Goal: Share content: Share content

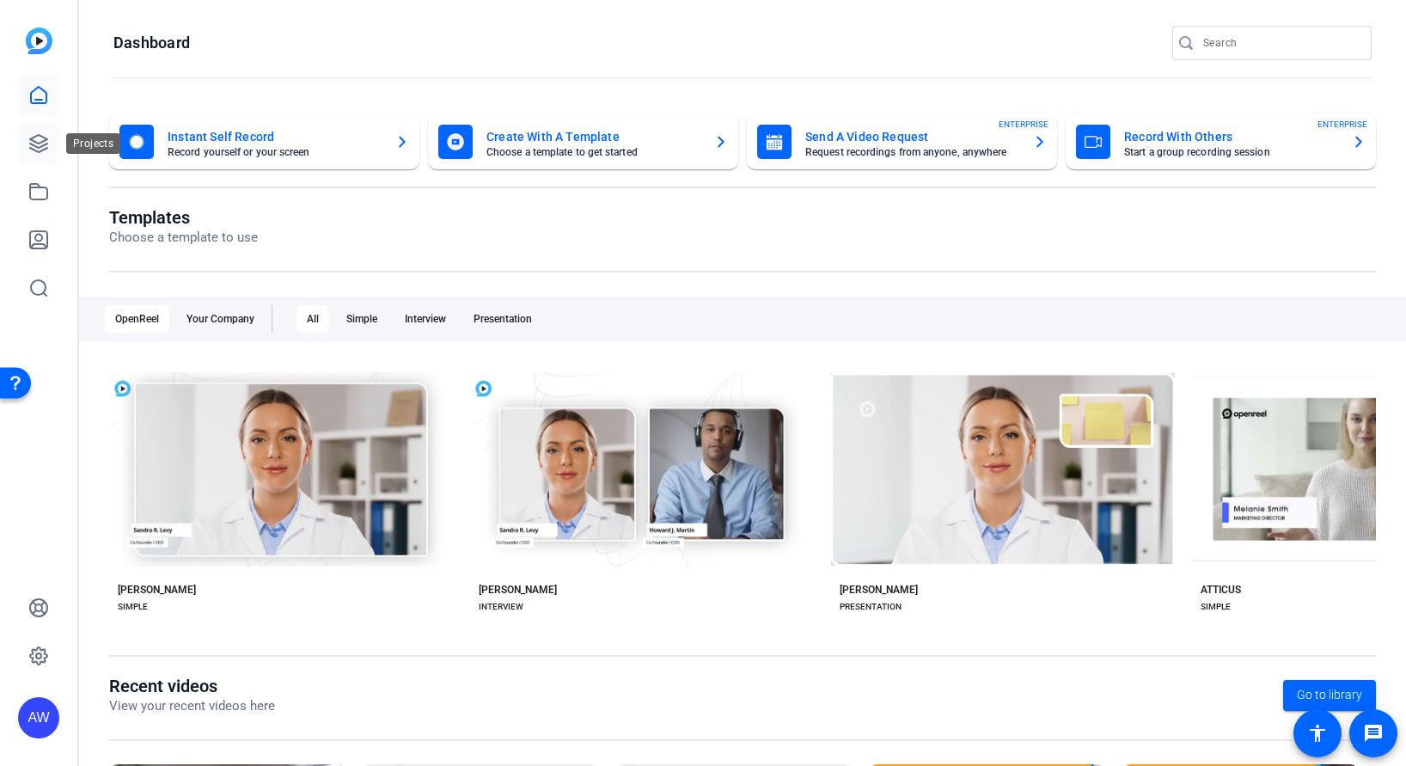
click at [33, 146] on icon at bounding box center [38, 143] width 21 height 21
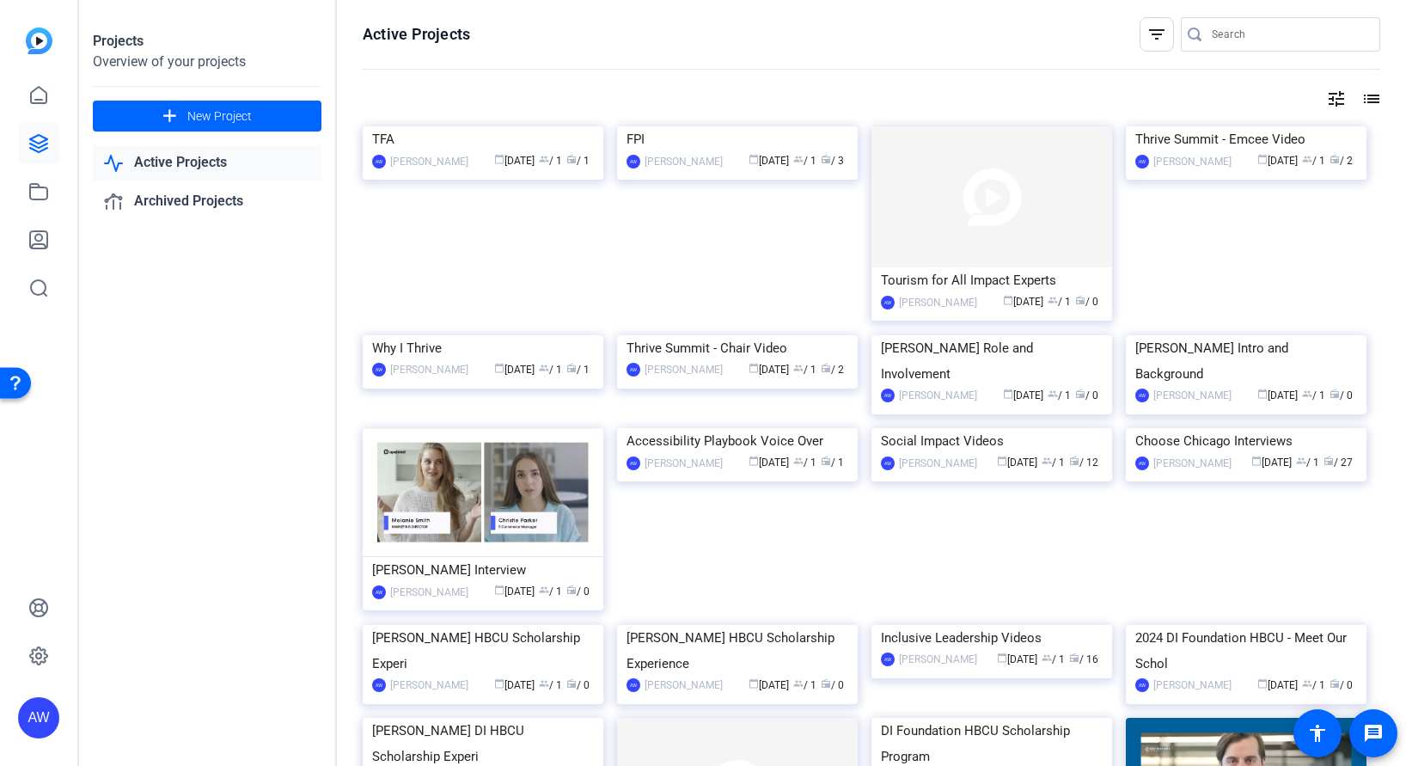
click at [175, 437] on div "Projects Overview of your projects add New Project Active Projects Archived Pro…" at bounding box center [208, 383] width 258 height 766
click at [144, 113] on span at bounding box center [207, 115] width 229 height 41
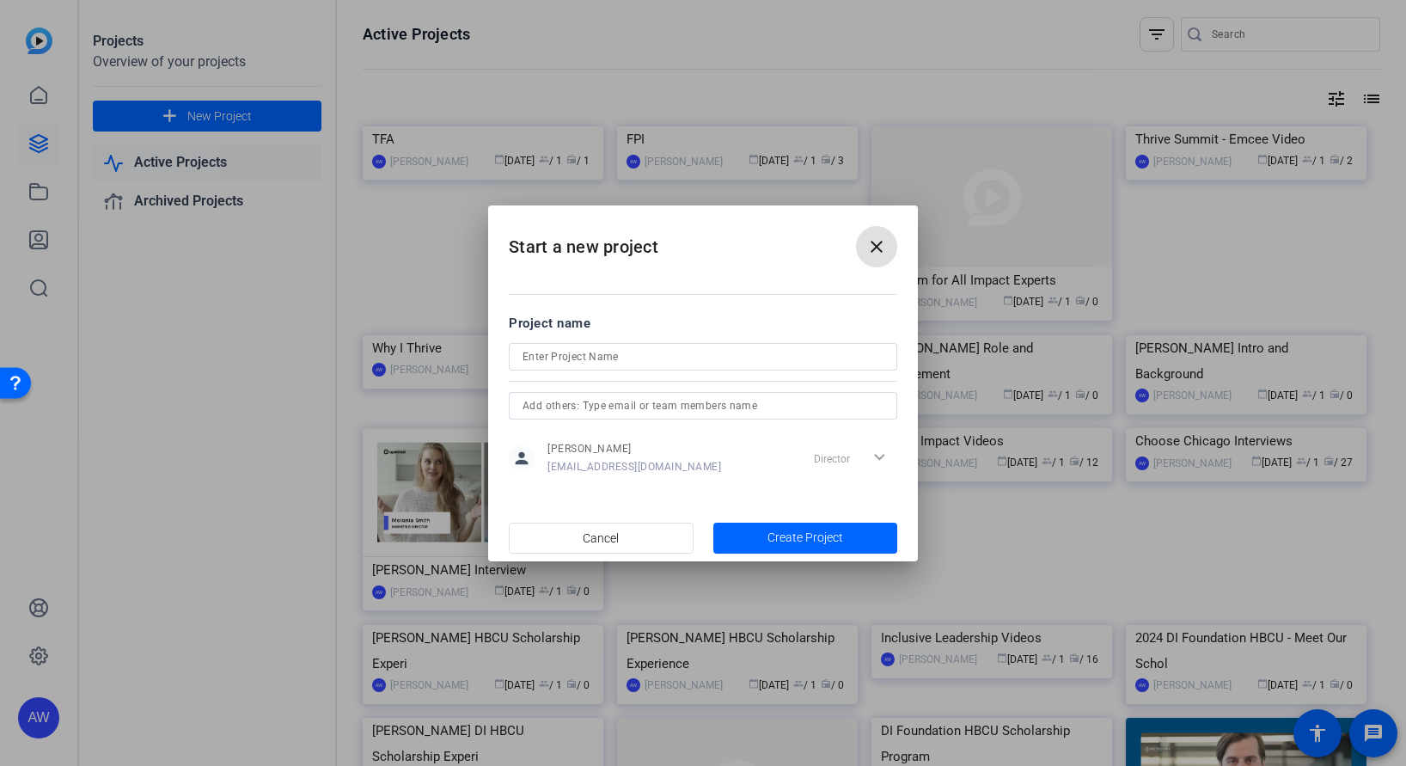
click at [598, 354] on input at bounding box center [702, 356] width 361 height 21
type input "Committee Update"
click at [803, 547] on span "button" at bounding box center [805, 537] width 185 height 41
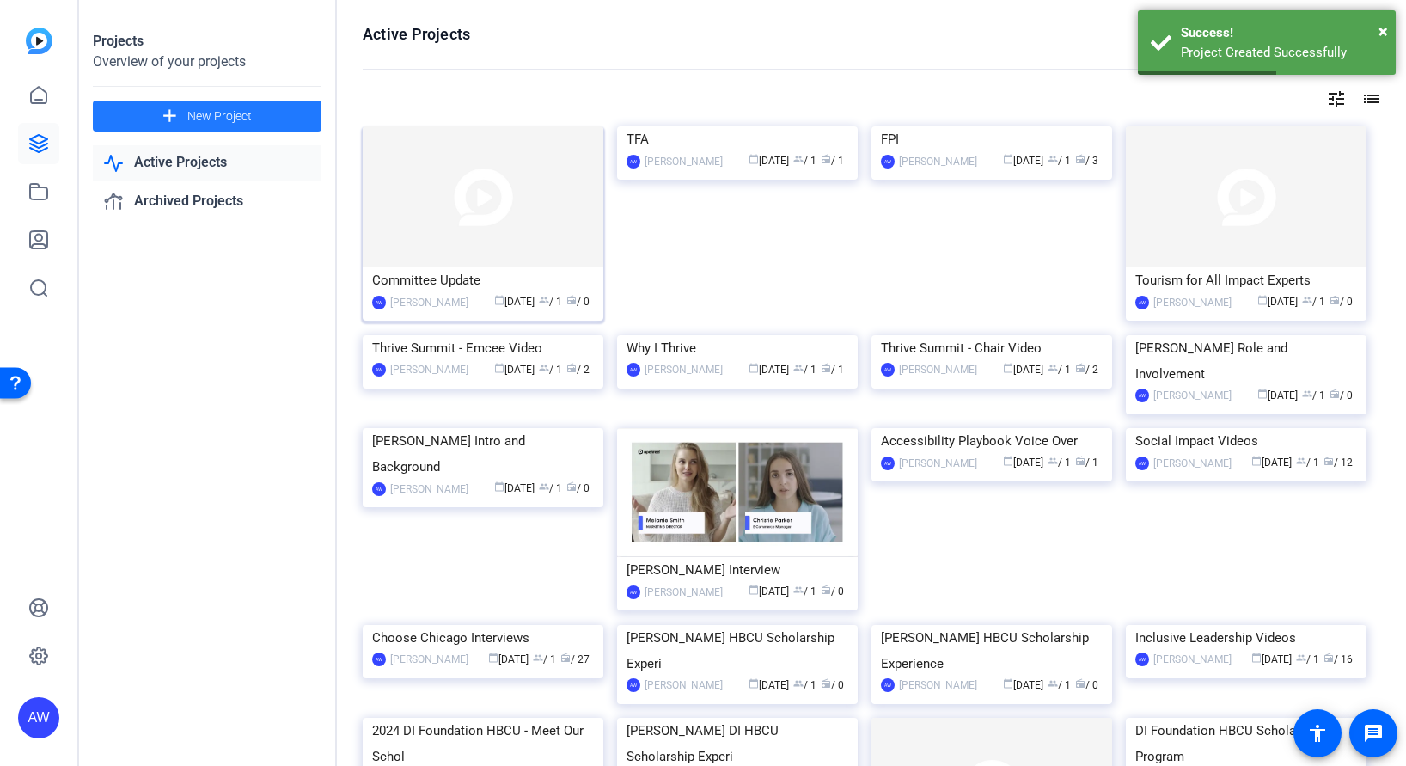
click at [443, 249] on img at bounding box center [483, 196] width 241 height 141
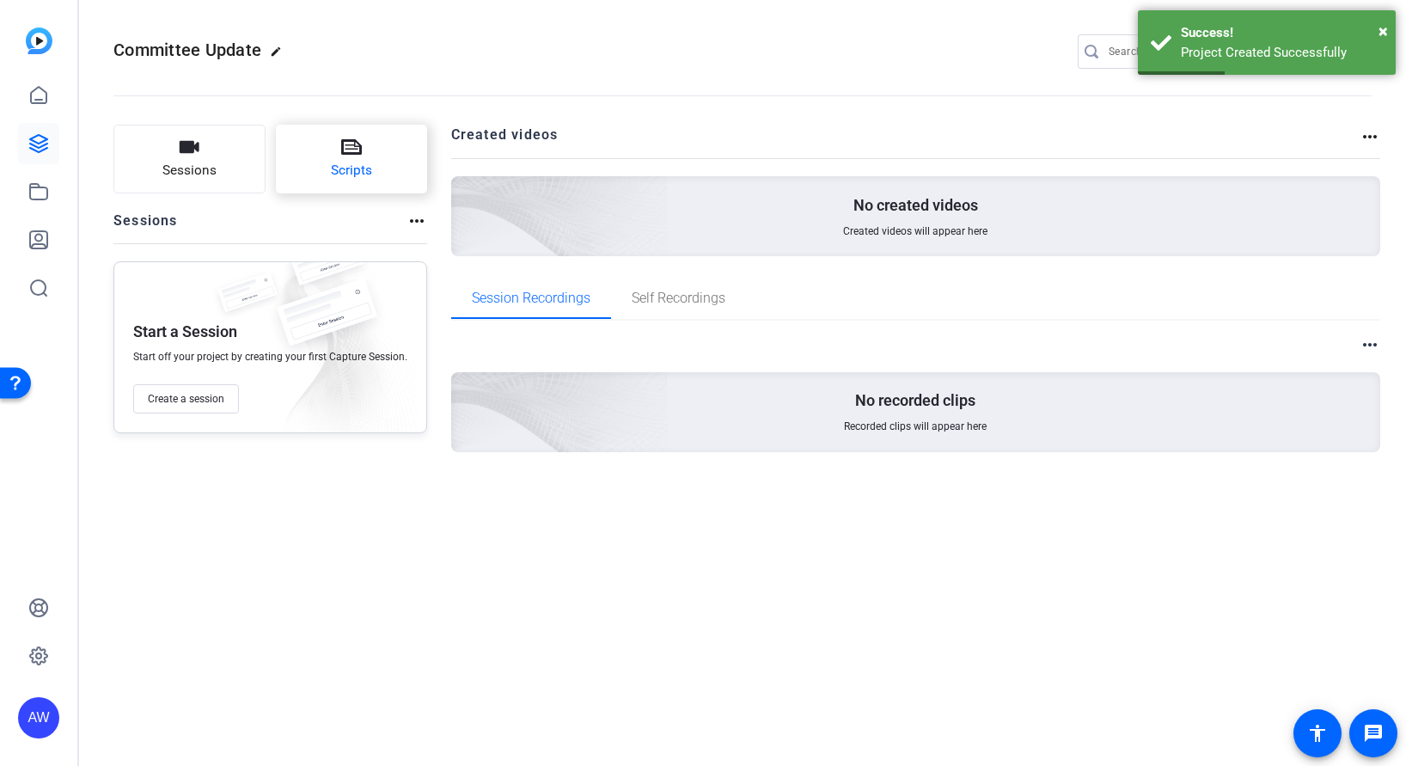
click at [316, 176] on button "Scripts" at bounding box center [352, 159] width 152 height 69
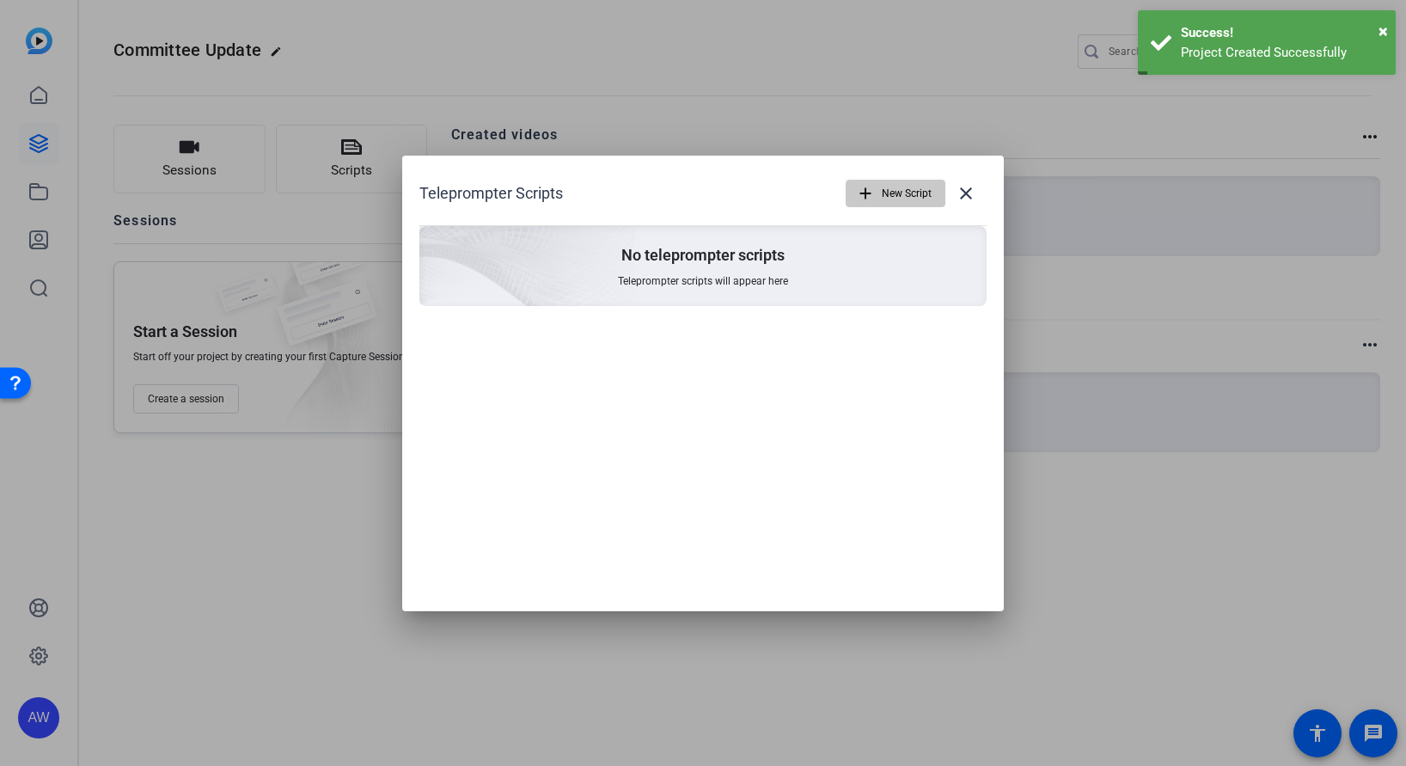
click at [867, 200] on mat-icon "add" at bounding box center [865, 193] width 19 height 19
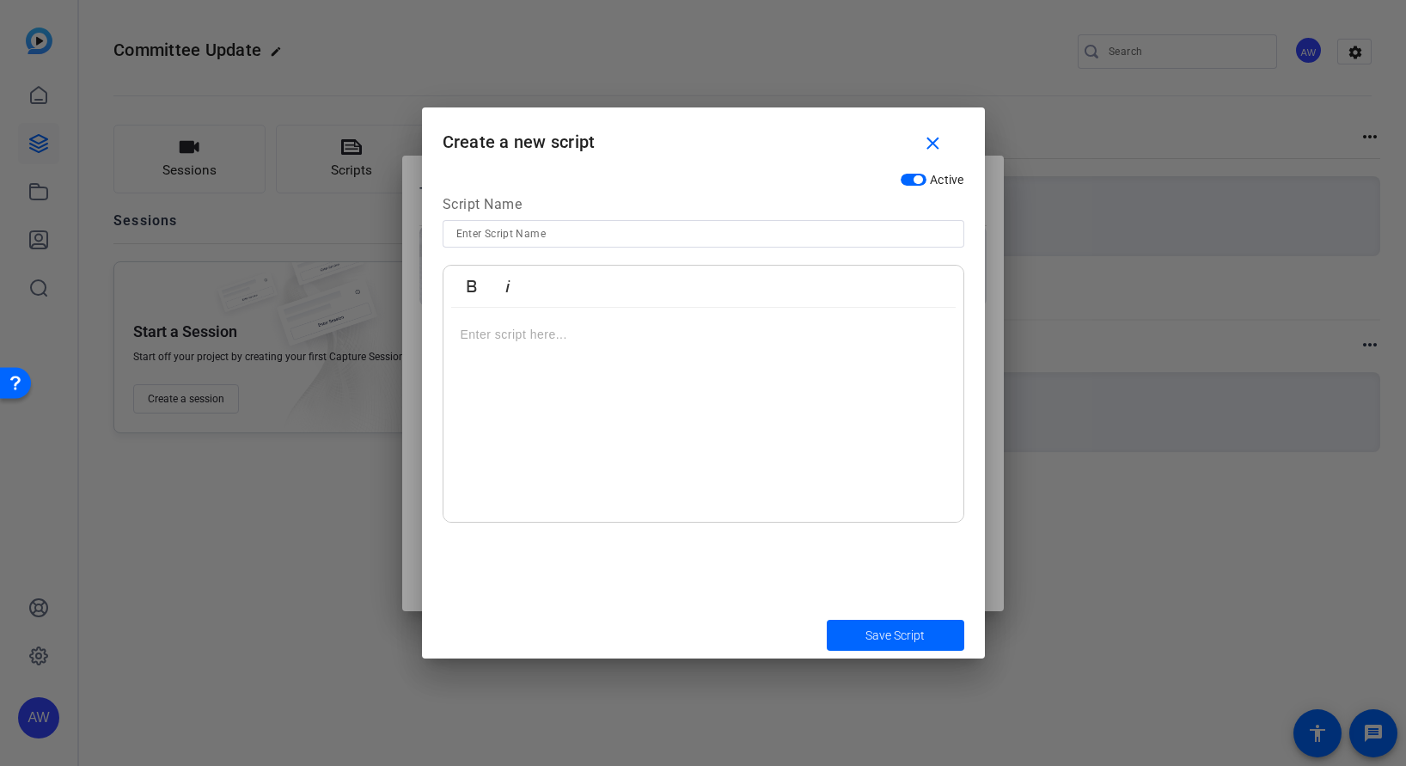
click at [705, 487] on div at bounding box center [703, 415] width 520 height 215
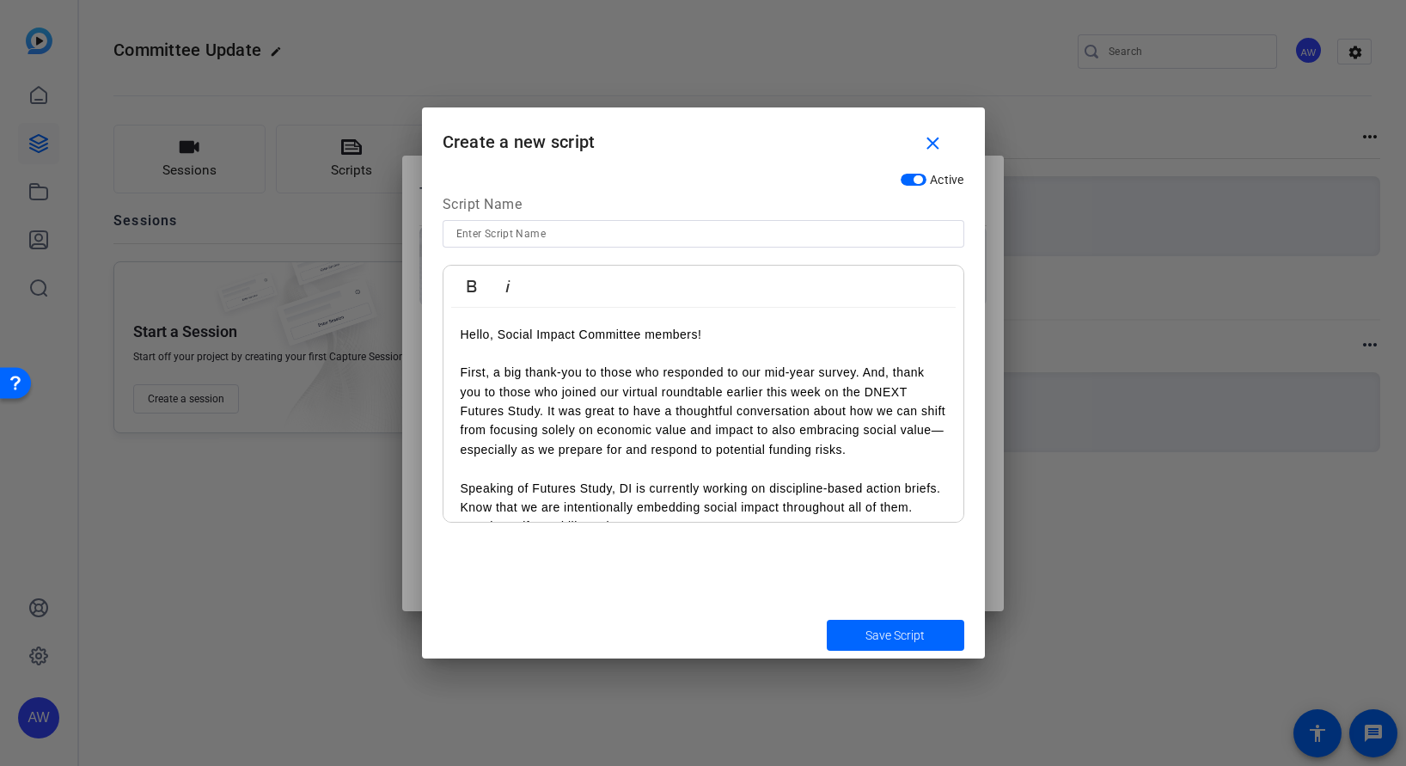
scroll to position [418, 0]
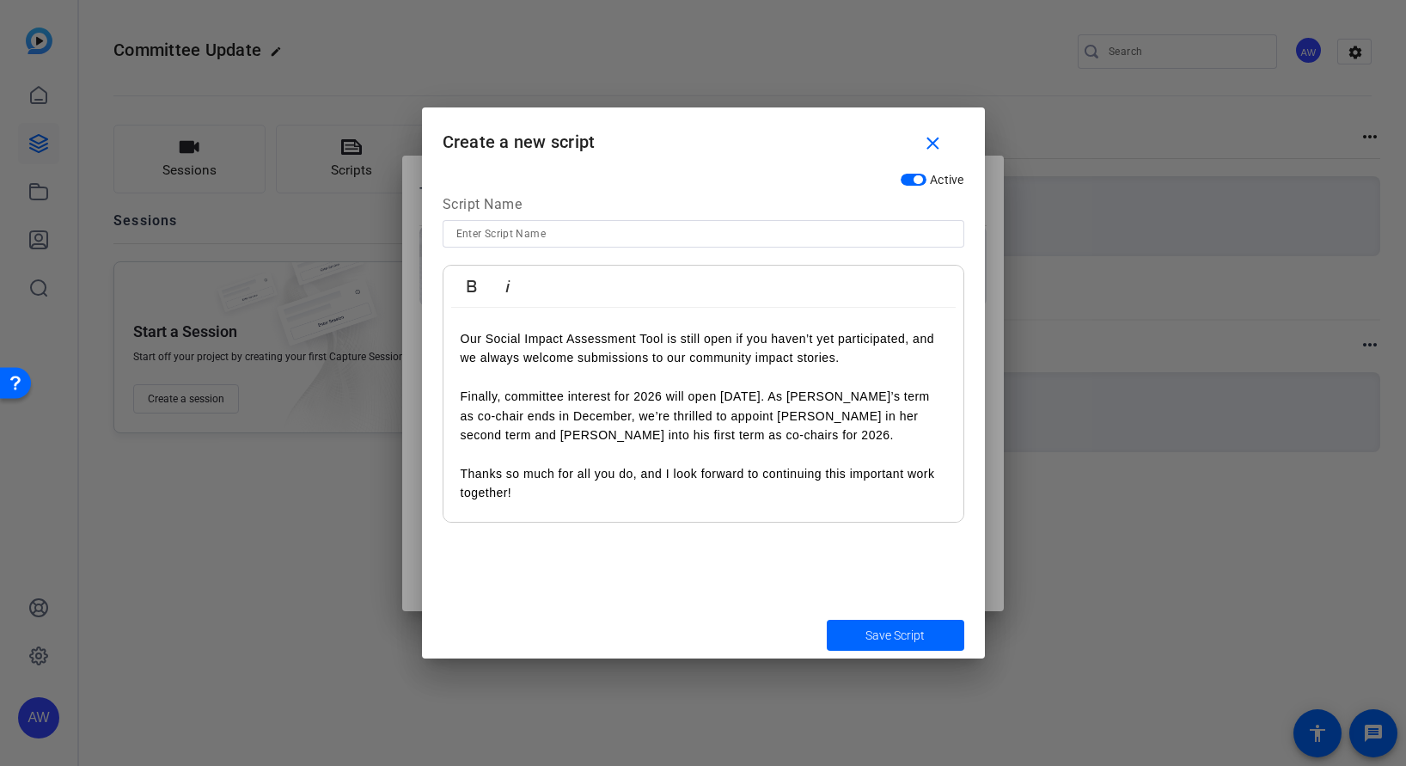
click at [541, 224] on input at bounding box center [703, 233] width 494 height 21
type input "[DATE] Update"
click at [827, 620] on button "Save Script" at bounding box center [895, 635] width 137 height 31
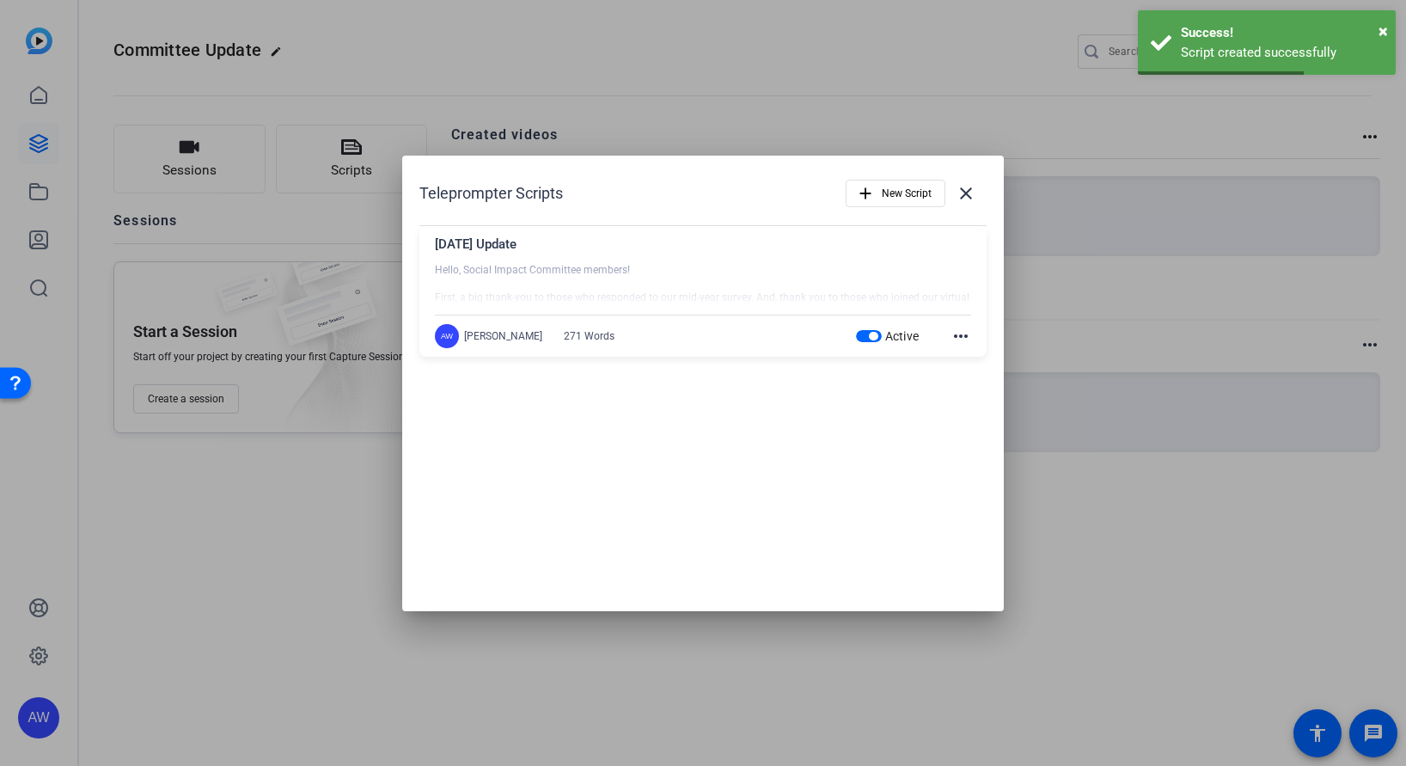
click at [356, 455] on div at bounding box center [703, 383] width 1406 height 766
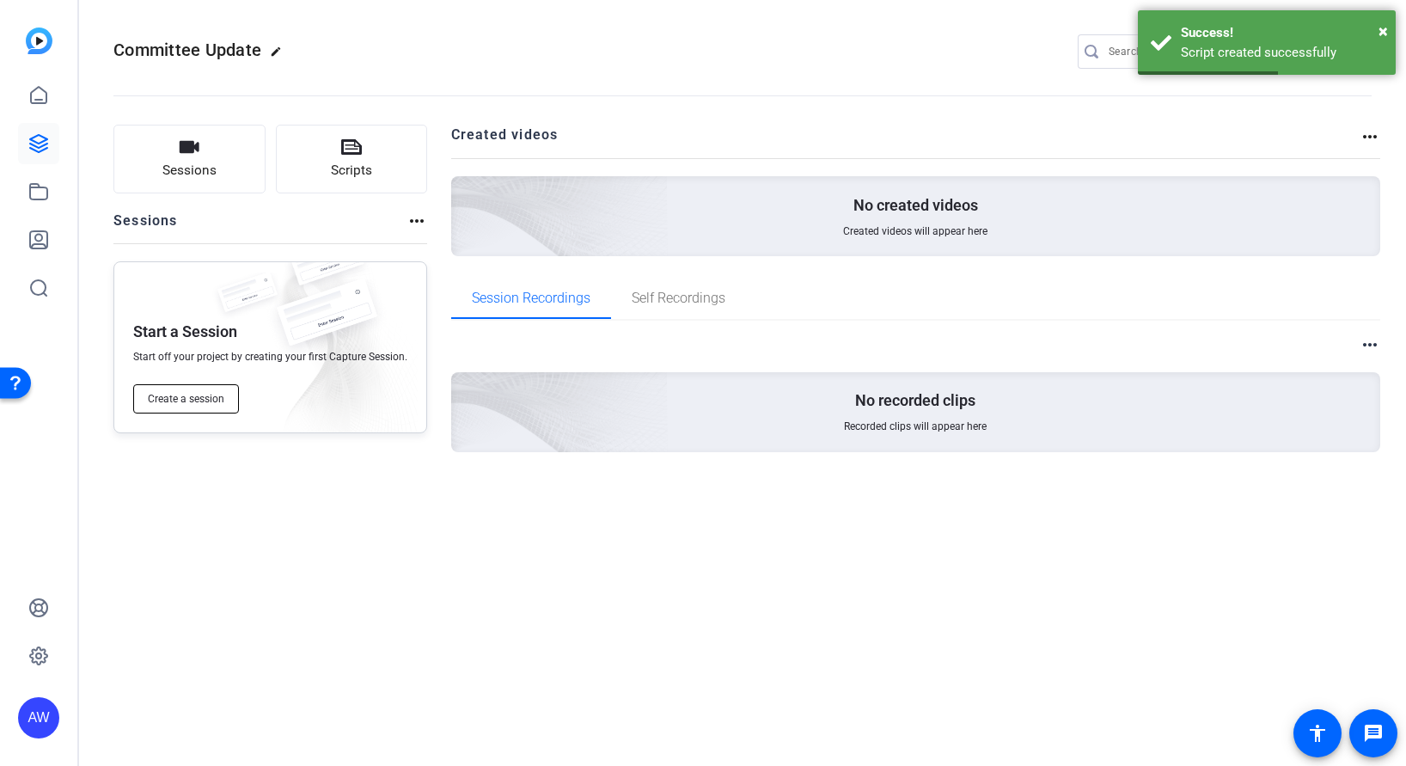
click at [235, 384] on button "Create a session" at bounding box center [186, 398] width 106 height 29
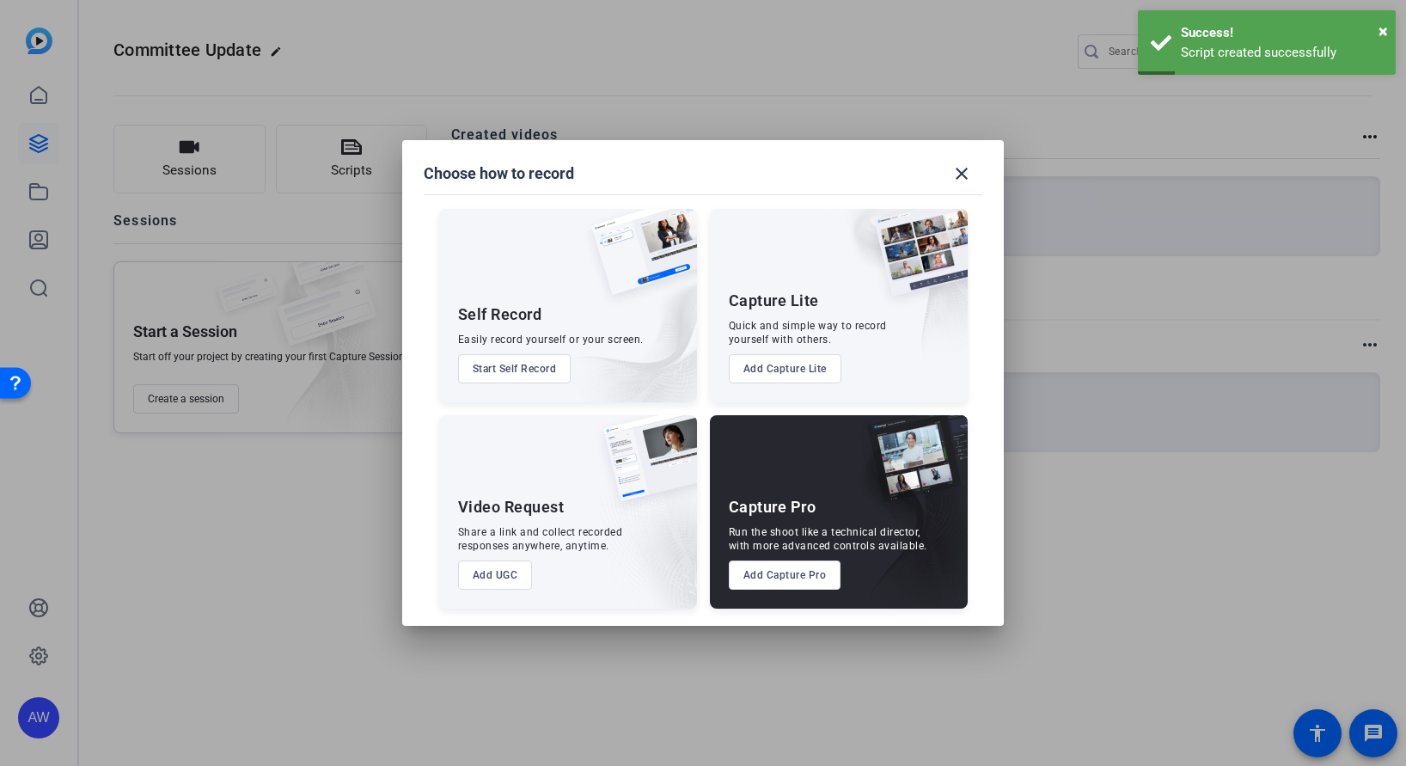
click at [511, 577] on button "Add UGC" at bounding box center [495, 574] width 75 height 29
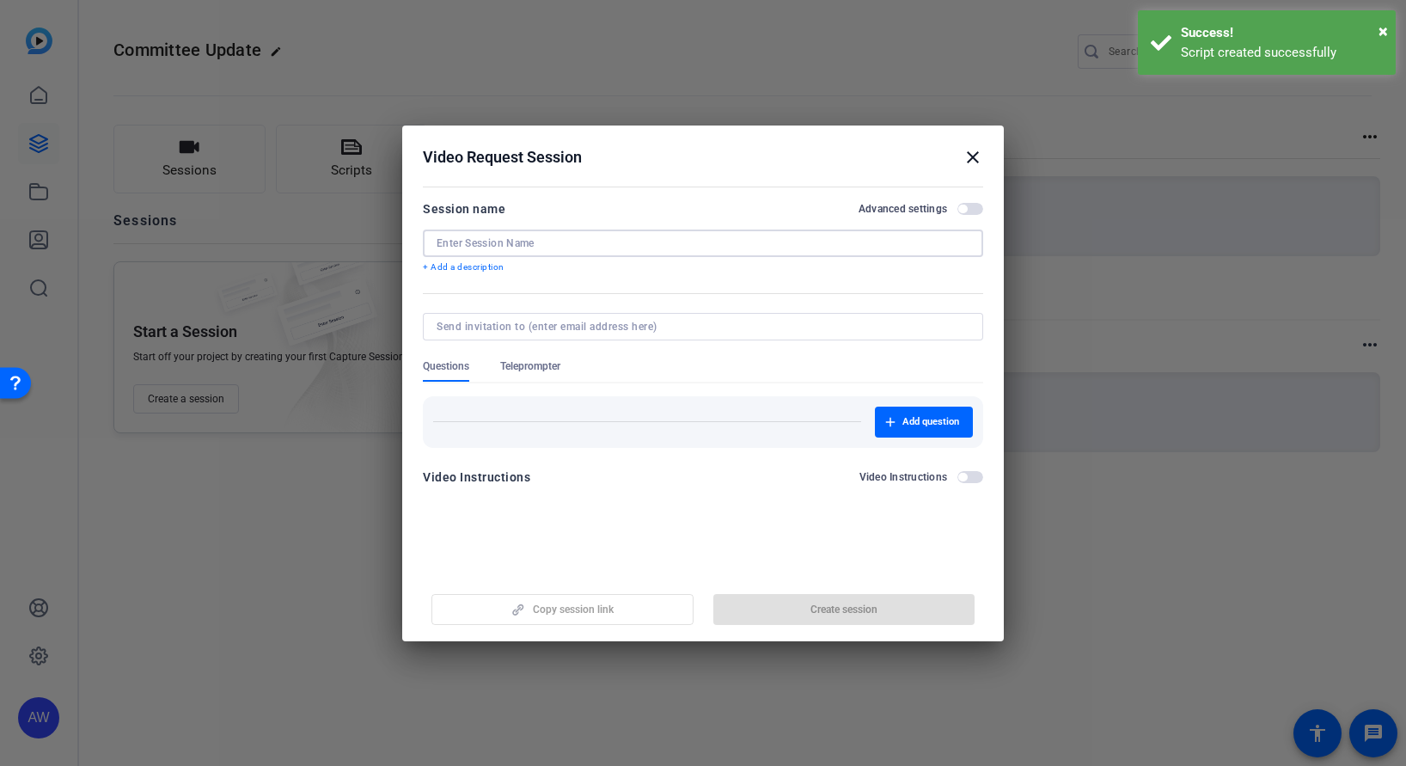
click at [599, 236] on input at bounding box center [703, 243] width 533 height 14
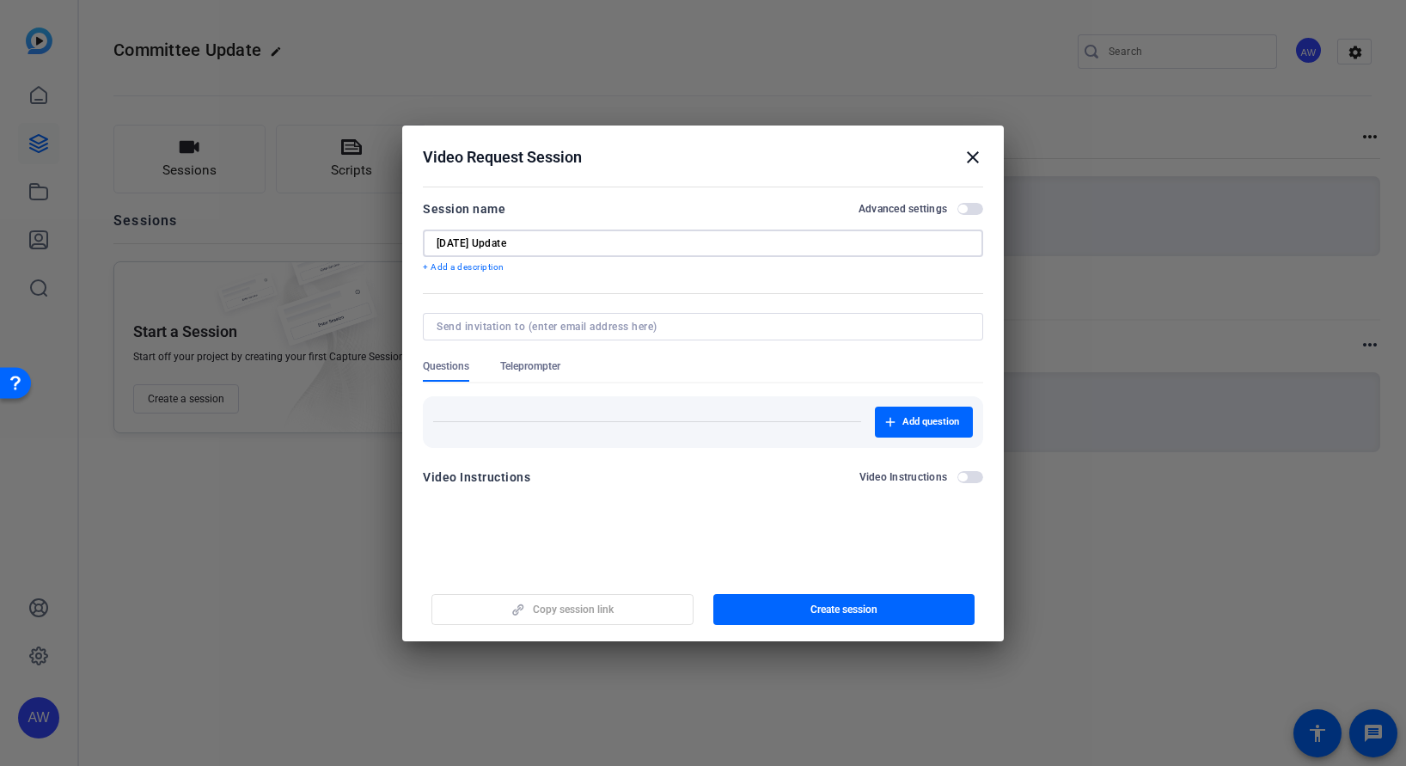
type input "[DATE] Update"
click at [531, 366] on span "Teleprompter" at bounding box center [530, 366] width 60 height 14
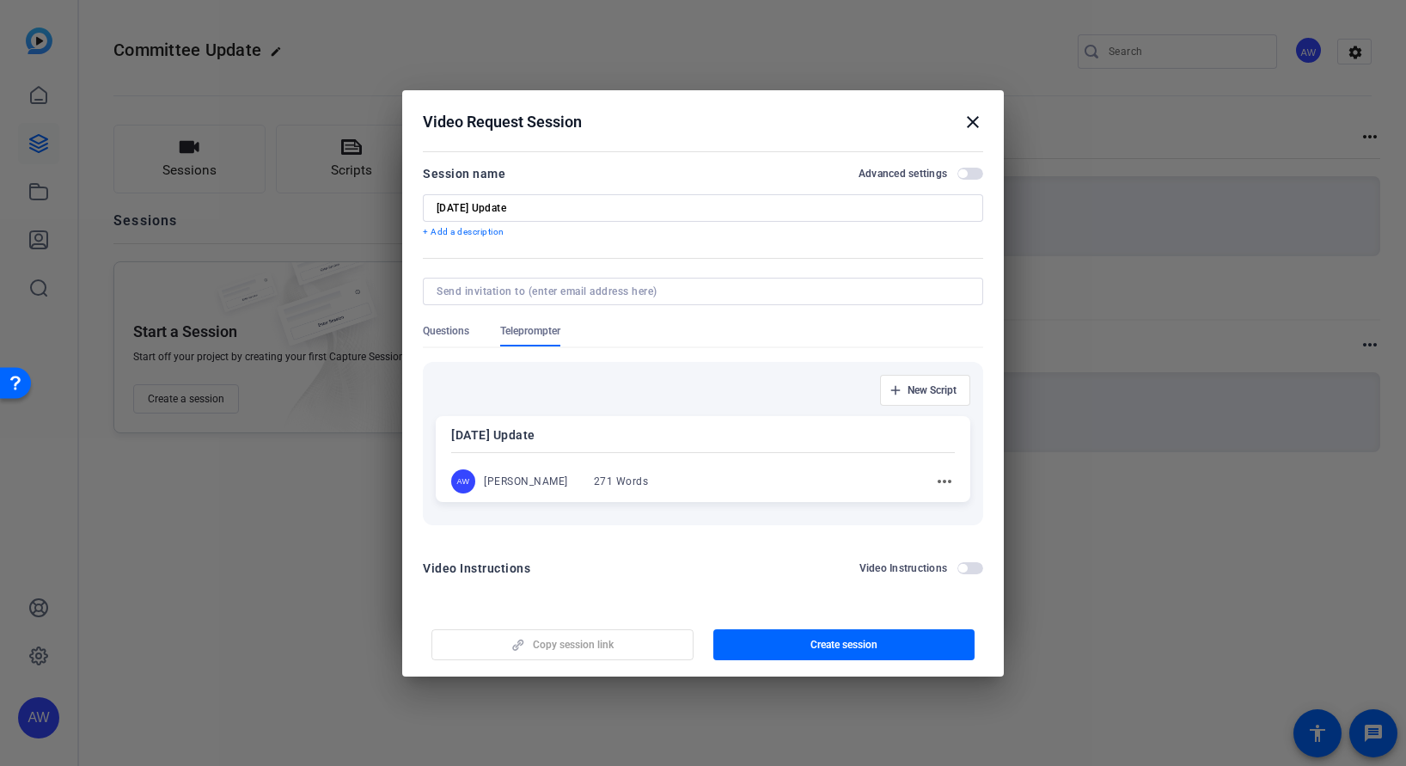
click at [588, 437] on p "[DATE] Update" at bounding box center [703, 435] width 504 height 21
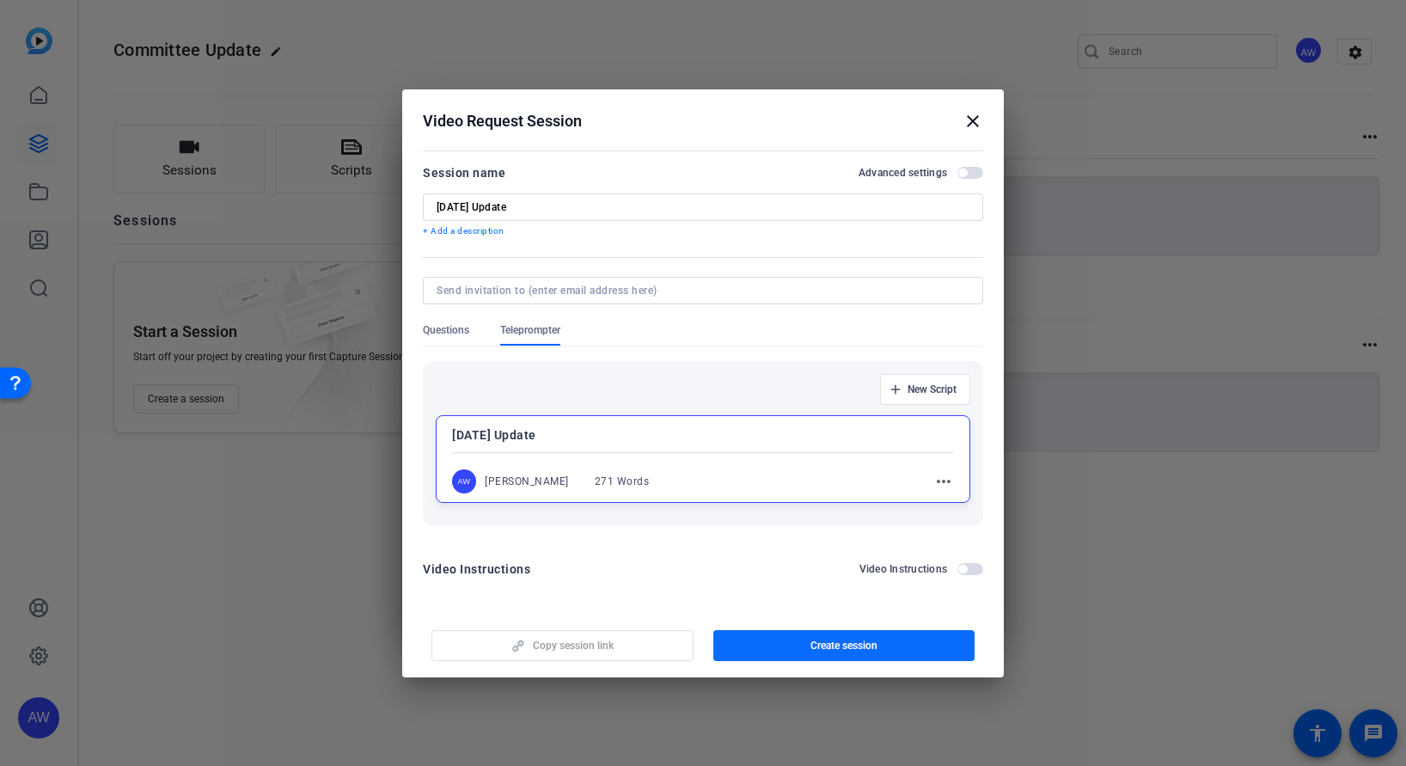
click at [833, 661] on span "button" at bounding box center [844, 645] width 262 height 41
click at [969, 114] on mat-icon "close" at bounding box center [972, 121] width 21 height 21
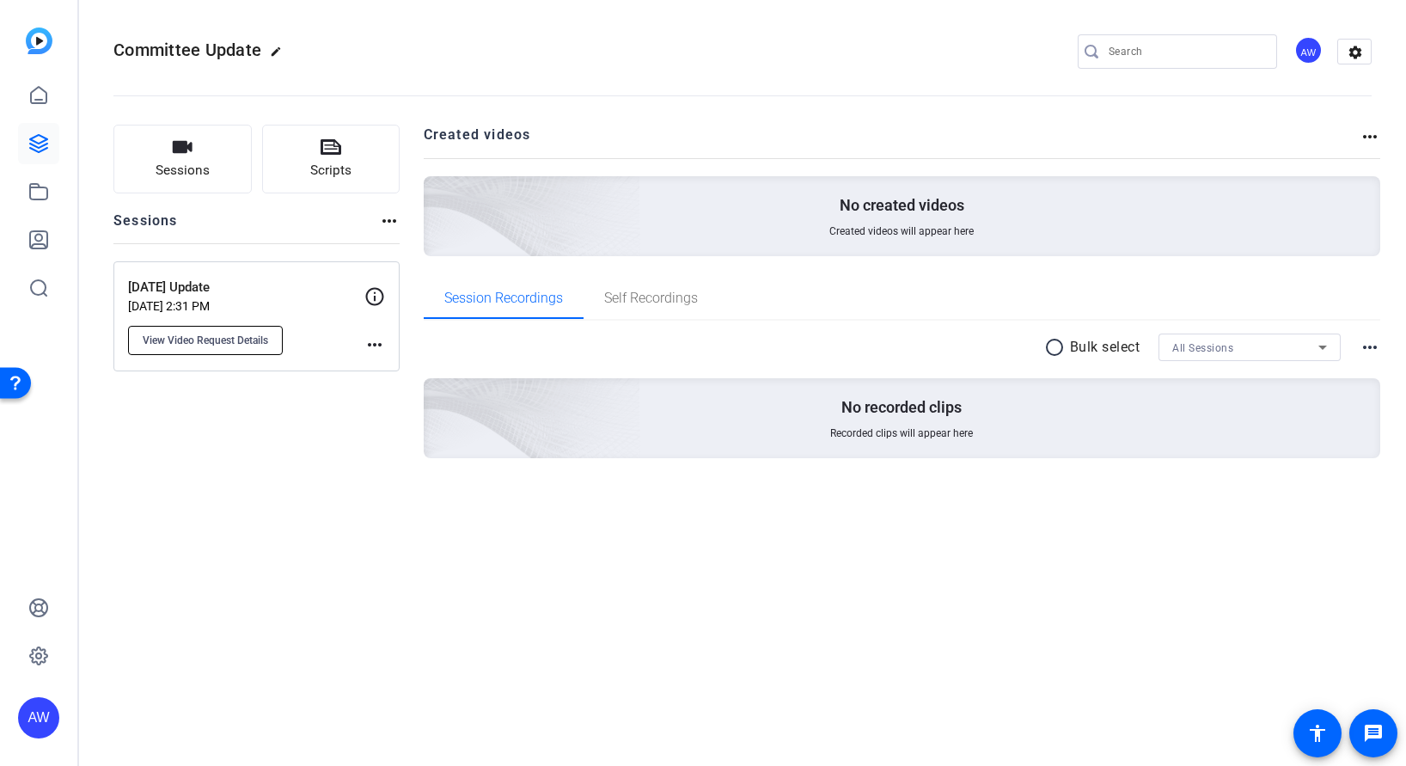
click at [229, 346] on span "View Video Request Details" at bounding box center [205, 340] width 125 height 14
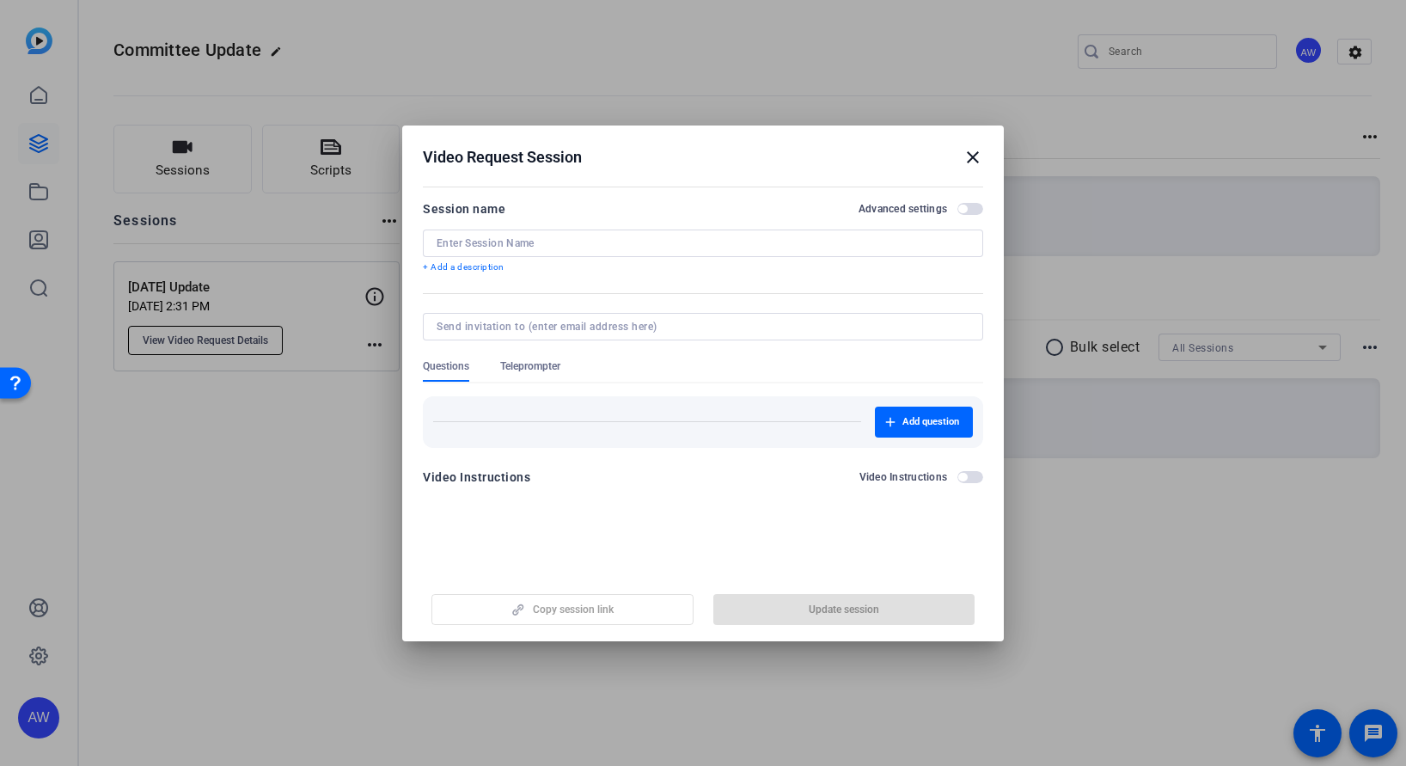
type input "[DATE] Update"
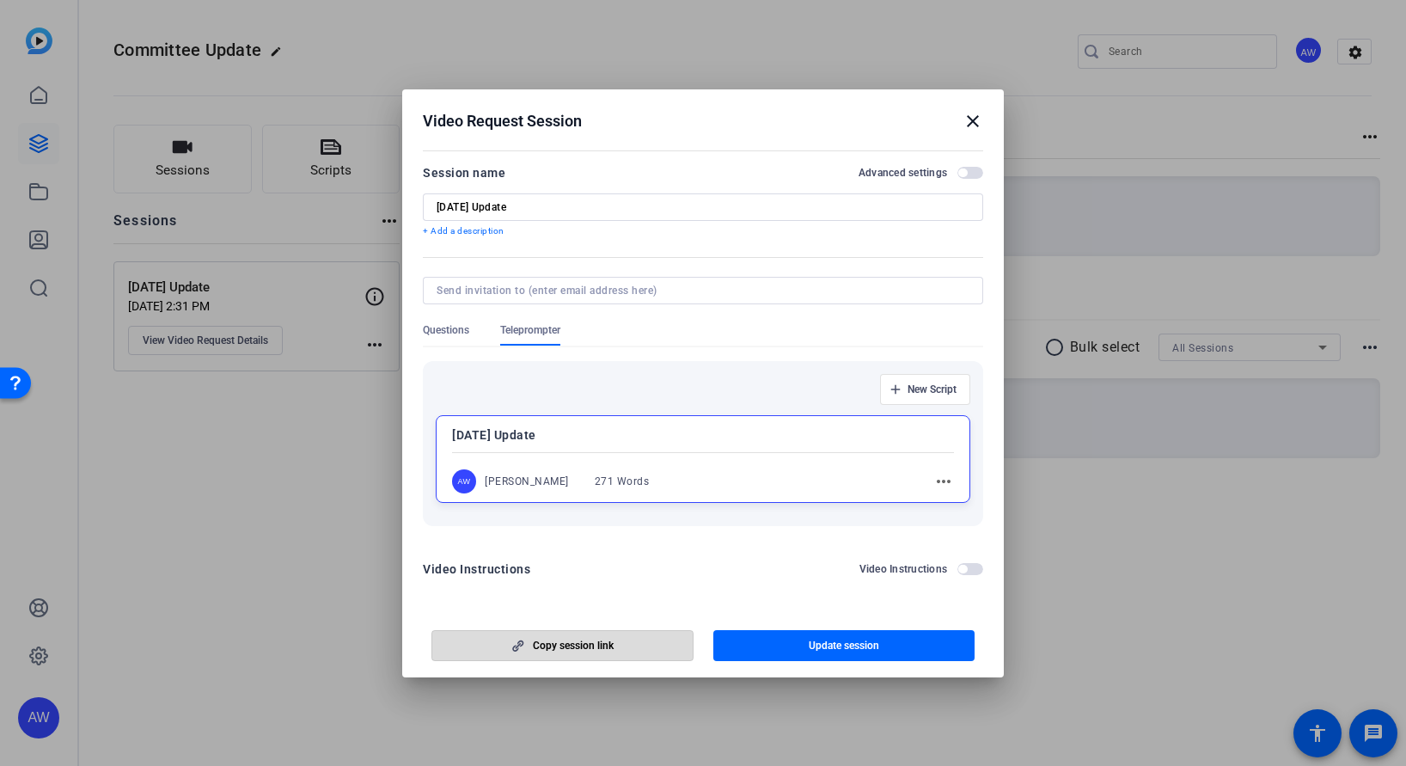
click at [607, 655] on span "button" at bounding box center [562, 645] width 260 height 41
drag, startPoint x: 686, startPoint y: 233, endPoint x: -230, endPoint y: 402, distance: 931.6
click at [0, 402] on html "Accessibility Screen-Reader Guide, Feedback, and Issue Reporting | New window A…" at bounding box center [703, 383] width 1406 height 766
drag, startPoint x: 202, startPoint y: 625, endPoint x: 225, endPoint y: 601, distance: 33.4
click at [202, 625] on div at bounding box center [703, 383] width 1406 height 766
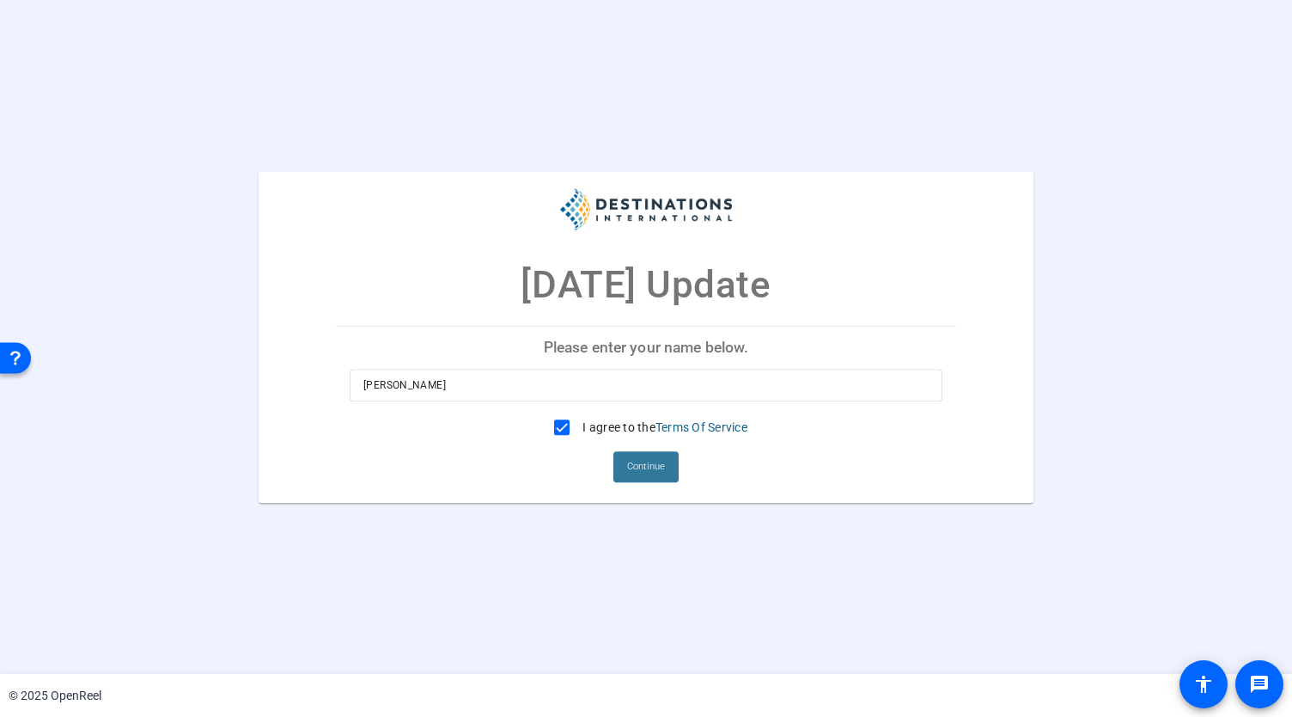
click at [655, 473] on span "Continue" at bounding box center [646, 467] width 38 height 26
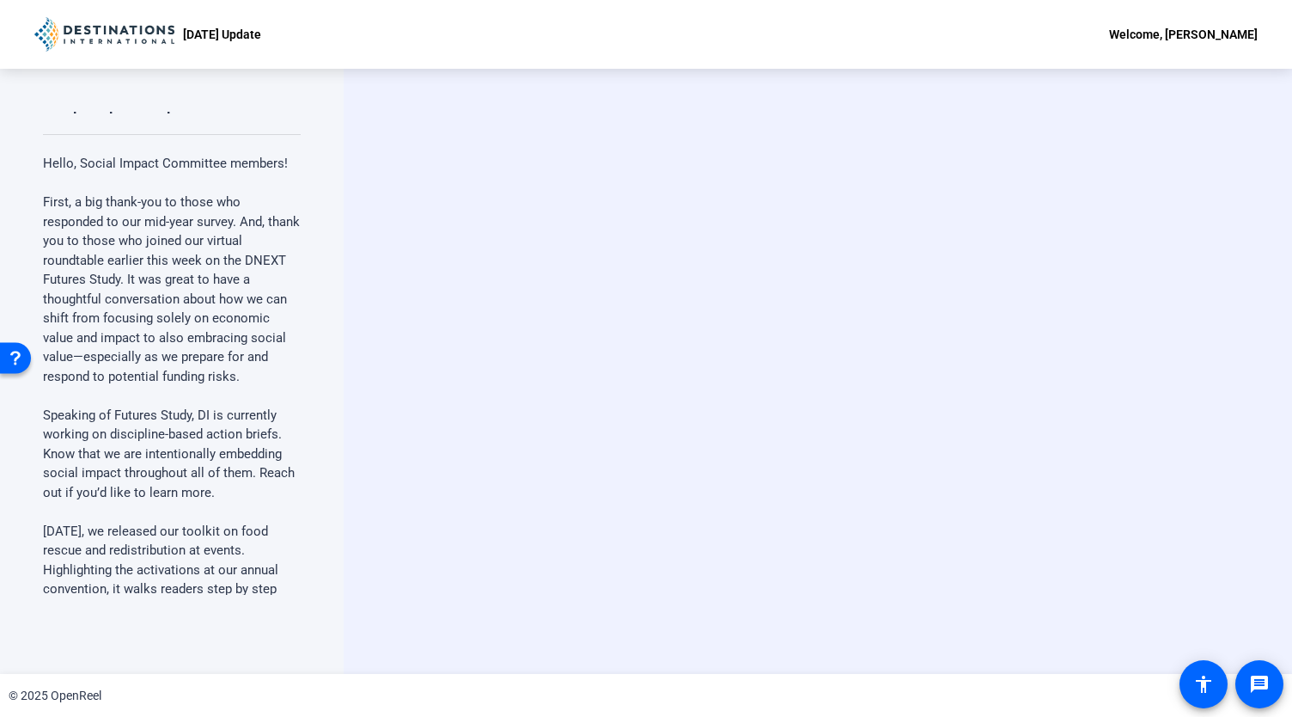
scroll to position [15, 0]
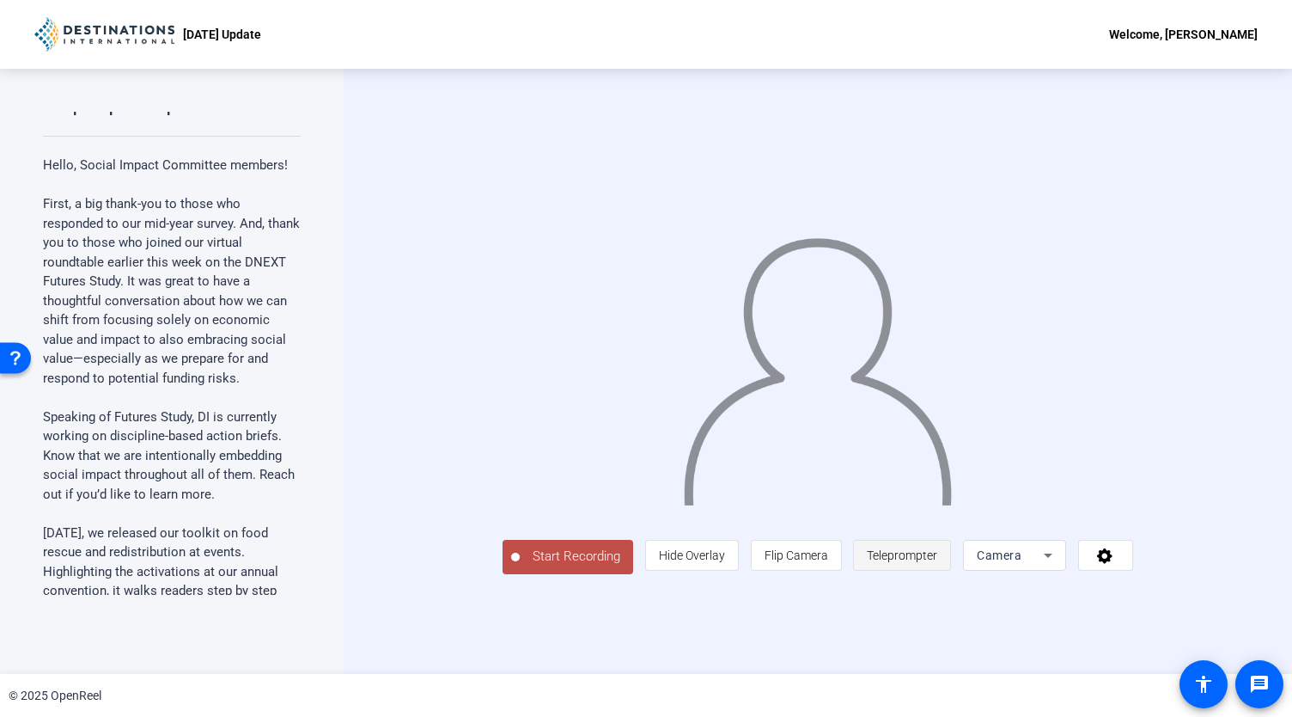
click at [932, 473] on span "Teleprompter" at bounding box center [902, 555] width 70 height 33
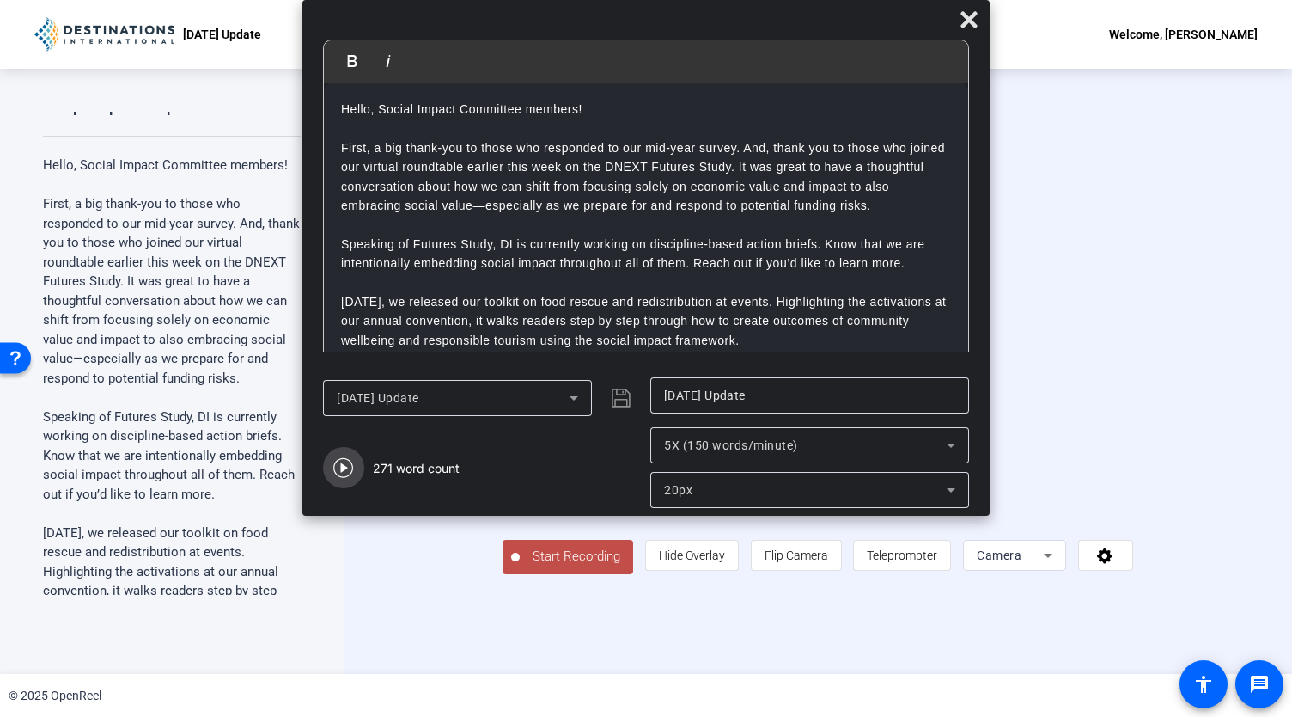
click at [333, 465] on span "button" at bounding box center [343, 467] width 41 height 41
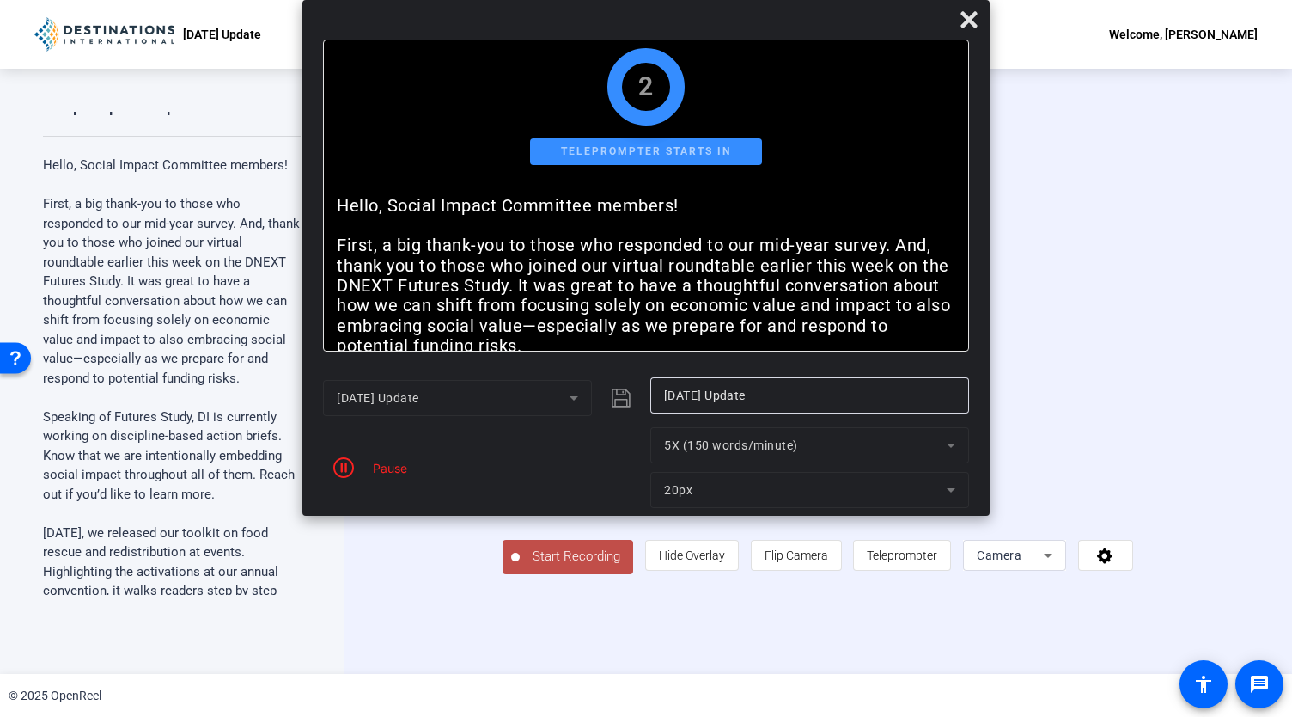
click at [705, 459] on mat-form-field "5X (150 words/minute)" at bounding box center [810, 445] width 319 height 36
click at [710, 449] on mat-form-field "5X (150 words/minute)" at bounding box center [810, 445] width 319 height 36
click at [844, 443] on mat-form-field "5X (150 words/minute)" at bounding box center [810, 445] width 319 height 36
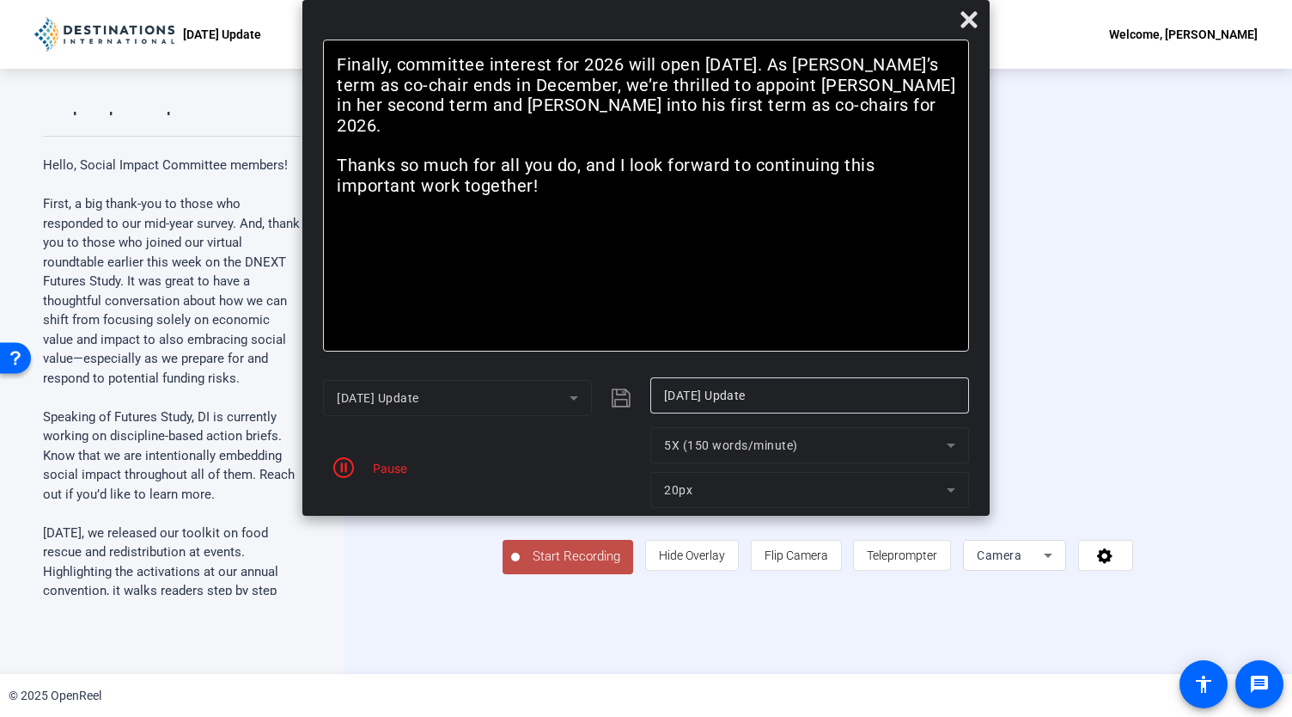
click at [724, 459] on mat-form-field "5X (150 words/minute)" at bounding box center [810, 445] width 319 height 36
click at [724, 443] on mat-form-field "5X (150 words/minute)" at bounding box center [810, 445] width 319 height 36
click at [932, 444] on mat-form-field "5X (150 words/minute)" at bounding box center [810, 445] width 319 height 36
click at [932, 446] on mat-form-field "5X (150 words/minute)" at bounding box center [810, 445] width 319 height 36
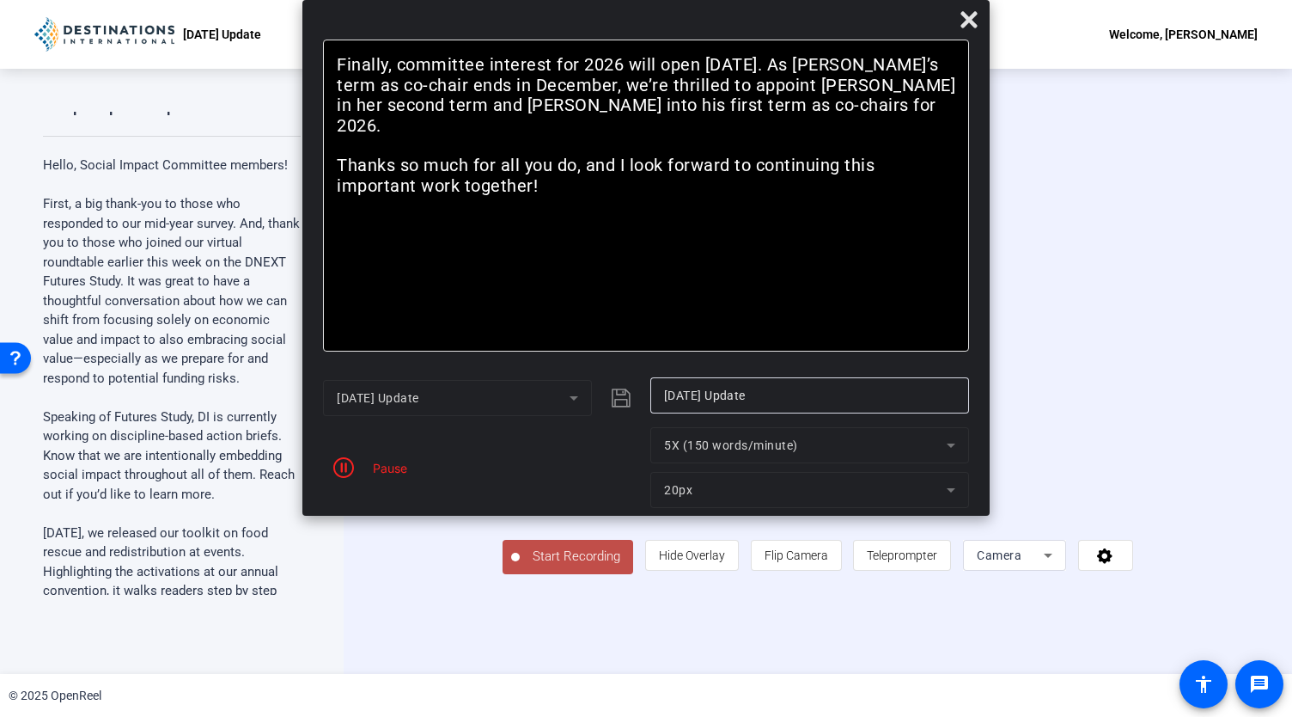
click at [932, 446] on mat-form-field "5X (150 words/minute)" at bounding box center [810, 445] width 319 height 36
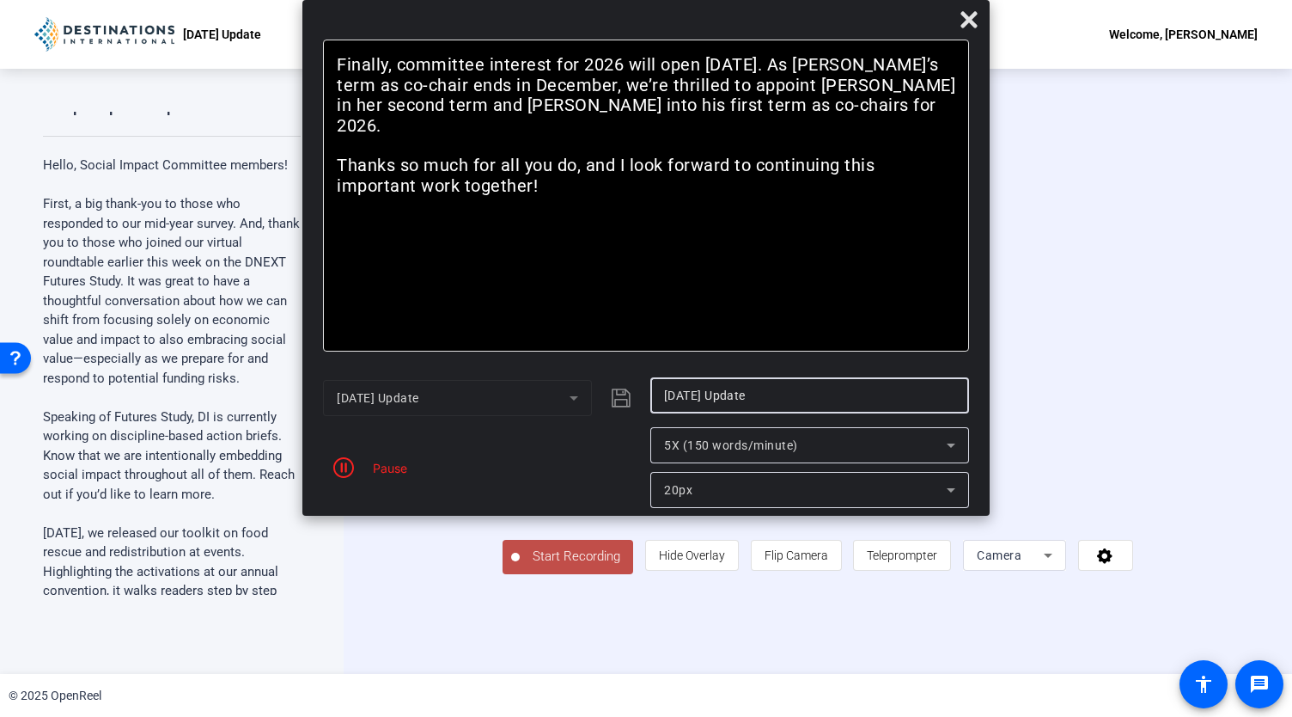
click at [792, 388] on input "Sept 25 Update" at bounding box center [809, 395] width 291 height 21
click at [828, 437] on div "5X (150 words/minute)" at bounding box center [805, 445] width 283 height 21
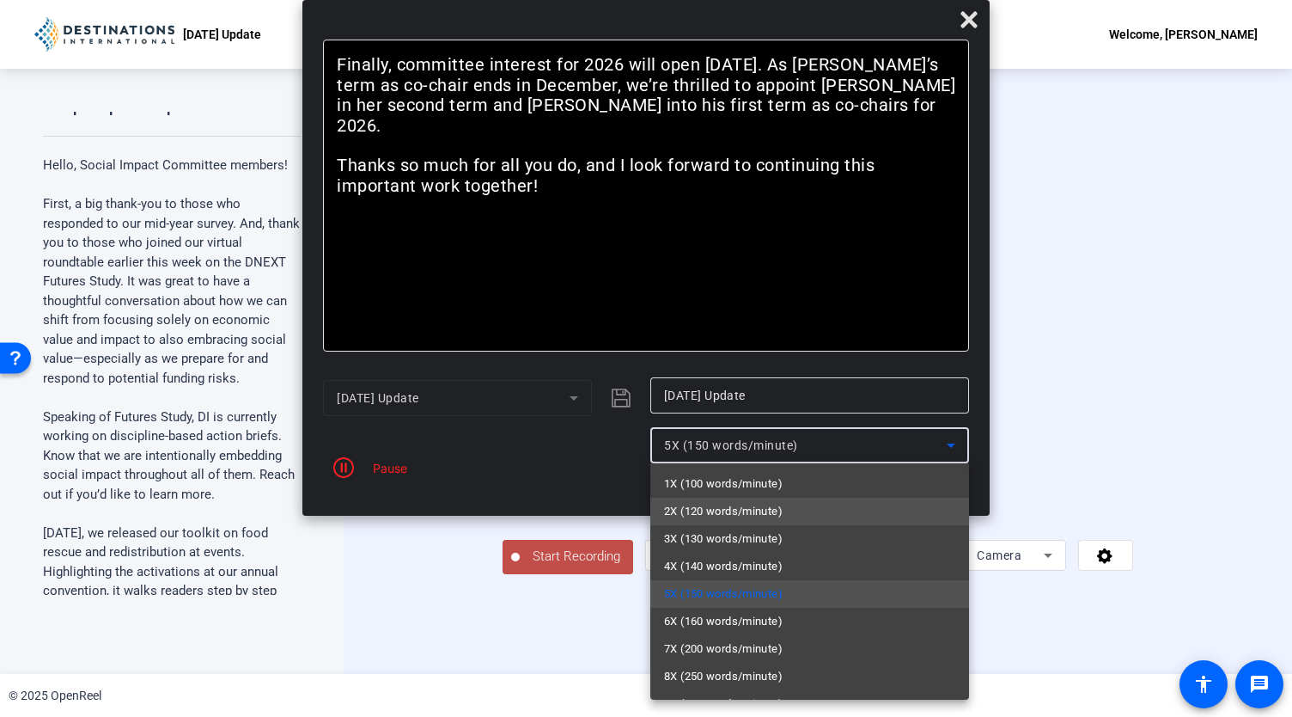
click at [763, 473] on span "2X (120 words/minute)" at bounding box center [723, 511] width 119 height 21
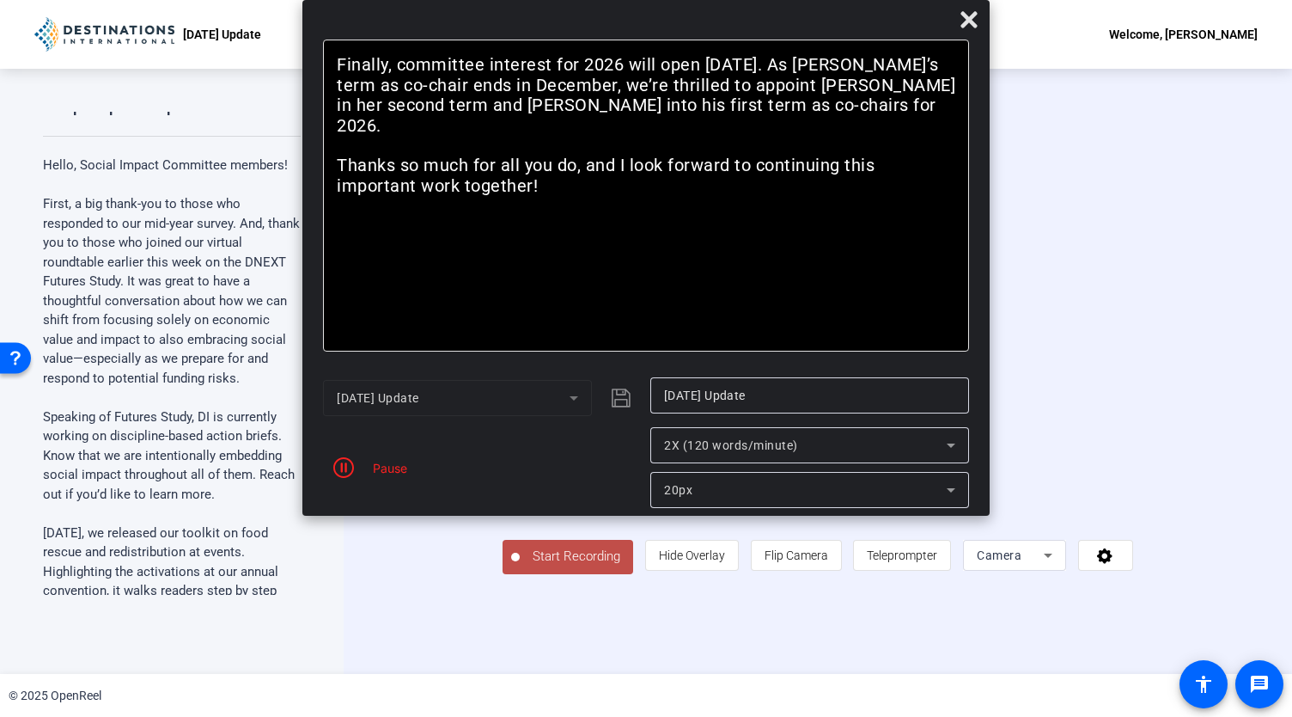
click at [378, 473] on div "Pause" at bounding box center [385, 468] width 43 height 18
click at [932, 18] on icon at bounding box center [969, 19] width 16 height 16
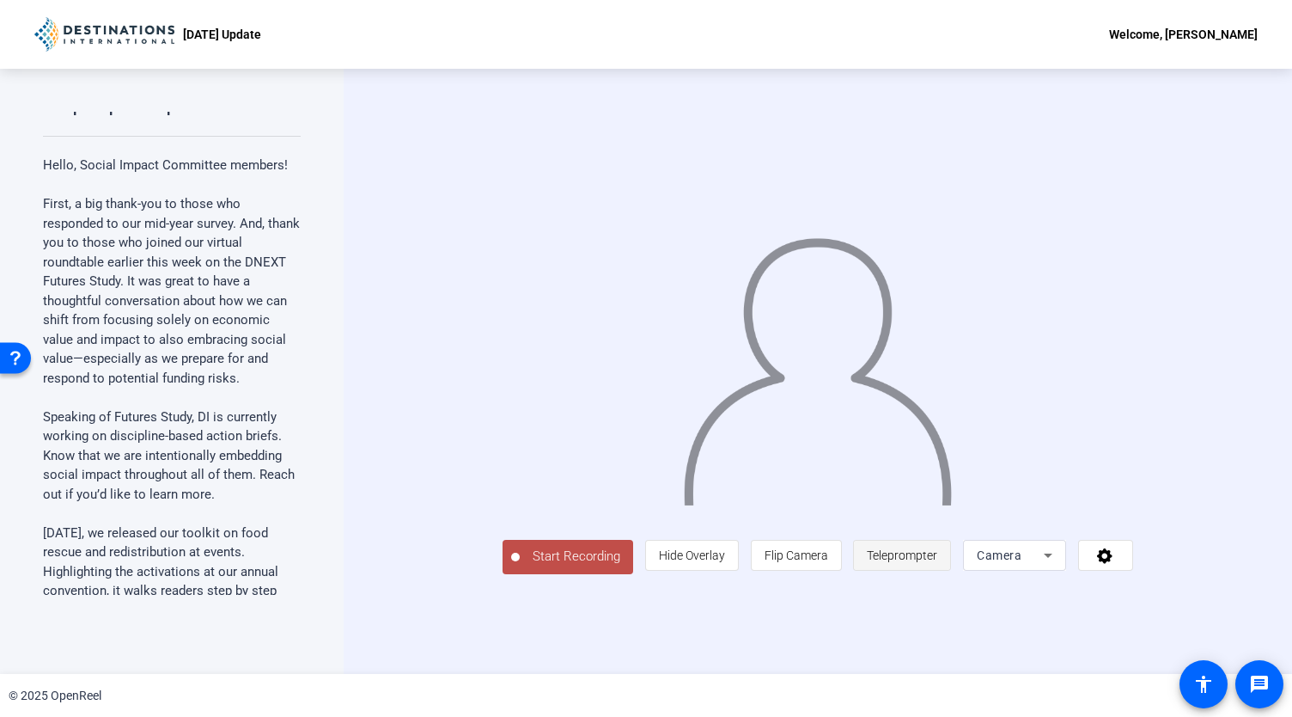
click at [932, 473] on span "Teleprompter" at bounding box center [902, 555] width 70 height 14
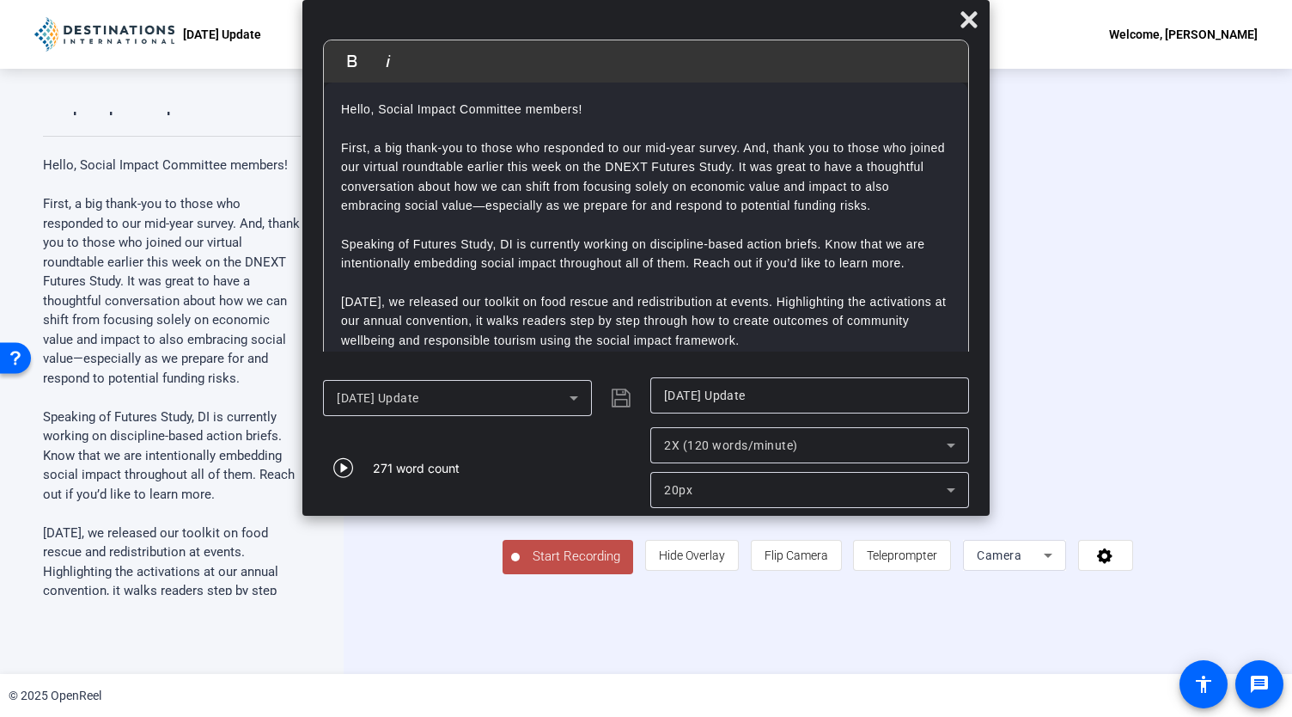
click at [674, 451] on span "2X (120 words/minute)" at bounding box center [731, 445] width 134 height 14
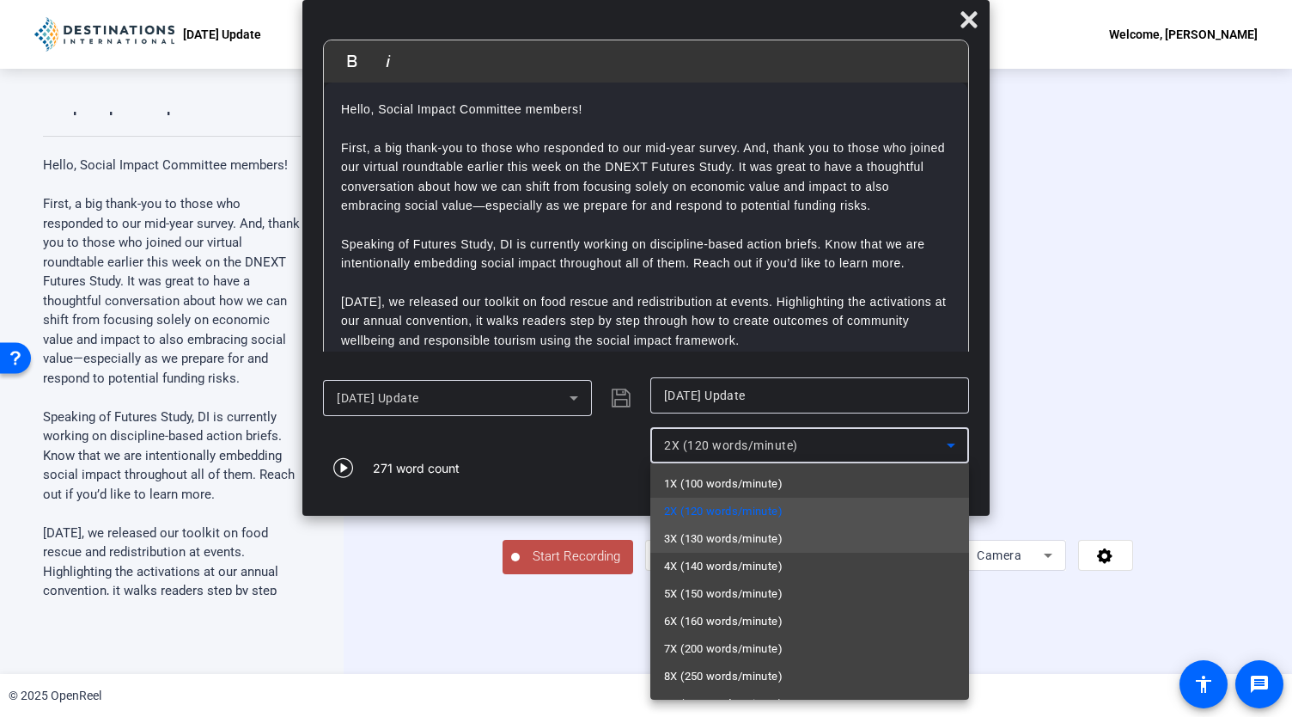
click at [703, 473] on span "3X (130 words/minute)" at bounding box center [723, 538] width 119 height 21
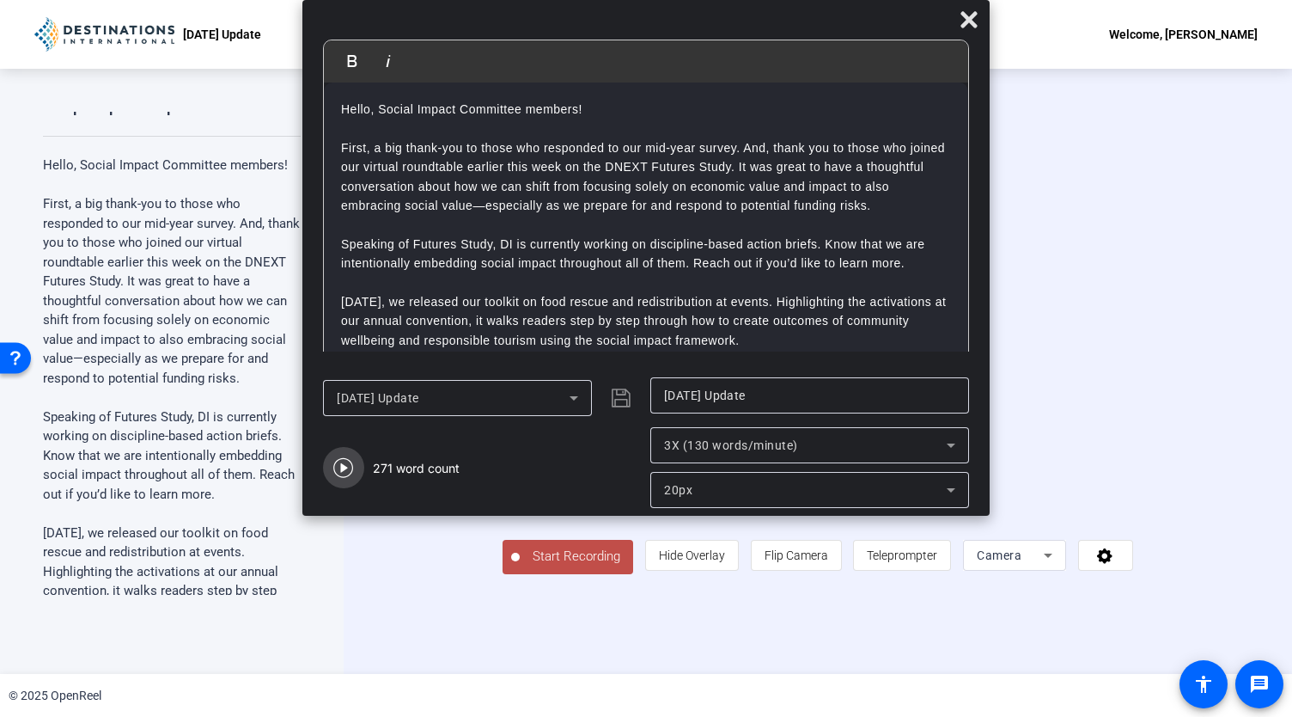
click at [337, 463] on icon "button" at bounding box center [343, 467] width 21 height 21
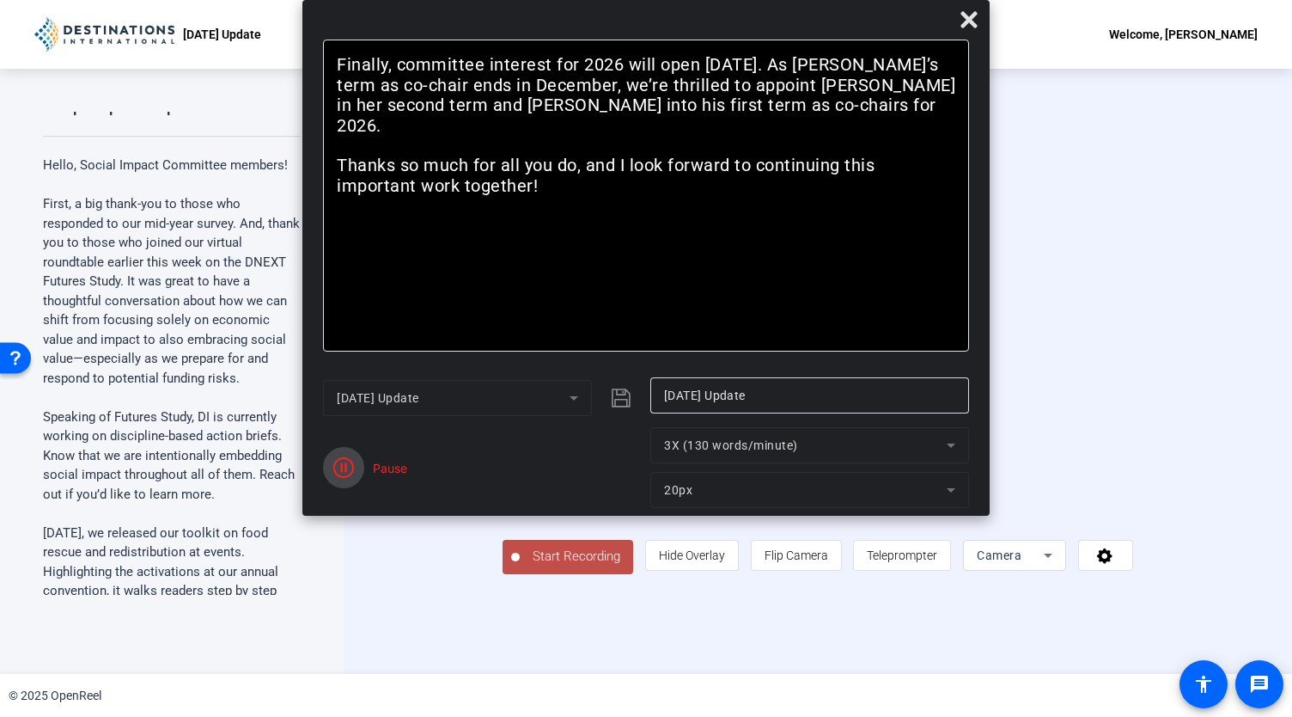
click at [339, 470] on icon "button" at bounding box center [343, 467] width 21 height 21
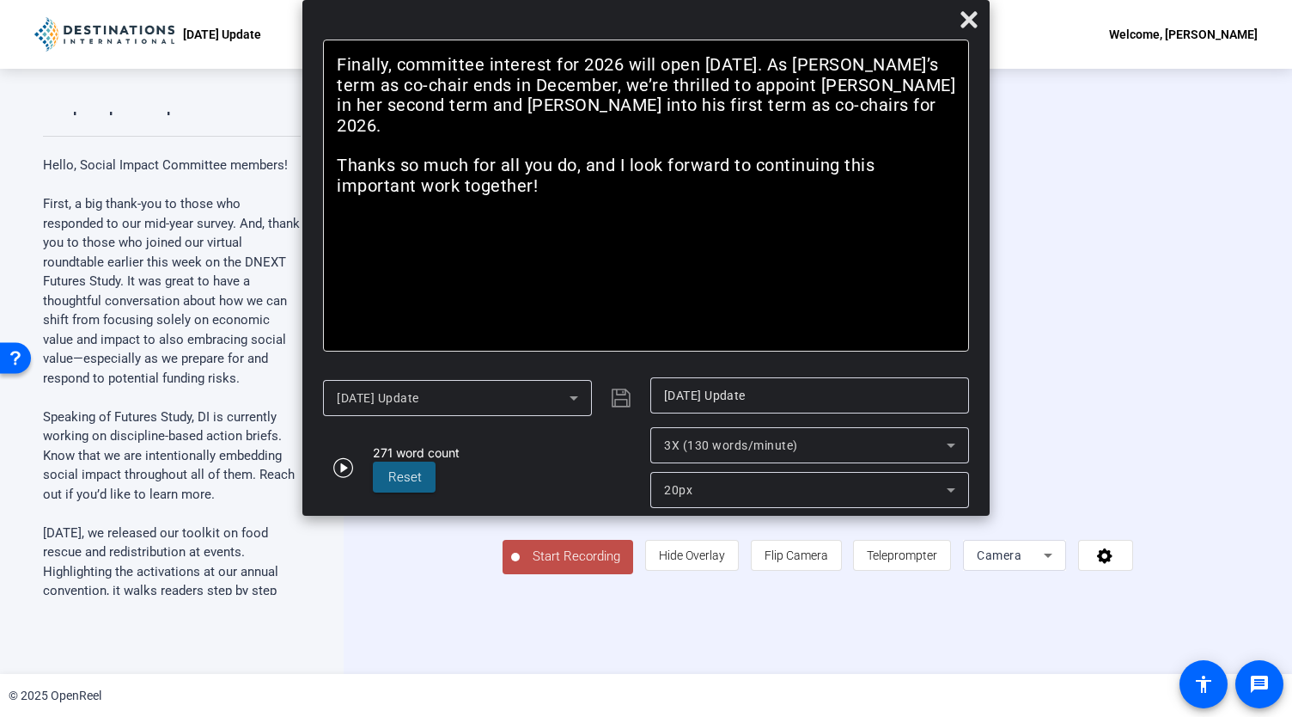
drag, startPoint x: 466, startPoint y: 606, endPoint x: 749, endPoint y: 75, distance: 602.0
click at [749, 75] on body "Accessibility Screen-Reader Guide, Feedback, and Issue Reporting | New window S…" at bounding box center [646, 358] width 1292 height 717
click at [932, 5] on span at bounding box center [969, 19] width 41 height 41
click at [932, 27] on icon at bounding box center [969, 19] width 21 height 21
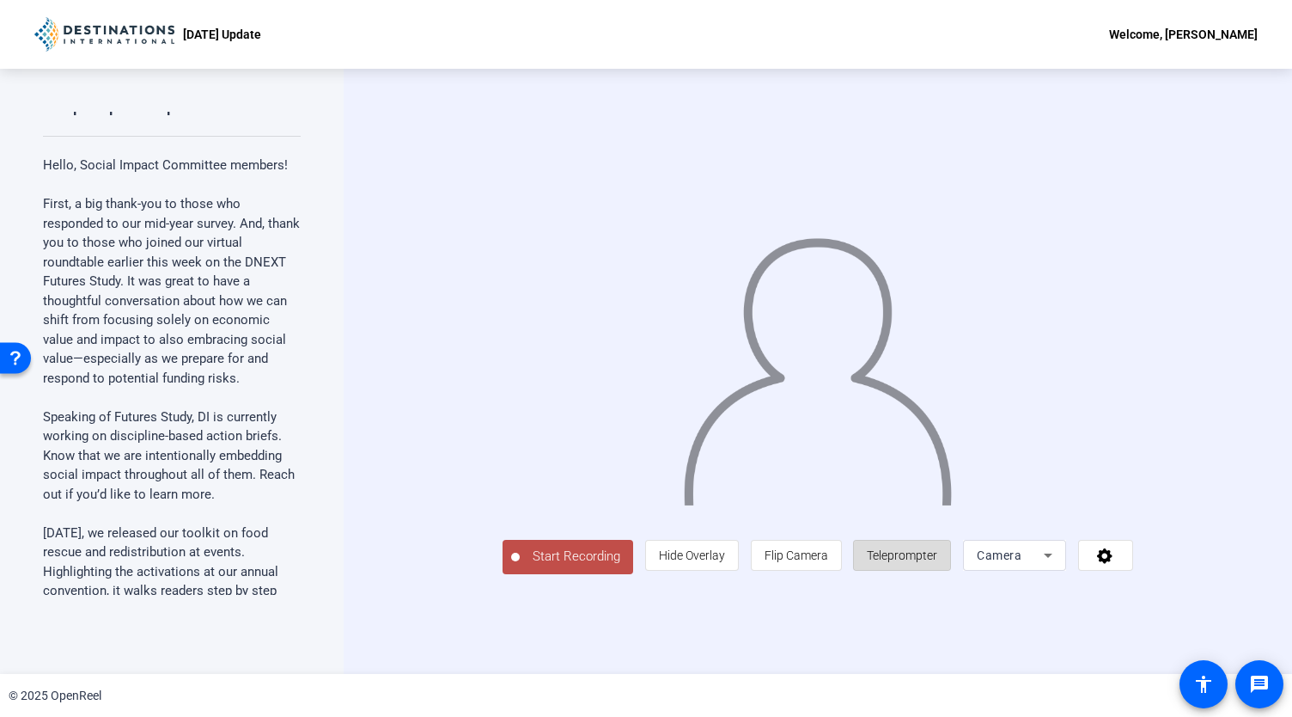
click at [932, 473] on span "Teleprompter" at bounding box center [902, 555] width 70 height 33
click at [932, 473] on span at bounding box center [902, 555] width 96 height 41
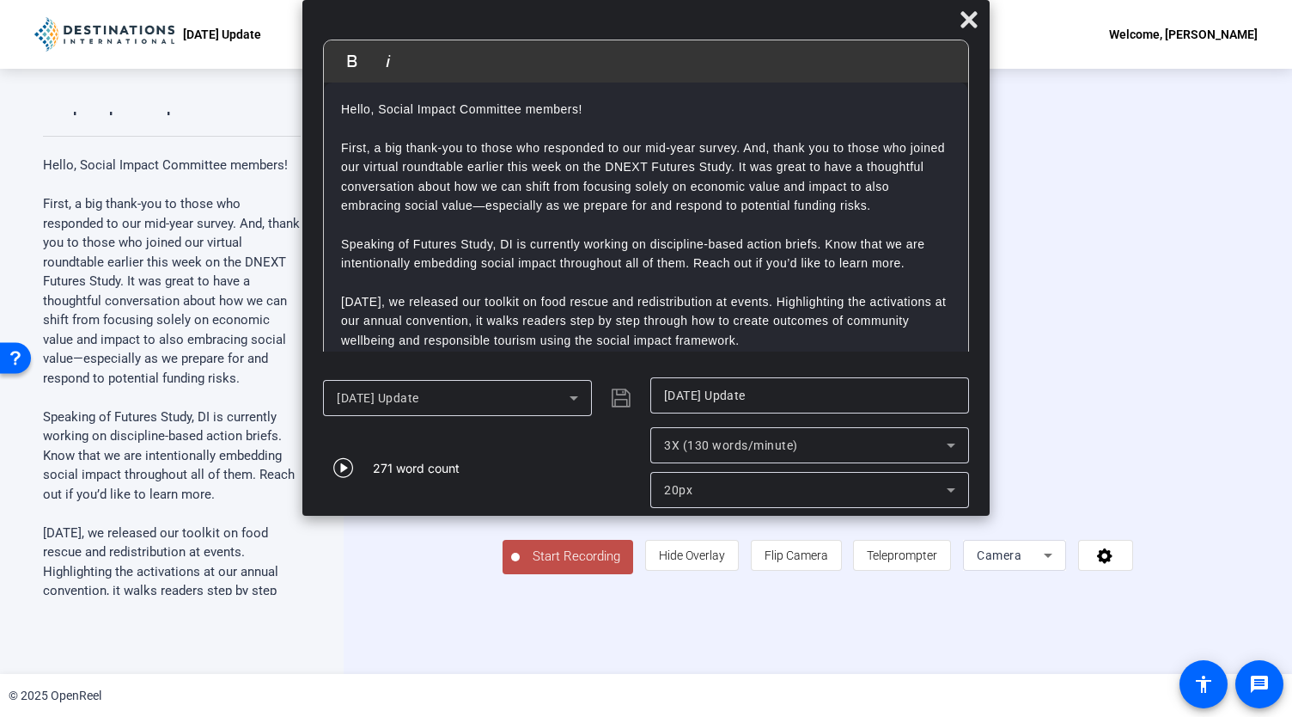
click at [769, 451] on span "3X (130 words/minute)" at bounding box center [731, 445] width 134 height 14
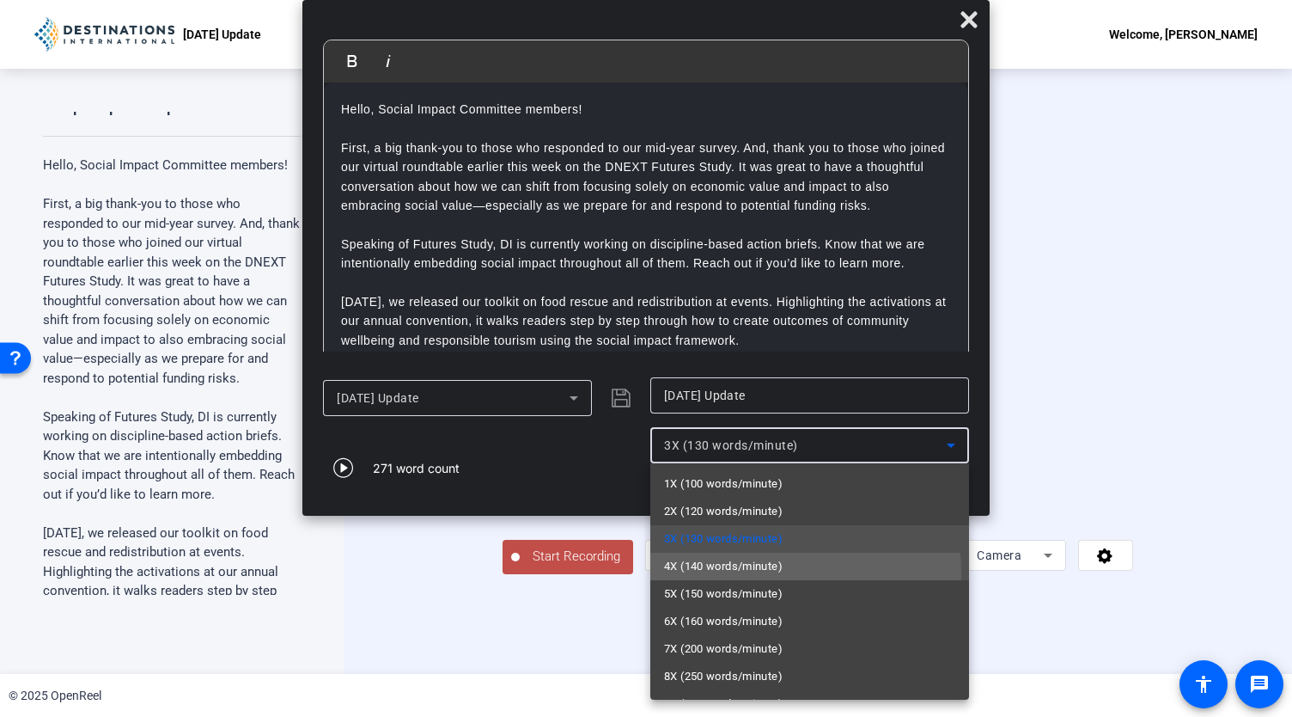
click at [751, 473] on span "4X (140 words/minute)" at bounding box center [723, 566] width 119 height 21
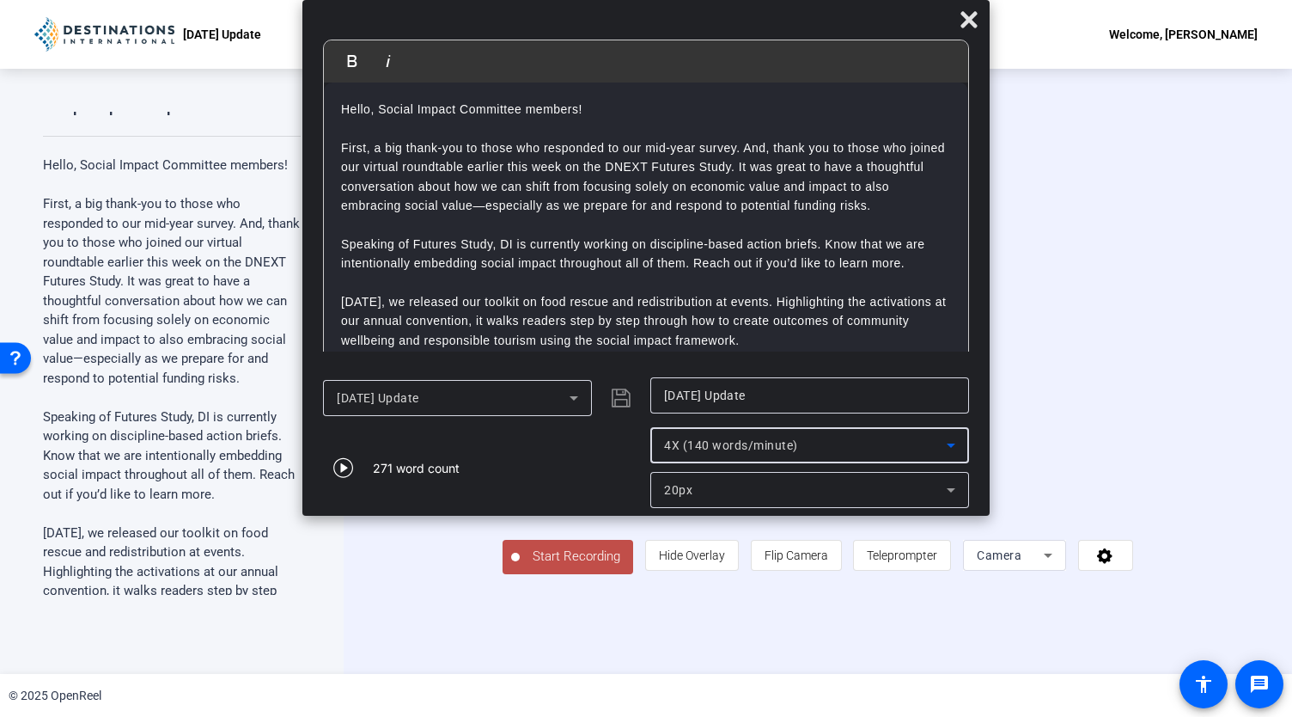
click at [520, 473] on span "Start Recording" at bounding box center [576, 557] width 113 height 20
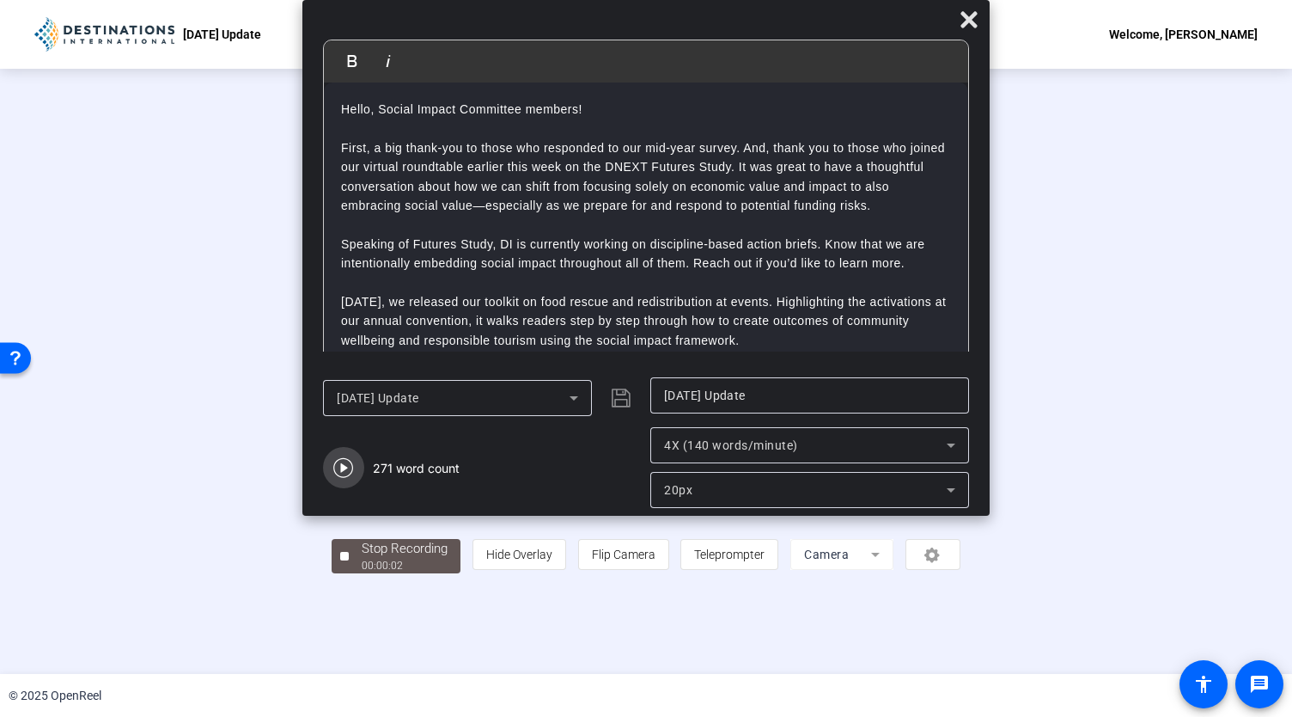
click at [349, 467] on icon "button" at bounding box center [343, 467] width 21 height 21
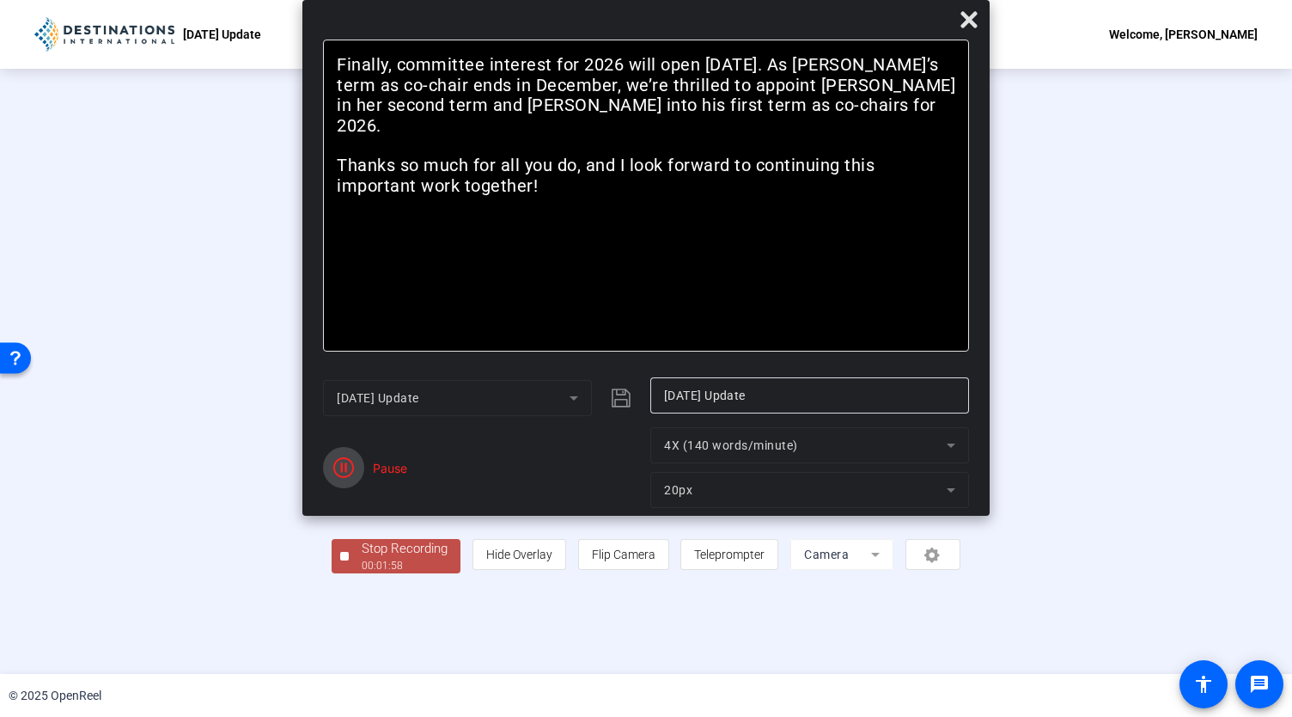
click at [342, 473] on icon "button" at bounding box center [343, 467] width 21 height 21
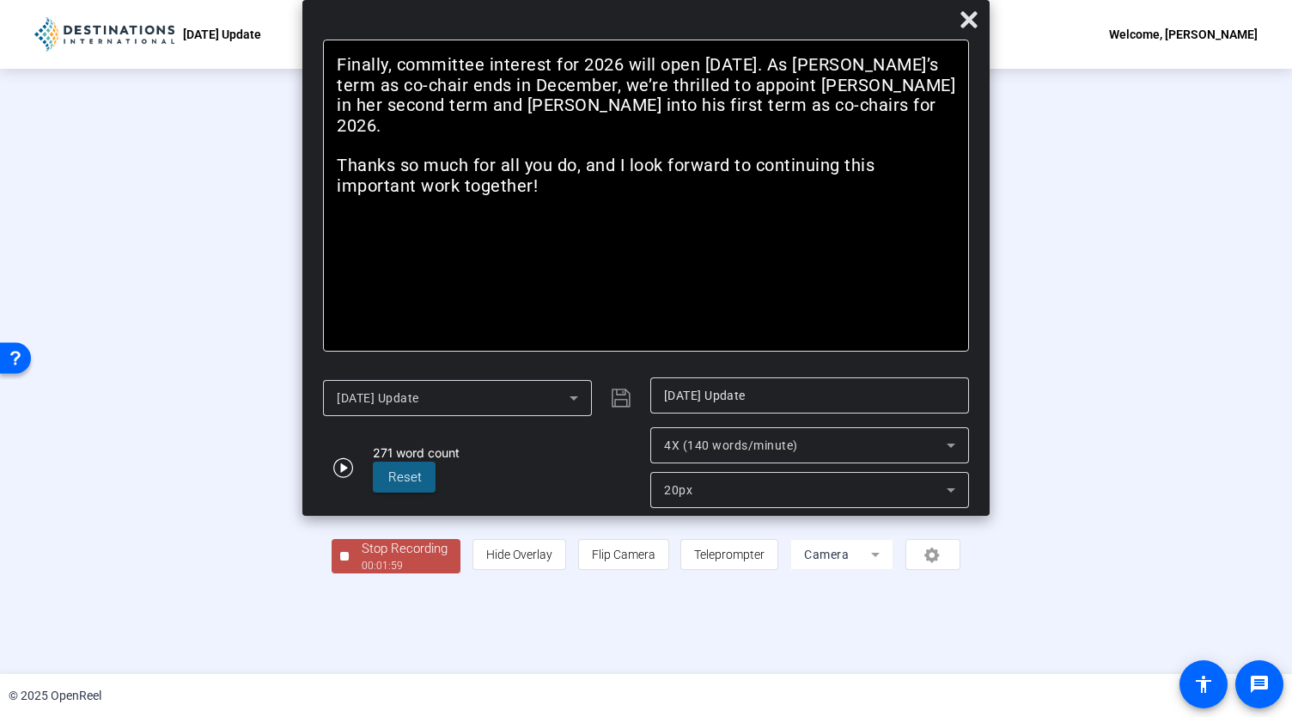
click at [362, 473] on div "00:01:59" at bounding box center [405, 565] width 86 height 15
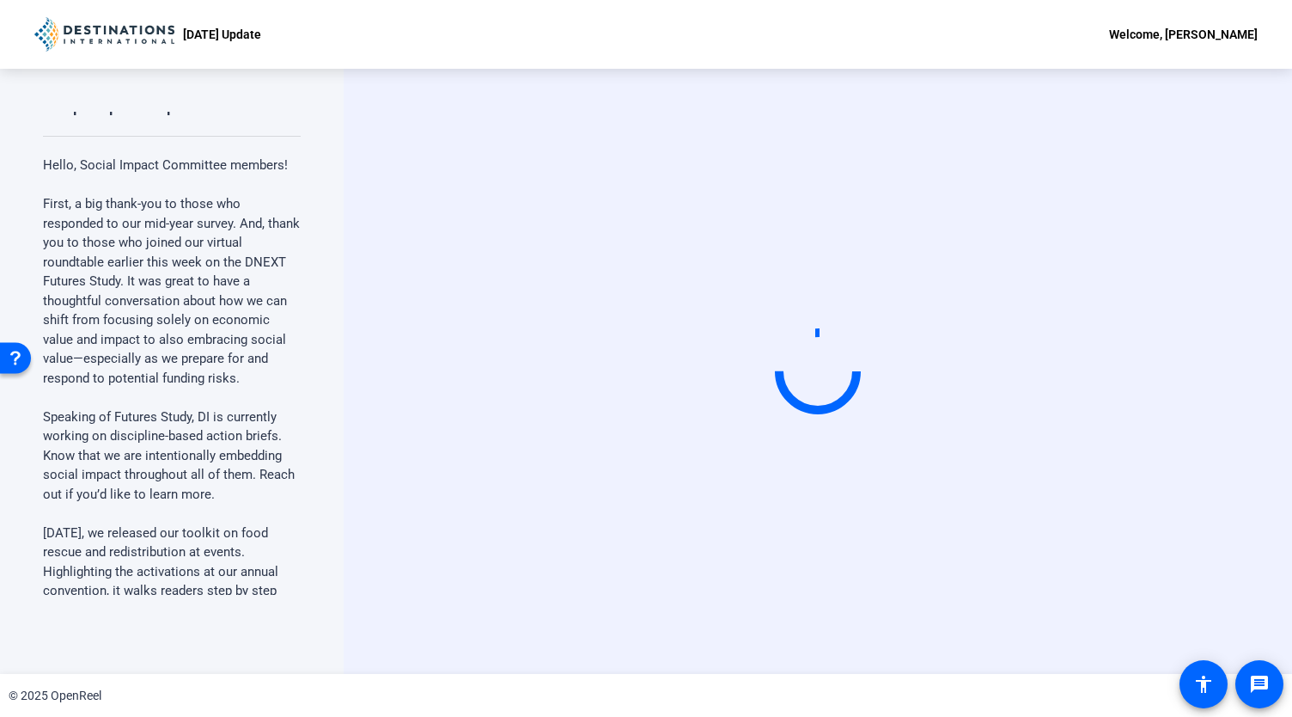
click at [780, 299] on video at bounding box center [818, 371] width 258 height 145
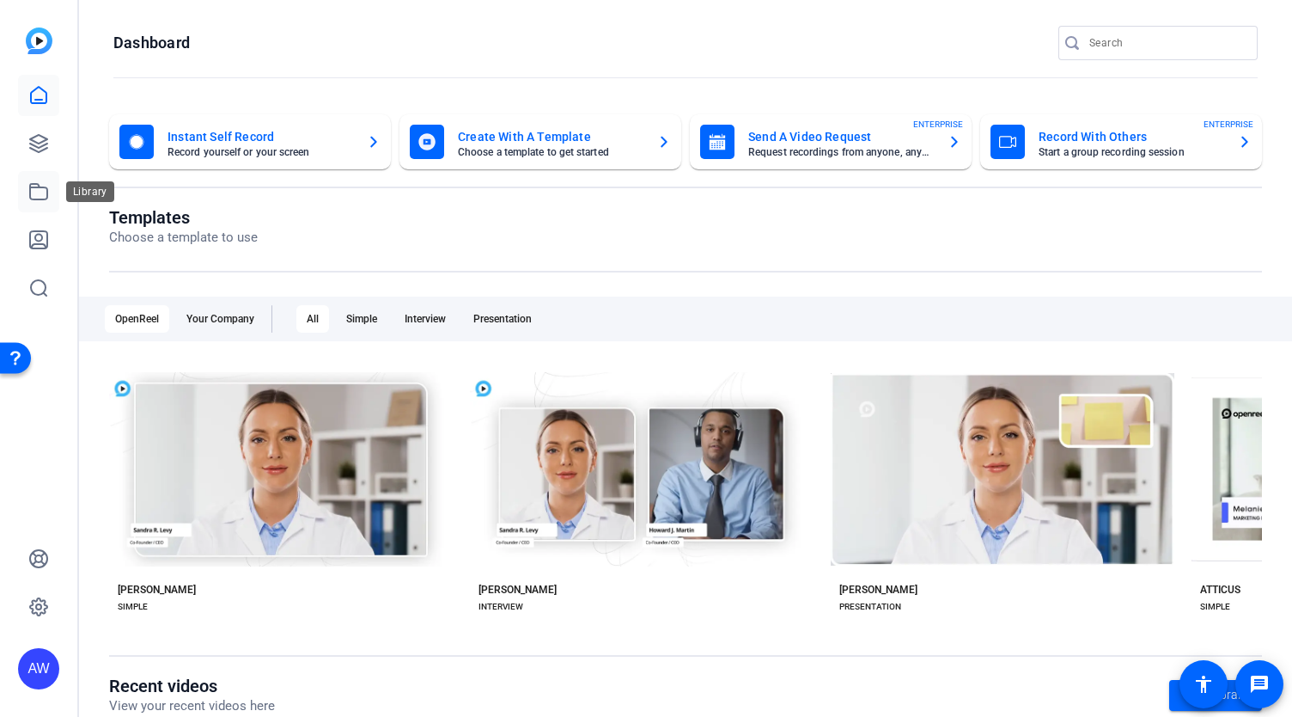
click at [52, 187] on link at bounding box center [38, 191] width 41 height 41
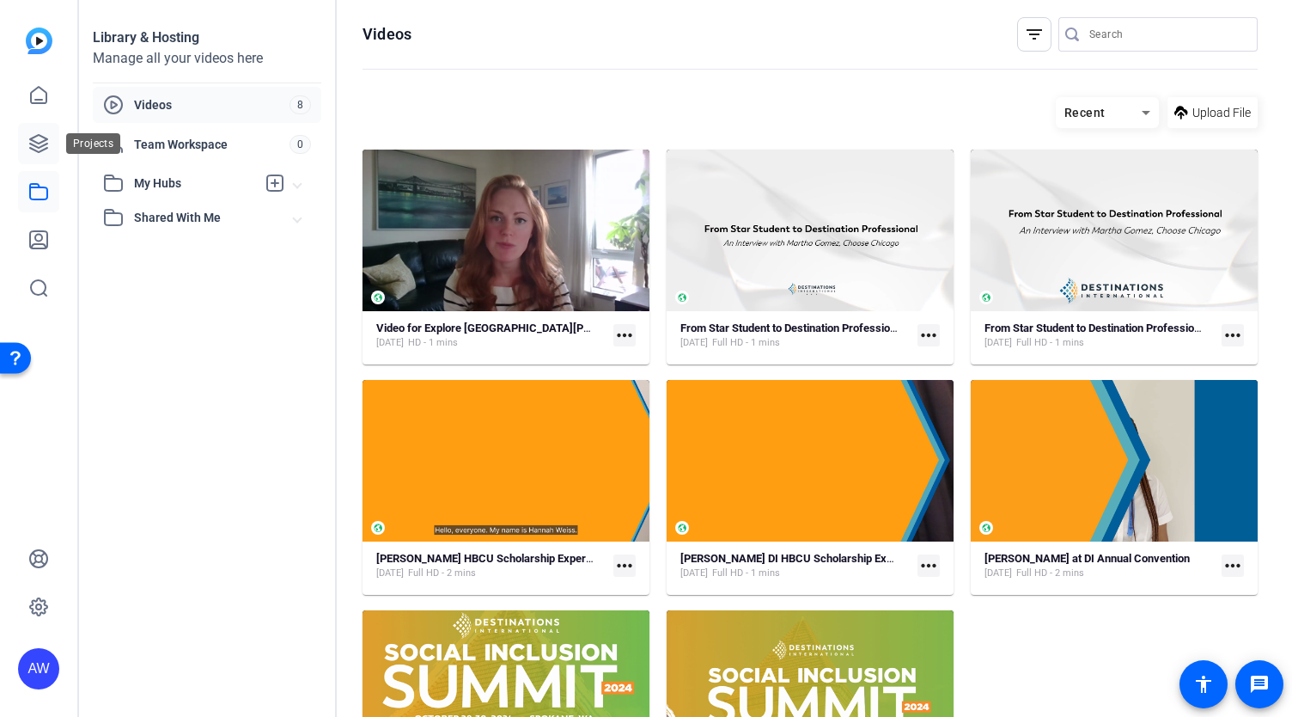
click at [45, 150] on icon at bounding box center [38, 143] width 21 height 21
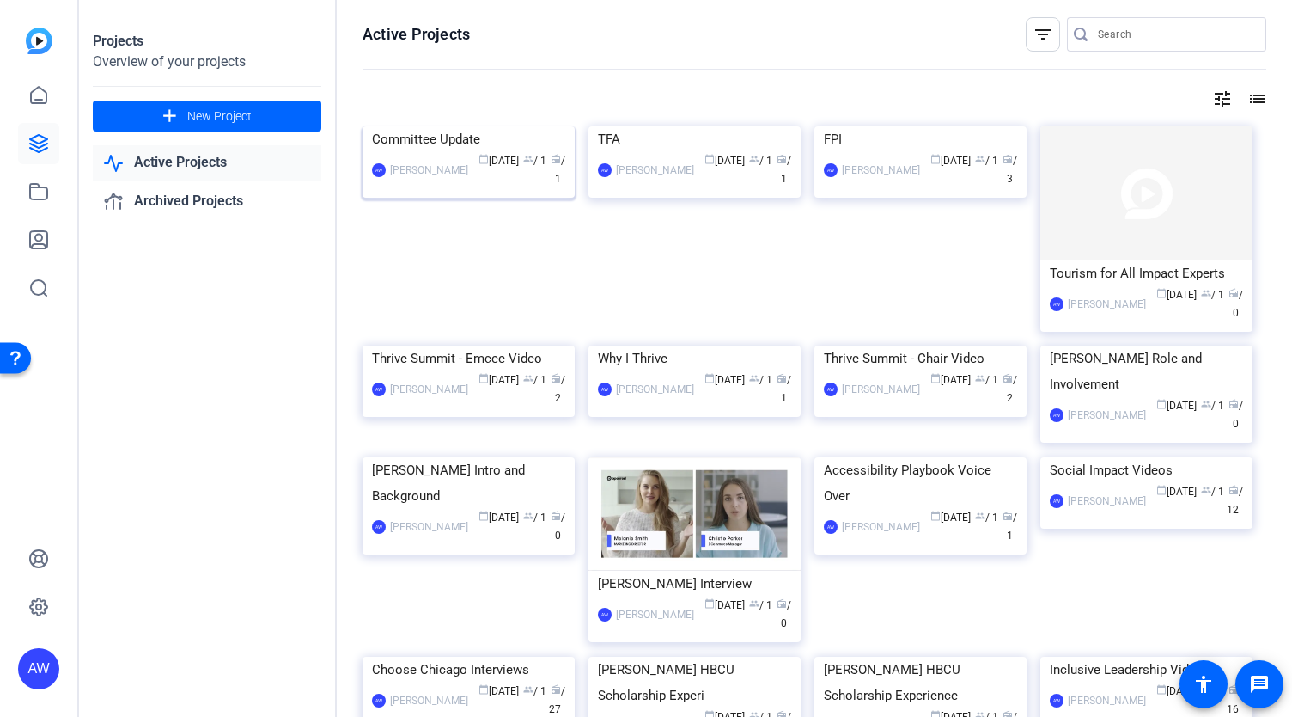
click at [450, 152] on div "Committee Update" at bounding box center [468, 139] width 193 height 26
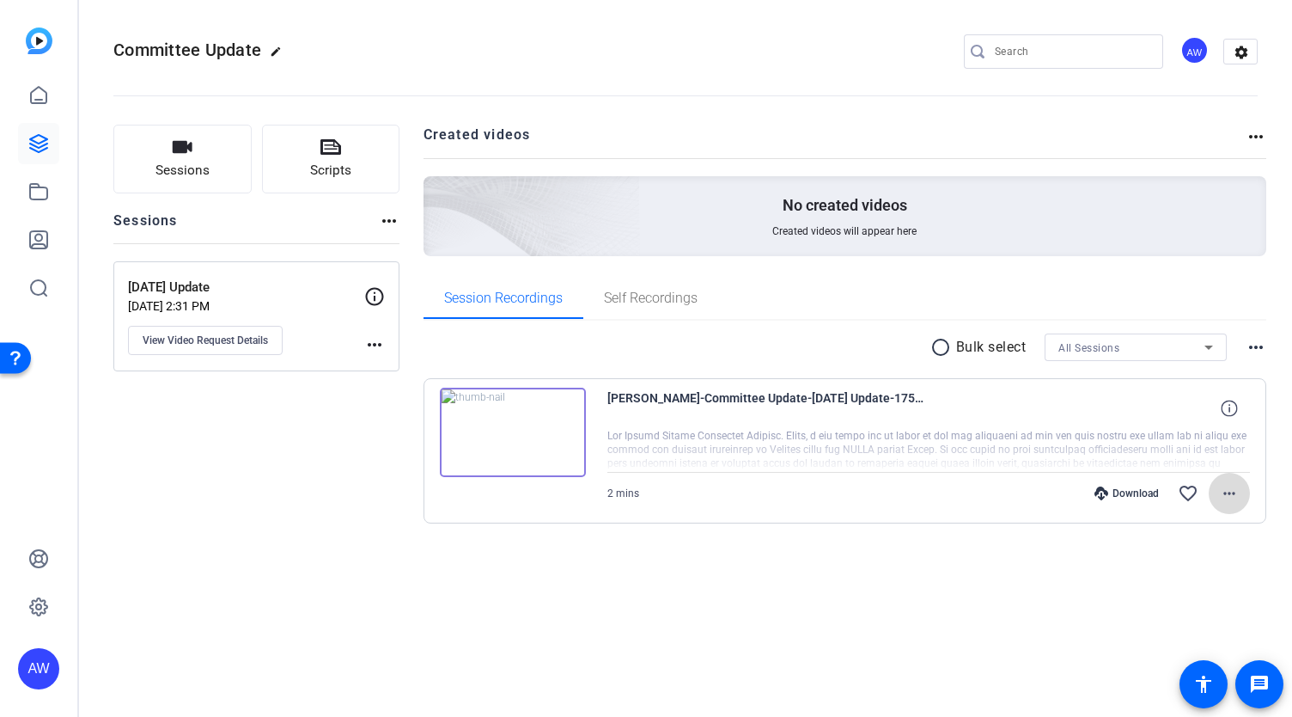
click at [1232, 496] on mat-icon "more_horiz" at bounding box center [1229, 493] width 21 height 21
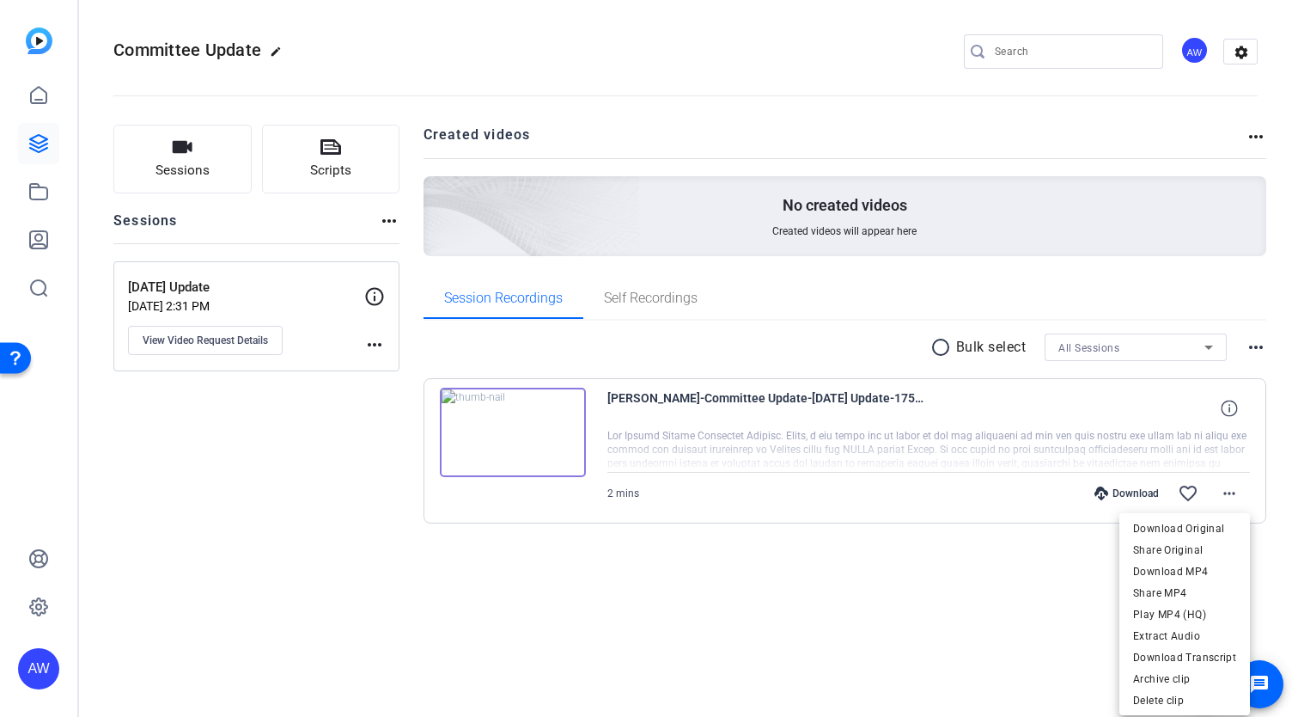
click at [709, 395] on div at bounding box center [646, 358] width 1292 height 717
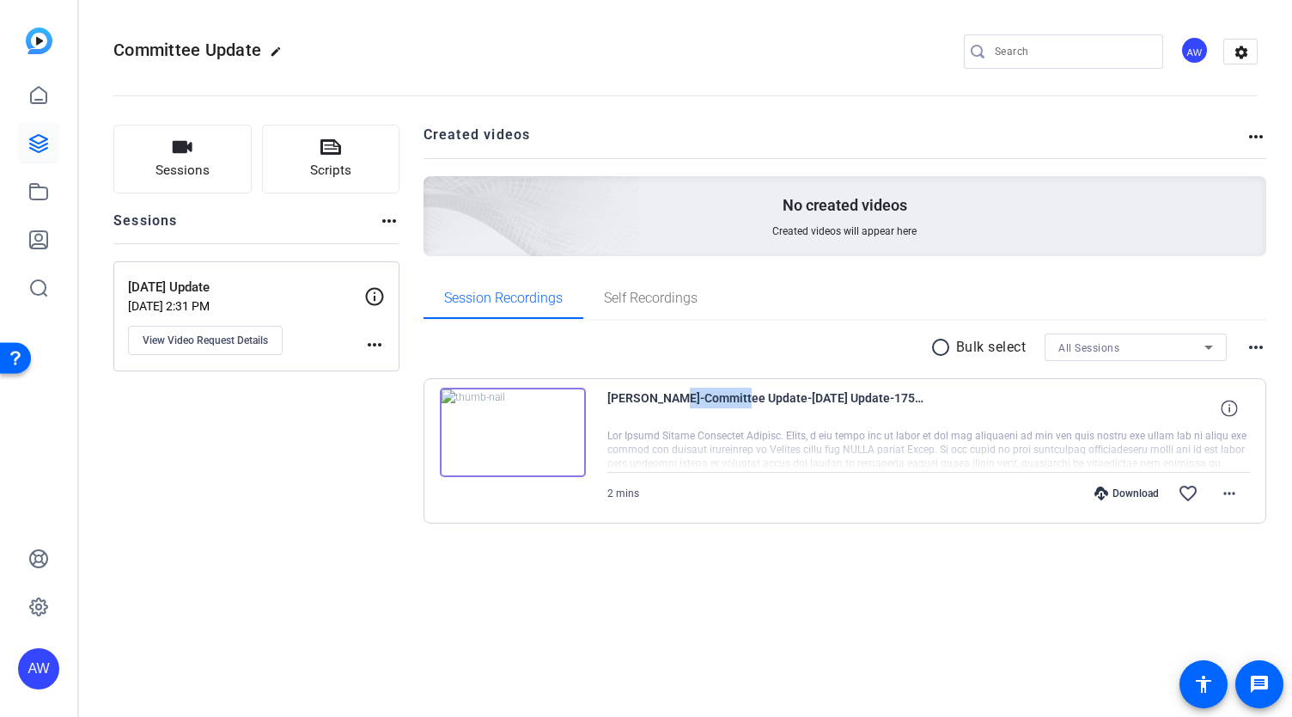
click at [709, 395] on span "Ava Wells-Committee Update-Sept 25 Update-1758825344632-webcam" at bounding box center [767, 408] width 318 height 41
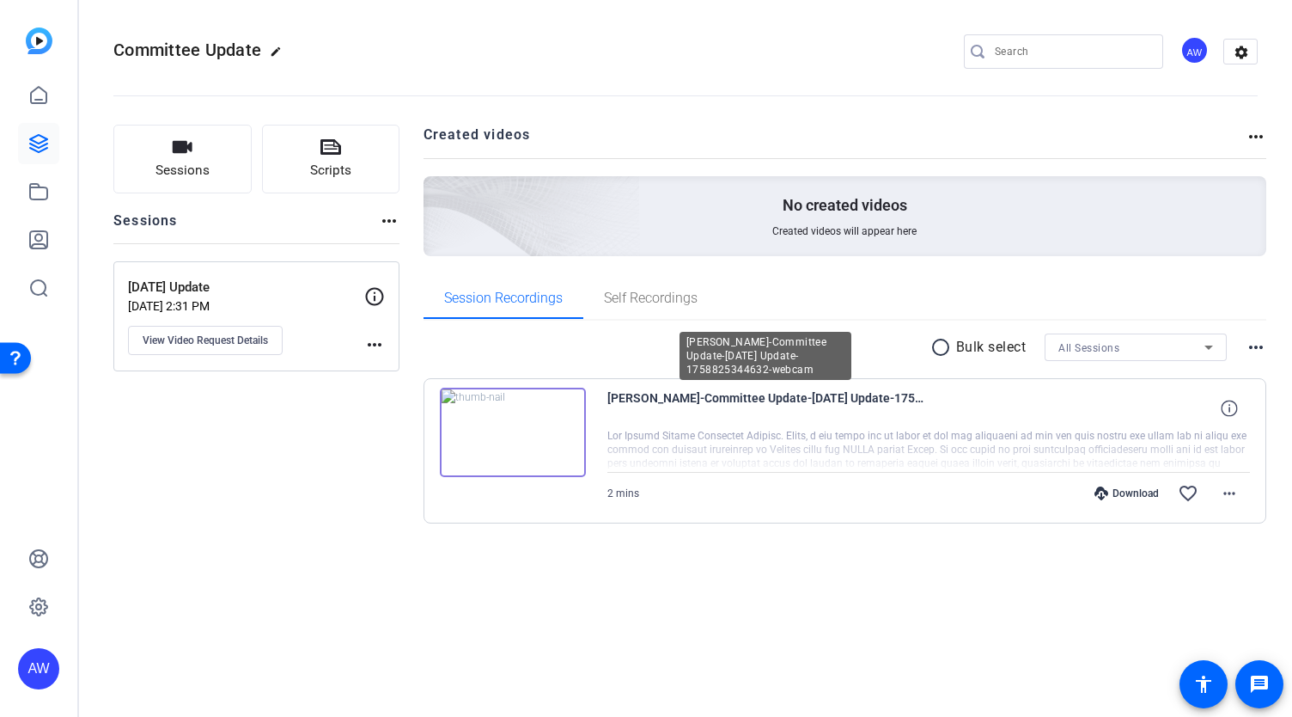
click at [864, 470] on div at bounding box center [930, 450] width 644 height 43
click at [1226, 493] on mat-icon "more_horiz" at bounding box center [1229, 493] width 21 height 21
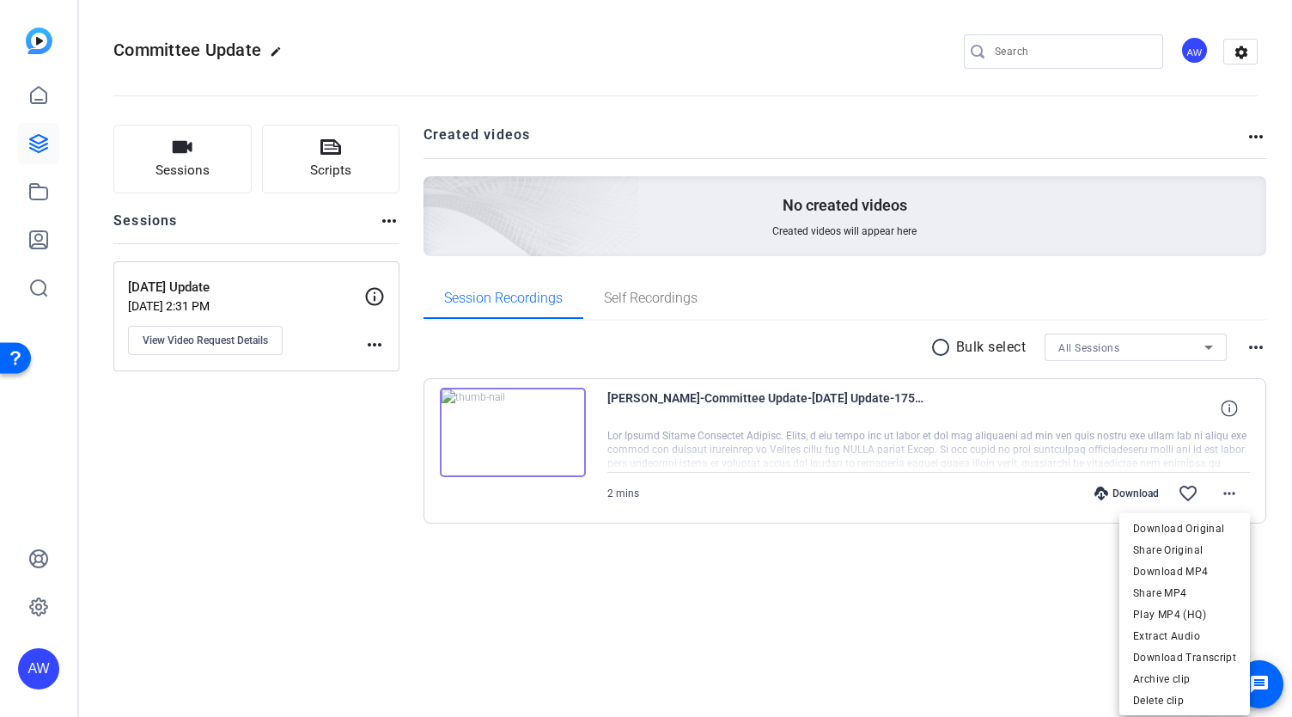
click at [998, 427] on div at bounding box center [646, 358] width 1292 height 717
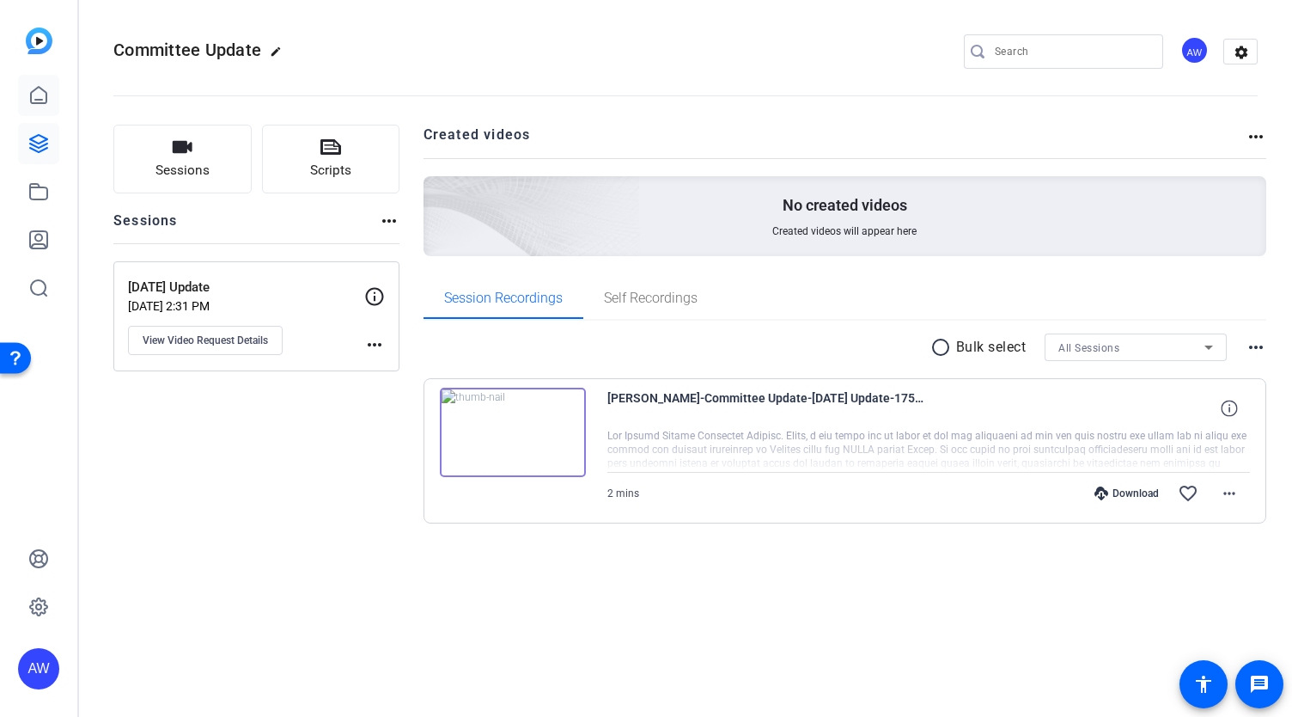
click at [51, 102] on link at bounding box center [38, 95] width 41 height 41
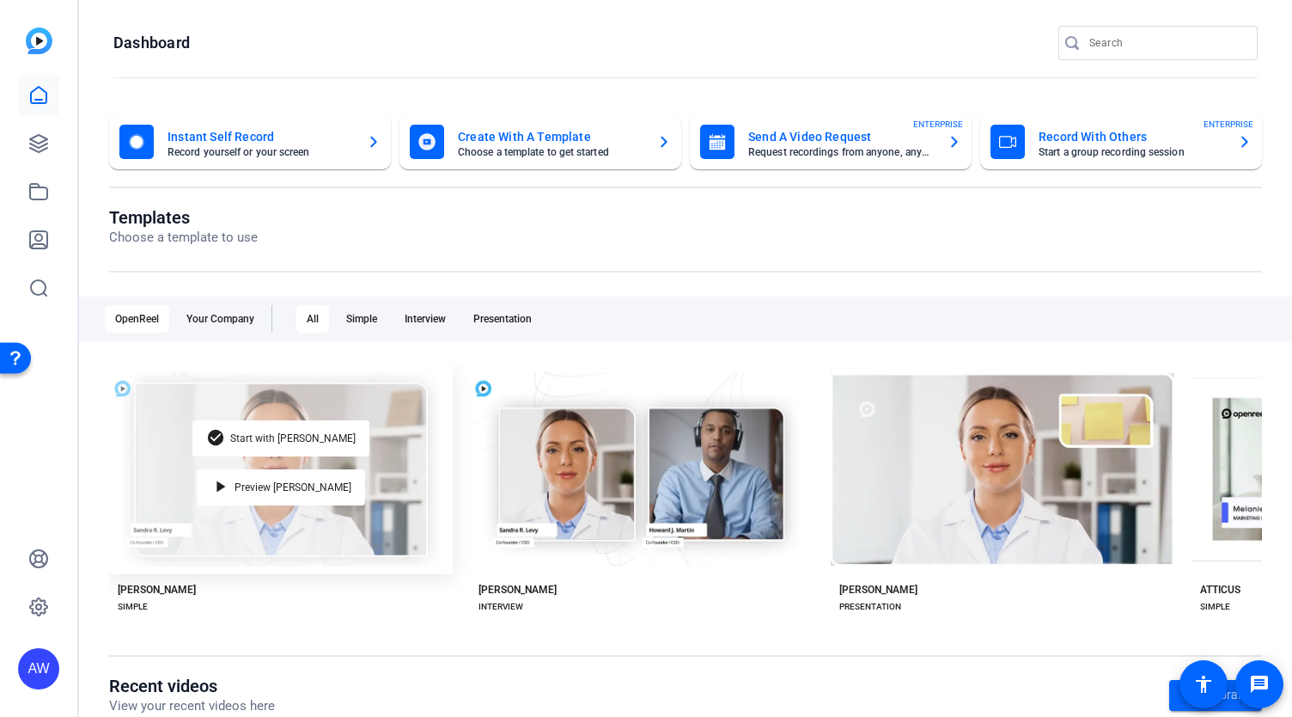
click at [163, 452] on div "check_circle Start with Matti play_arrow Preview Matti" at bounding box center [281, 469] width 344 height 210
click at [267, 444] on div "check_circle Start with Matti" at bounding box center [280, 438] width 177 height 36
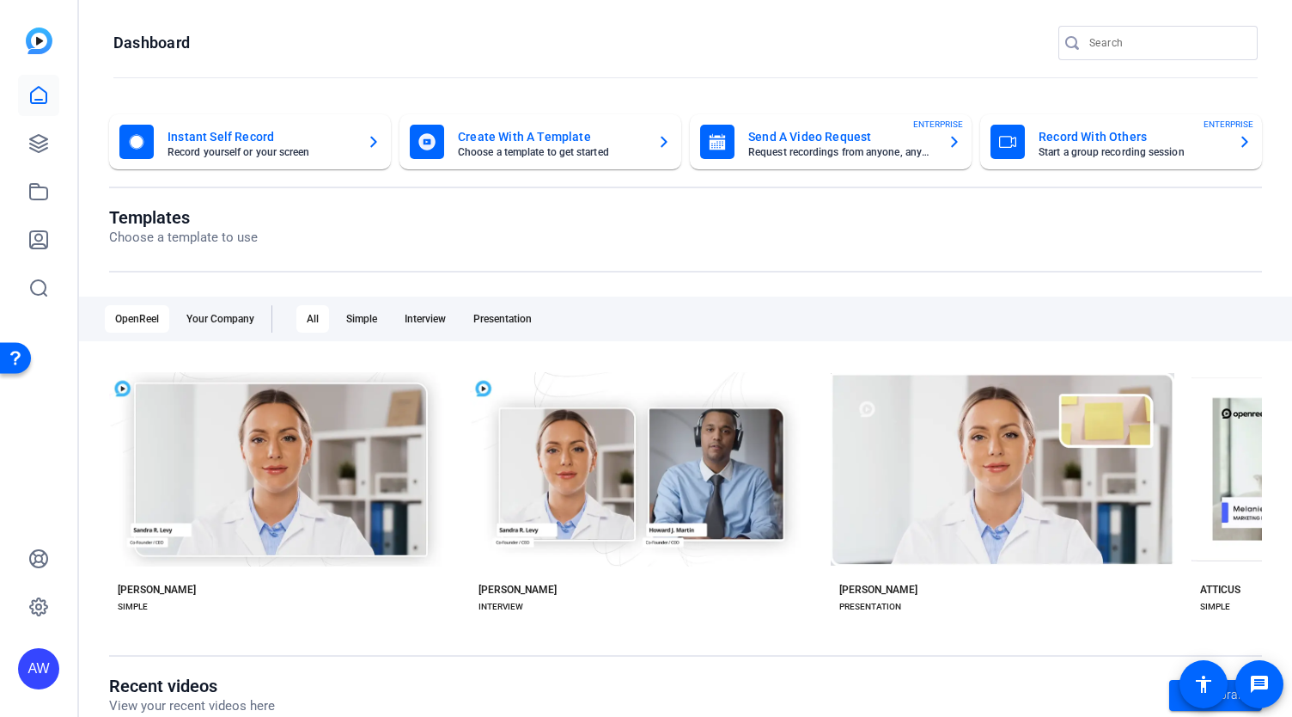
click at [308, 272] on div "Templates Choose a template to use OpenReel Your Company All Simple Interview P…" at bounding box center [685, 441] width 1153 height 468
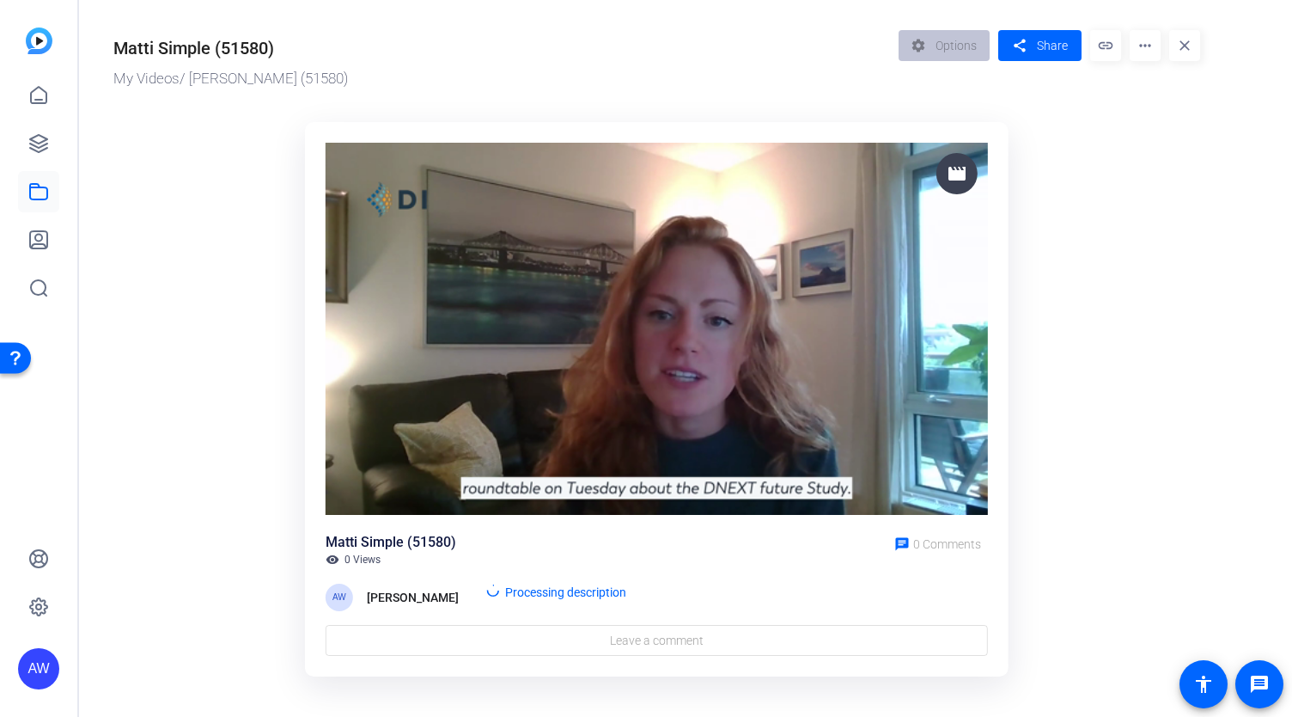
click at [1146, 54] on mat-icon "more_horiz" at bounding box center [1145, 45] width 31 height 31
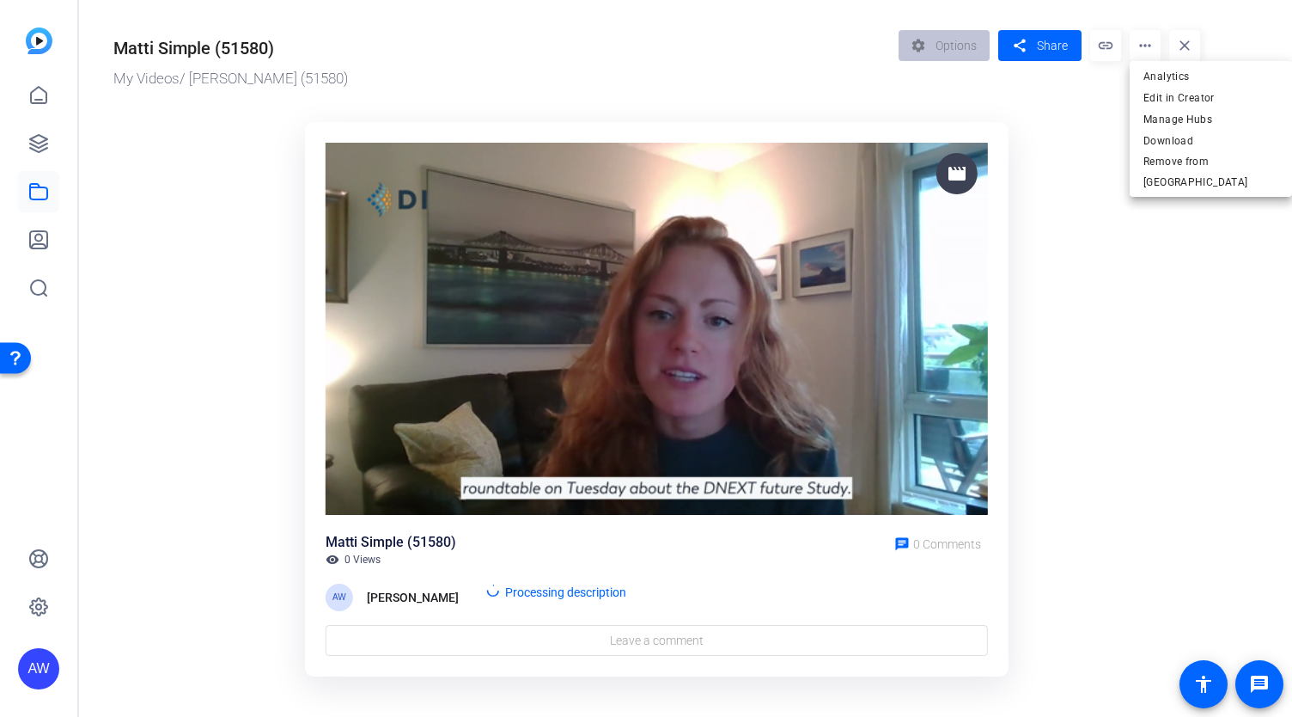
click at [1098, 176] on div at bounding box center [646, 358] width 1292 height 717
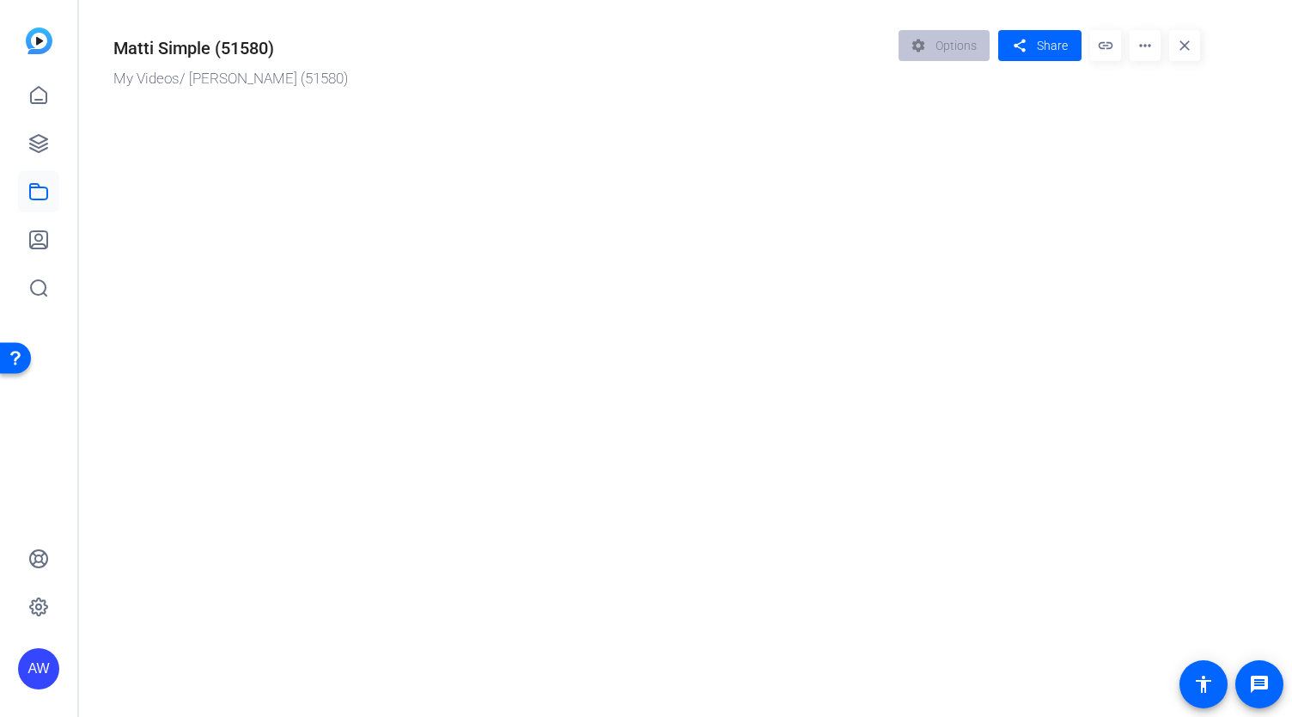
click at [1138, 52] on mat-icon "more_horiz" at bounding box center [1145, 45] width 31 height 31
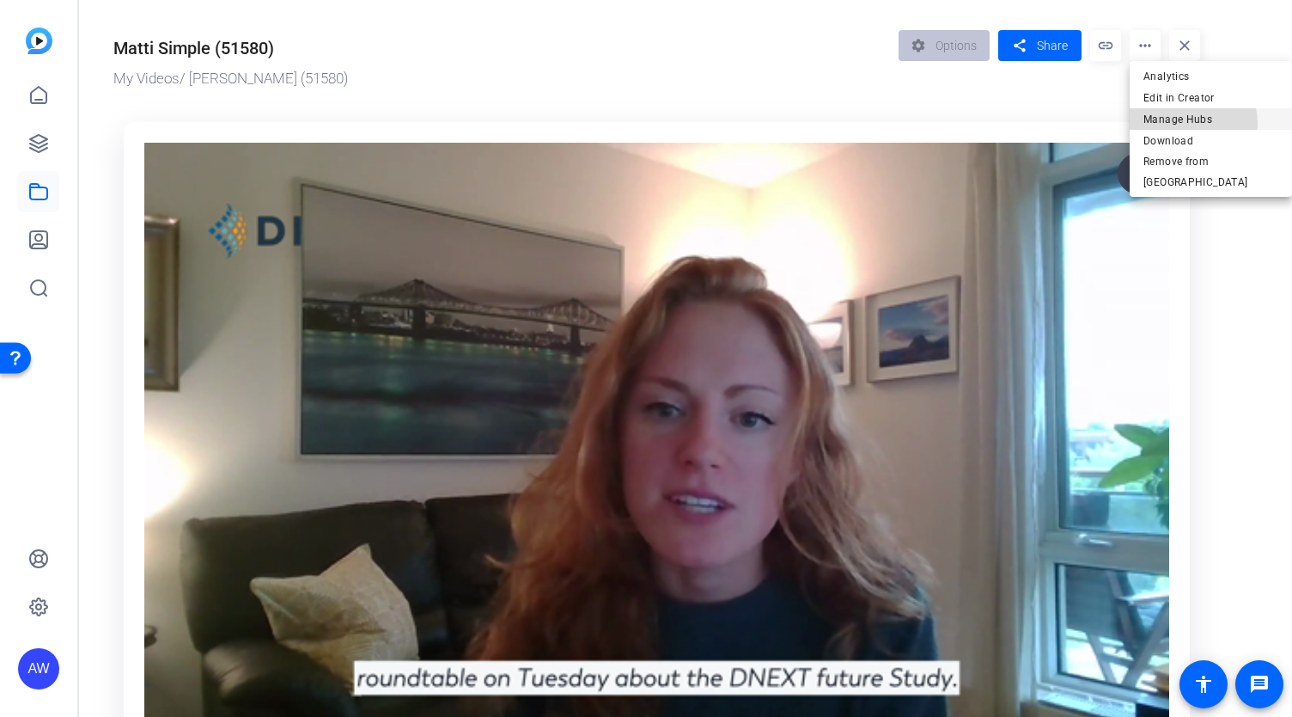
click at [1168, 125] on span "Manage Hubs" at bounding box center [1211, 119] width 135 height 21
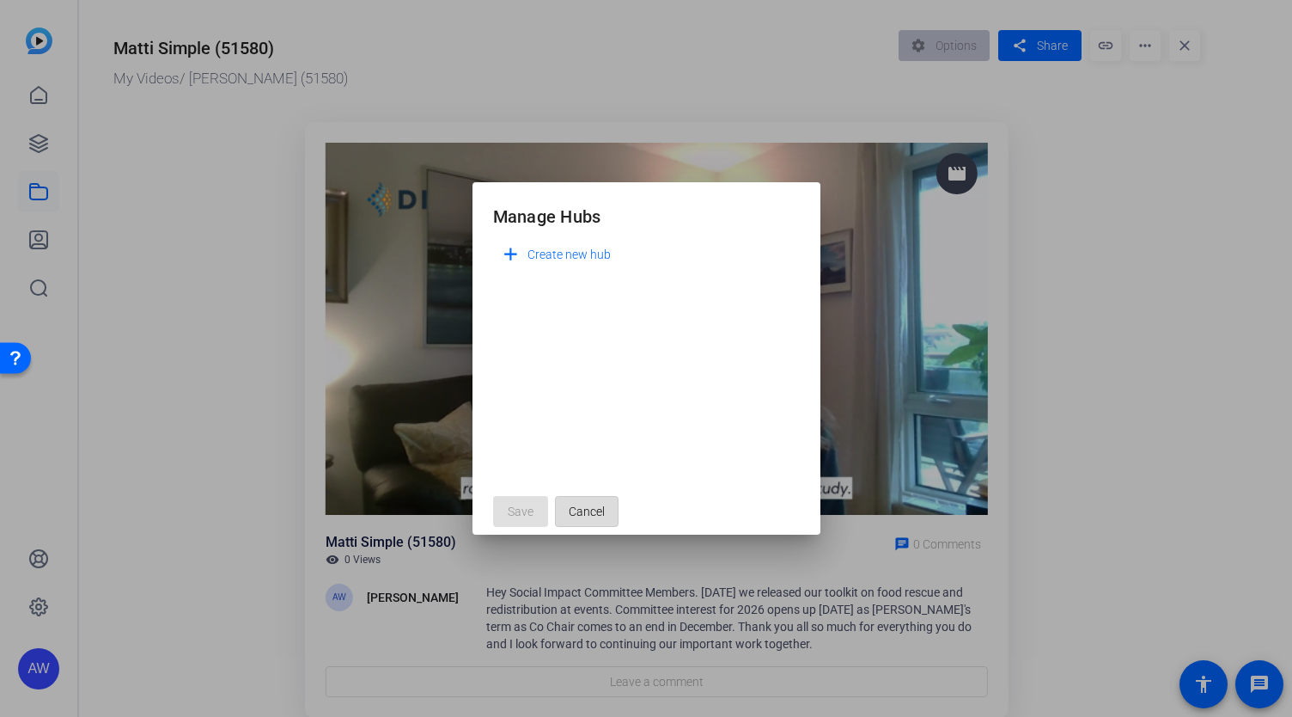
click at [588, 508] on span "Cancel" at bounding box center [587, 511] width 36 height 33
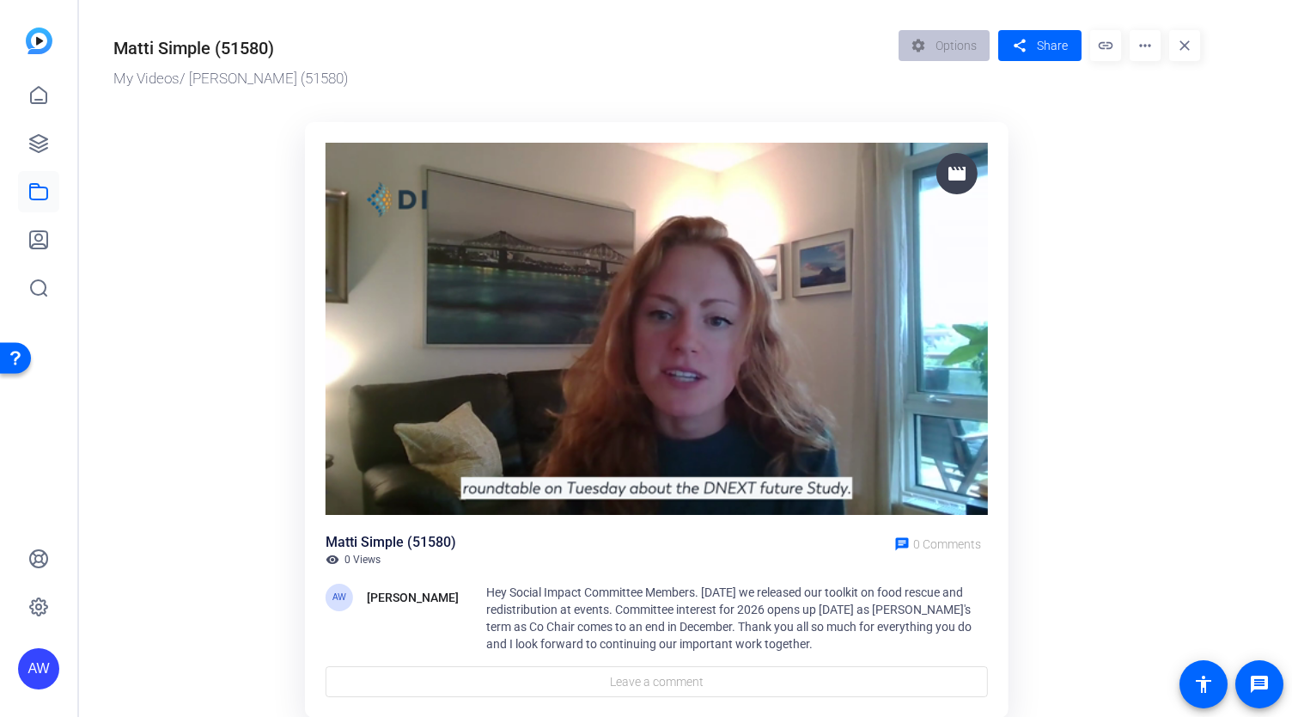
click at [263, 464] on ktd-grid "movie Matti Simple (51580) visibility 0 Views chat 0 Comments AW Ava Wells Hey …" at bounding box center [656, 421] width 1087 height 619
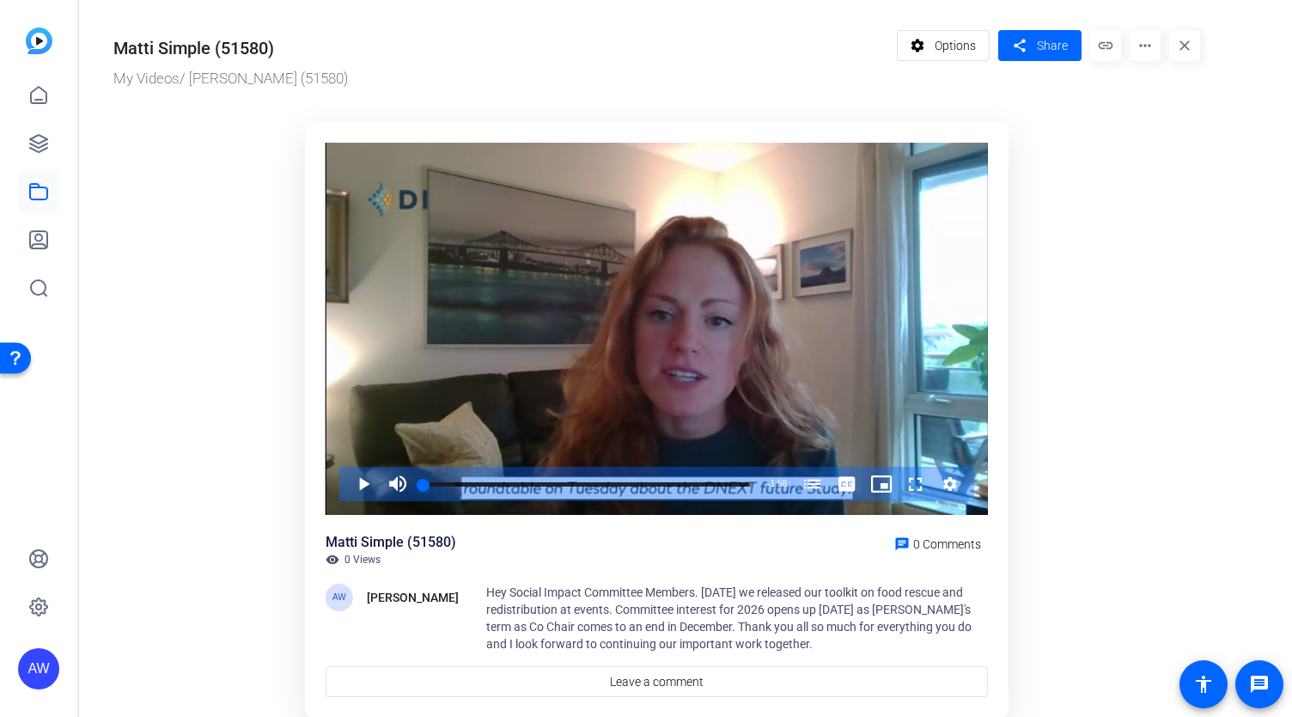
click at [158, 298] on ktd-grid "Video Player is loading. Play Video Play Mute Current Time 0:00 / Duration 1:58…" at bounding box center [656, 421] width 1087 height 619
click at [944, 40] on span "Options" at bounding box center [955, 45] width 41 height 33
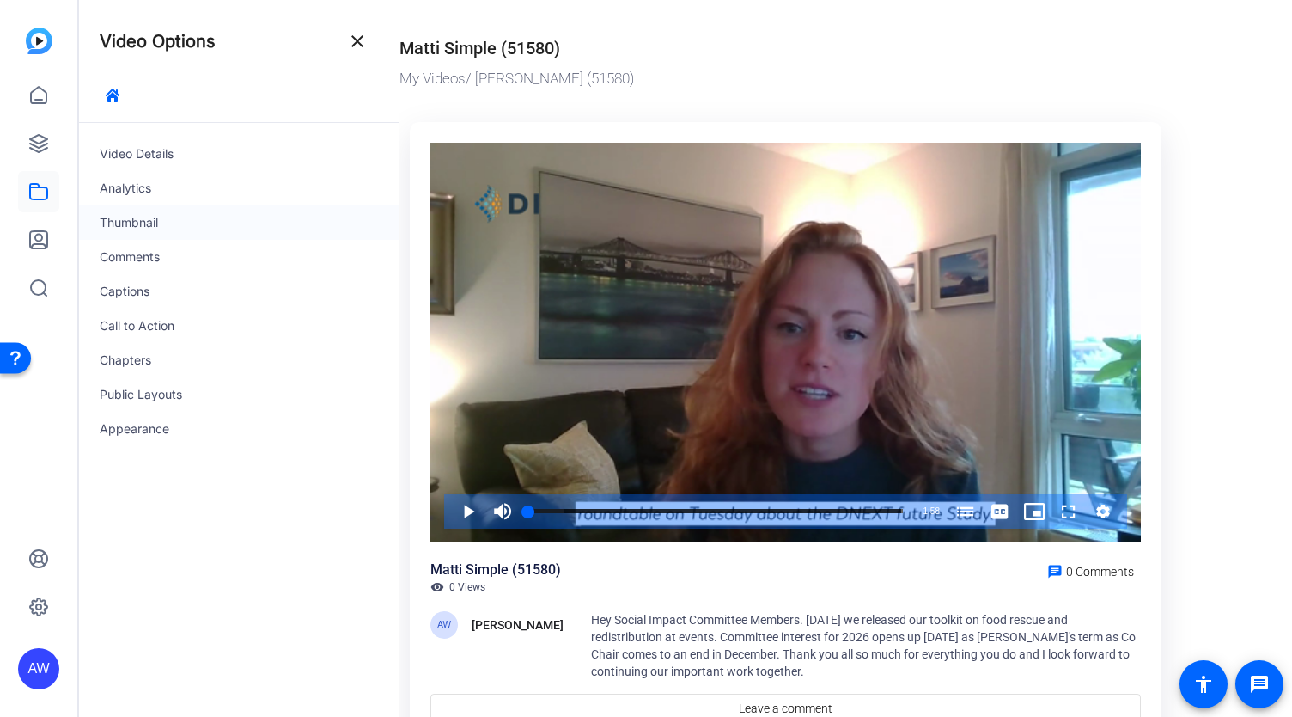
click at [127, 211] on div "Thumbnail" at bounding box center [239, 222] width 320 height 34
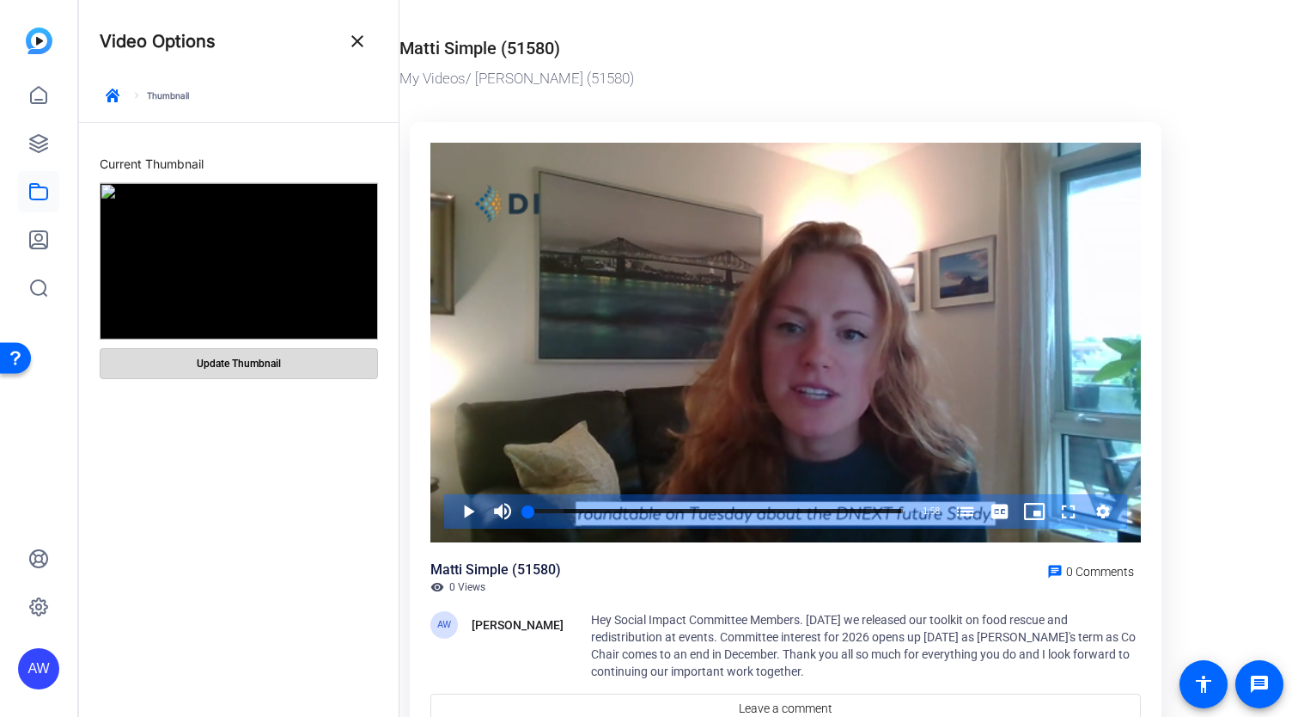
click at [217, 361] on span "Update Thumbnail" at bounding box center [239, 364] width 84 height 14
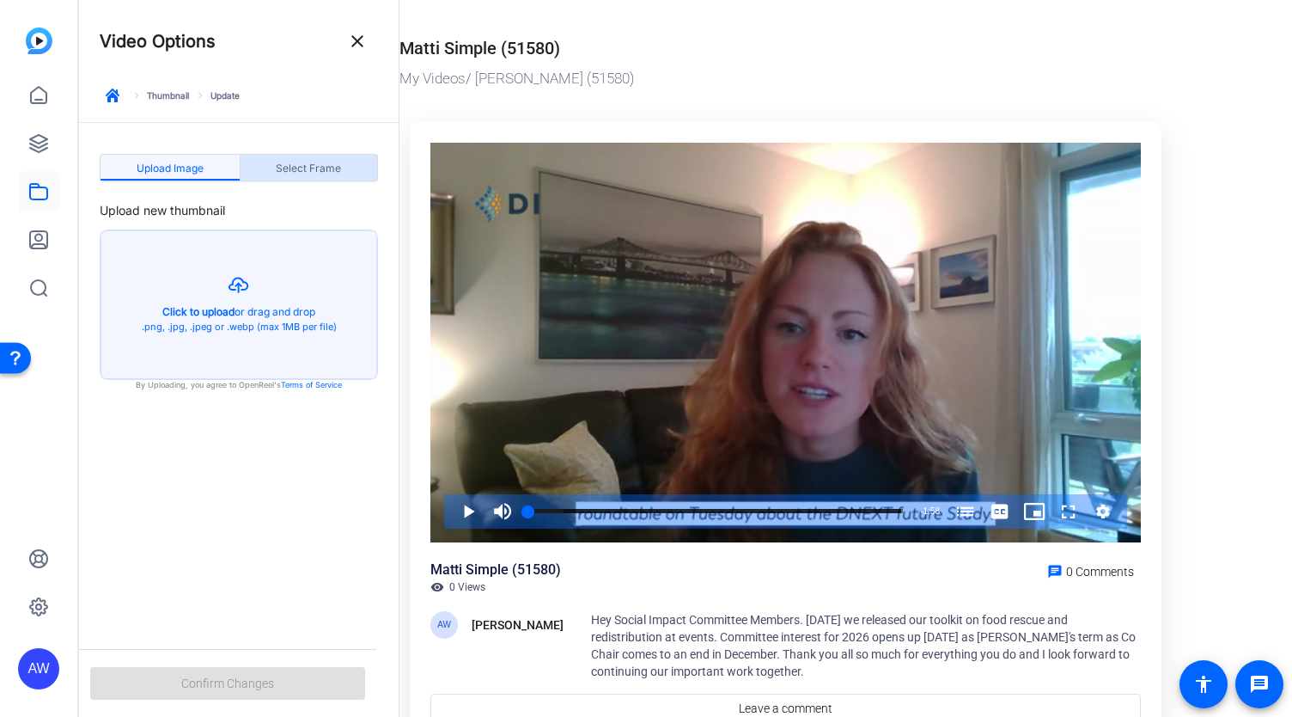
click at [309, 166] on span "Select Frame" at bounding box center [308, 168] width 65 height 10
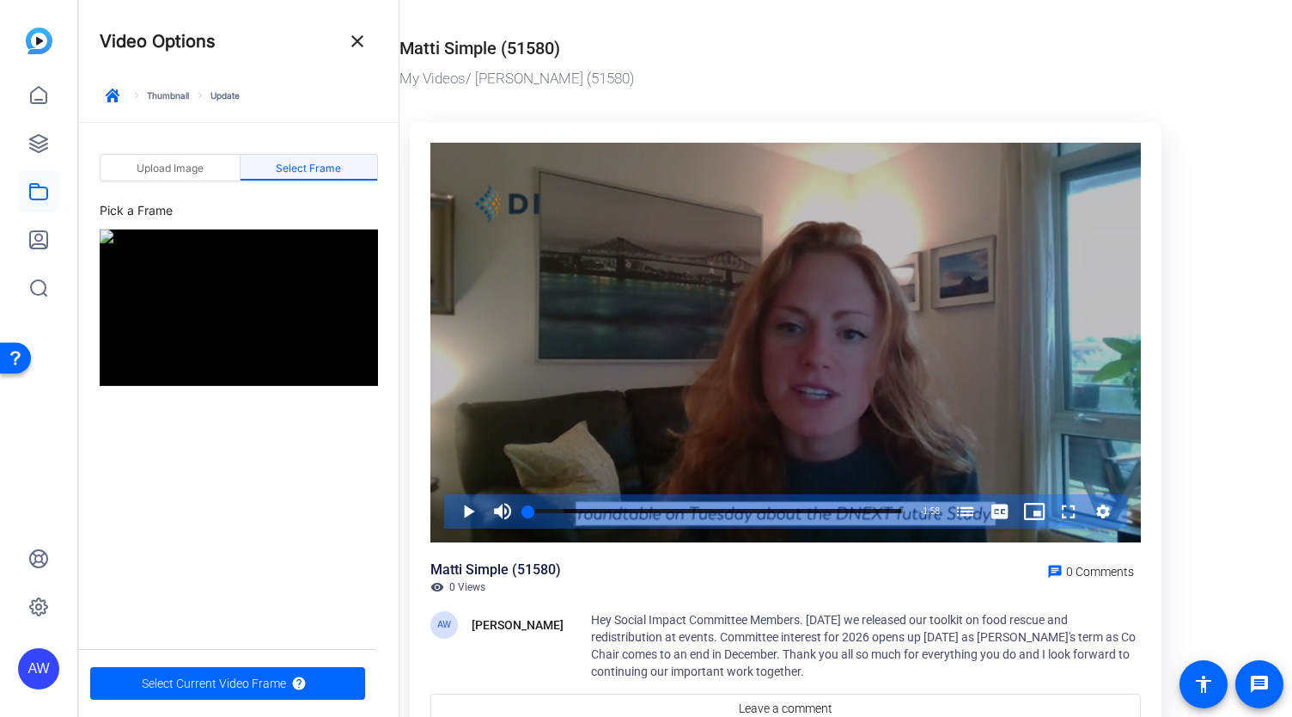
click at [646, 408] on div "Video Player" at bounding box center [786, 343] width 711 height 400
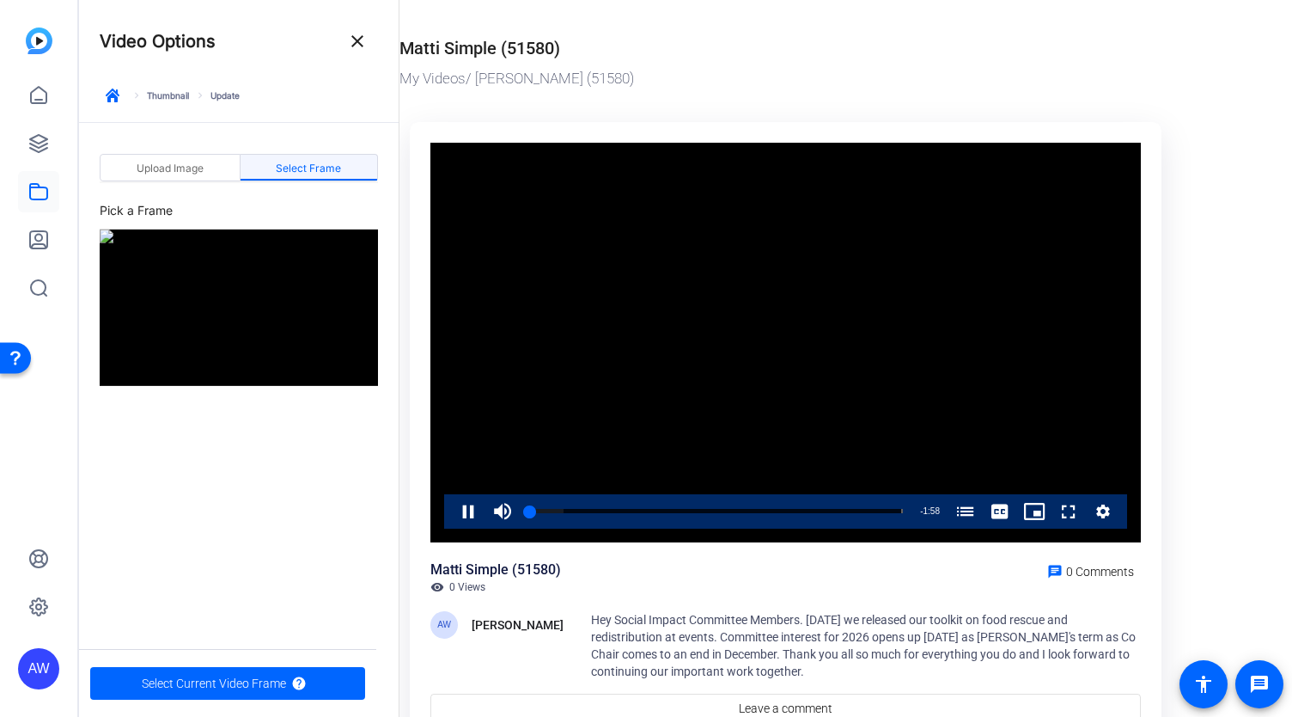
click at [727, 425] on video "Video Player" at bounding box center [786, 343] width 711 height 400
click at [311, 186] on mat-tab-header "Upload Image Select Frame" at bounding box center [239, 173] width 278 height 38
click at [298, 156] on span "Select Frame" at bounding box center [308, 168] width 65 height 27
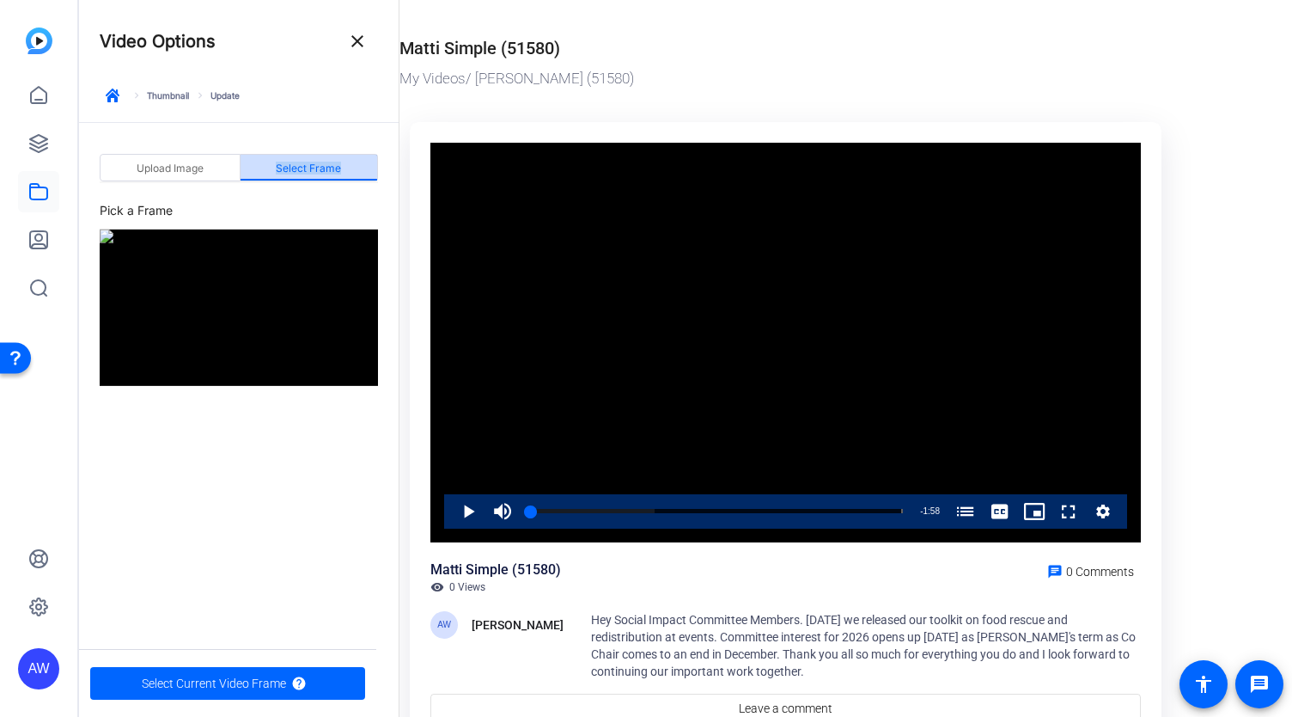
click at [298, 156] on span "Select Frame" at bounding box center [308, 168] width 65 height 27
drag, startPoint x: 777, startPoint y: 435, endPoint x: 628, endPoint y: 575, distance: 204.3
click at [643, 549] on div "Video Player is loading. Play Video Play Mute 34% Current Time 0:00 / Duration …" at bounding box center [786, 433] width 752 height 623
click at [505, 514] on span "Video Player" at bounding box center [503, 511] width 34 height 34
click at [791, 472] on video "Video Player" at bounding box center [786, 343] width 711 height 400
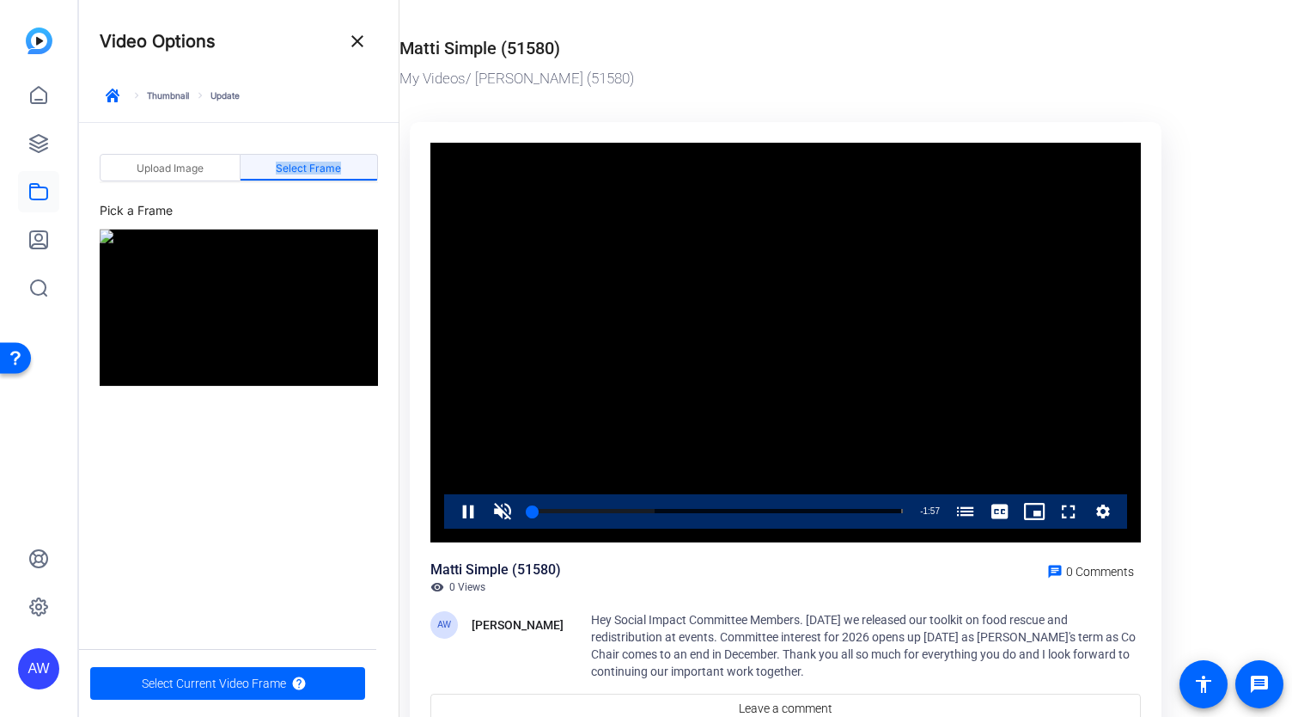
click at [820, 448] on video "Video Player" at bounding box center [786, 343] width 711 height 400
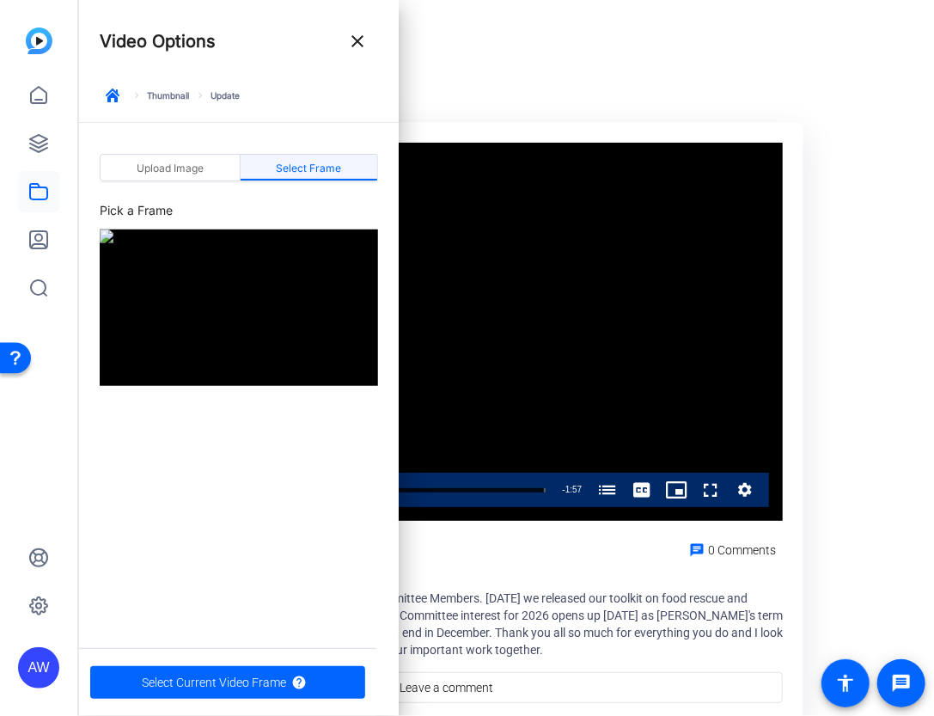
click at [273, 551] on div "Upload Image Select Frame Pick a Frame" at bounding box center [239, 375] width 320 height 504
click at [239, 286] on img at bounding box center [239, 307] width 278 height 156
click at [267, 596] on div "Upload Image Select Frame Pick a Frame" at bounding box center [239, 375] width 320 height 504
click at [290, 473] on div "Upload Image Select Frame Pick a Frame" at bounding box center [239, 375] width 320 height 504
click at [299, 160] on span "Select Frame" at bounding box center [308, 168] width 65 height 27
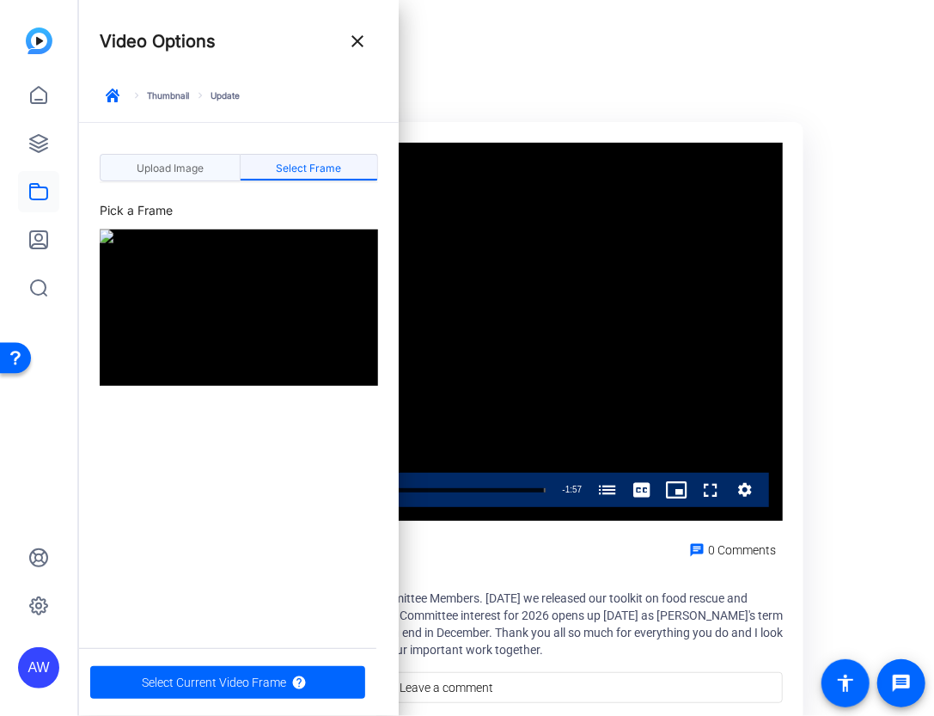
click at [237, 159] on div "Upload Image" at bounding box center [170, 167] width 141 height 27
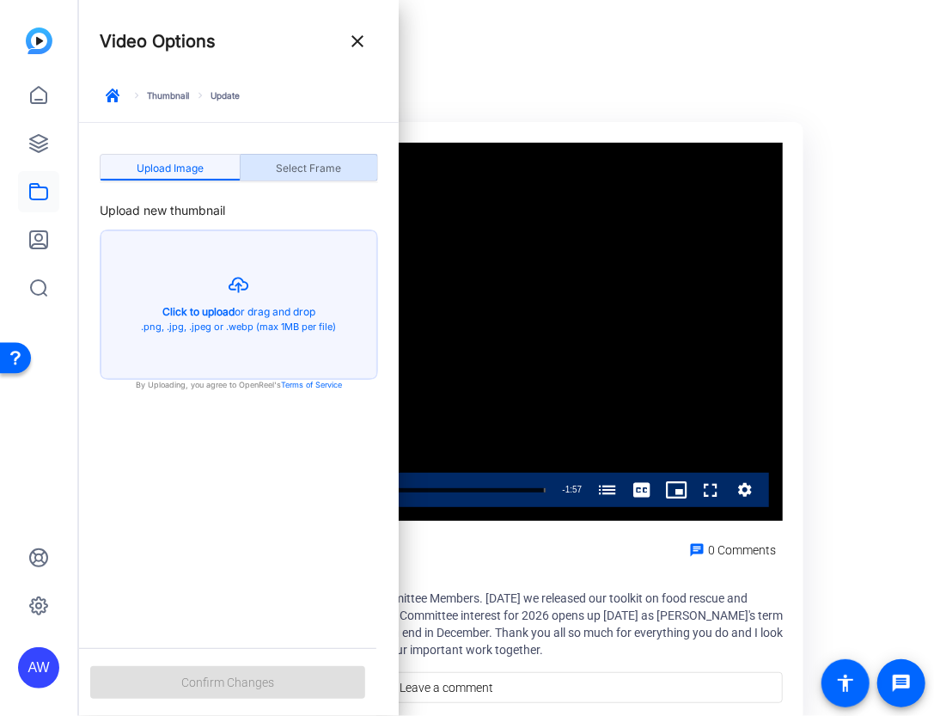
click at [311, 173] on span "Select Frame" at bounding box center [308, 168] width 65 height 10
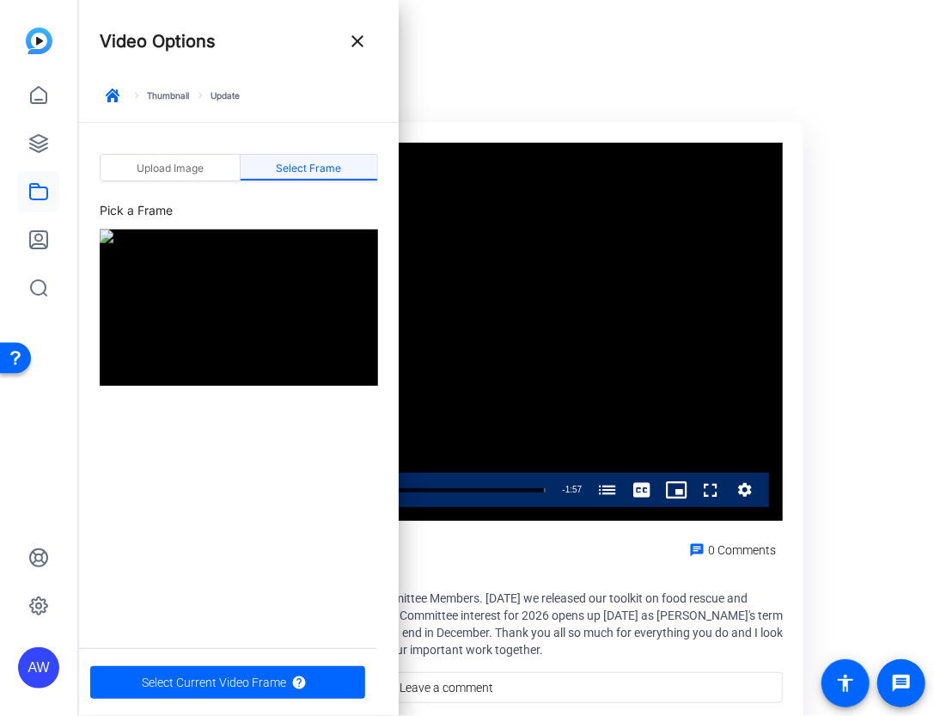
click at [520, 599] on span "Hey Social Impact Committee Members. Yesterday we released our toolkit on food …" at bounding box center [527, 623] width 512 height 65
click at [485, 490] on div "Progress Bar" at bounding box center [377, 490] width 338 height 9
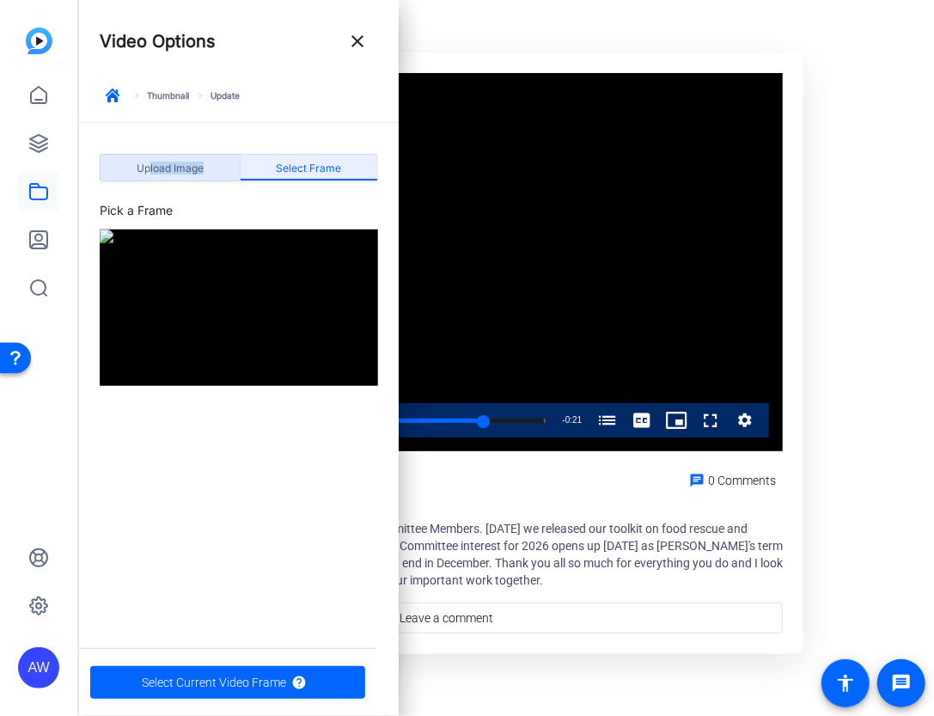
drag, startPoint x: 150, startPoint y: 173, endPoint x: 260, endPoint y: 157, distance: 110.2
click at [260, 157] on div "Upload Image Select Frame" at bounding box center [239, 167] width 278 height 27
click at [263, 162] on div "Select Frame" at bounding box center [310, 167] width 138 height 27
click at [115, 463] on div "Upload Image Select Frame Pick a Frame" at bounding box center [239, 375] width 320 height 504
click at [352, 162] on div "Select Frame" at bounding box center [310, 167] width 138 height 27
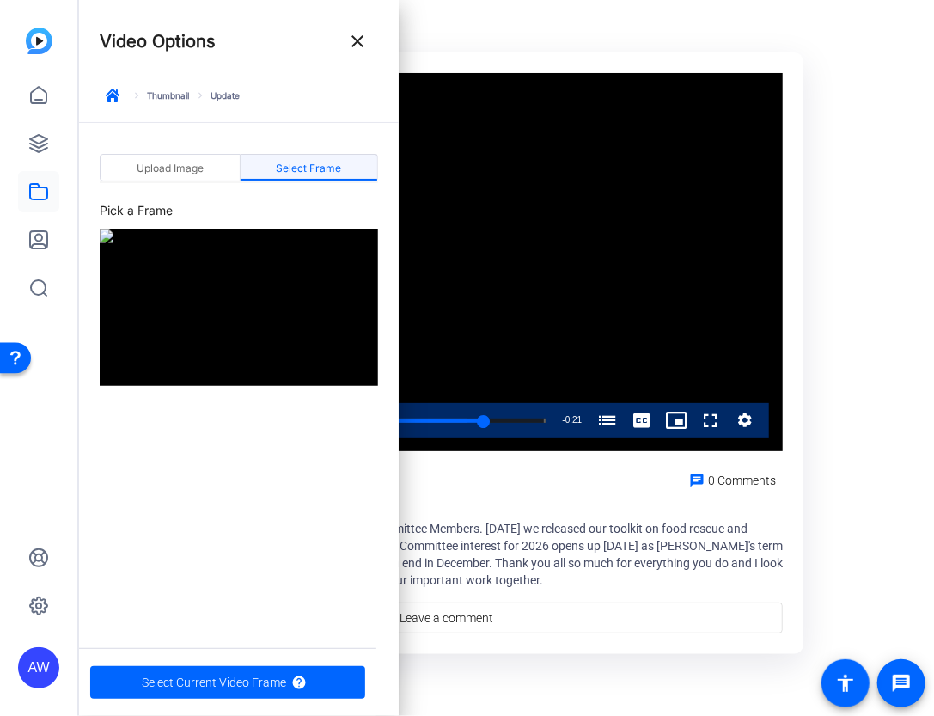
click at [235, 270] on img at bounding box center [239, 307] width 278 height 156
drag, startPoint x: 232, startPoint y: 415, endPoint x: 57, endPoint y: 422, distance: 175.4
click at [57, 422] on mat-sidenav-container "AW Video Options close keyboard_arrow_right Thumbnail keyboard_arrow_right Upda…" at bounding box center [467, 358] width 934 height 716
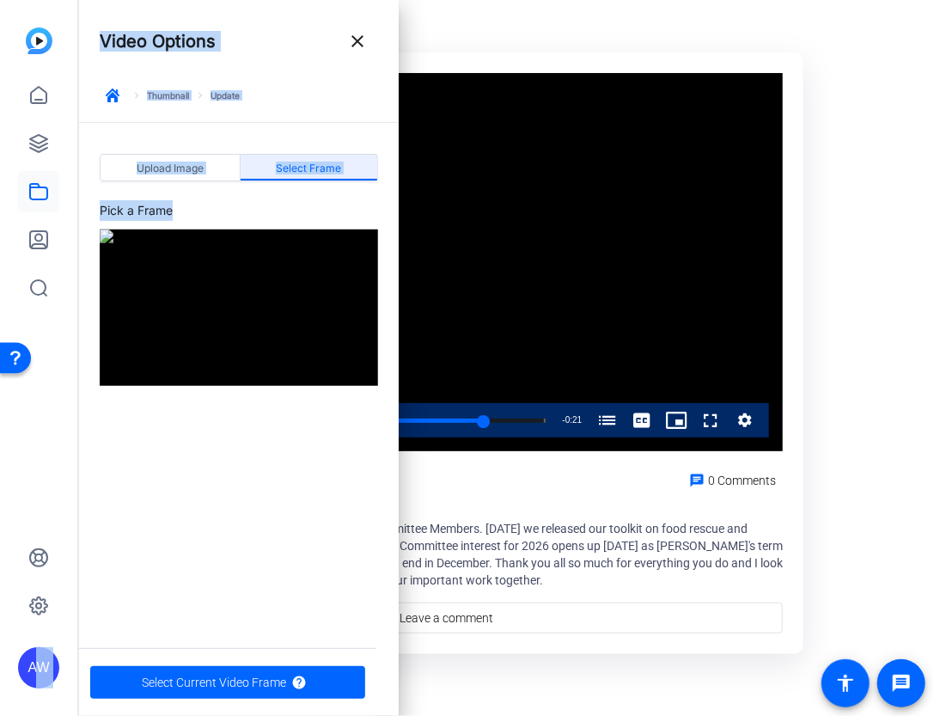
click at [284, 161] on span "Select Frame" at bounding box center [308, 168] width 65 height 27
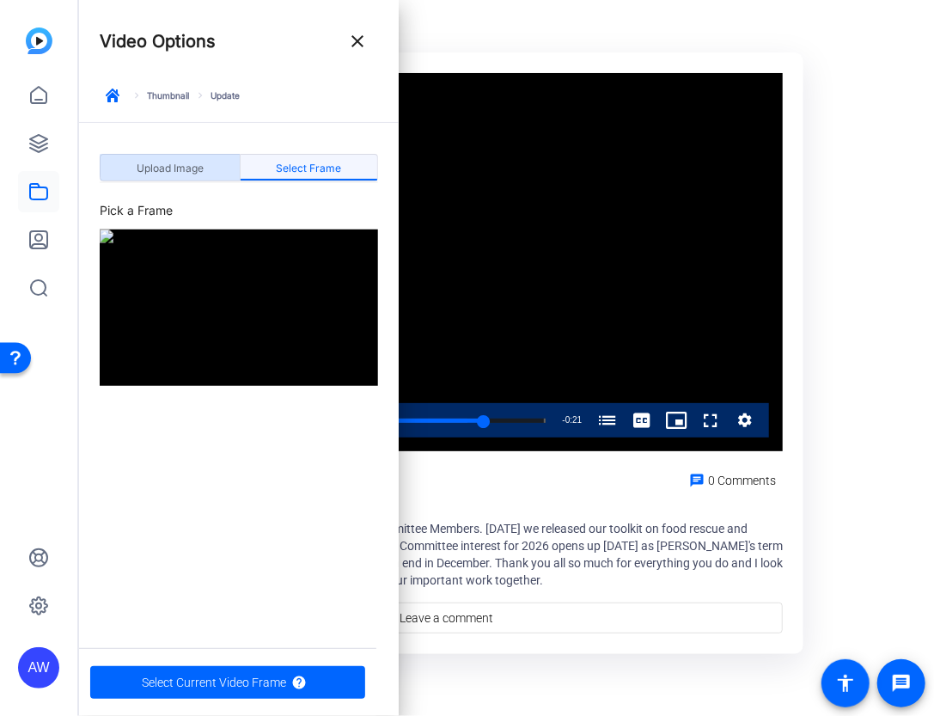
click at [198, 163] on span "Upload Image" at bounding box center [170, 168] width 67 height 10
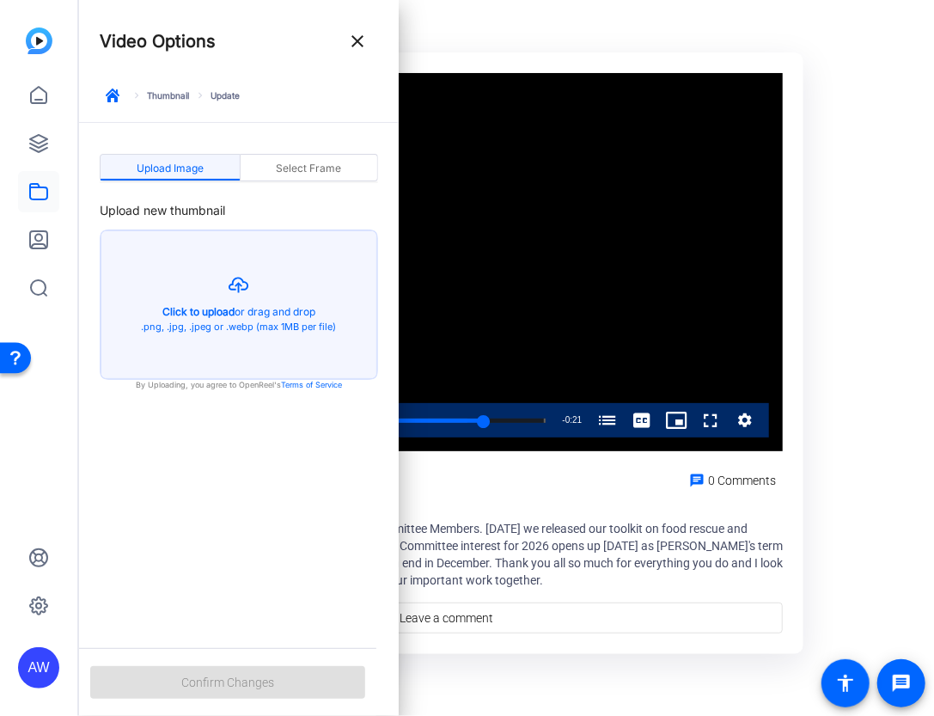
click at [512, 547] on span "Hey Social Impact Committee Members. Yesterday we released our toolkit on food …" at bounding box center [527, 554] width 512 height 65
click at [535, 439] on video "Video Player" at bounding box center [446, 262] width 673 height 379
click at [521, 430] on div "Progress Bar" at bounding box center [377, 432] width 338 height 14
click at [475, 360] on video "Video Player" at bounding box center [446, 262] width 673 height 379
click at [308, 149] on div "Upload Image Select Frame Upload new thumbnail Created with sketchtool. Click t…" at bounding box center [239, 260] width 320 height 275
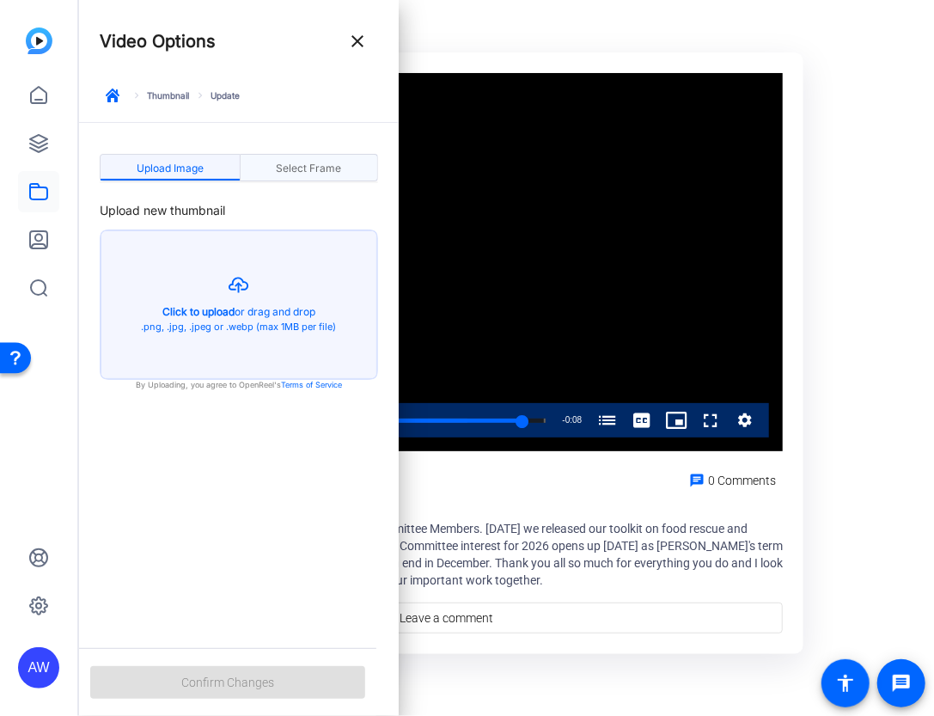
click at [313, 167] on span "Select Frame" at bounding box center [308, 168] width 65 height 10
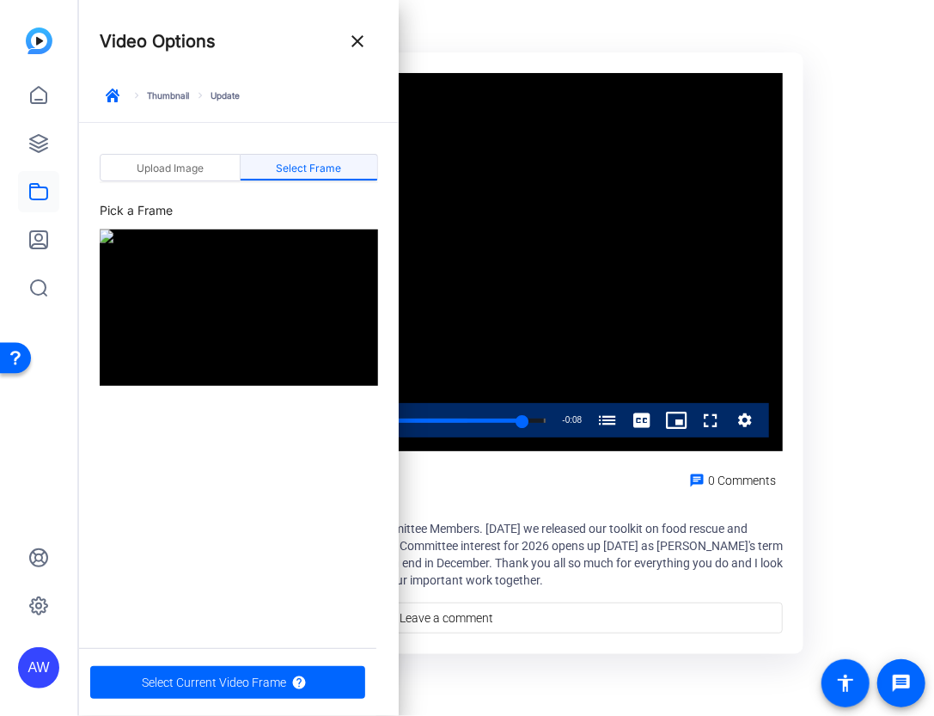
click at [174, 150] on div "Upload Image Select Frame Pick a Frame" at bounding box center [239, 259] width 320 height 272
click at [179, 165] on span "Upload Image" at bounding box center [170, 168] width 67 height 10
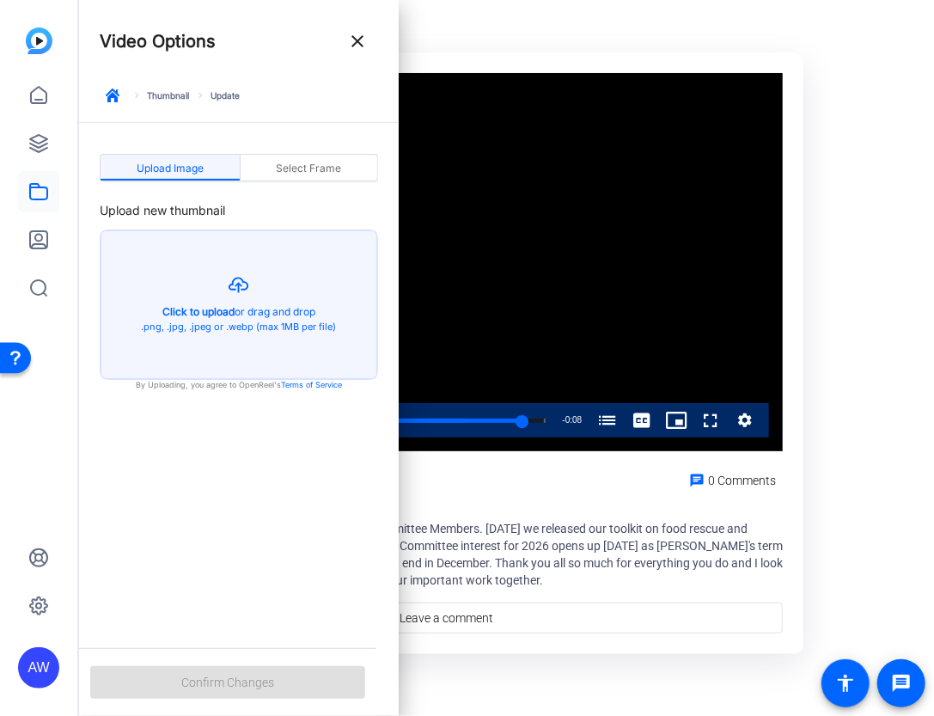
click at [638, 547] on span "Hey Social Impact Committee Members. Yesterday we released our toolkit on food …" at bounding box center [527, 554] width 512 height 65
click at [216, 567] on div "Upload Image Select Frame Upload new thumbnail Created with sketchtool. Click t…" at bounding box center [239, 375] width 320 height 504
click at [548, 541] on span "Hey Social Impact Committee Members. Yesterday we released our toolkit on food …" at bounding box center [527, 554] width 512 height 65
click at [327, 171] on span "Select Frame" at bounding box center [308, 168] width 65 height 10
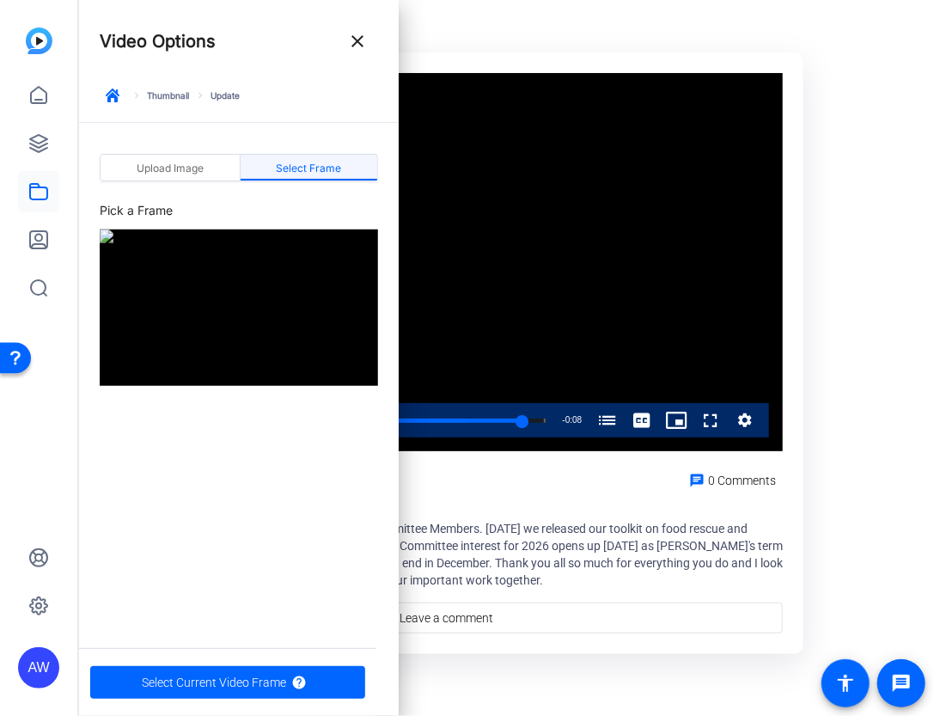
click at [835, 99] on or-hosting-video-details "Matti Simple (51580) My Videos / Matti Simple (51580) Video Player is loading. …" at bounding box center [502, 306] width 846 height 752
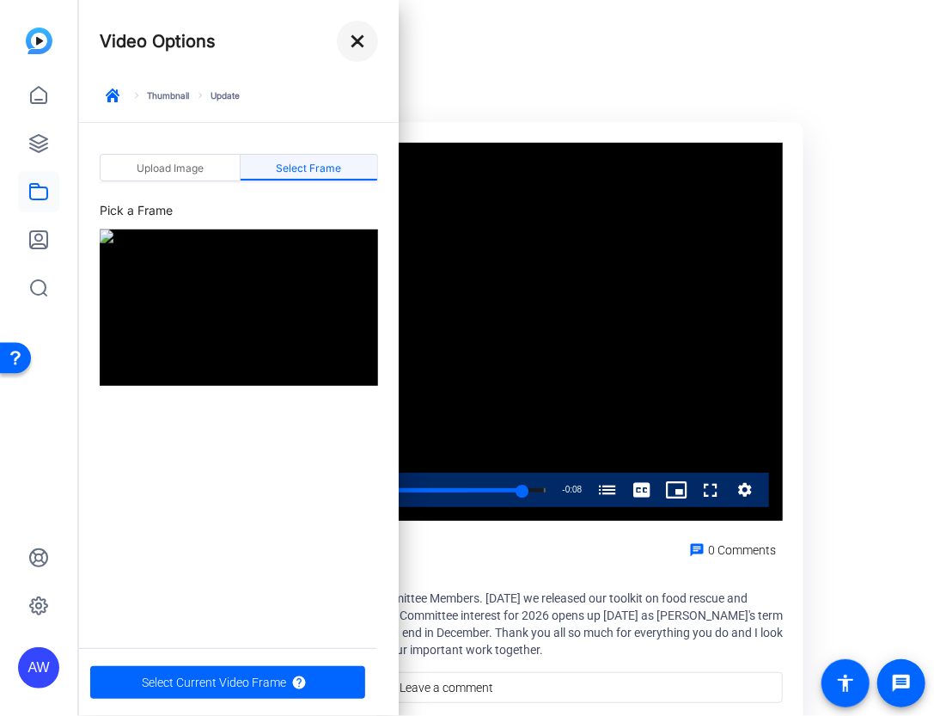
click at [353, 42] on mat-icon "close" at bounding box center [357, 41] width 21 height 21
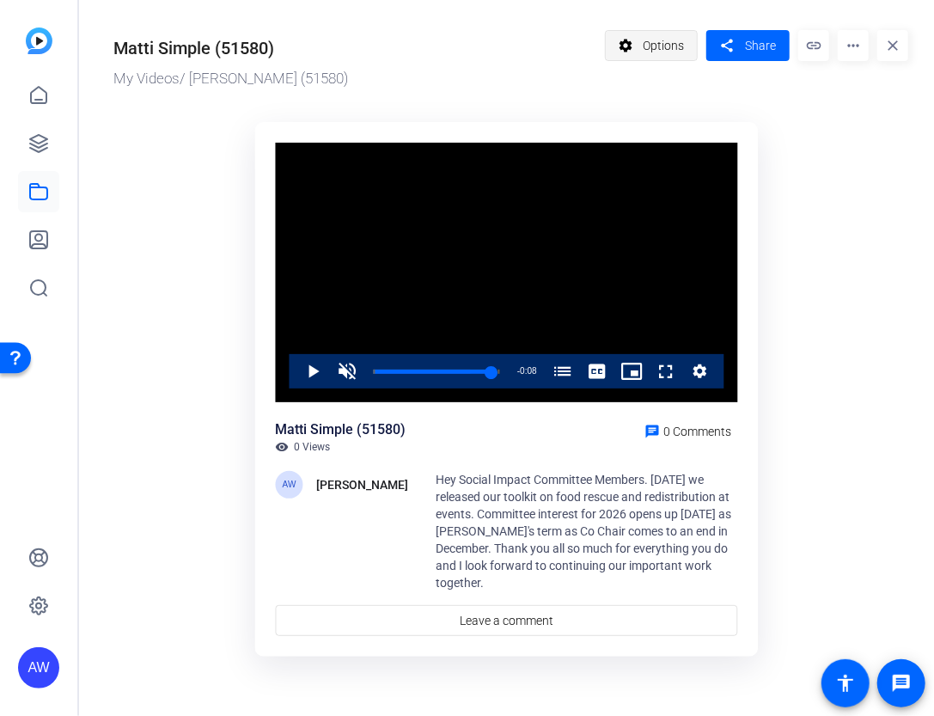
click at [666, 46] on span "Options" at bounding box center [663, 45] width 41 height 33
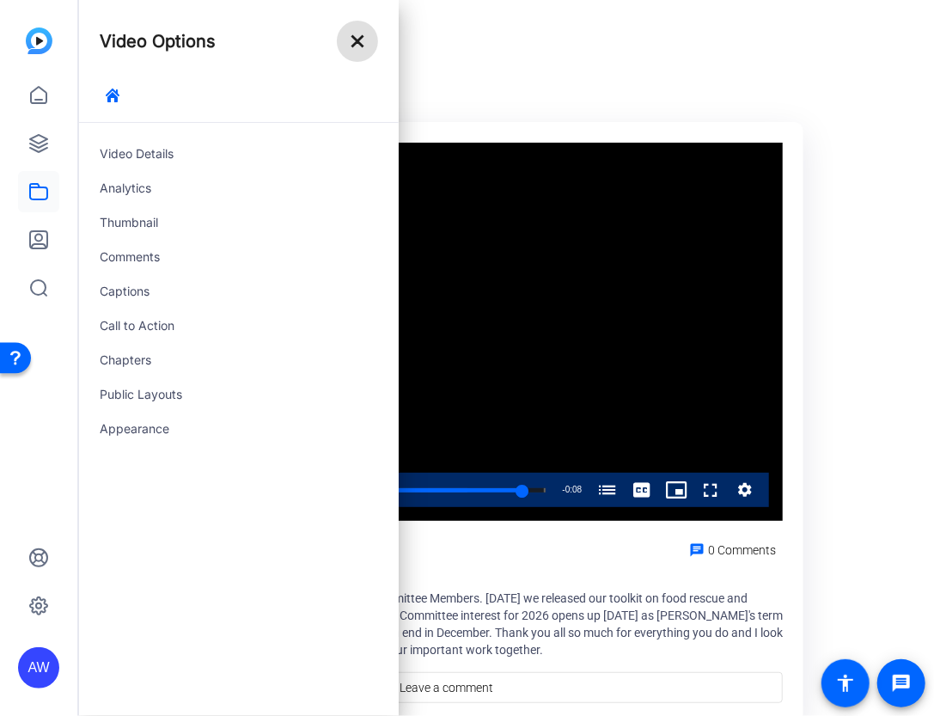
click at [359, 47] on mat-icon "close" at bounding box center [357, 41] width 21 height 21
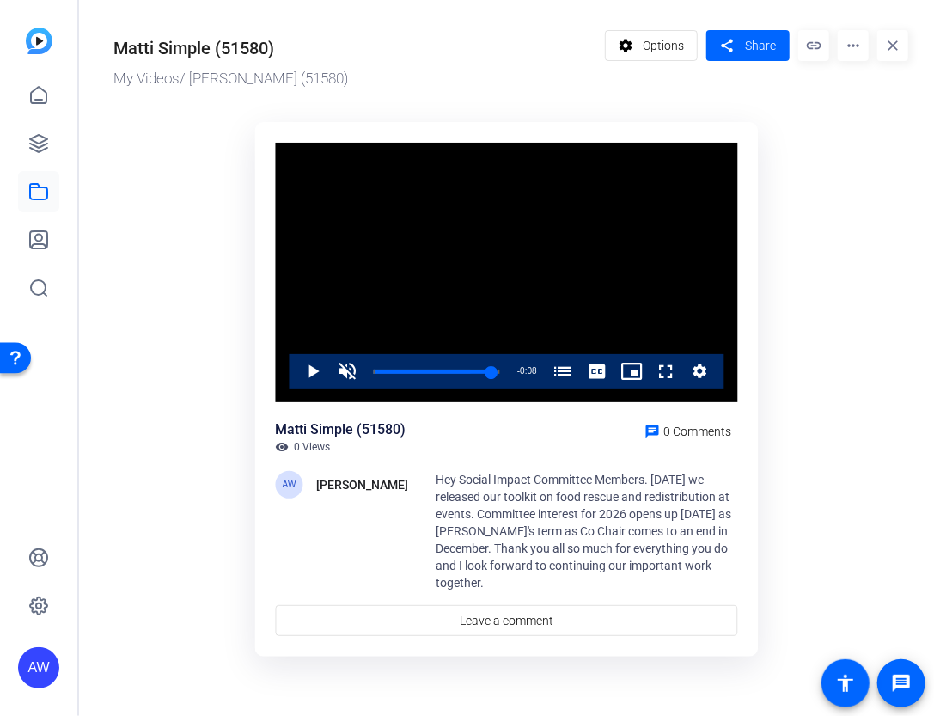
click at [856, 47] on mat-icon "more_horiz" at bounding box center [853, 45] width 31 height 31
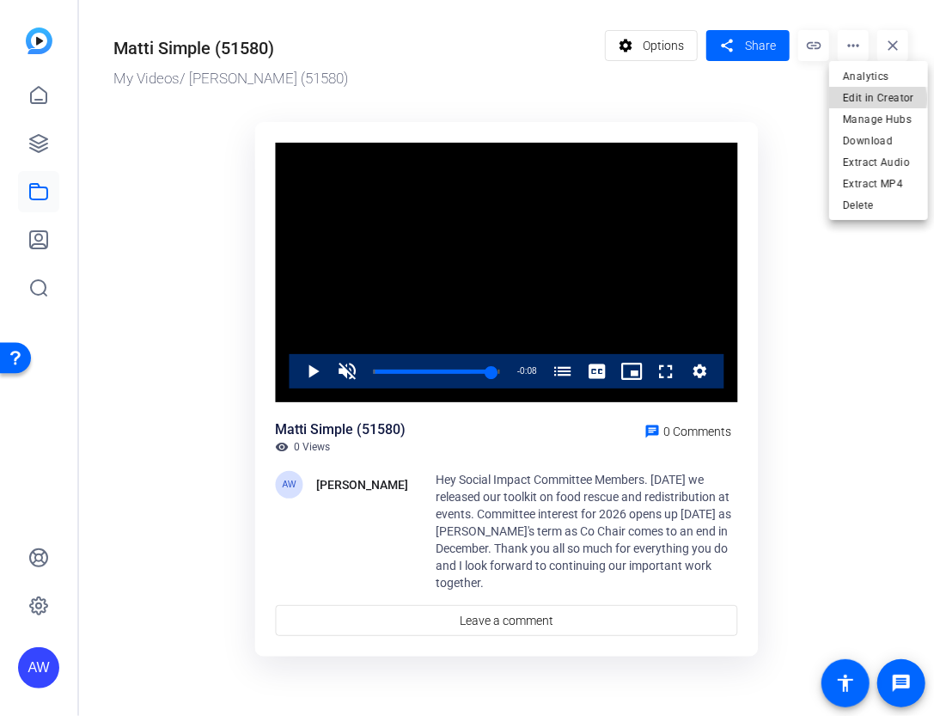
click at [877, 99] on span "Edit in Creator" at bounding box center [878, 98] width 71 height 21
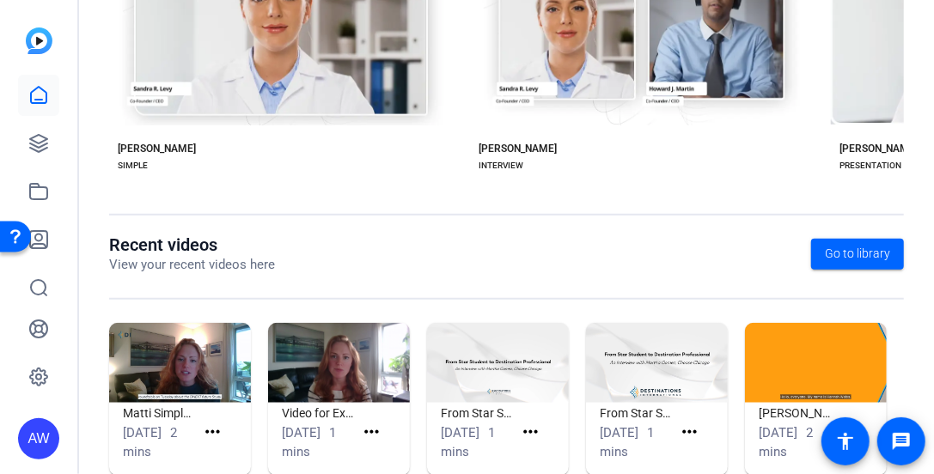
scroll to position [499, 0]
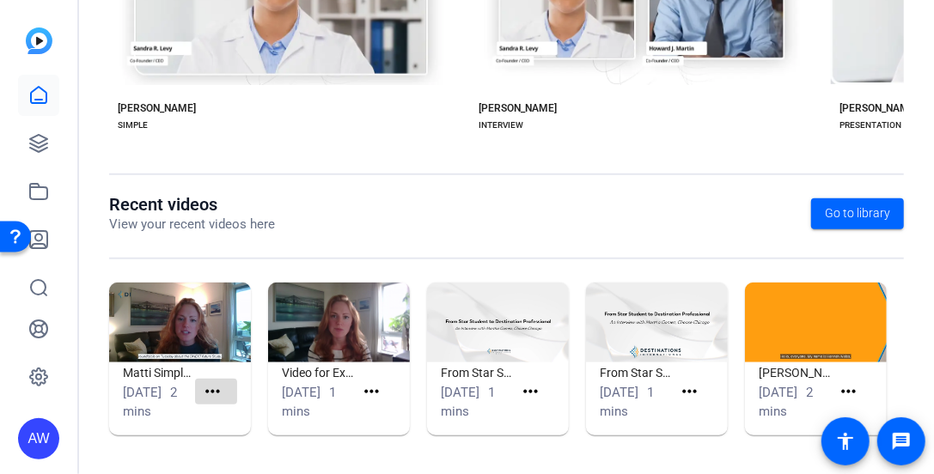
click at [223, 393] on span at bounding box center [216, 391] width 42 height 41
click at [220, 388] on mat-icon "more_horiz" at bounding box center [212, 392] width 21 height 21
click at [139, 223] on div at bounding box center [467, 237] width 934 height 474
click at [34, 132] on link at bounding box center [38, 143] width 41 height 41
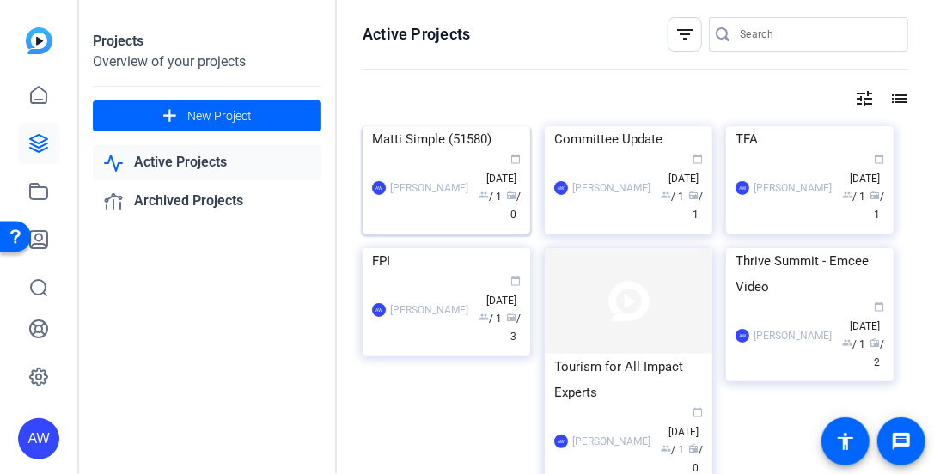
click at [515, 224] on div "calendar_today Sep 25 group / 1 radio / 0" at bounding box center [499, 188] width 44 height 72
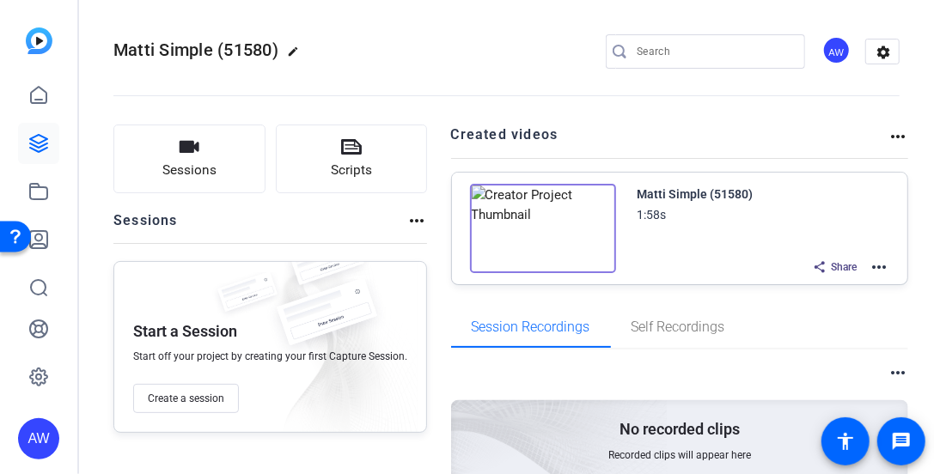
click at [869, 266] on mat-icon "more_horiz" at bounding box center [879, 267] width 21 height 21
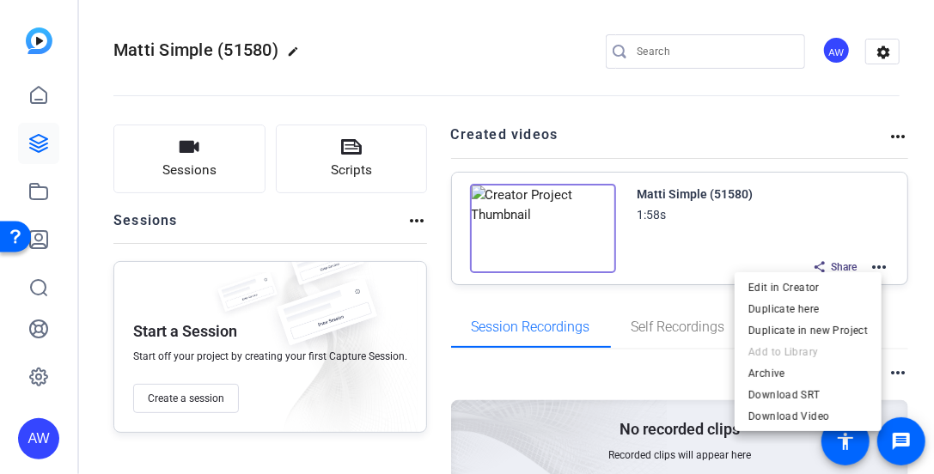
drag, startPoint x: 767, startPoint y: 376, endPoint x: 465, endPoint y: 329, distance: 306.0
click at [465, 329] on div "Edit in Creator Duplicate here Duplicate in new Project Add to Library Archive …" at bounding box center [467, 237] width 934 height 474
click at [199, 177] on div at bounding box center [467, 237] width 934 height 474
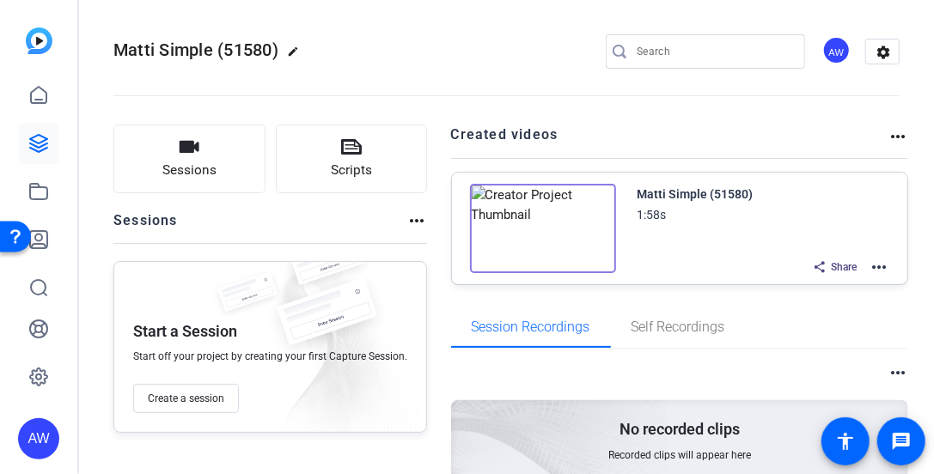
click at [199, 177] on span "Sessions" at bounding box center [189, 171] width 54 height 20
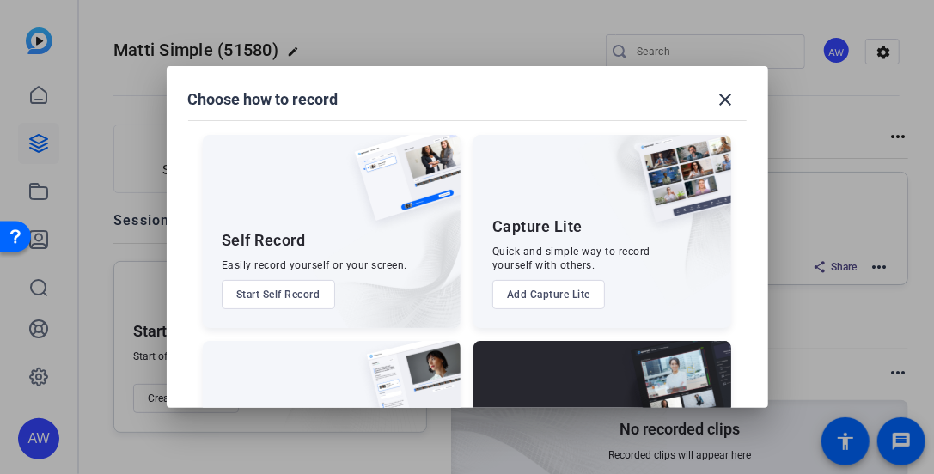
scroll to position [143, 0]
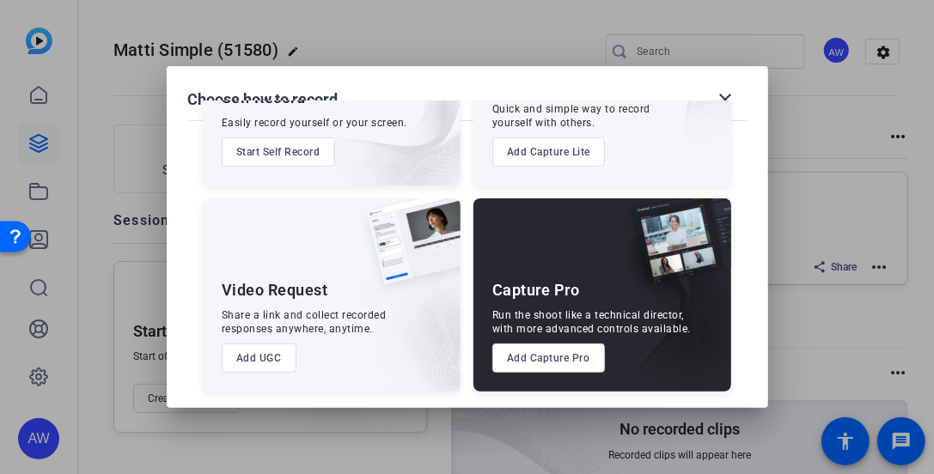
click at [725, 103] on img at bounding box center [654, 78] width 154 height 172
click at [46, 186] on div at bounding box center [467, 237] width 934 height 474
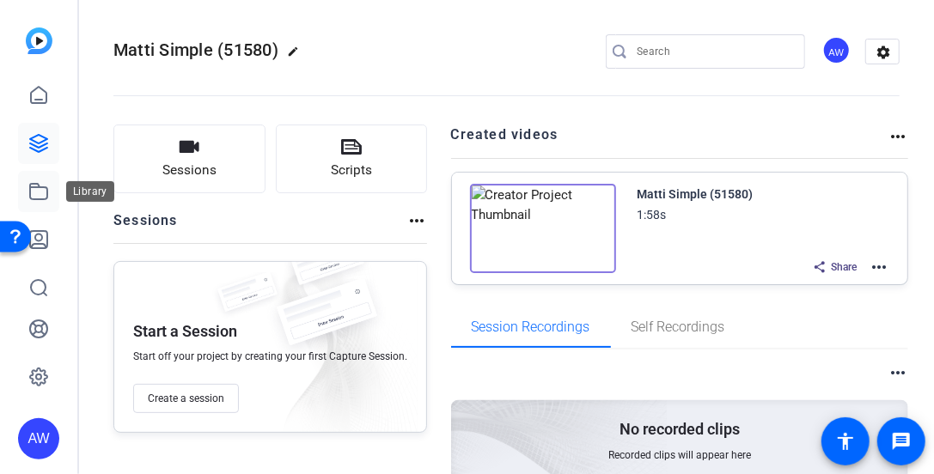
click at [45, 190] on icon at bounding box center [38, 191] width 21 height 21
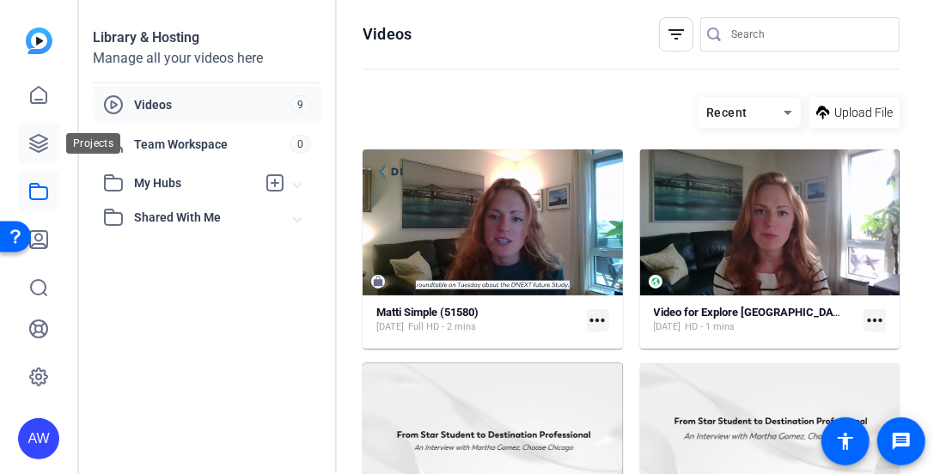
click at [34, 152] on icon at bounding box center [38, 143] width 21 height 21
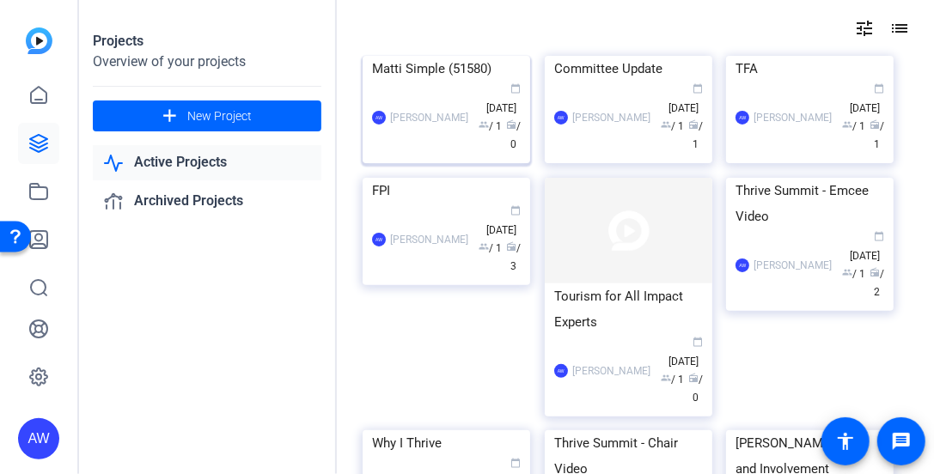
scroll to position [67, 0]
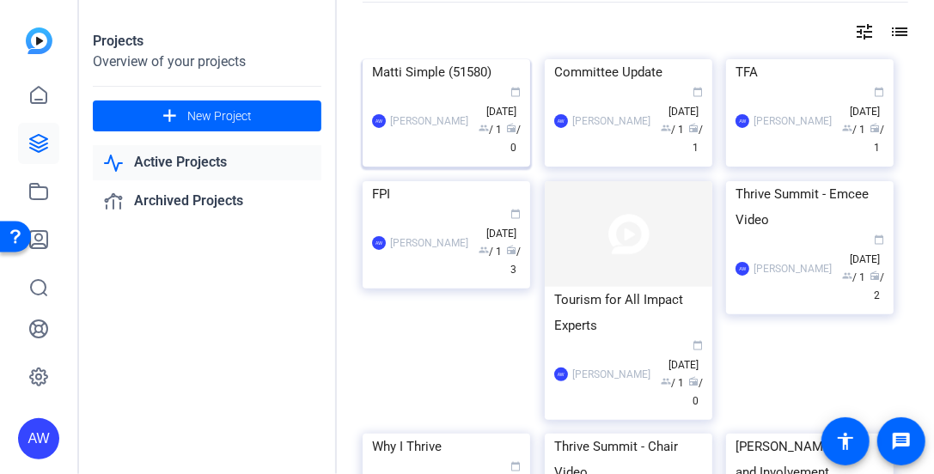
click at [516, 157] on div "calendar_today Sep 25 group / 1 radio / 0" at bounding box center [499, 121] width 44 height 72
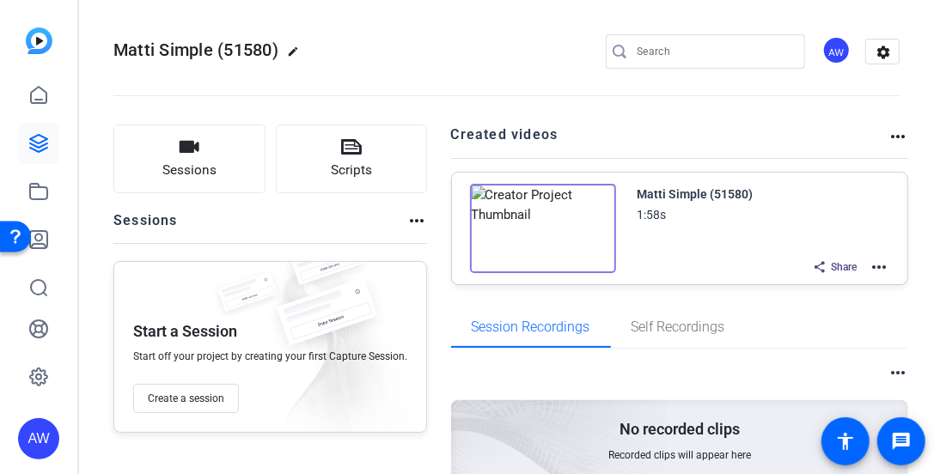
click at [873, 269] on mat-icon "more_horiz" at bounding box center [879, 267] width 21 height 21
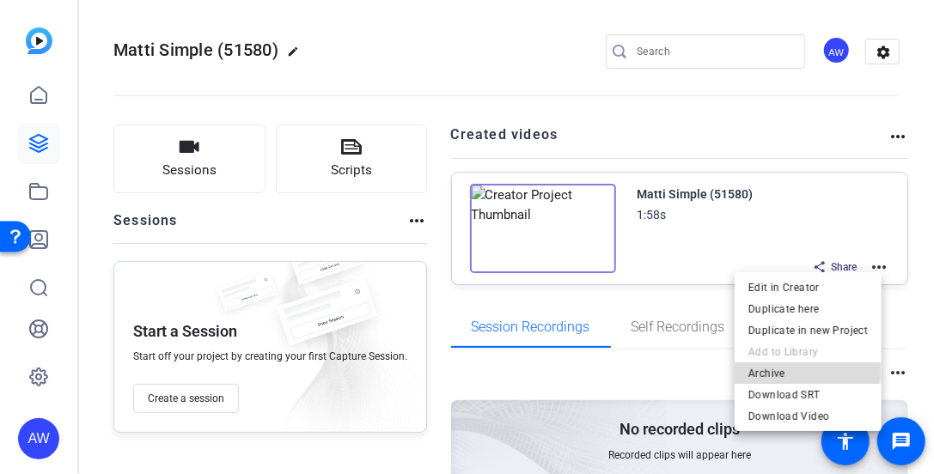
click at [784, 372] on span "Archive" at bounding box center [807, 373] width 119 height 21
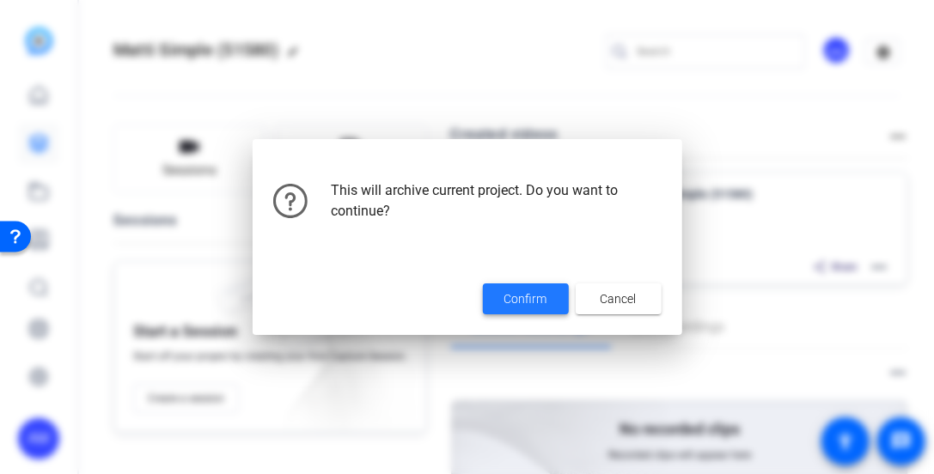
click at [560, 292] on span at bounding box center [526, 298] width 86 height 41
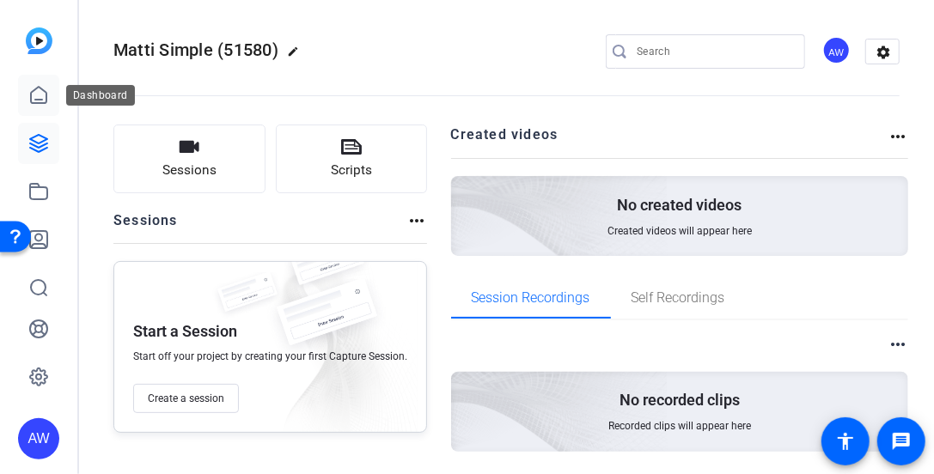
click at [52, 92] on link at bounding box center [38, 95] width 41 height 41
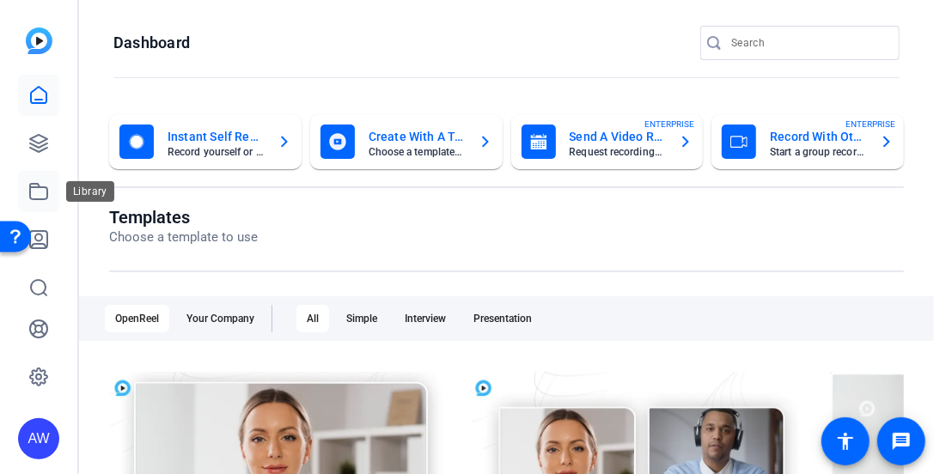
click at [34, 194] on icon at bounding box center [38, 191] width 21 height 21
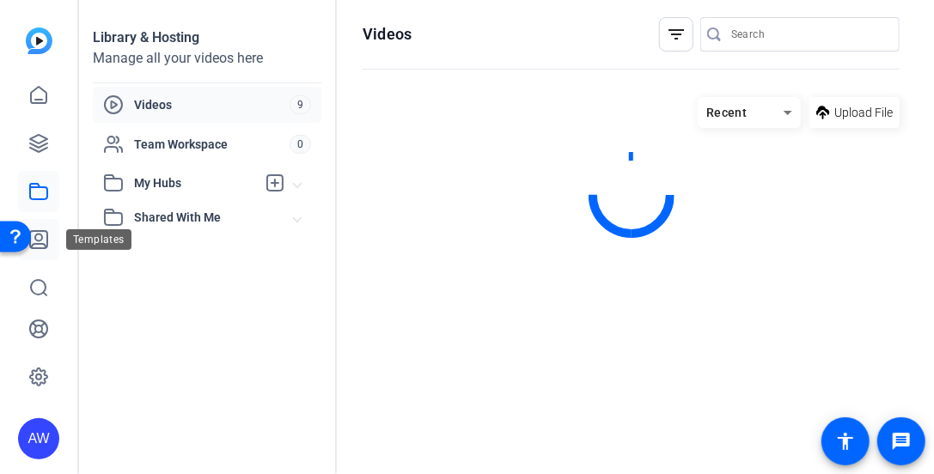
click at [58, 250] on link at bounding box center [38, 239] width 41 height 41
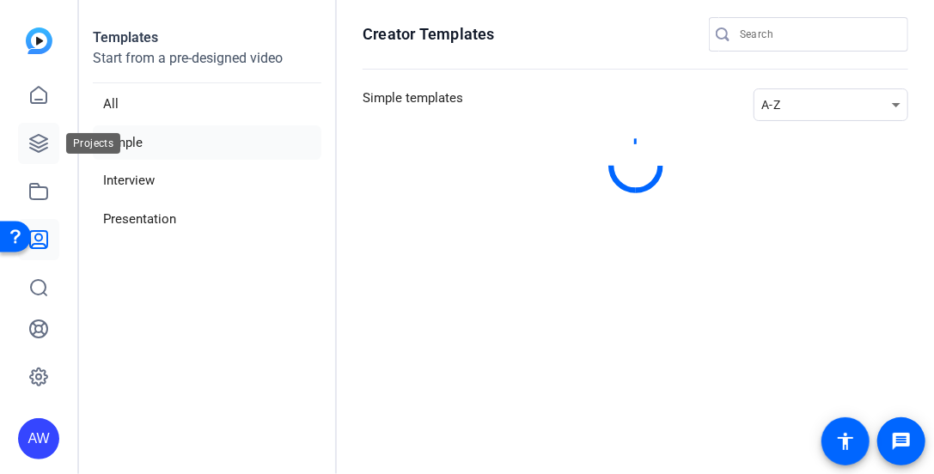
click at [52, 142] on link at bounding box center [38, 143] width 41 height 41
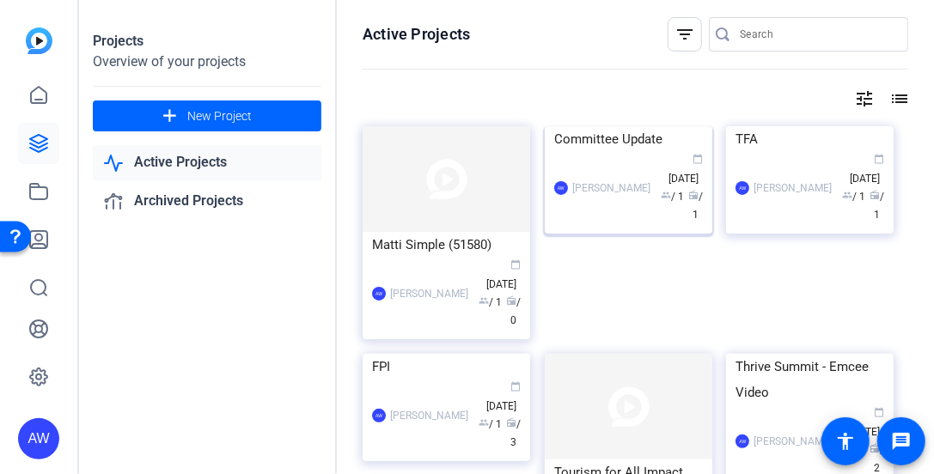
click at [693, 164] on span "calendar_today" at bounding box center [698, 159] width 10 height 10
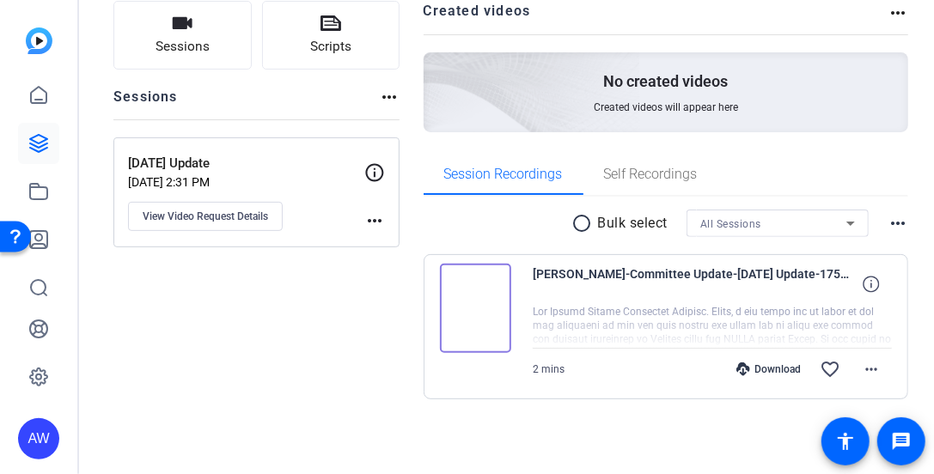
scroll to position [124, 0]
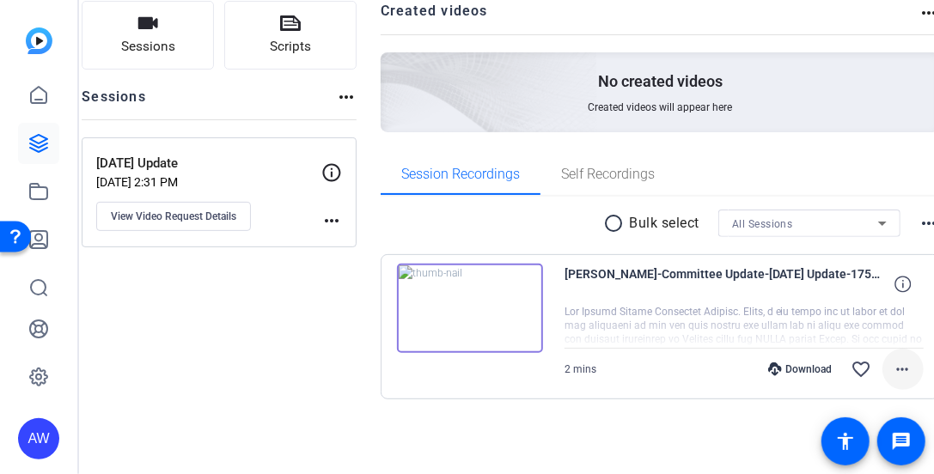
click at [893, 365] on mat-icon "more_horiz" at bounding box center [903, 369] width 21 height 21
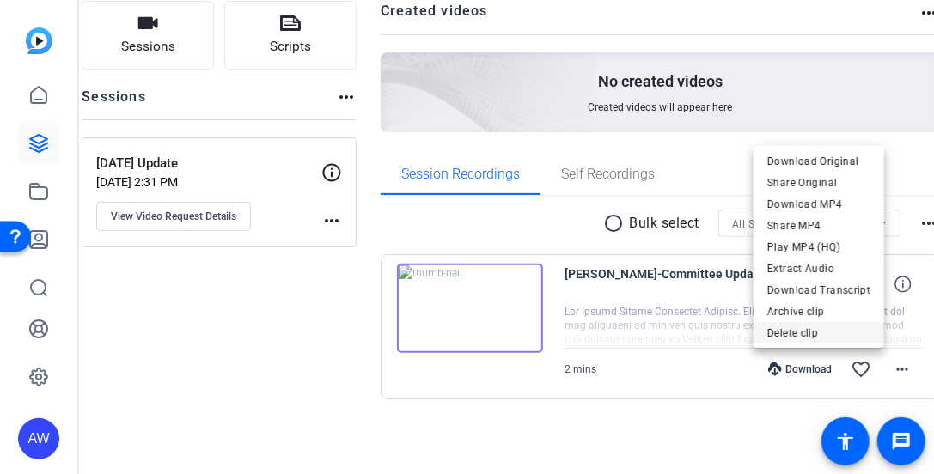
click at [802, 338] on span "Delete clip" at bounding box center [818, 333] width 103 height 21
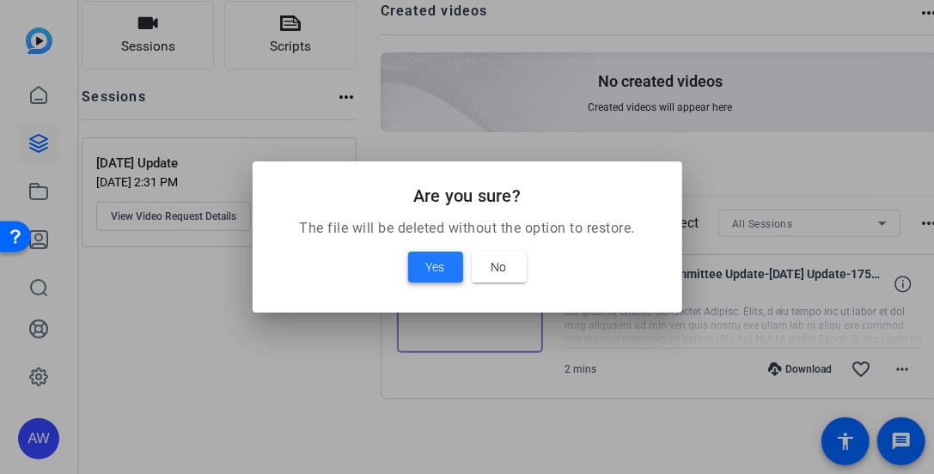
click at [442, 259] on span "Yes" at bounding box center [435, 267] width 19 height 21
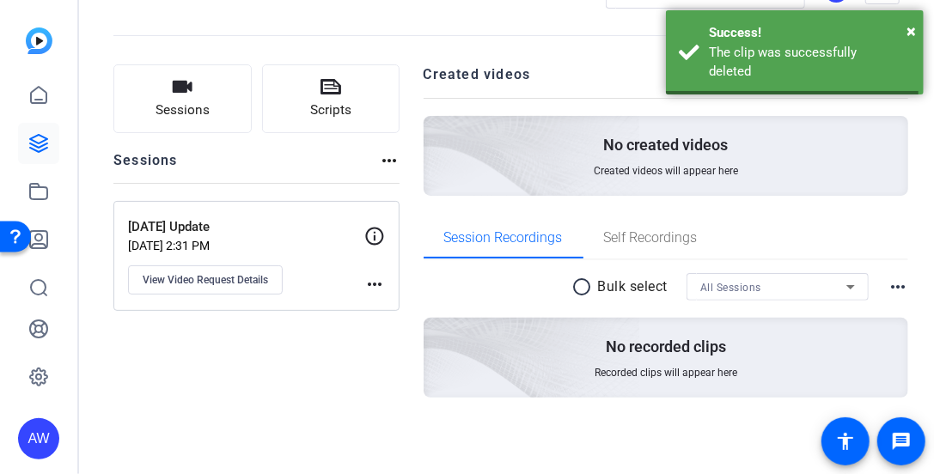
scroll to position [60, 0]
click at [234, 279] on span "View Video Request Details" at bounding box center [205, 280] width 125 height 14
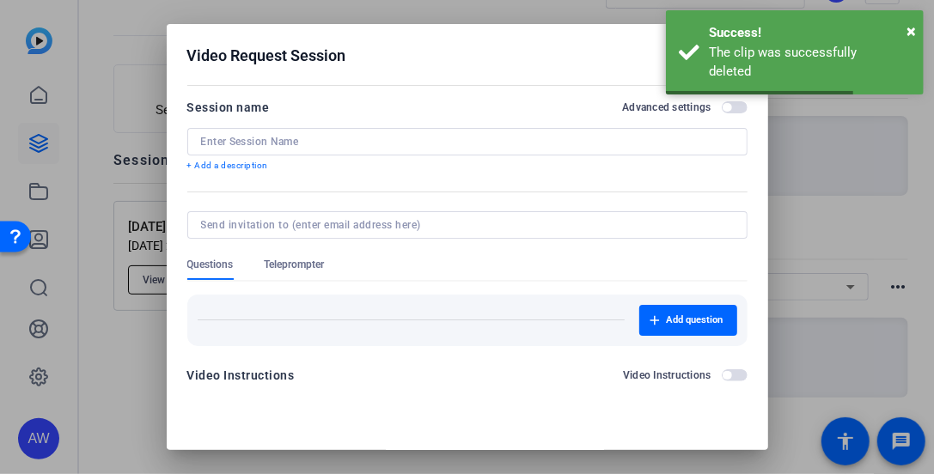
type input "Sept 25 Update"
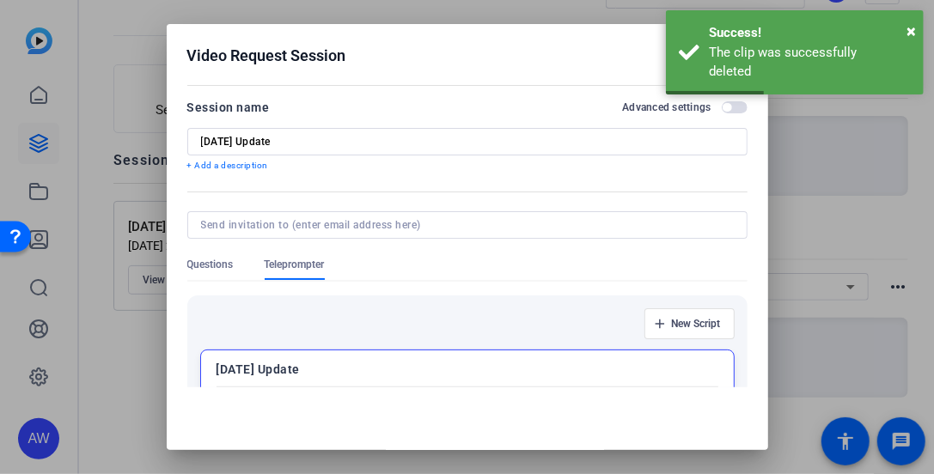
click at [129, 377] on div at bounding box center [467, 237] width 934 height 474
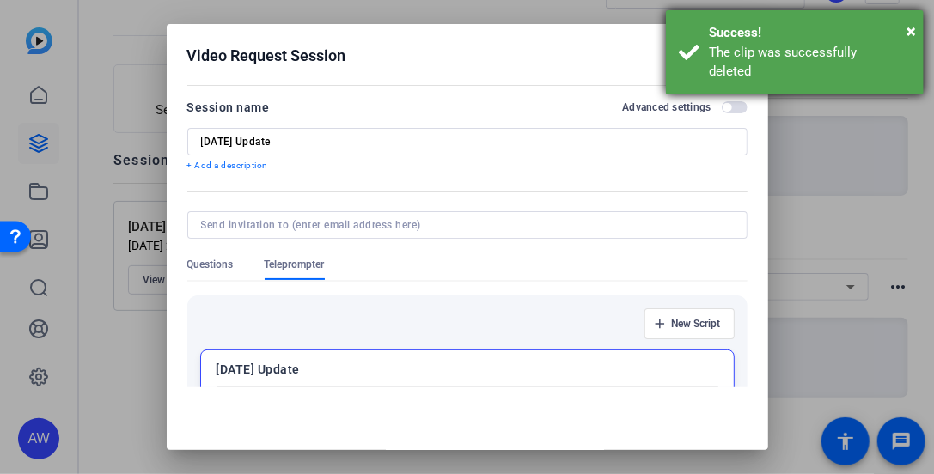
click at [916, 34] on div "× Success! The clip was successfully deleted" at bounding box center [795, 52] width 258 height 84
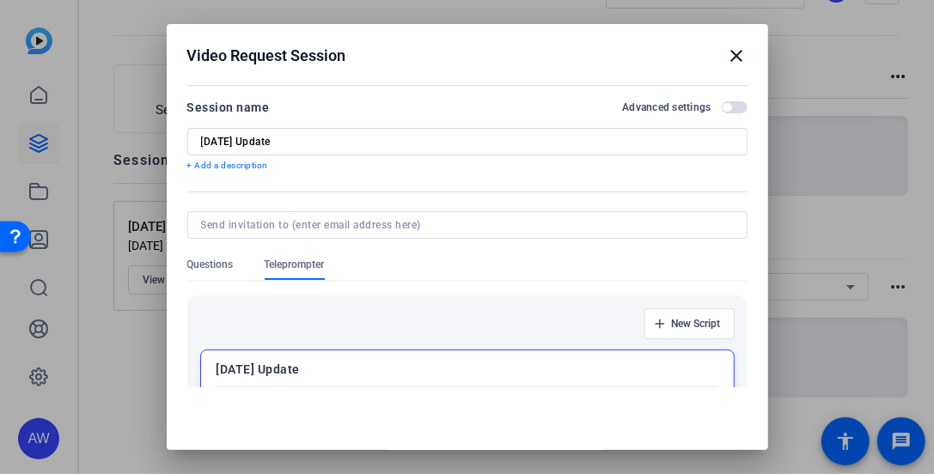
click at [730, 59] on mat-icon "close" at bounding box center [737, 56] width 21 height 21
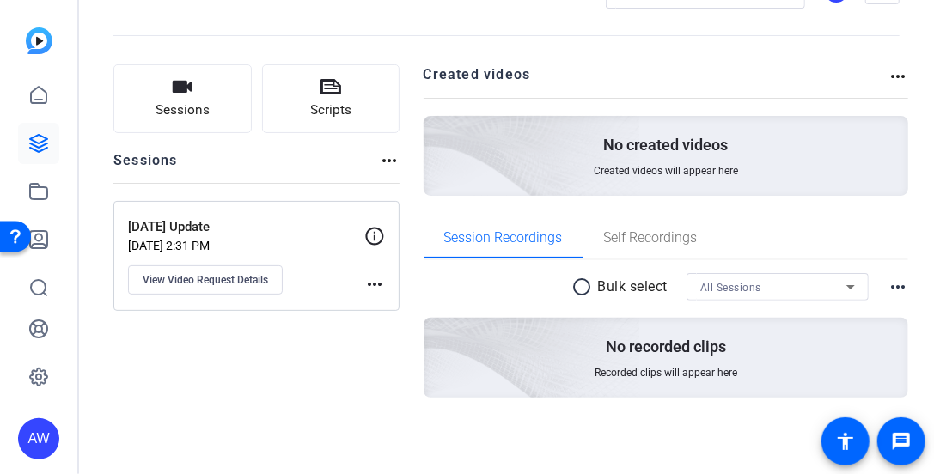
click at [373, 283] on mat-icon "more_horiz" at bounding box center [374, 284] width 21 height 21
click at [192, 214] on div at bounding box center [467, 237] width 934 height 474
click at [184, 262] on div "Sept 25 Update Sep 25, 2025 @ 2:31 PM View Video Request Details" at bounding box center [246, 255] width 236 height 77
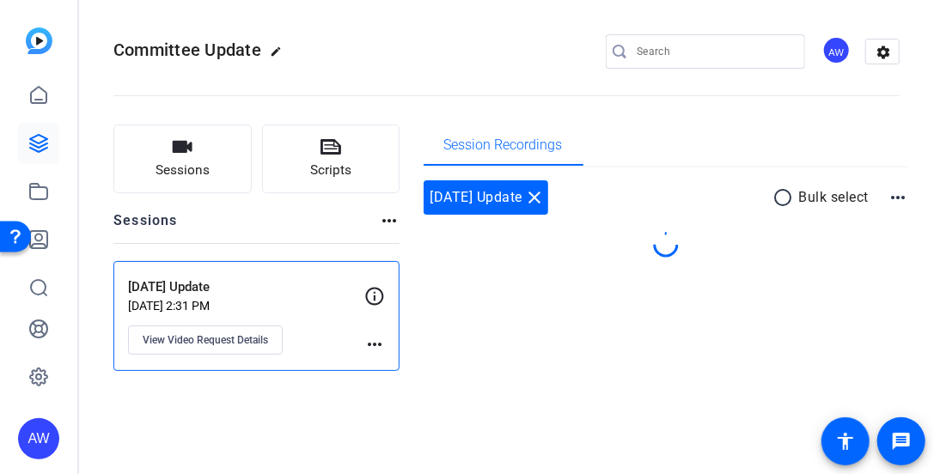
scroll to position [0, 0]
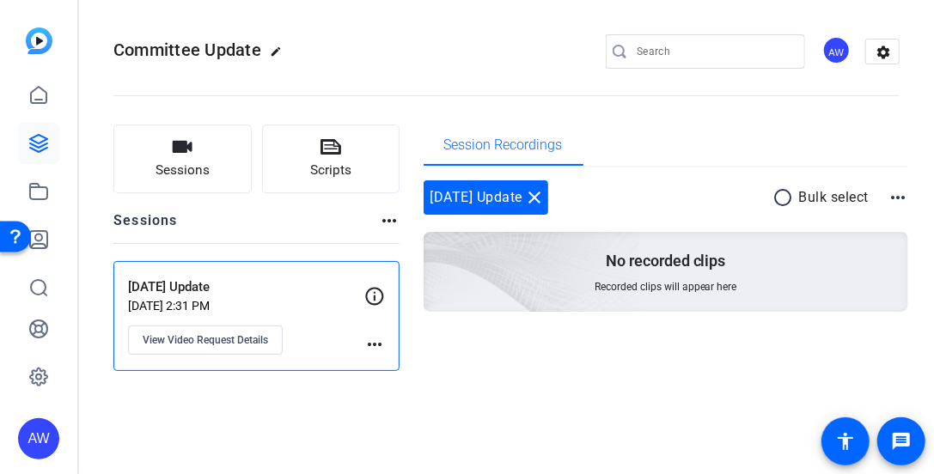
click at [376, 295] on icon at bounding box center [374, 296] width 21 height 21
click at [194, 351] on button "View Video Request Details" at bounding box center [205, 340] width 155 height 29
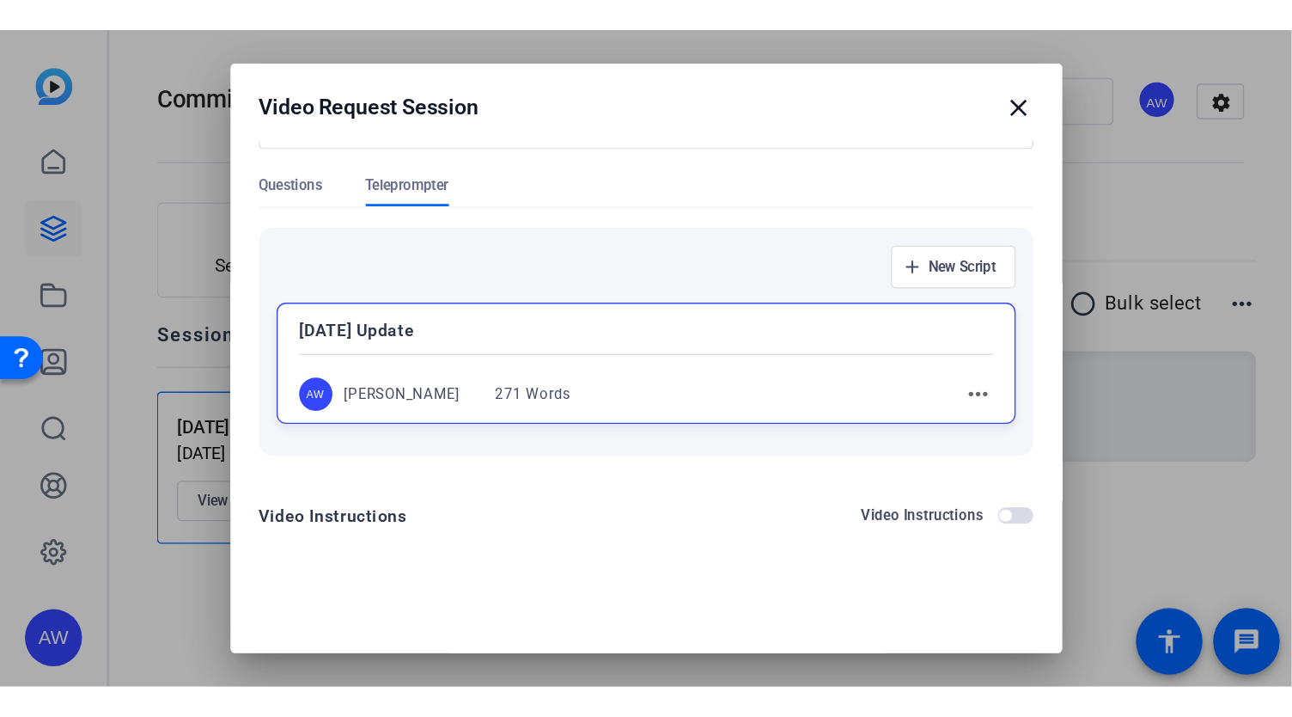
scroll to position [88, 0]
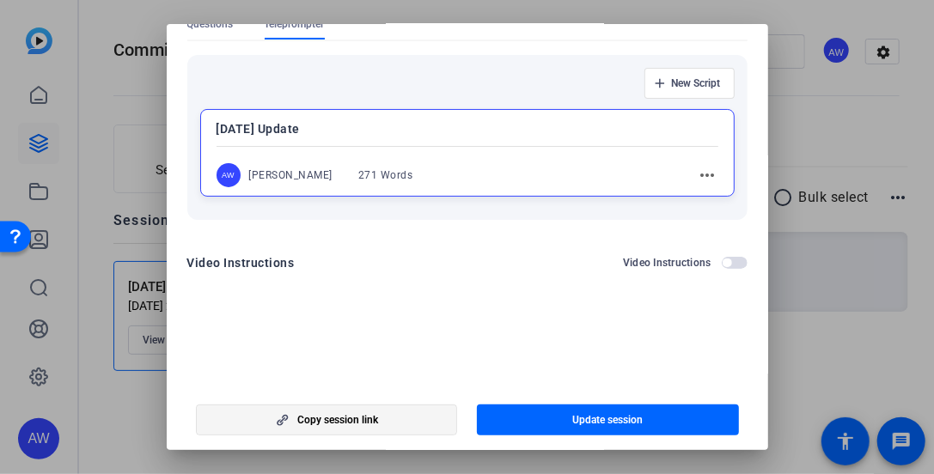
click at [320, 415] on span "Copy session link" at bounding box center [337, 420] width 81 height 14
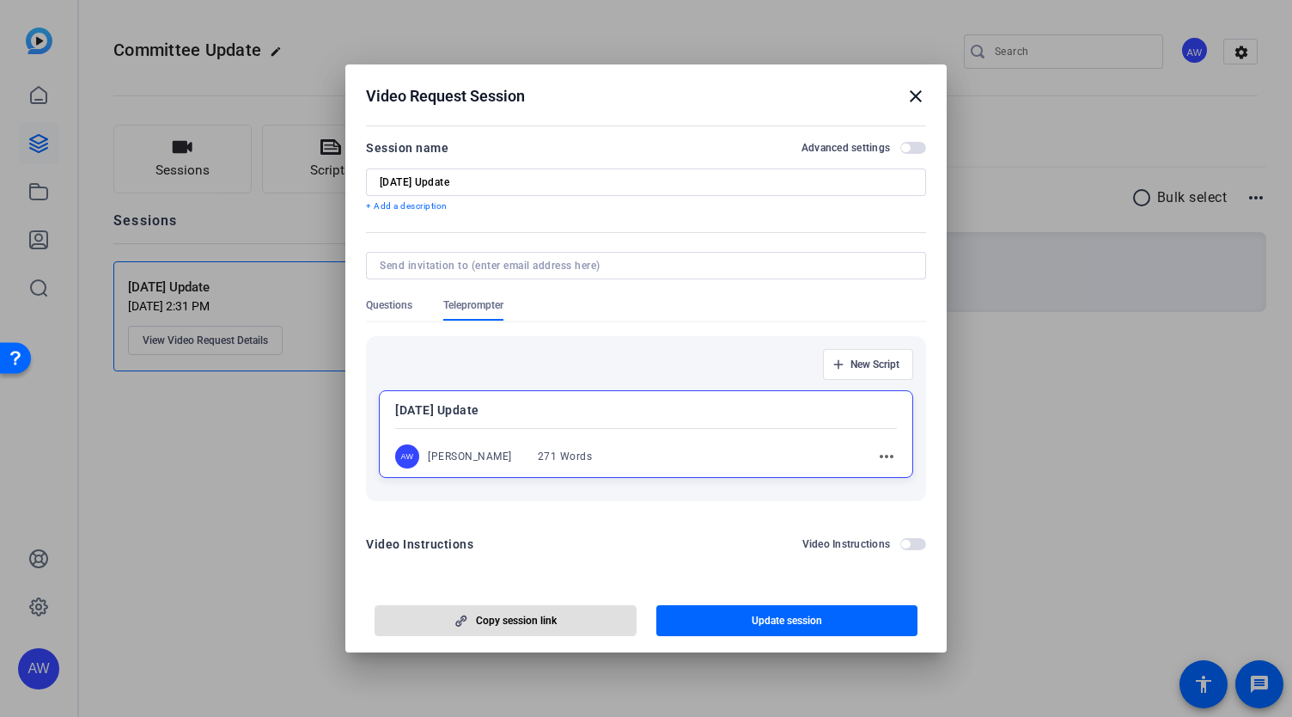
scroll to position [0, 0]
click at [916, 102] on mat-icon "close" at bounding box center [916, 96] width 21 height 21
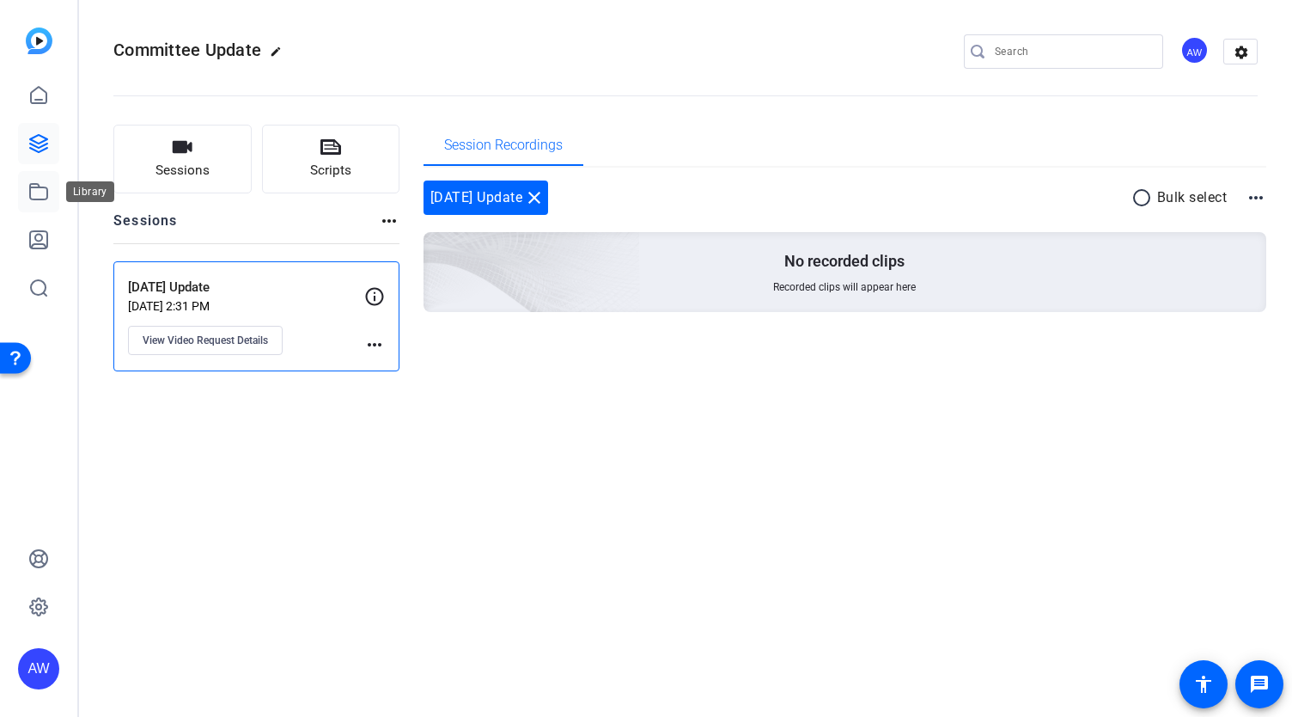
click at [34, 177] on link at bounding box center [38, 191] width 41 height 41
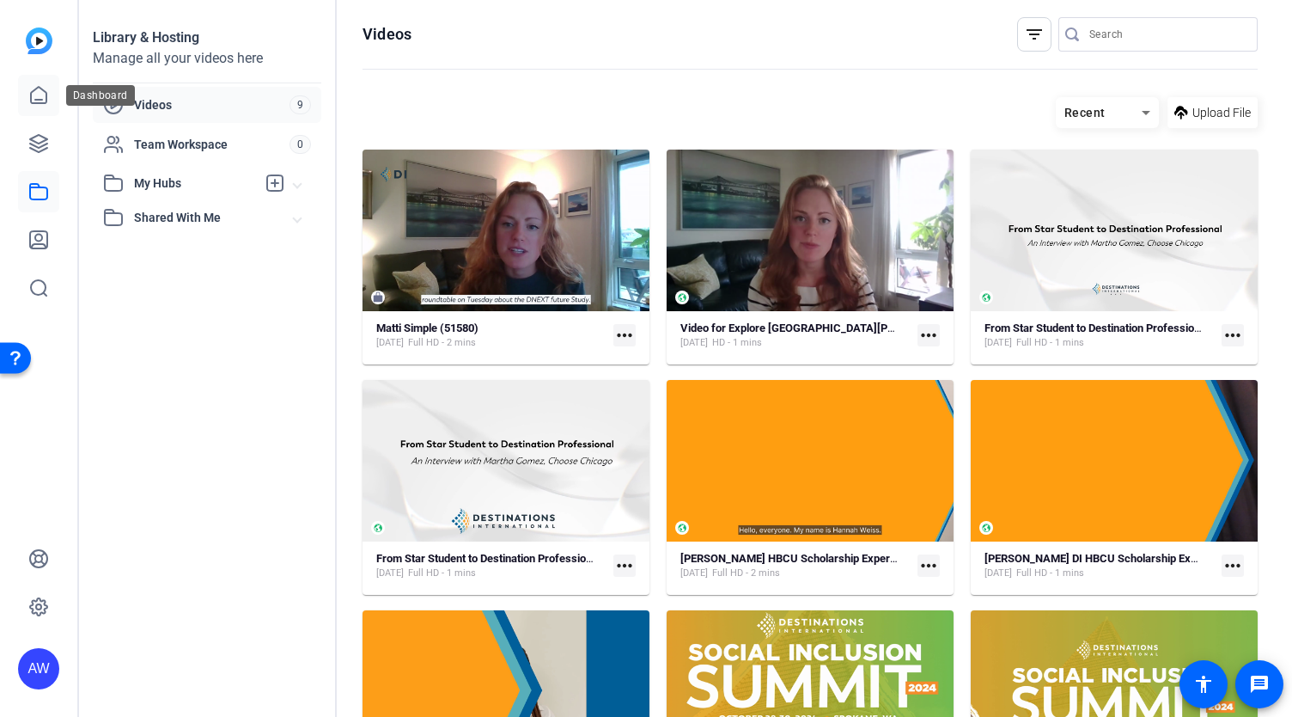
click at [18, 106] on link at bounding box center [38, 95] width 41 height 41
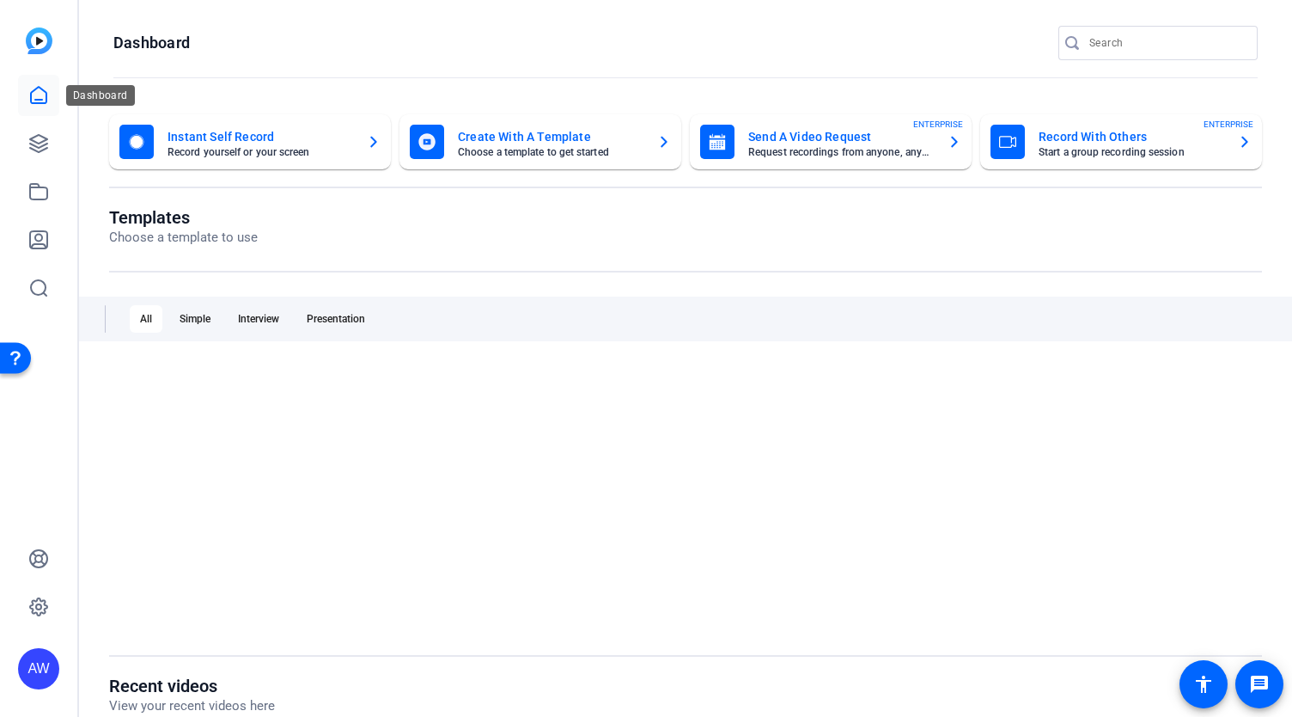
click at [42, 83] on link at bounding box center [38, 95] width 41 height 41
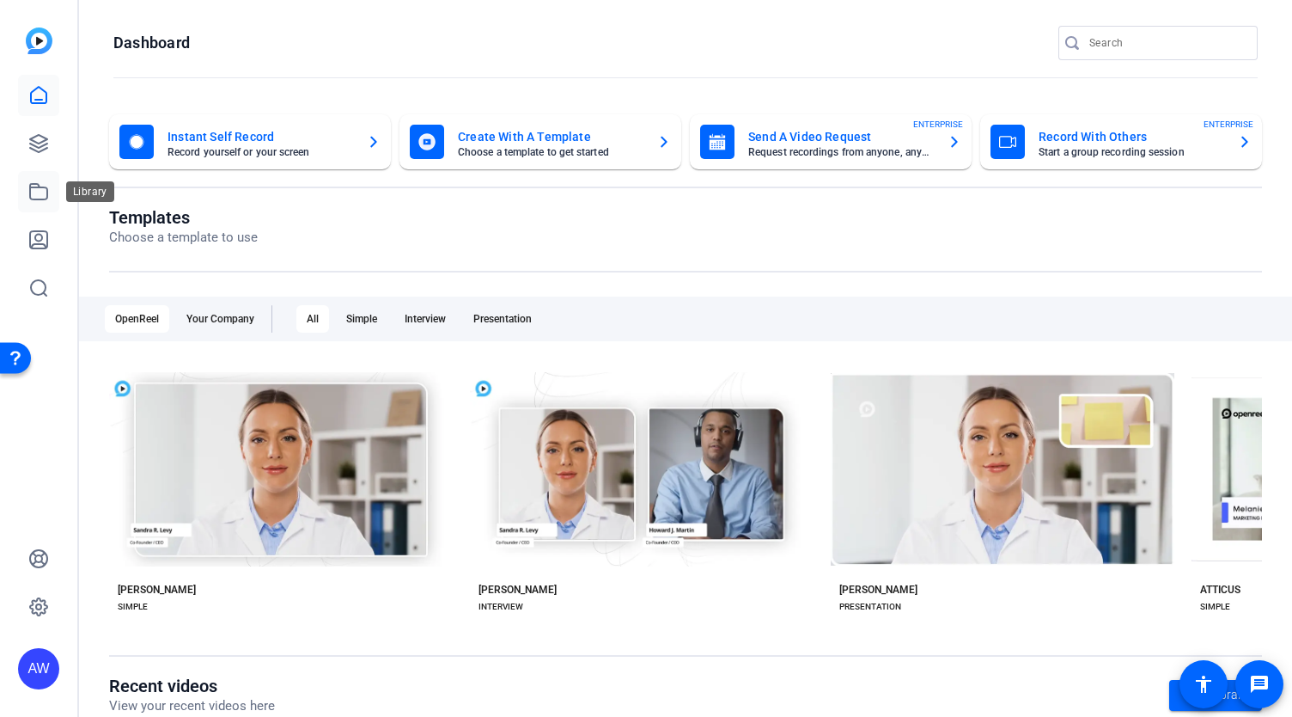
click at [38, 194] on icon at bounding box center [38, 191] width 21 height 21
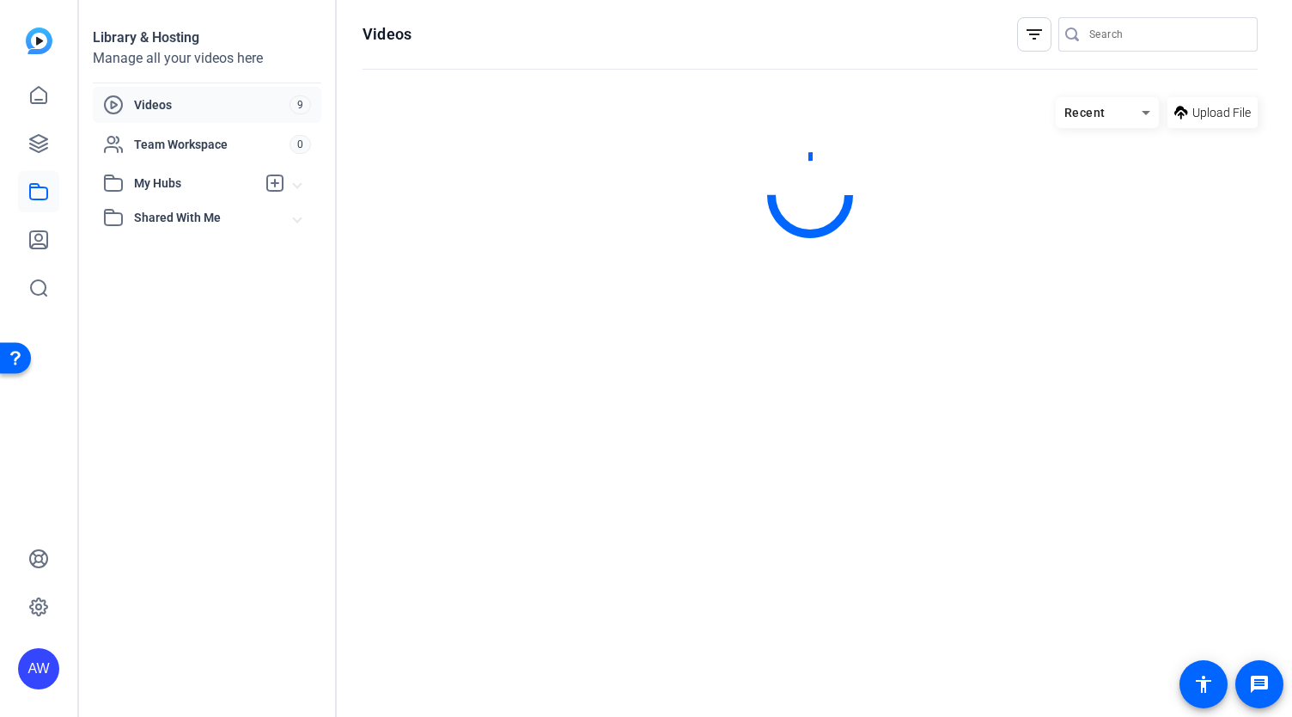
click at [145, 87] on div "Videos 9" at bounding box center [207, 105] width 229 height 36
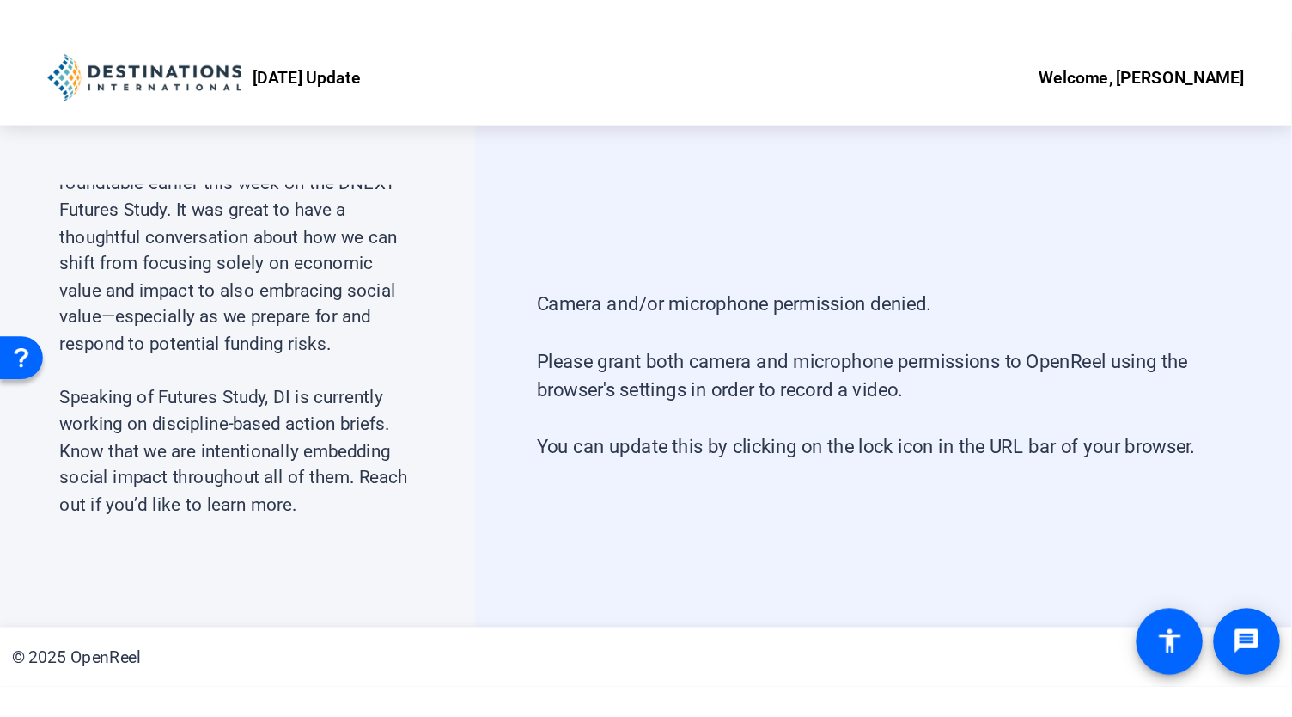
scroll to position [172, 0]
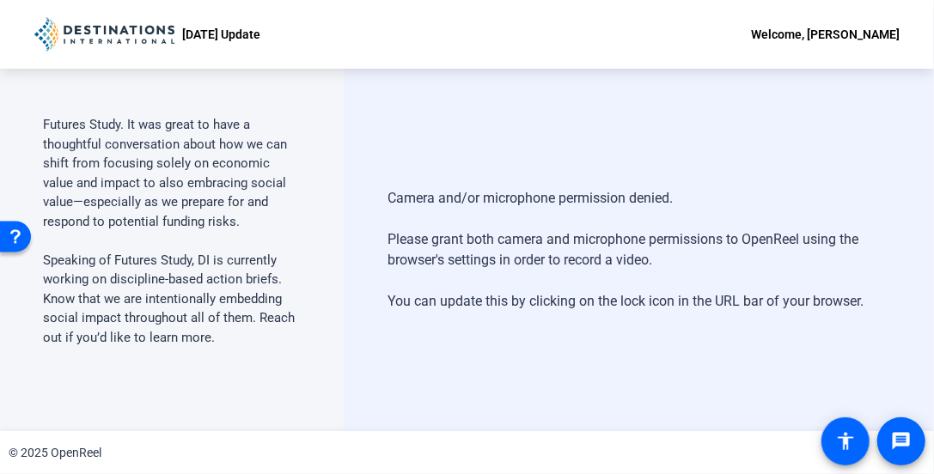
click at [176, 203] on p "First, a big thank-you to those who responded to our mid-year survey. And, than…" at bounding box center [172, 134] width 258 height 193
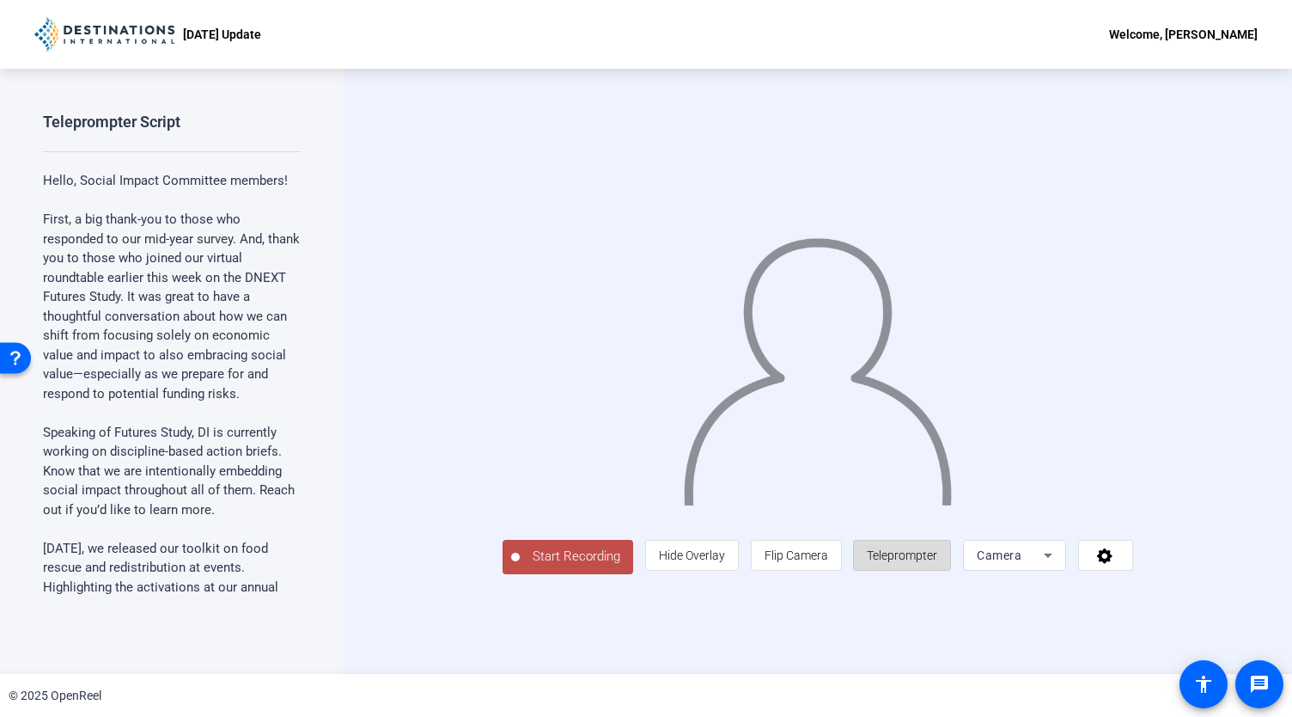
click at [938, 562] on span "Teleprompter" at bounding box center [902, 555] width 70 height 14
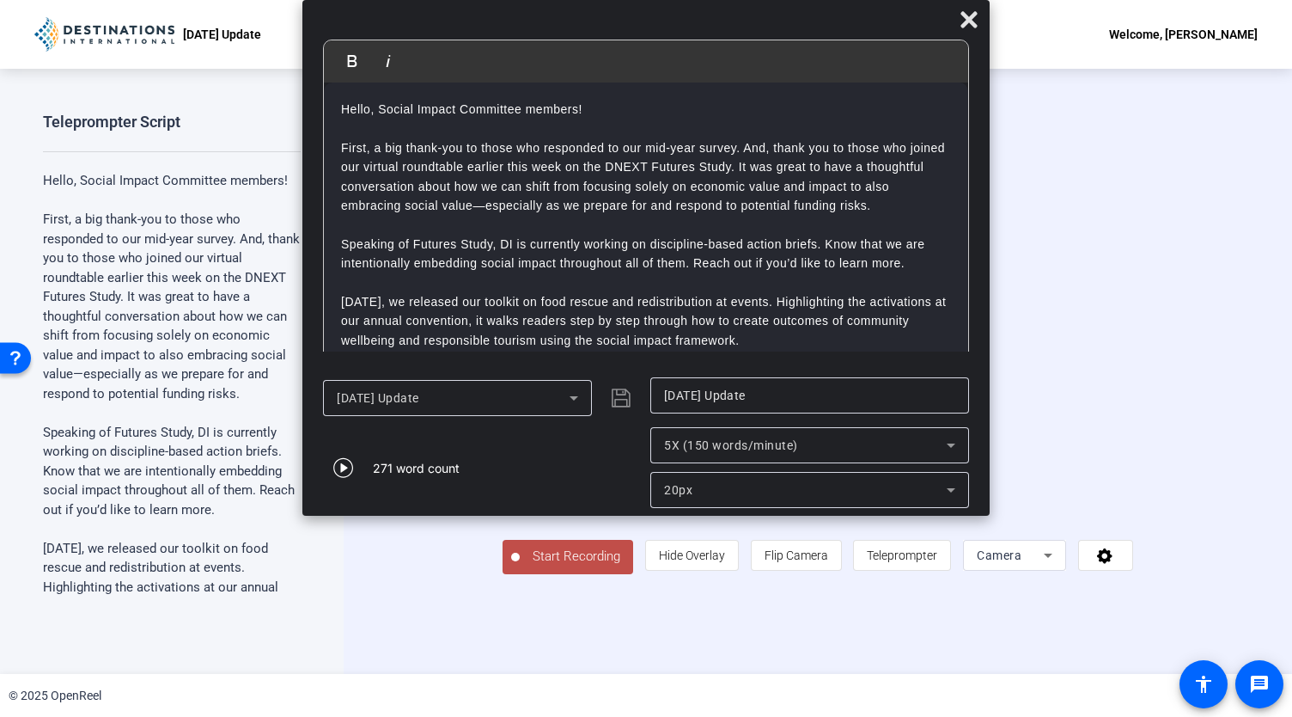
click at [520, 566] on span "Start Recording" at bounding box center [576, 557] width 113 height 20
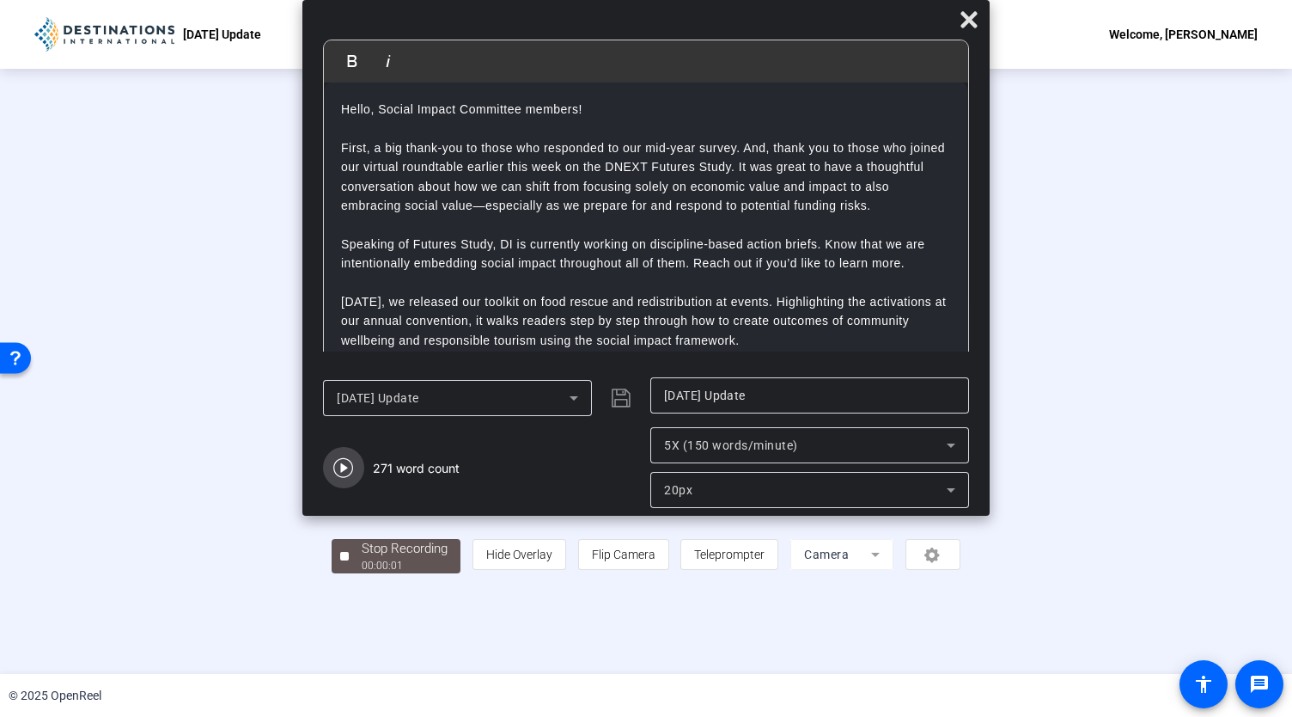
click at [338, 473] on icon "button" at bounding box center [343, 467] width 21 height 21
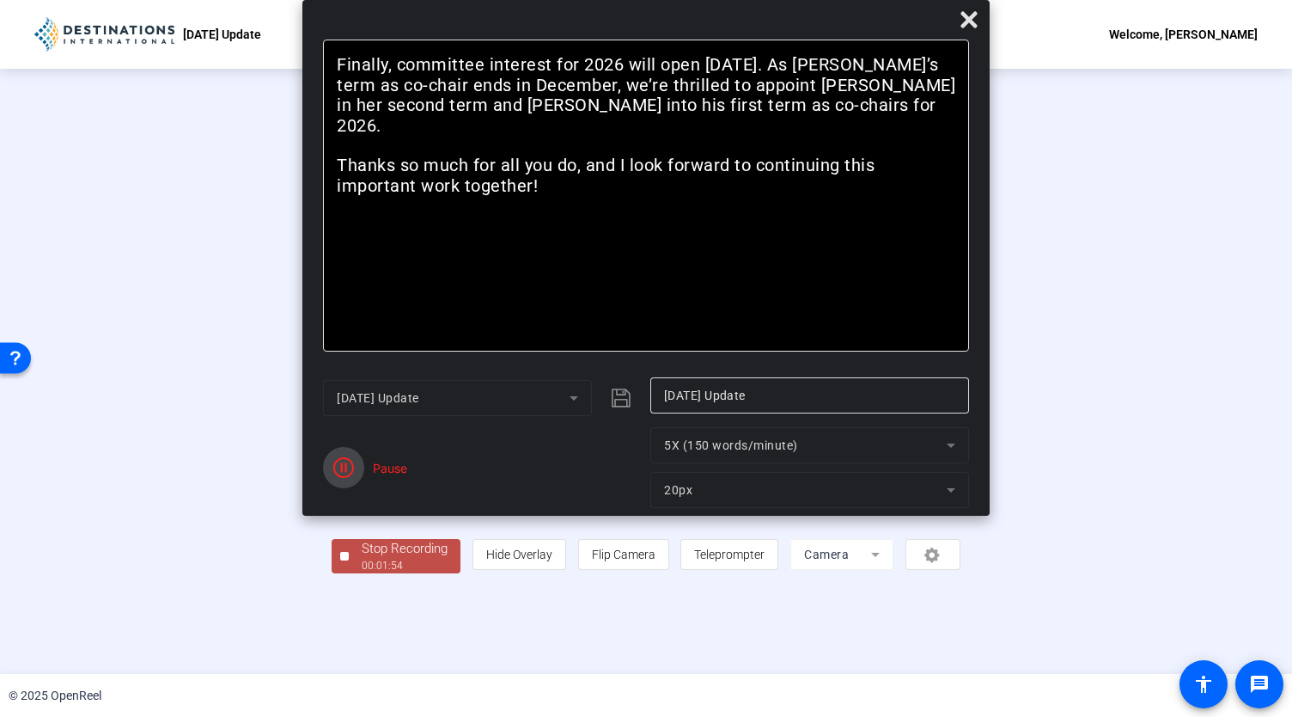
click at [347, 472] on icon "button" at bounding box center [343, 467] width 21 height 21
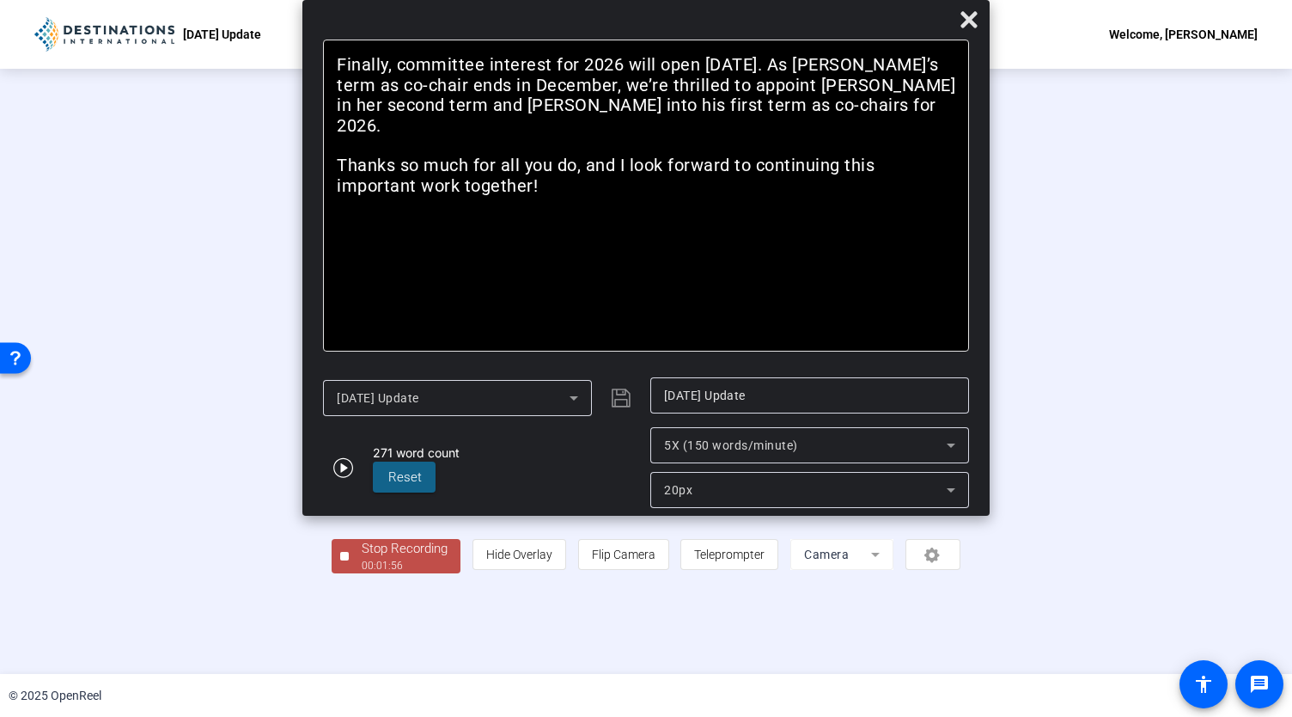
click at [362, 573] on div "00:01:56" at bounding box center [405, 565] width 86 height 15
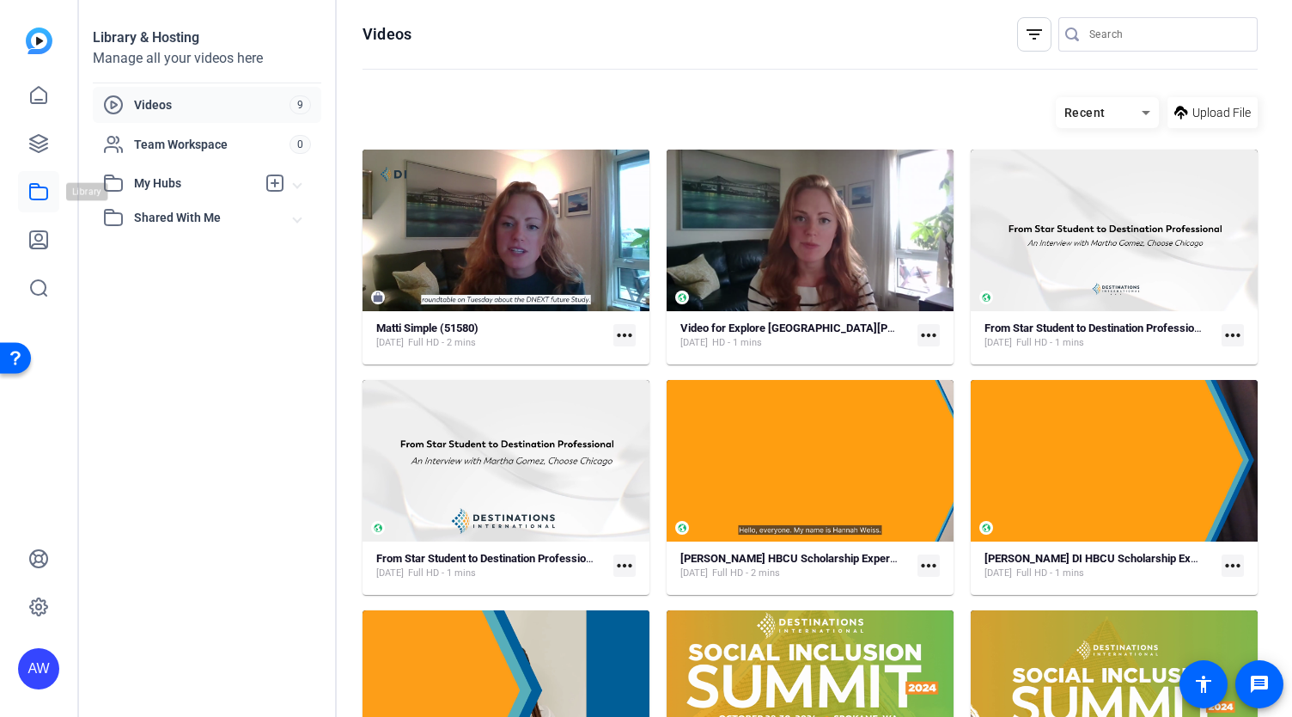
click at [52, 192] on link at bounding box center [38, 191] width 41 height 41
click at [40, 149] on icon at bounding box center [38, 143] width 21 height 21
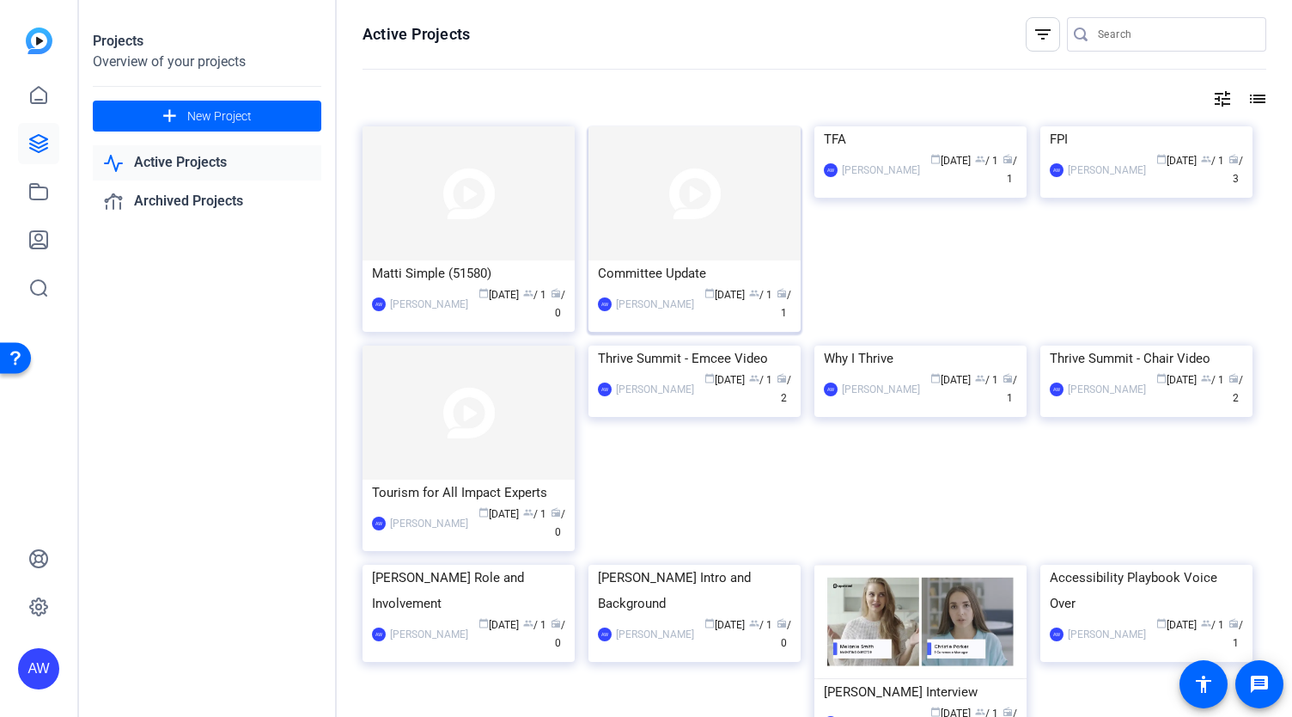
click at [619, 271] on div "Committee Update" at bounding box center [694, 273] width 193 height 26
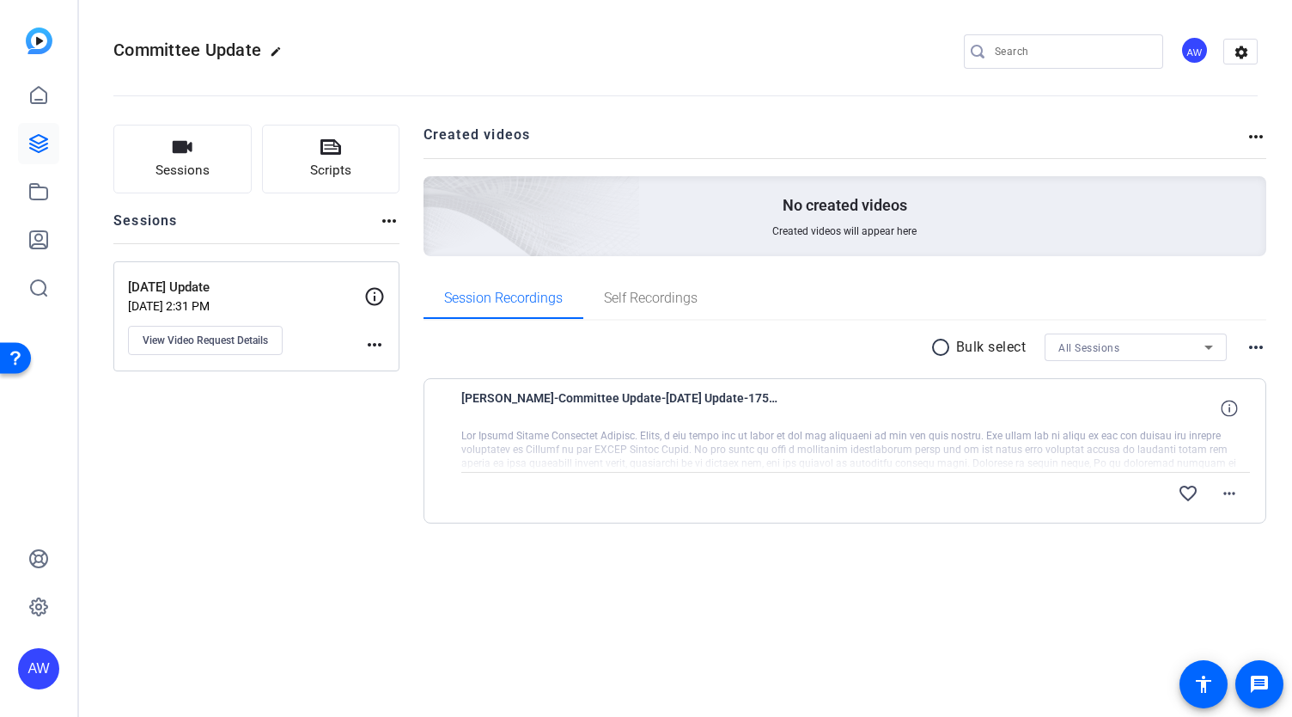
click at [1102, 412] on div "[PERSON_NAME]-Committee Update-[DATE] Update-1758828982206-webcam" at bounding box center [856, 408] width 790 height 41
click at [759, 395] on span "[PERSON_NAME]-Committee Update-[DATE] Update-1758828982206-webcam" at bounding box center [620, 408] width 318 height 41
click at [29, 97] on icon at bounding box center [38, 95] width 21 height 21
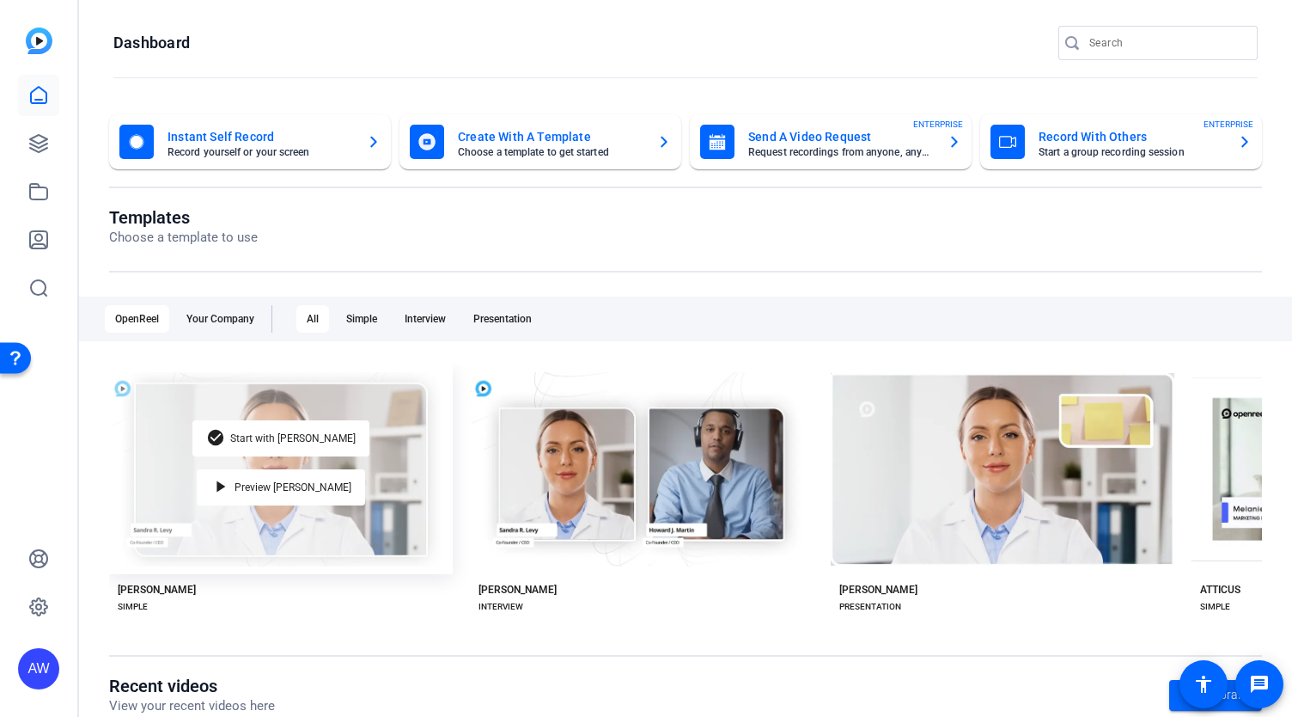
click at [344, 556] on div "check_circle Start with [PERSON_NAME] play_arrow Preview [PERSON_NAME]" at bounding box center [281, 469] width 344 height 210
click at [289, 437] on span "Start with [PERSON_NAME]" at bounding box center [292, 438] width 125 height 10
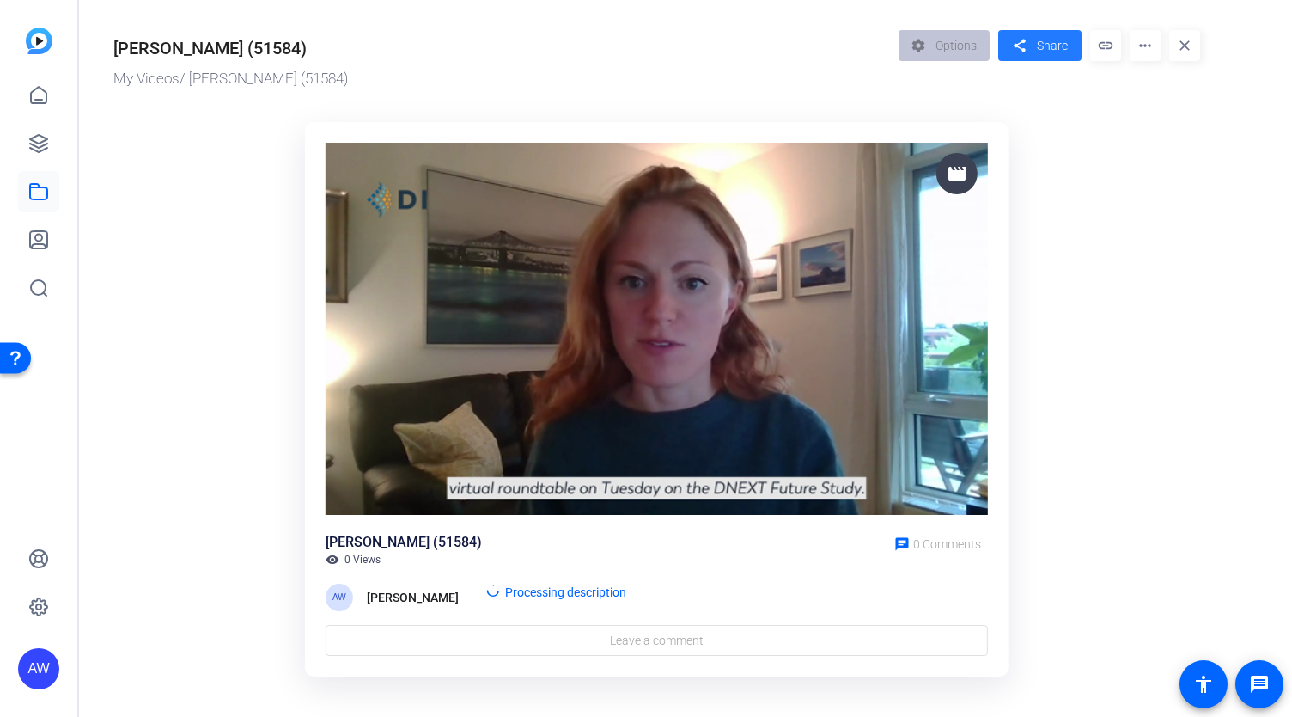
click at [1063, 40] on span "Share" at bounding box center [1052, 46] width 31 height 18
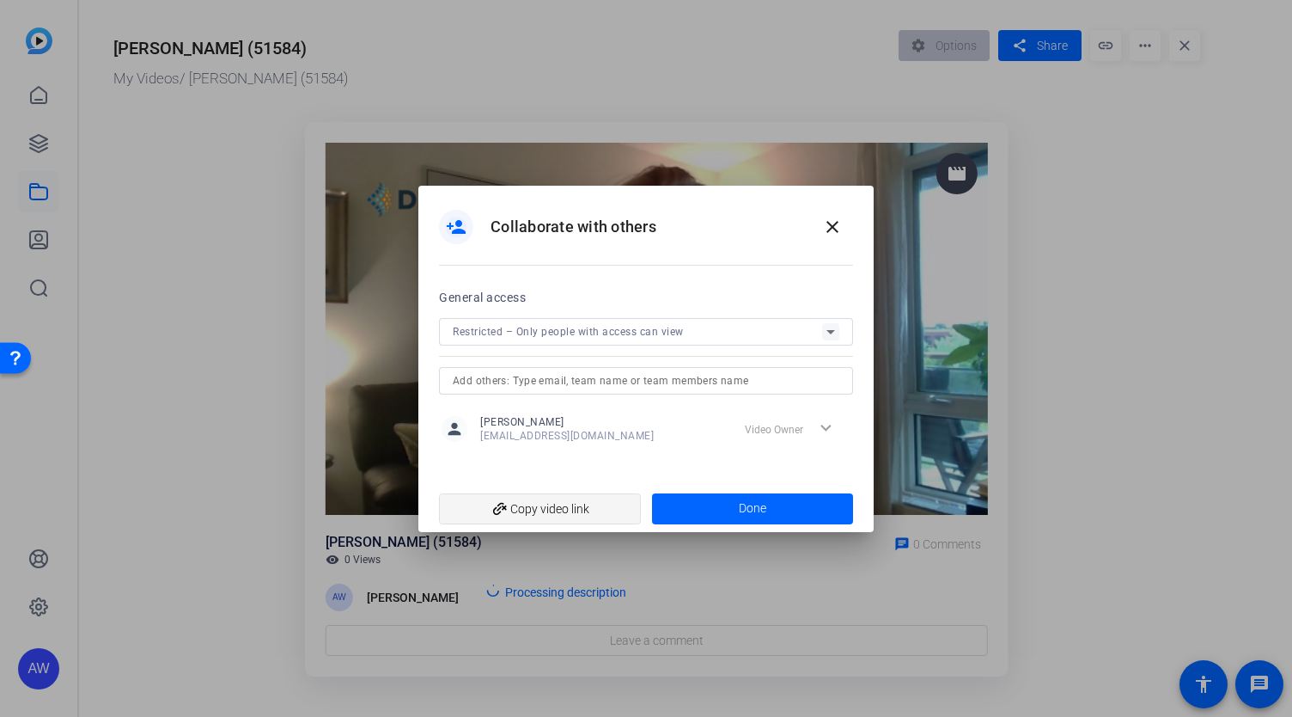
click at [575, 509] on span "add_link Copy video link" at bounding box center [540, 508] width 174 height 33
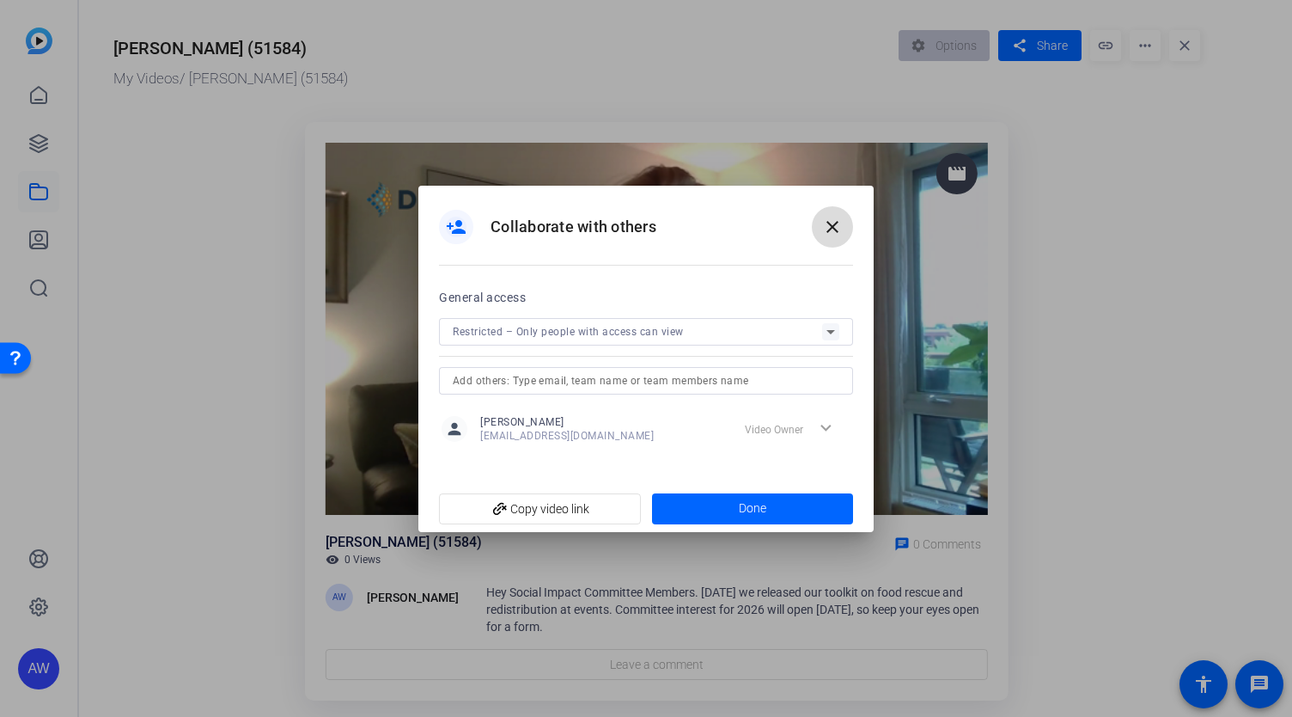
click at [832, 233] on mat-icon "close" at bounding box center [832, 227] width 21 height 21
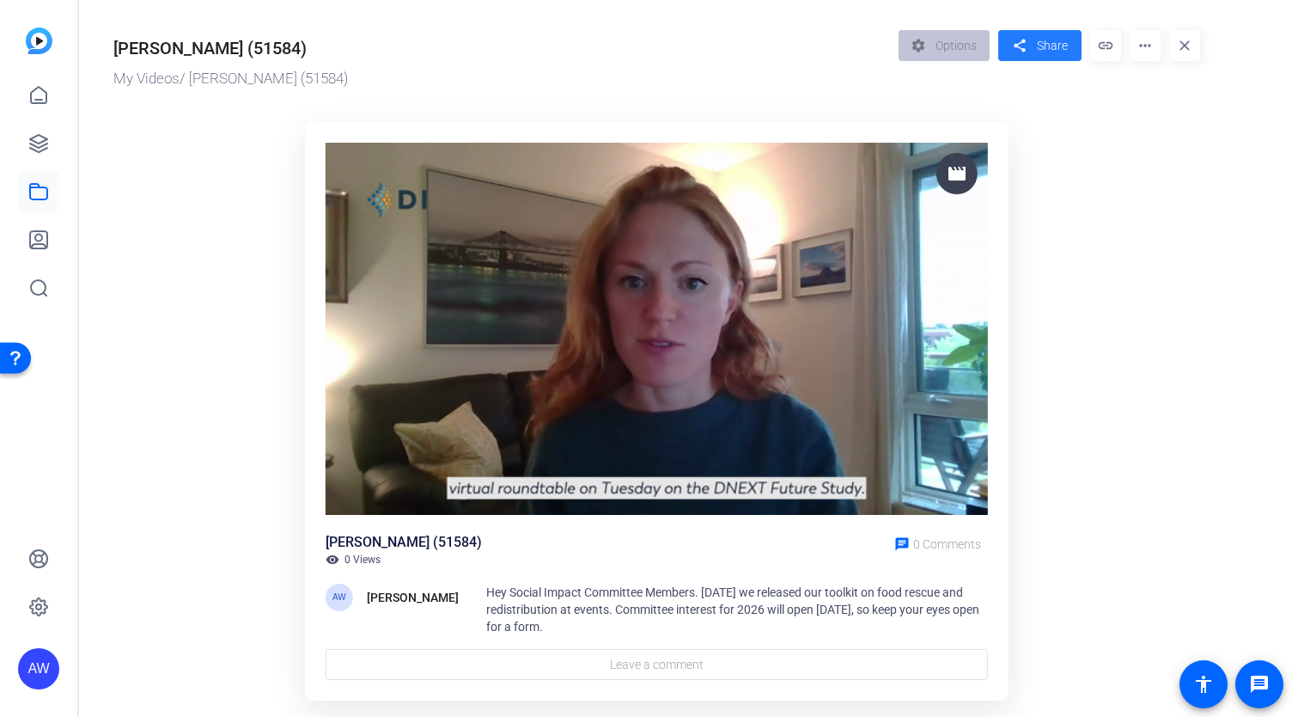
click at [1034, 38] on span at bounding box center [1040, 45] width 83 height 41
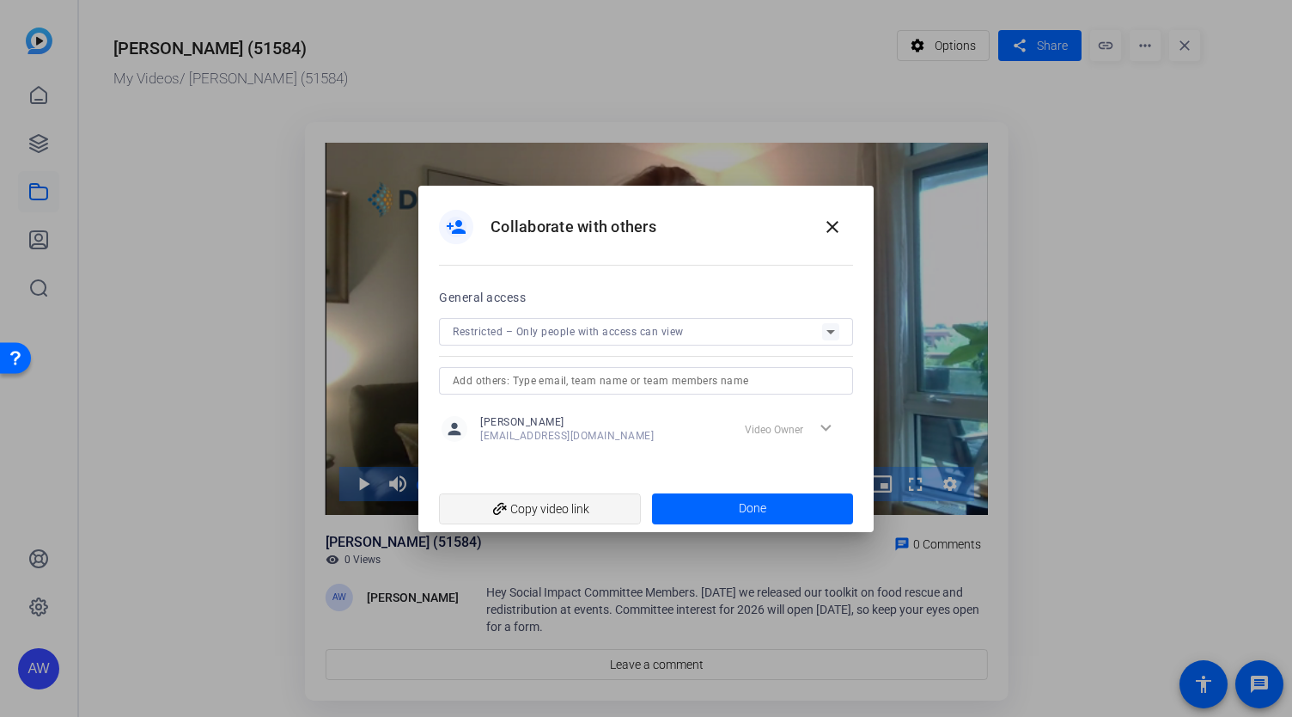
click at [598, 511] on span "add_link Copy video link" at bounding box center [540, 508] width 174 height 33
click at [665, 339] on div "Restricted – Only people with access can view" at bounding box center [638, 331] width 370 height 21
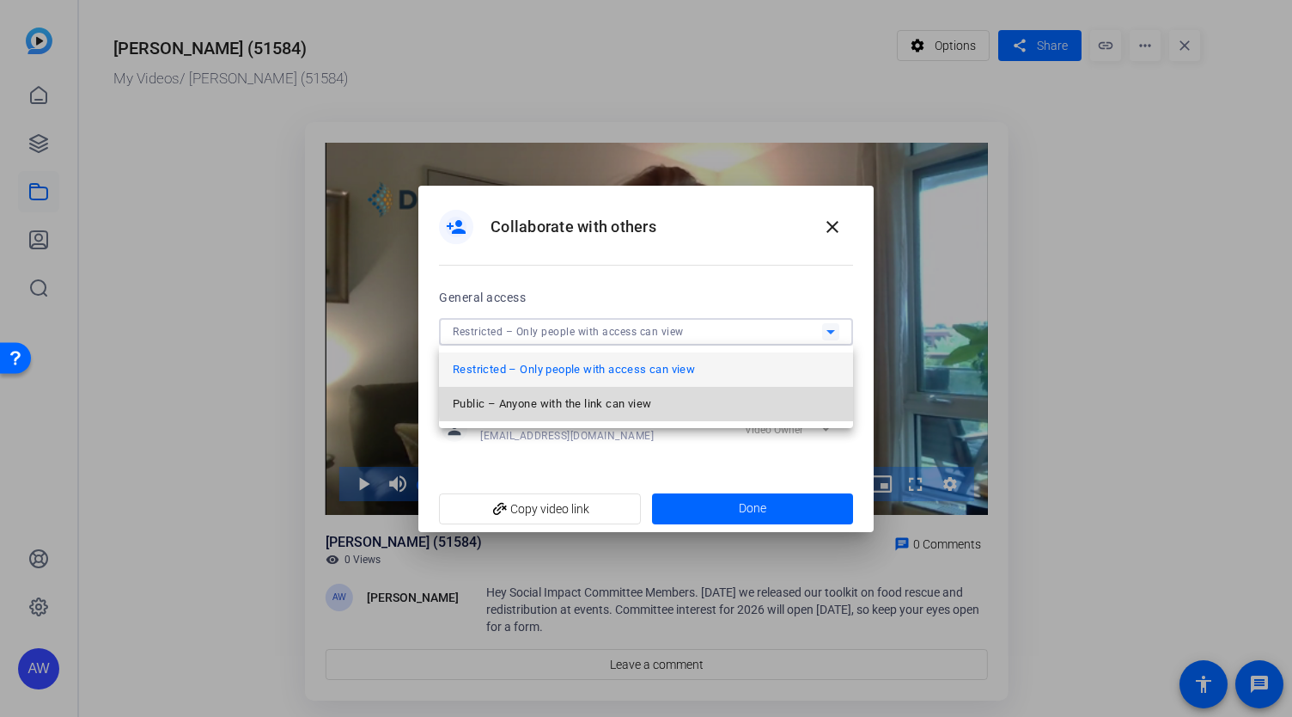
click at [689, 395] on mat-option "Public – Anyone with the link can view" at bounding box center [646, 404] width 414 height 34
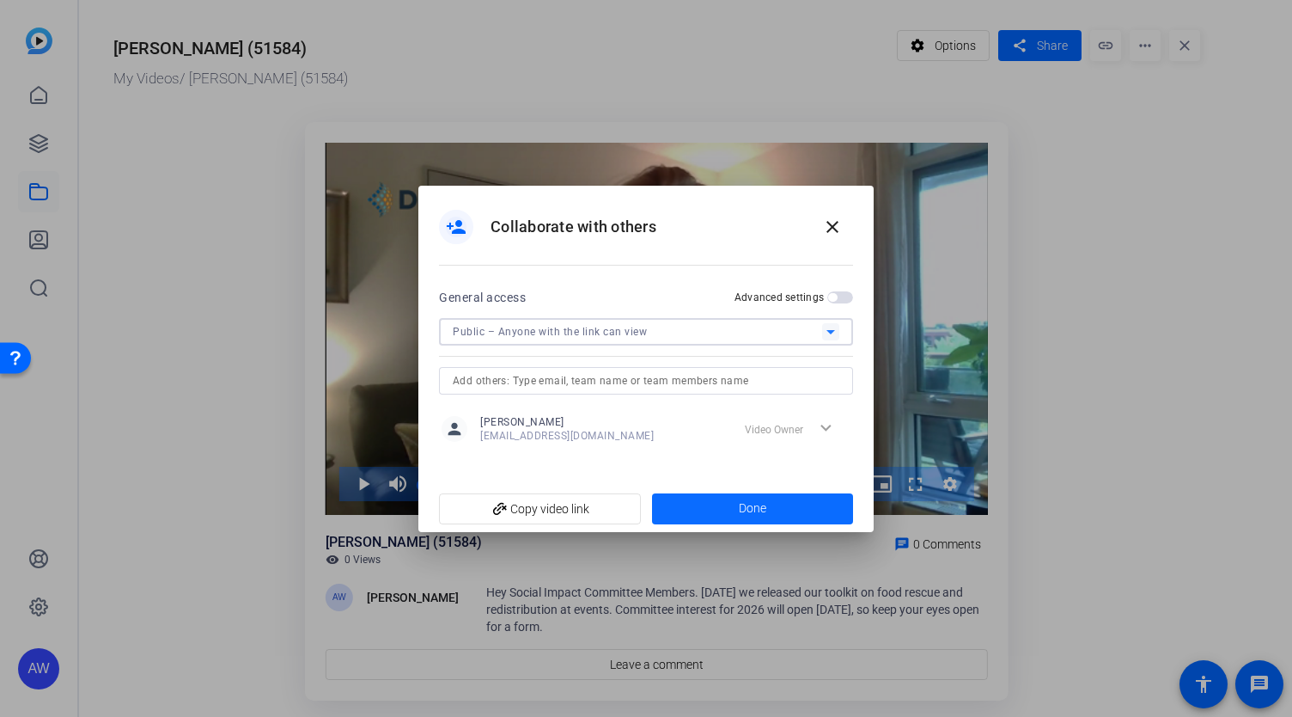
click at [718, 499] on span at bounding box center [753, 508] width 202 height 41
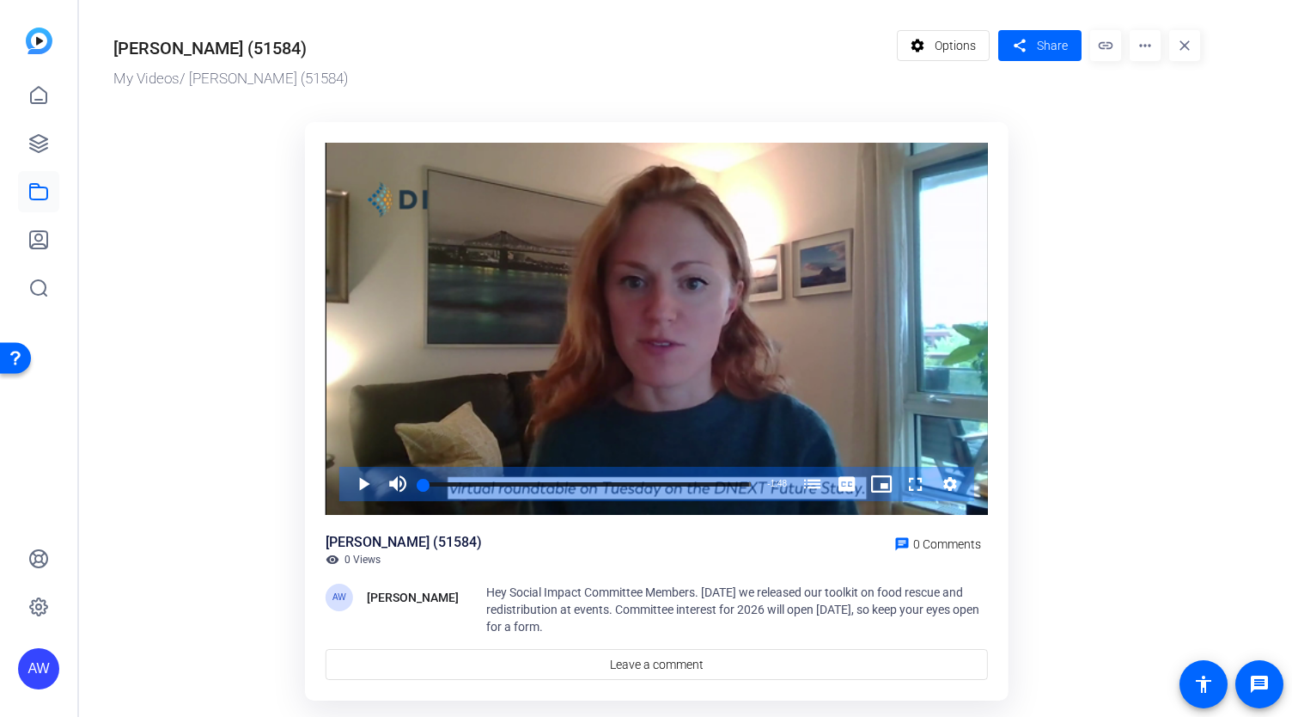
click at [237, 27] on div "[PERSON_NAME] Simple (51584) My Videos / [PERSON_NAME] (51584) settings Options…" at bounding box center [648, 363] width 1139 height 726
click at [925, 46] on mat-icon "settings" at bounding box center [917, 45] width 21 height 33
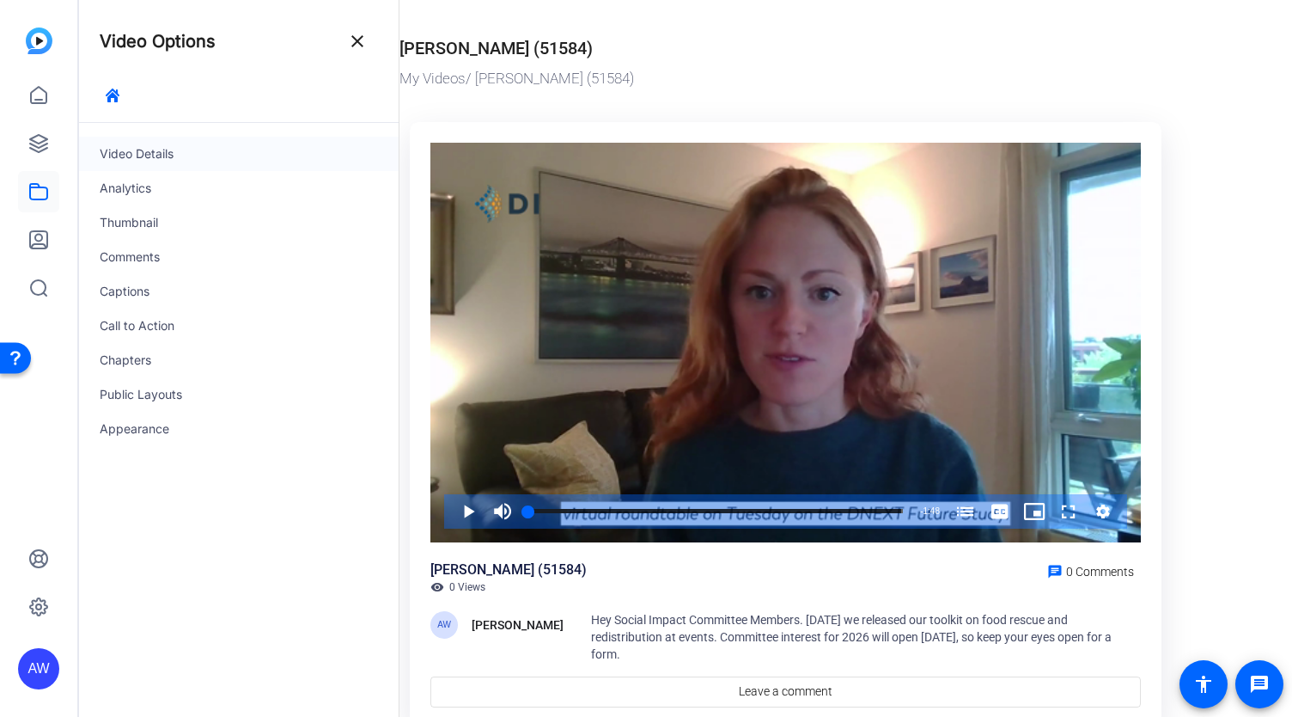
click at [180, 159] on div "Video Details" at bounding box center [239, 154] width 320 height 34
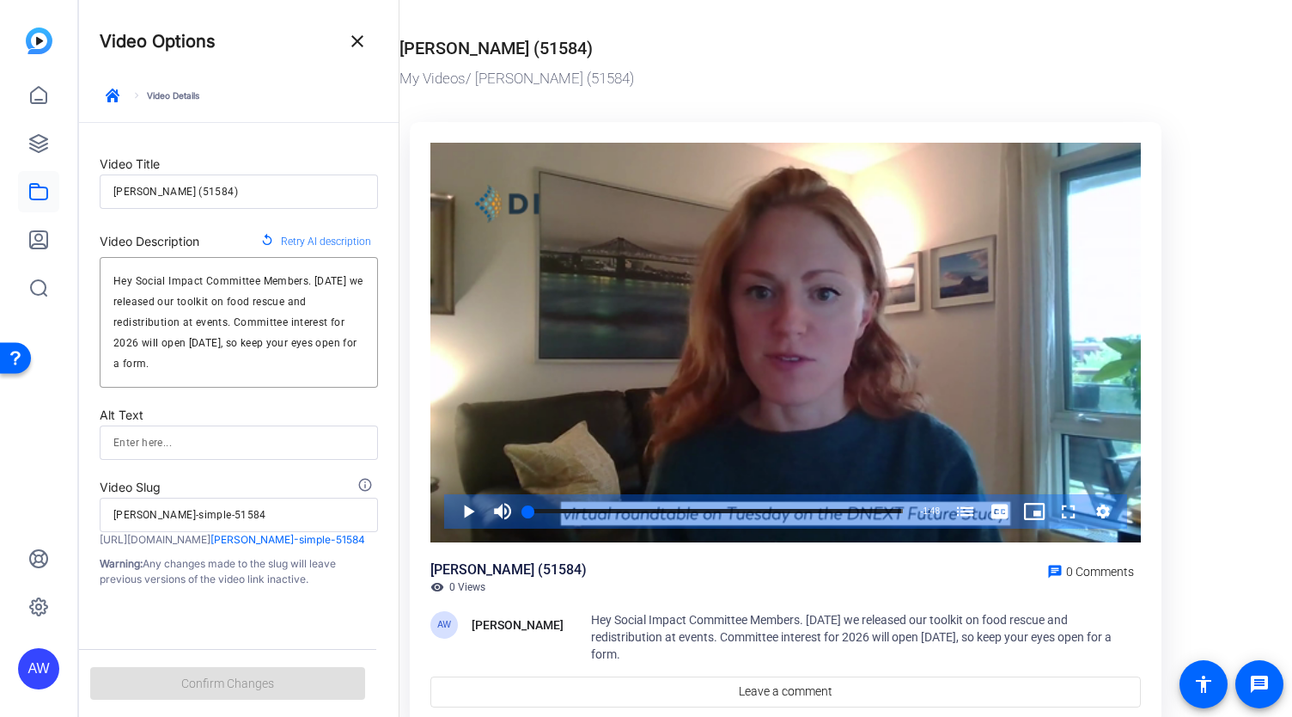
click at [180, 189] on input "[PERSON_NAME] (51584)" at bounding box center [238, 191] width 251 height 21
type input "S"
type input "s"
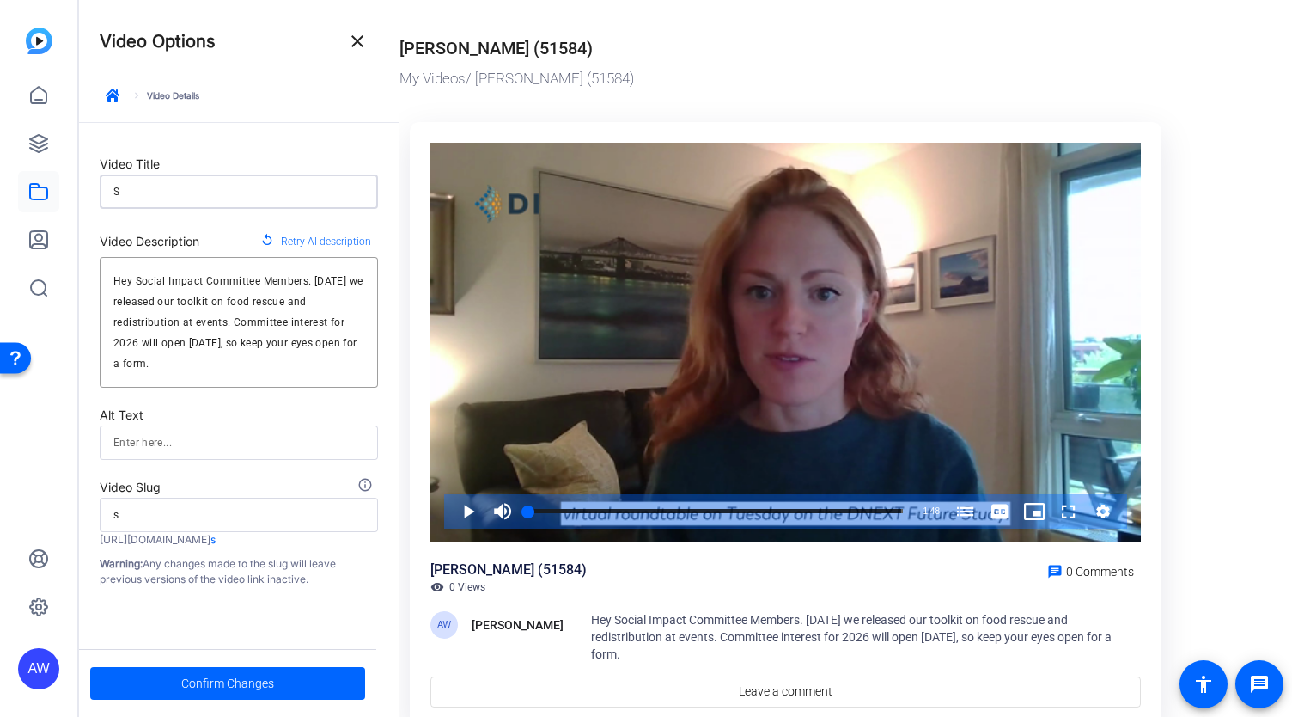
type input "SI"
type input "si"
type input "SI"
type input "si"
type input "SI C"
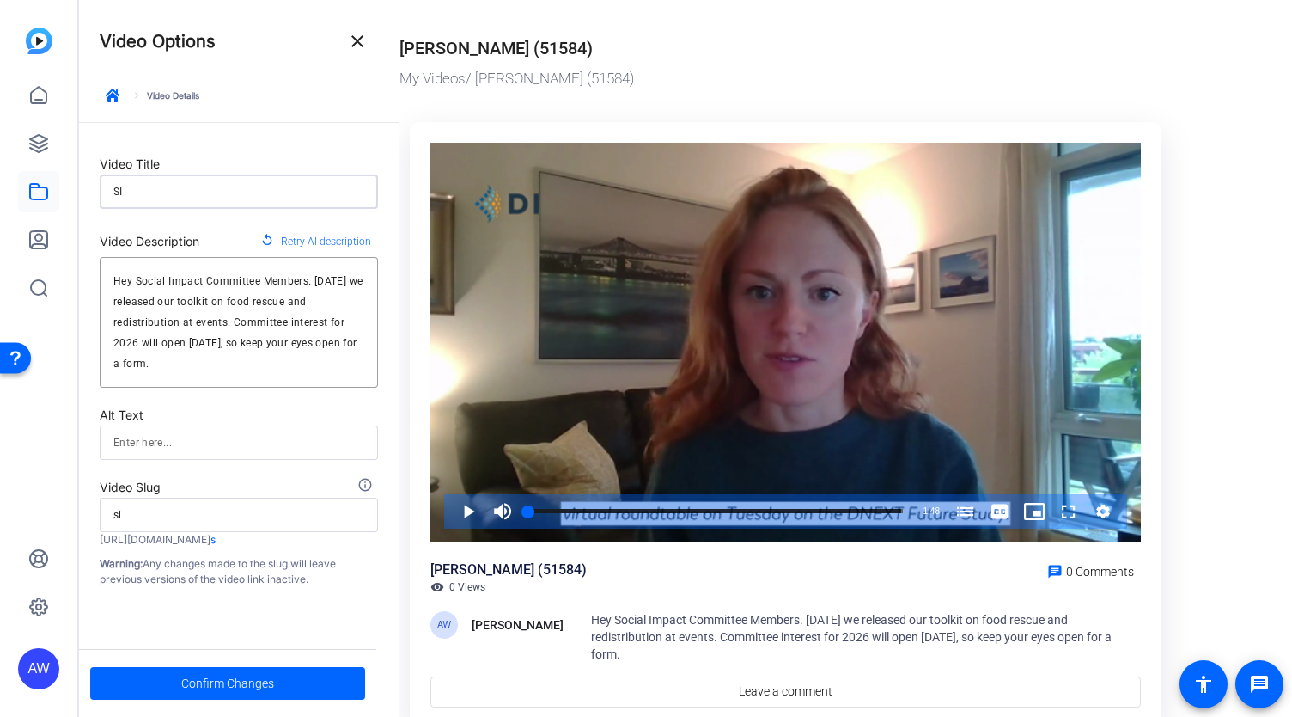
type input "si-c"
type input "SI Co"
type input "si-co"
type input "SI Com"
type input "si-com"
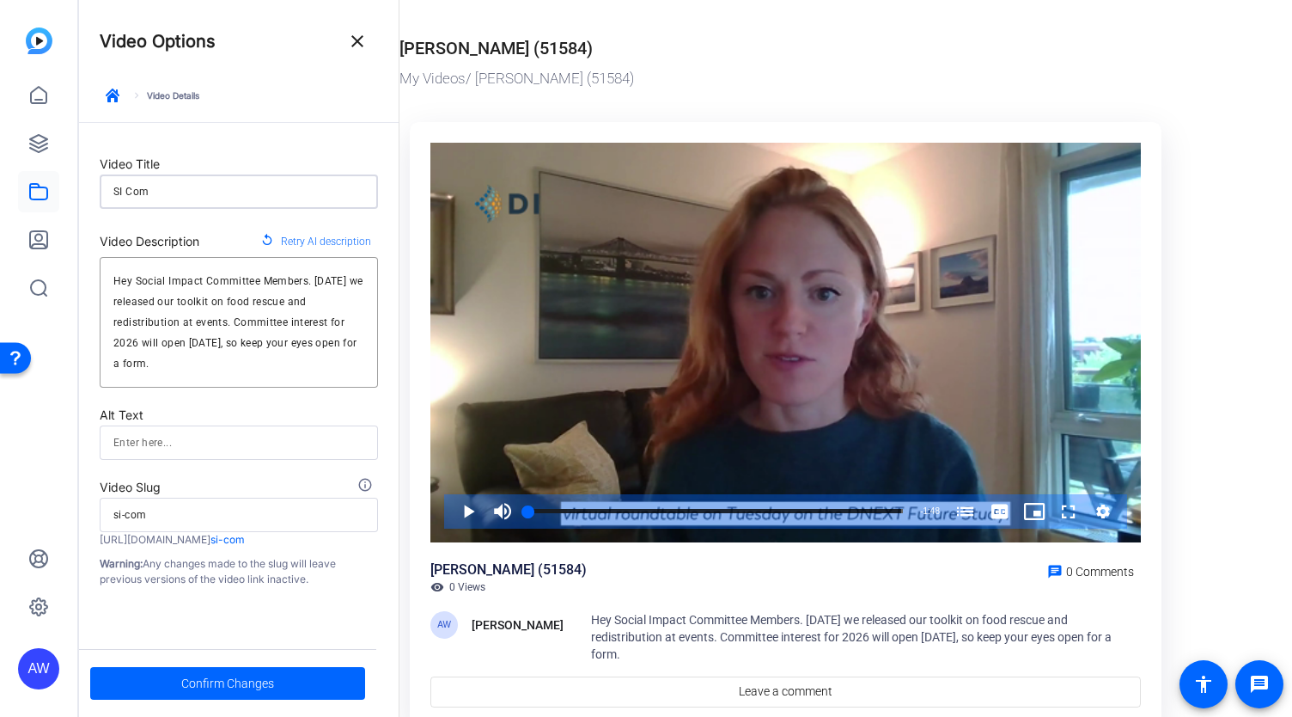
type input "SI Comm"
type input "si-comm"
type input "SI Commi"
type input "si-commi"
type input "SI Commit"
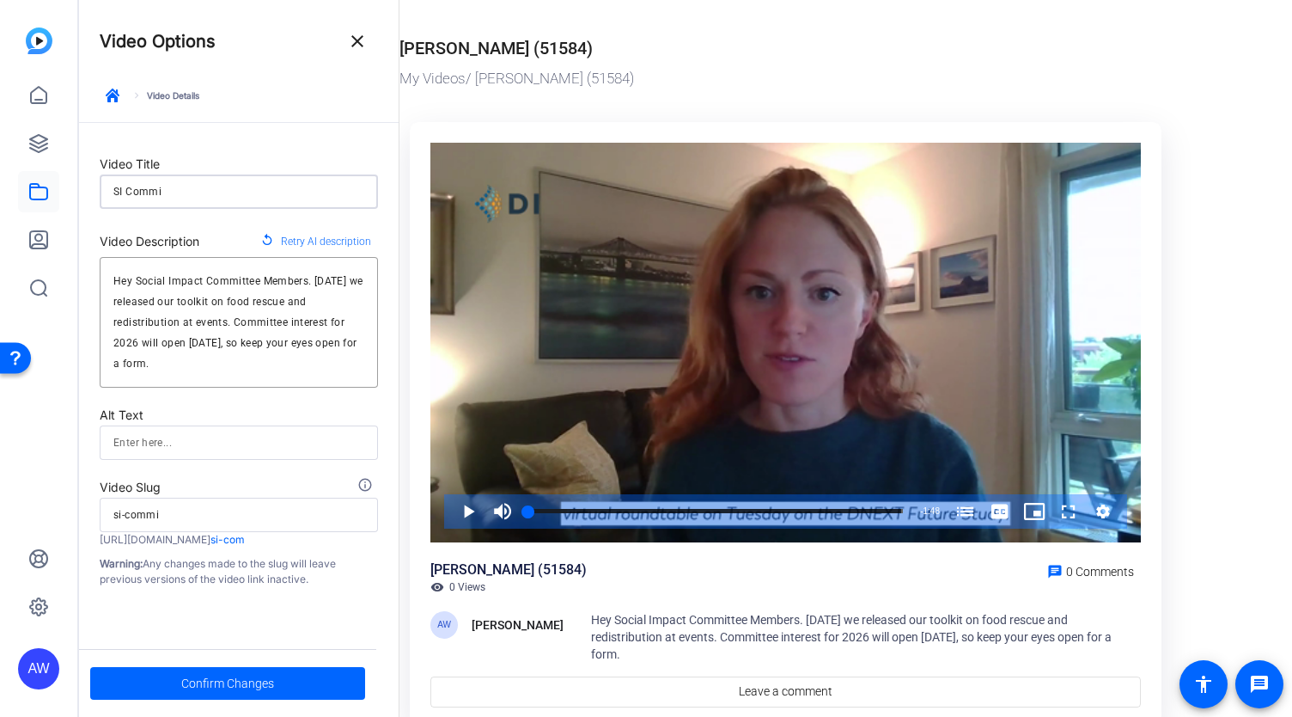
type input "si-commit"
type input "SI Committ"
type input "si-committ"
type input "SI Committe"
type input "si-committe"
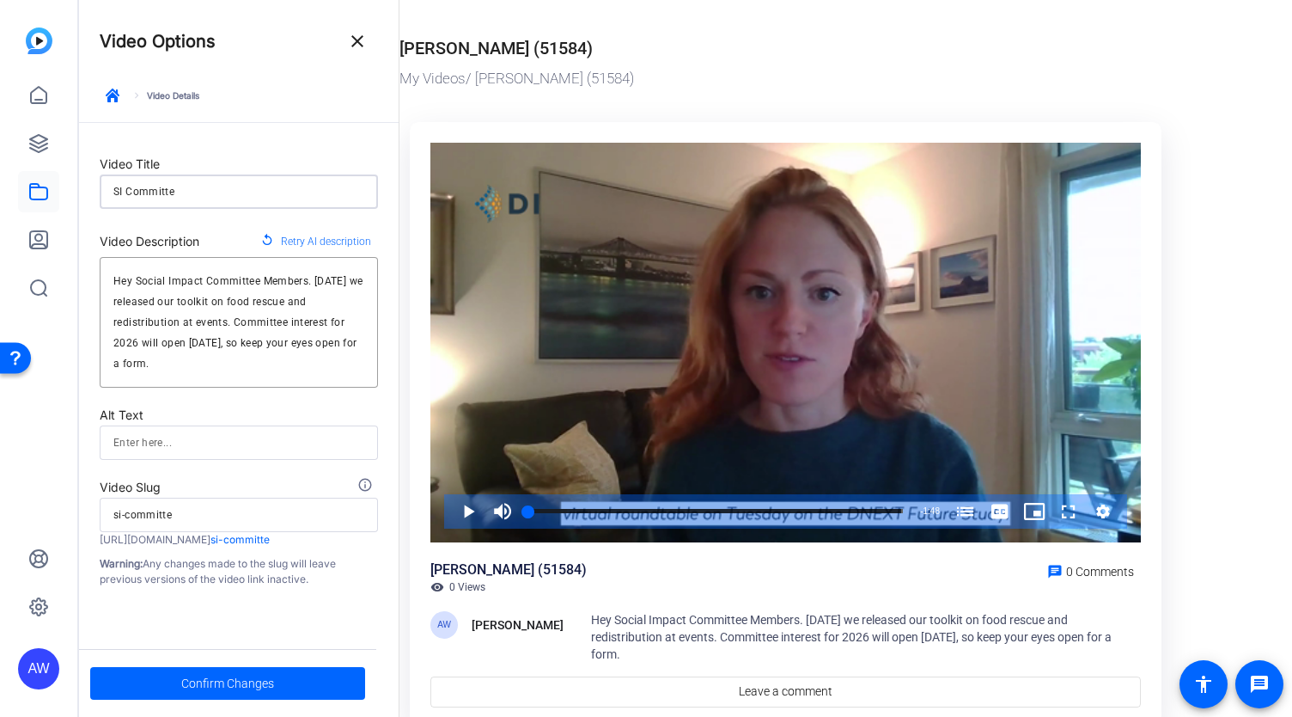
type input "SI Committee"
type input "si-committee"
type input "SI Committee"
type input "si-committee"
type input "SI Committee D"
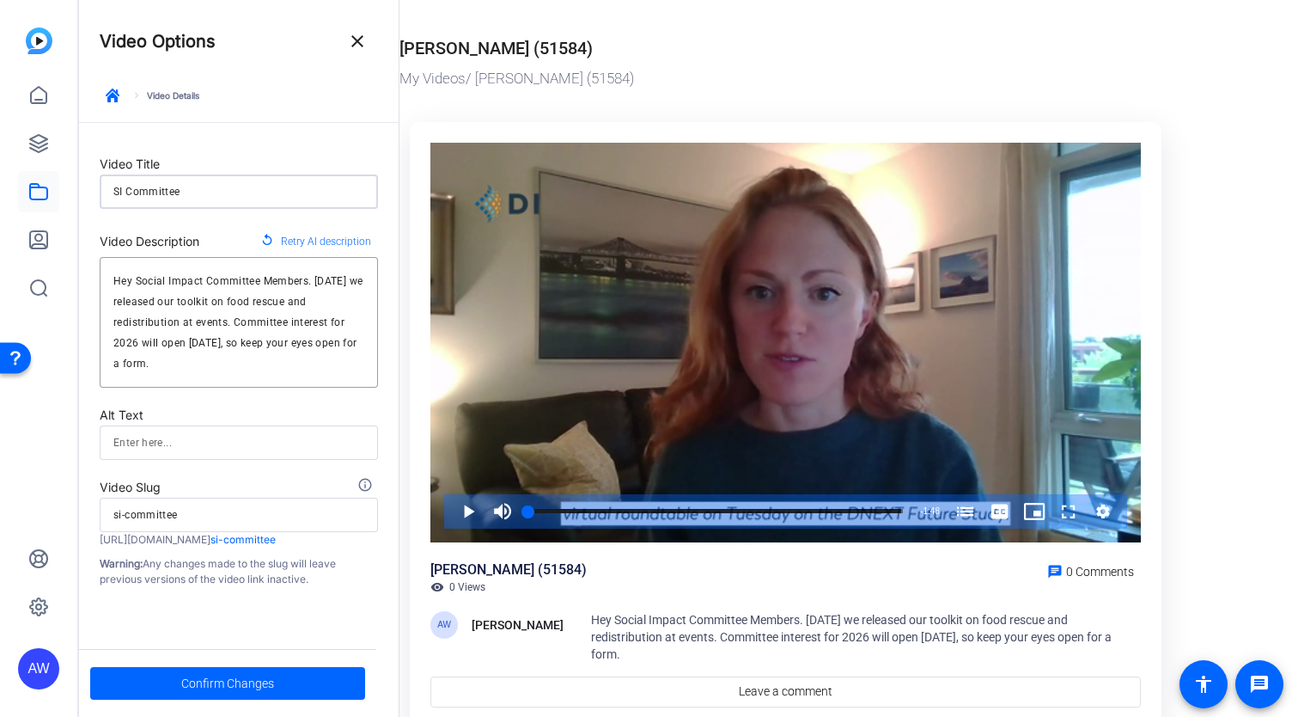
type input "si-committee-d"
type input "SI Committee Dp"
type input "si-committee-dp"
type input "SI Committee Dpe"
type input "si-committee-dpe"
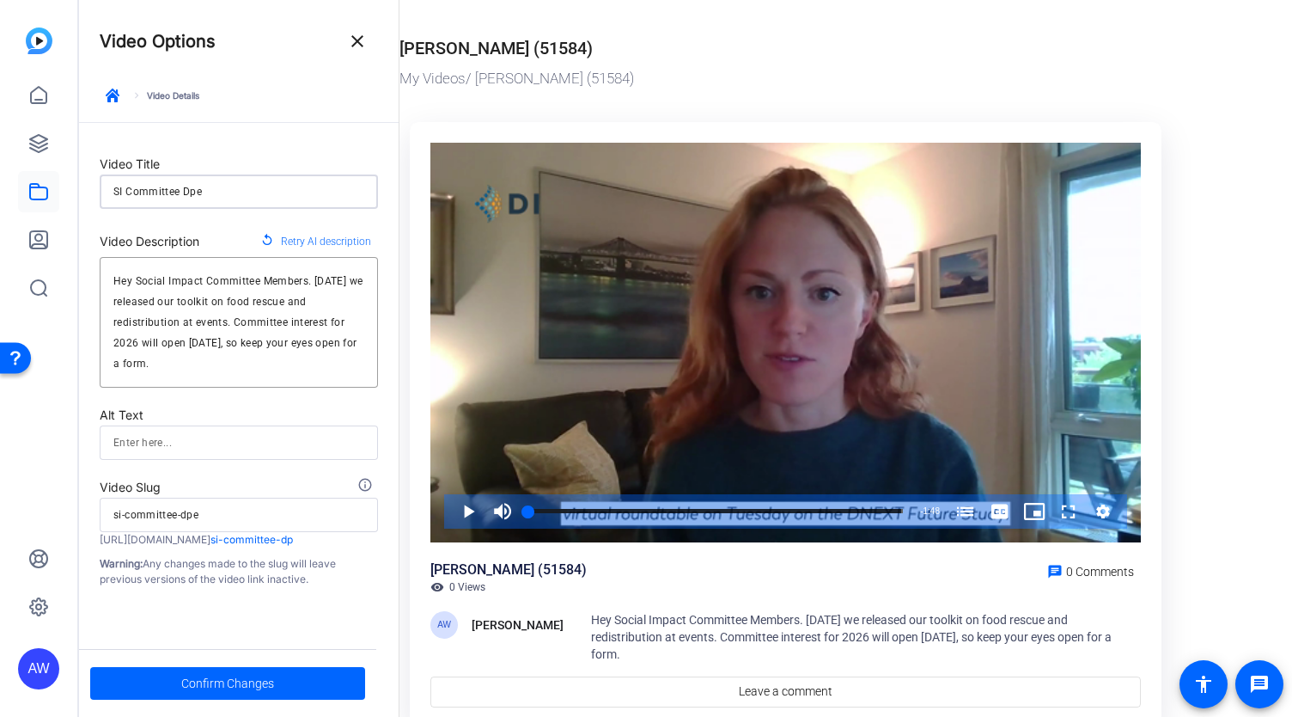
type input "SI Committee Dpet"
type input "si-committee-dpet"
type input "SI Committee Dpet"
type input "si-committee-dpet"
type input "SI Committee Dpet"
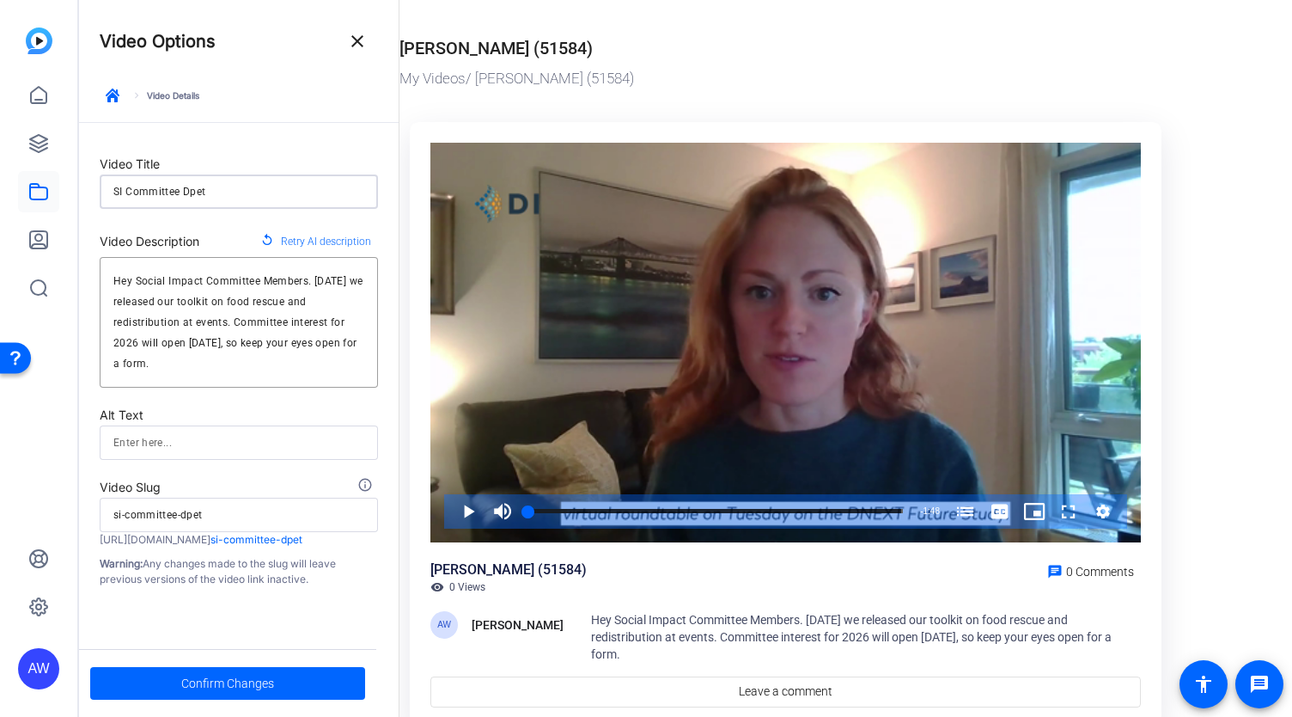
type input "si-committee-dpet"
type input "SI Committee Dpe"
type input "si-committee-dpe"
type input "SI Committee Dp"
type input "si-committee-dp"
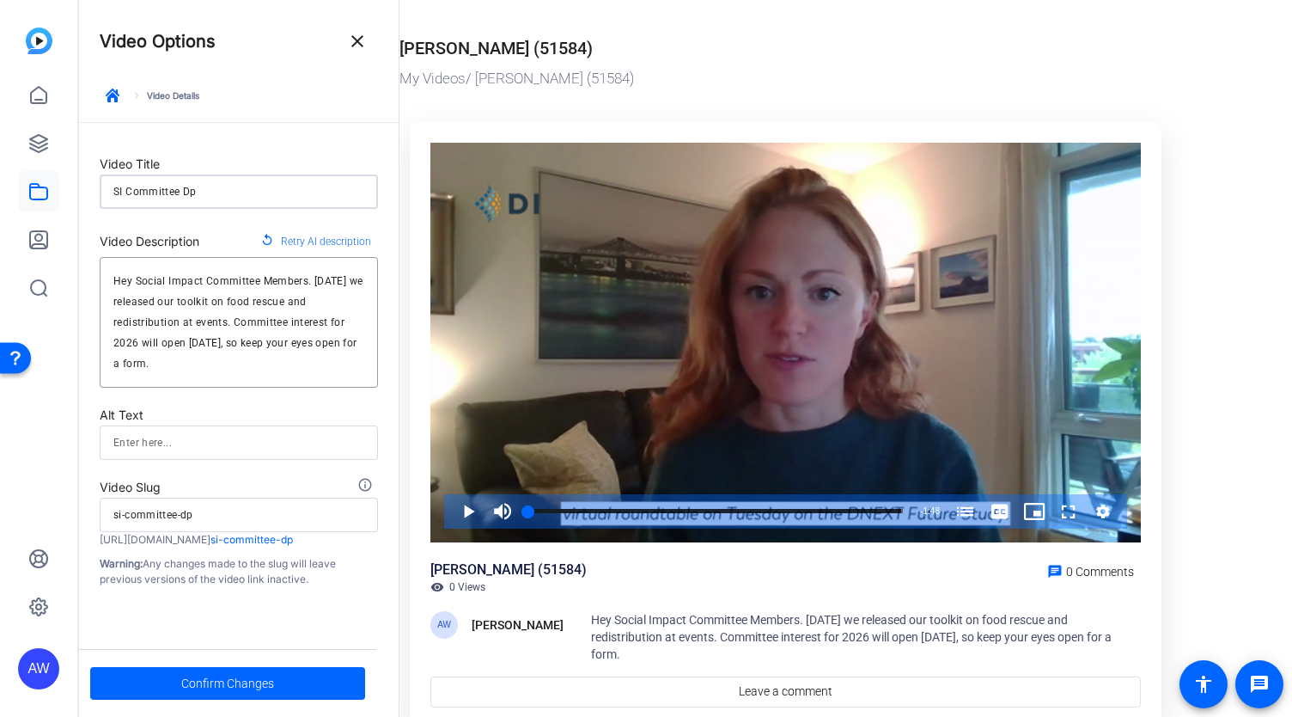
type input "SI Committee D"
type input "si-committee-d"
type input "SI Committee"
type input "si-committee"
type input "SI Committee S"
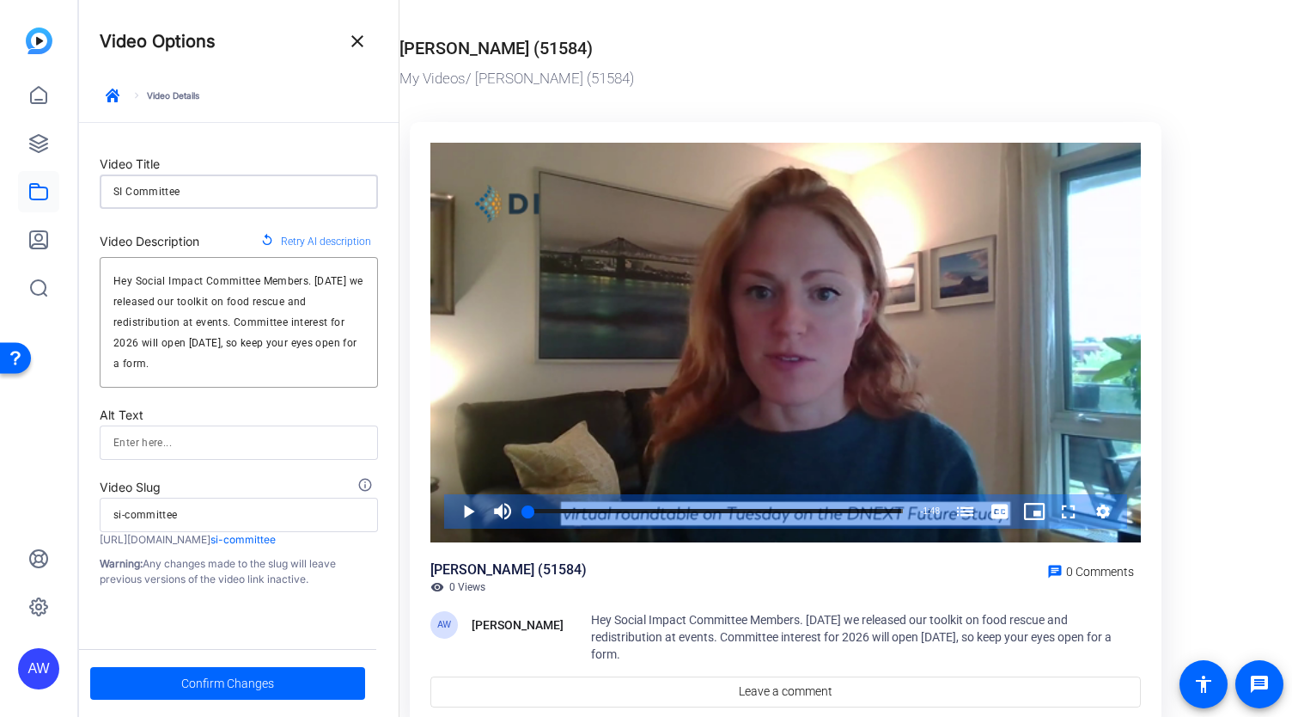
type input "si-committee-s"
type input "SI Committee Se"
type input "si-committee-se"
type input "SI Committee Sep"
type input "si-committee-sep"
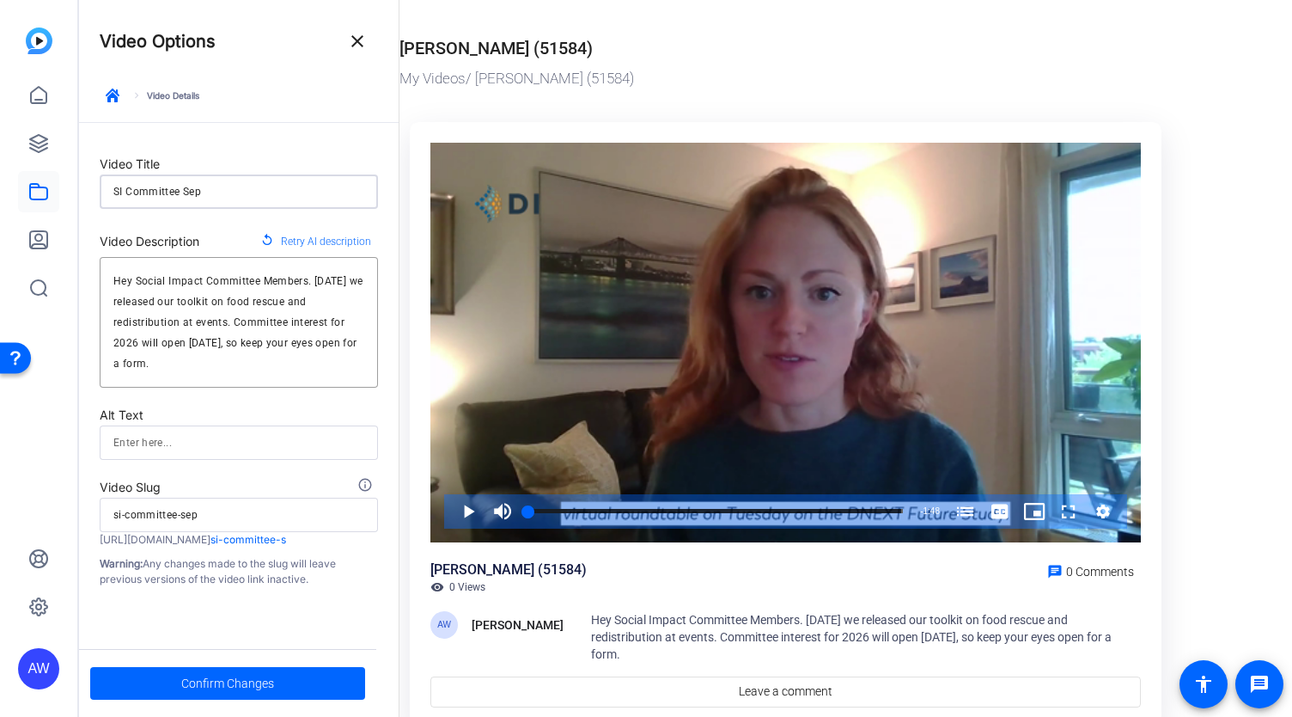
type input "SI Committee Sept"
type input "si-committee-sept"
type input "SI Committee Sept"
type input "si-committee-sept"
type input "SI Committee Sept U"
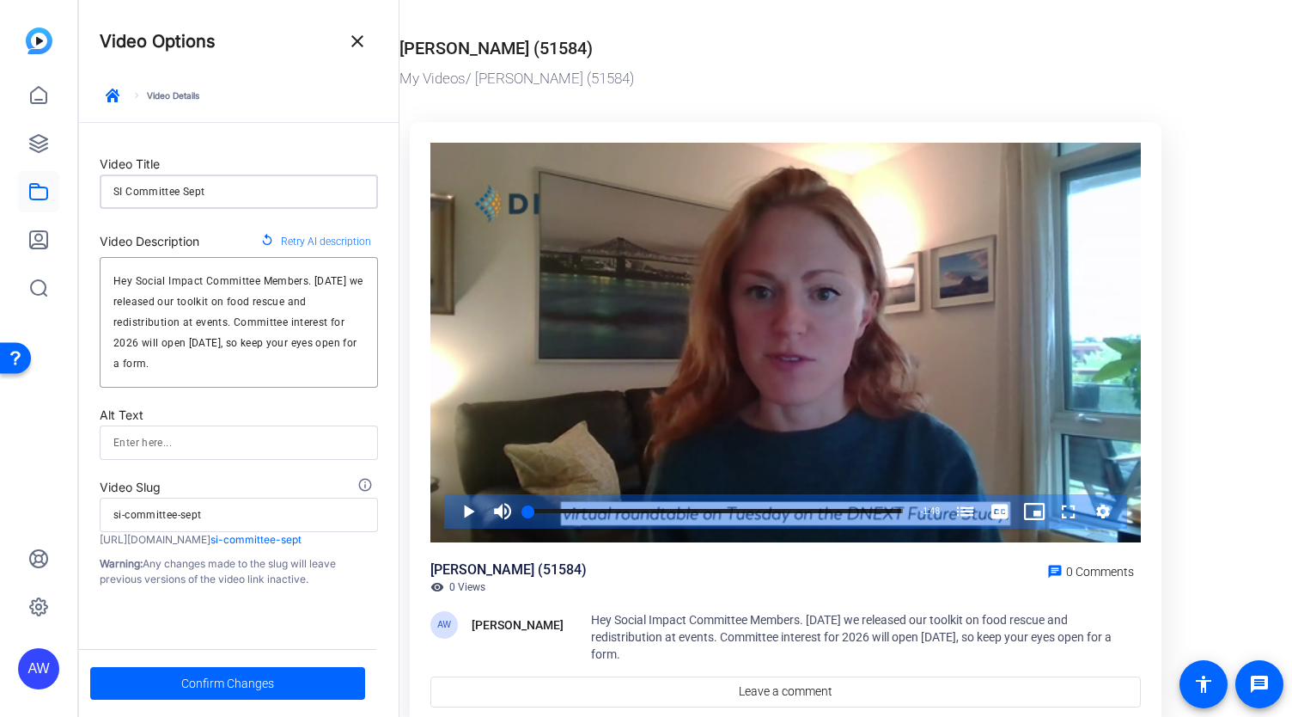
type input "si-committee-sept-u"
type input "SI Committee Sept Up"
type input "si-committee-sept-up"
type input "SI Committee Sept Upd"
type input "si-committee-sept-upd"
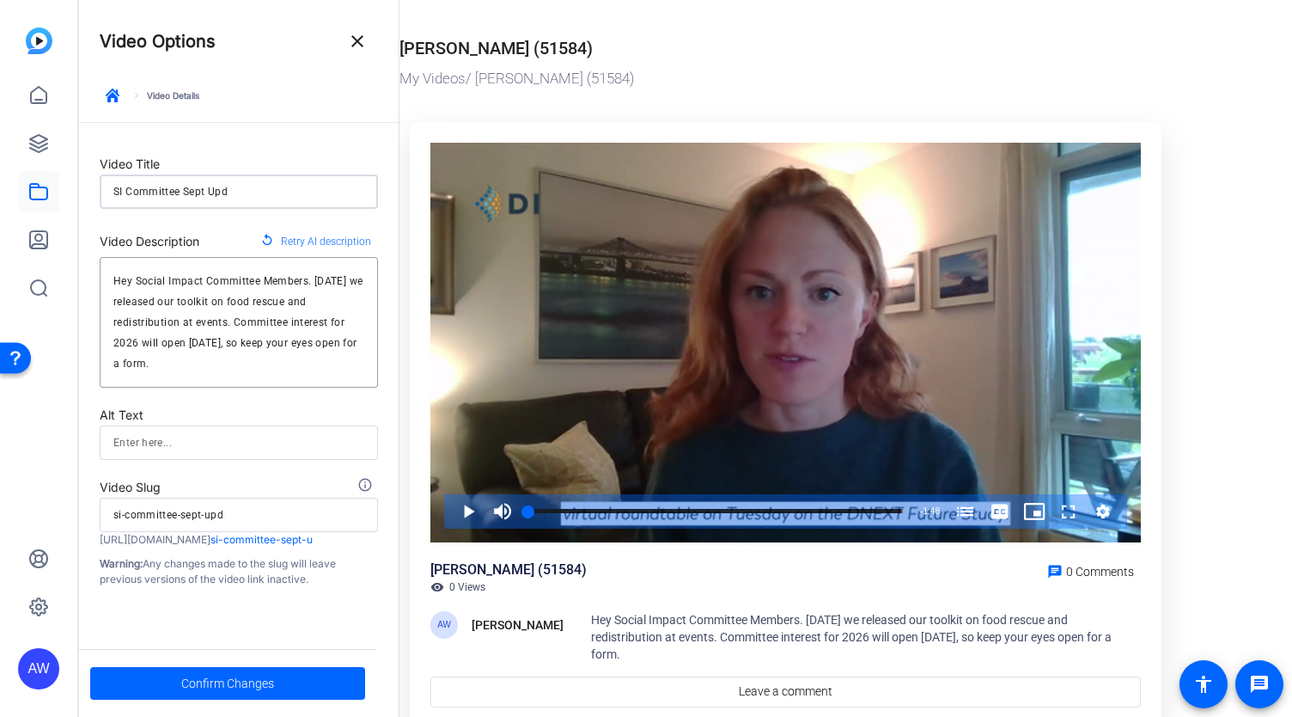
type input "SI Committee Sept Upda"
type input "si-committee-sept-upda"
type input "SI Committee Sept Updat"
type input "si-committee-sept-updat"
type input "SI Committee Sept Update"
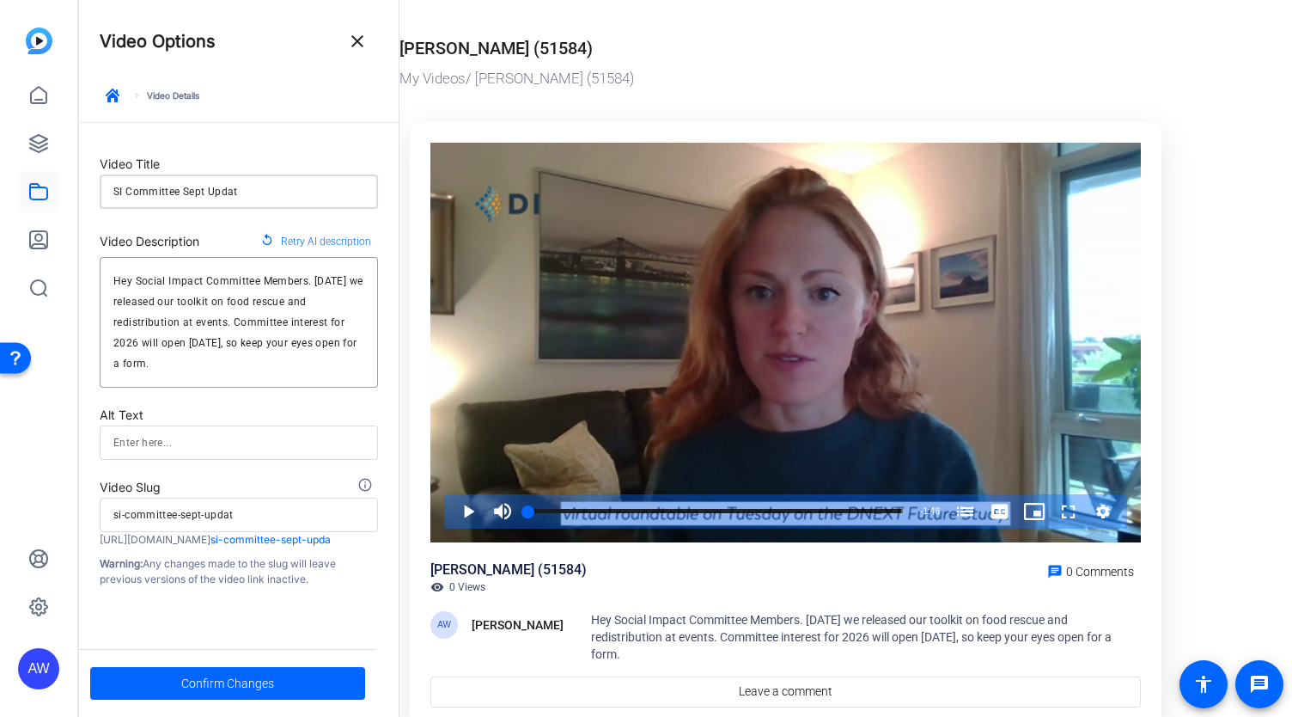
type input "si-committee-sept-update"
type input "SI Committee Sept Update"
click at [205, 683] on span "Confirm Changes" at bounding box center [227, 683] width 93 height 33
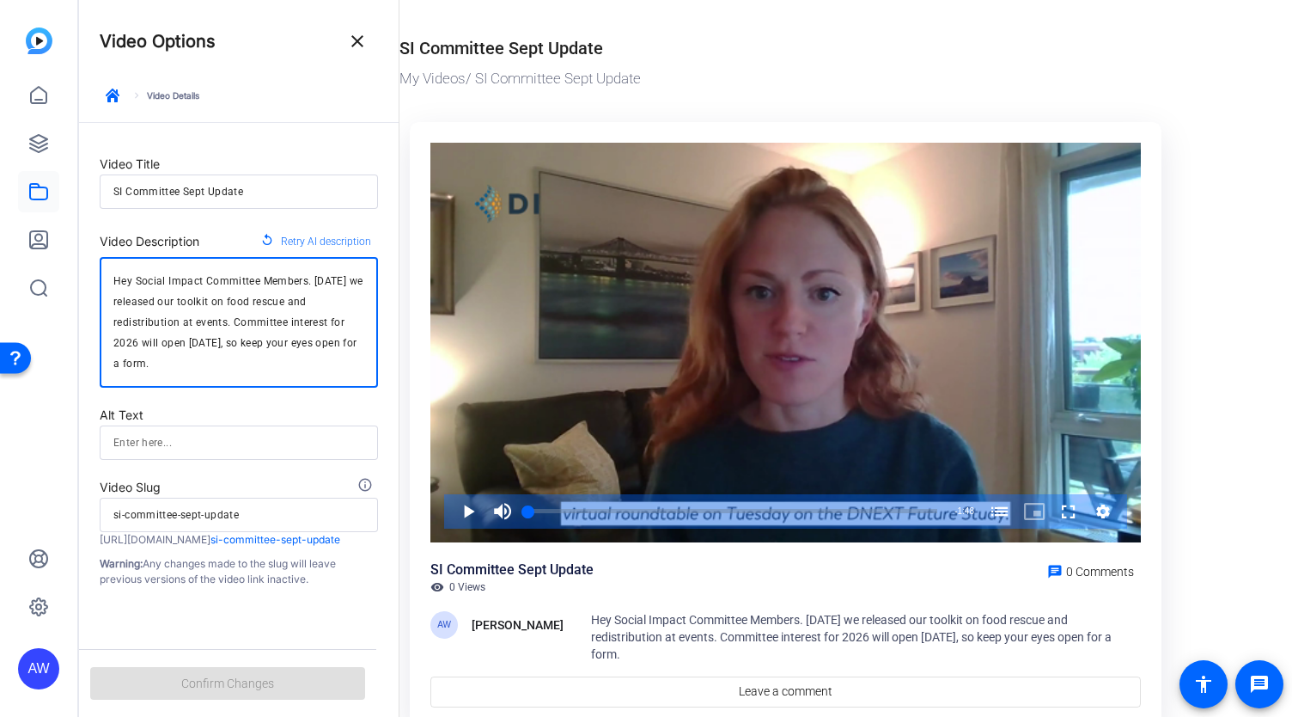
click at [282, 353] on textarea "Hey Social Impact Committee Members. [DATE] we released our toolkit on food res…" at bounding box center [238, 322] width 251 height 103
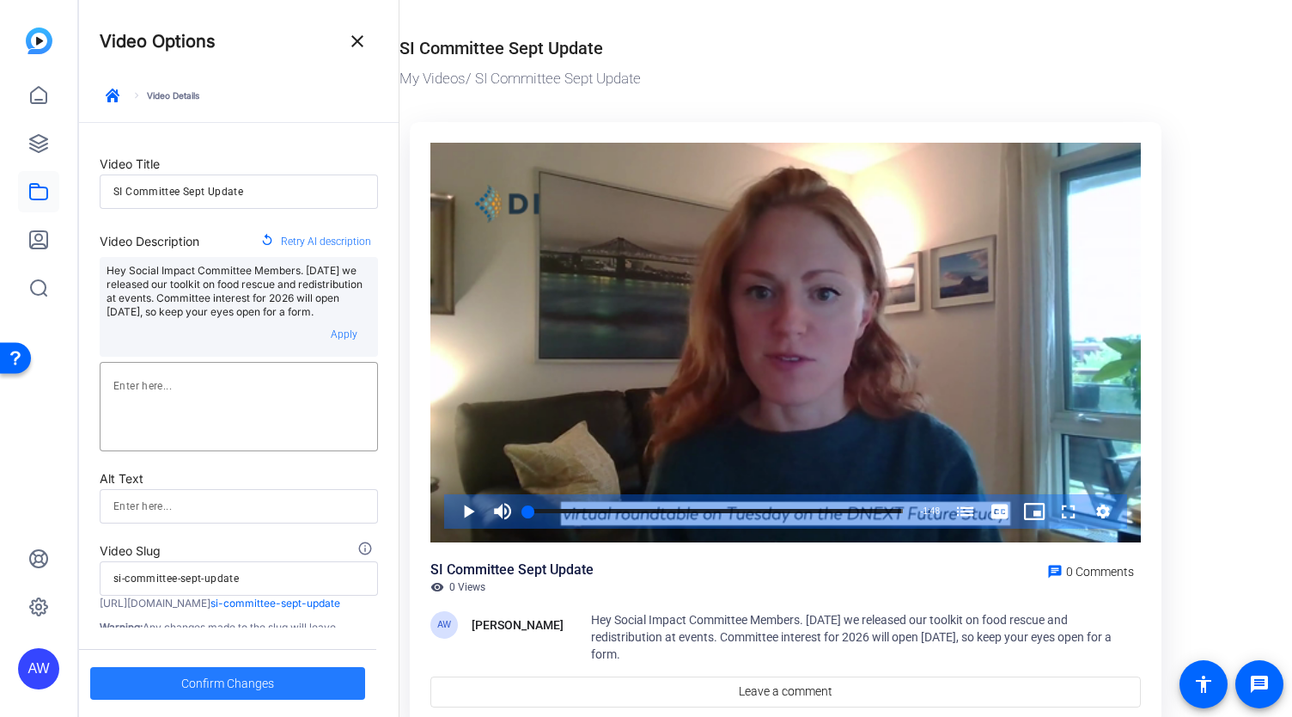
click at [260, 679] on span "Confirm Changes" at bounding box center [227, 683] width 93 height 33
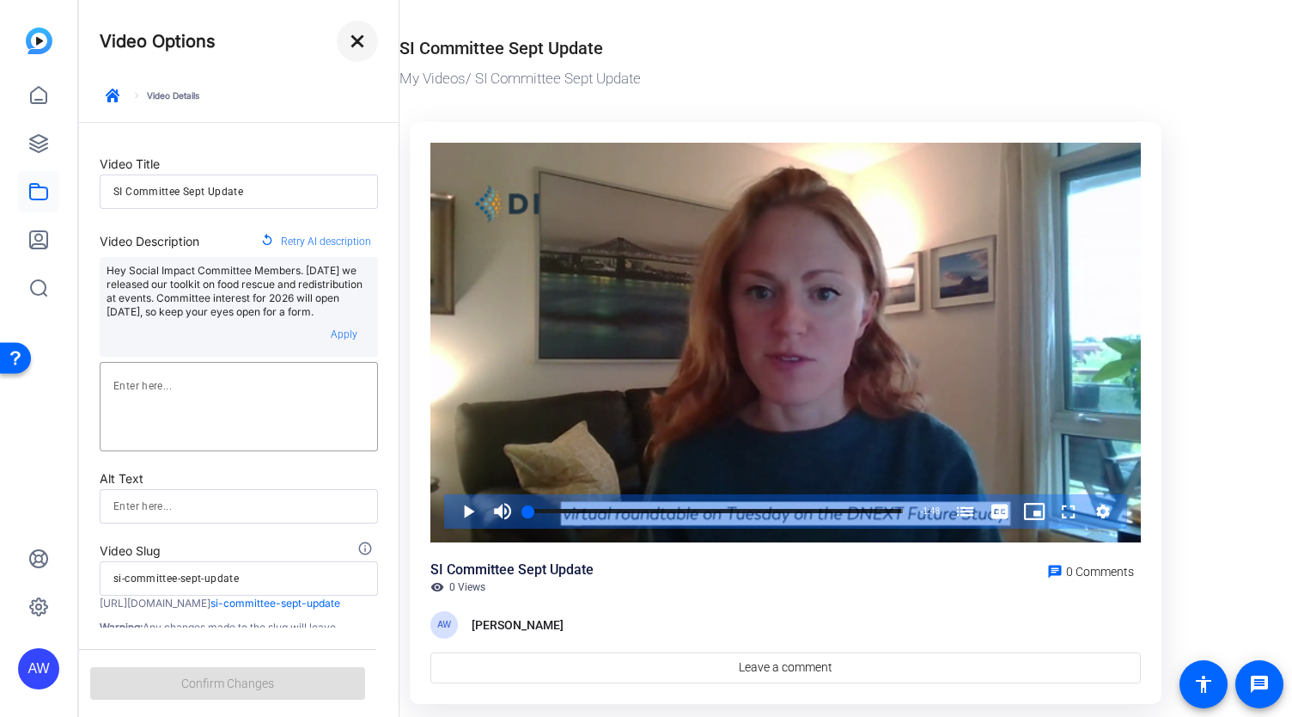
click at [364, 40] on mat-icon "close" at bounding box center [357, 41] width 21 height 21
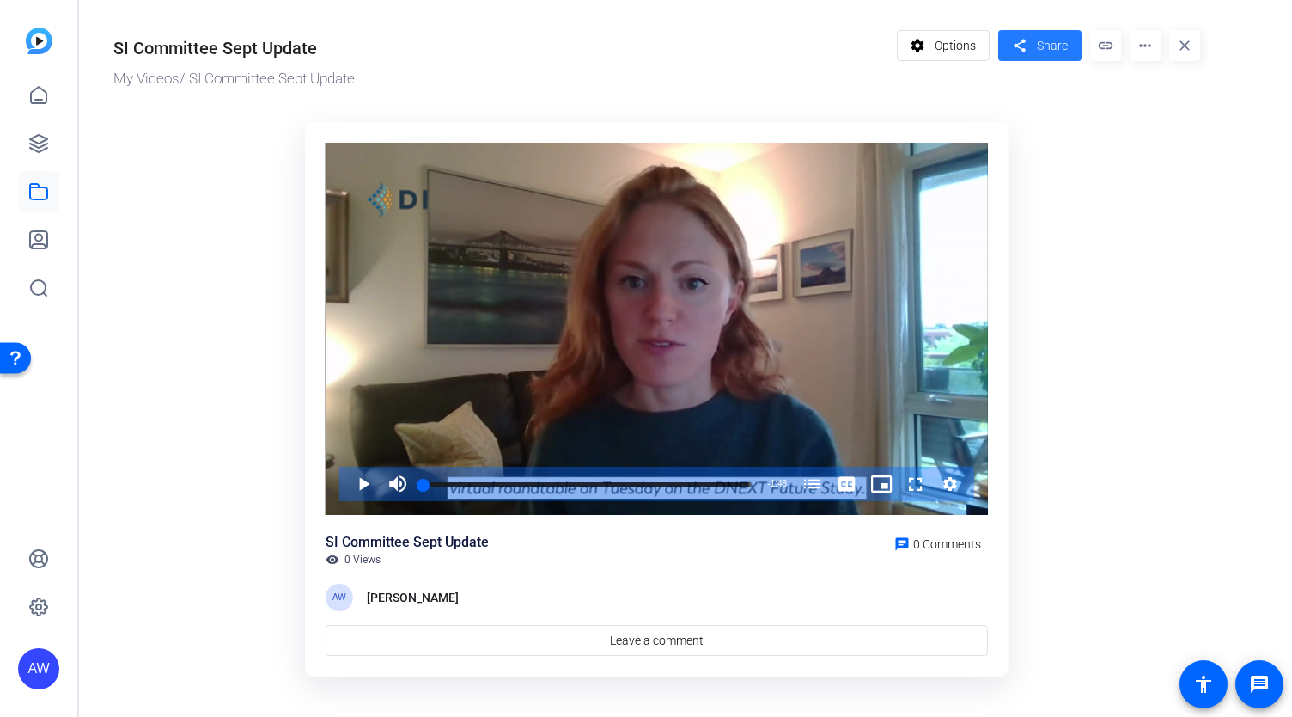
click at [1027, 54] on mat-icon "share" at bounding box center [1019, 45] width 21 height 23
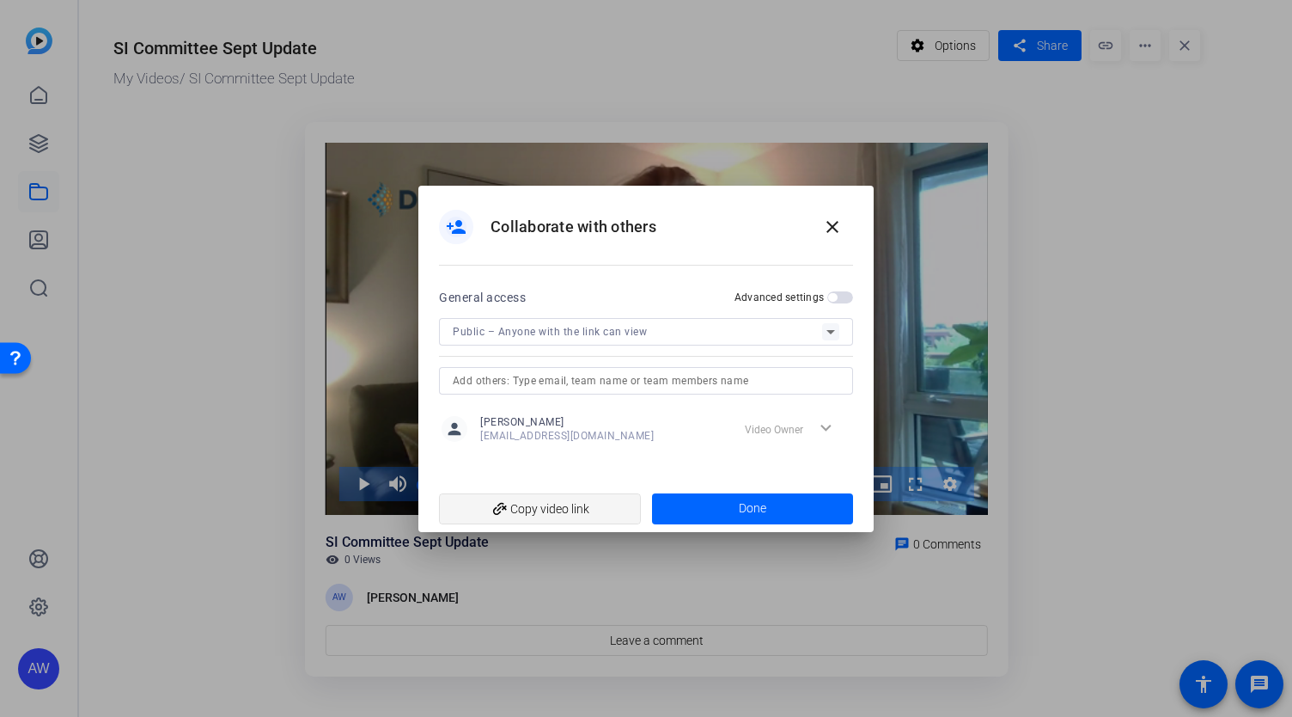
click at [608, 510] on span "add_link Copy video link" at bounding box center [540, 508] width 174 height 33
click at [851, 230] on span at bounding box center [832, 226] width 41 height 41
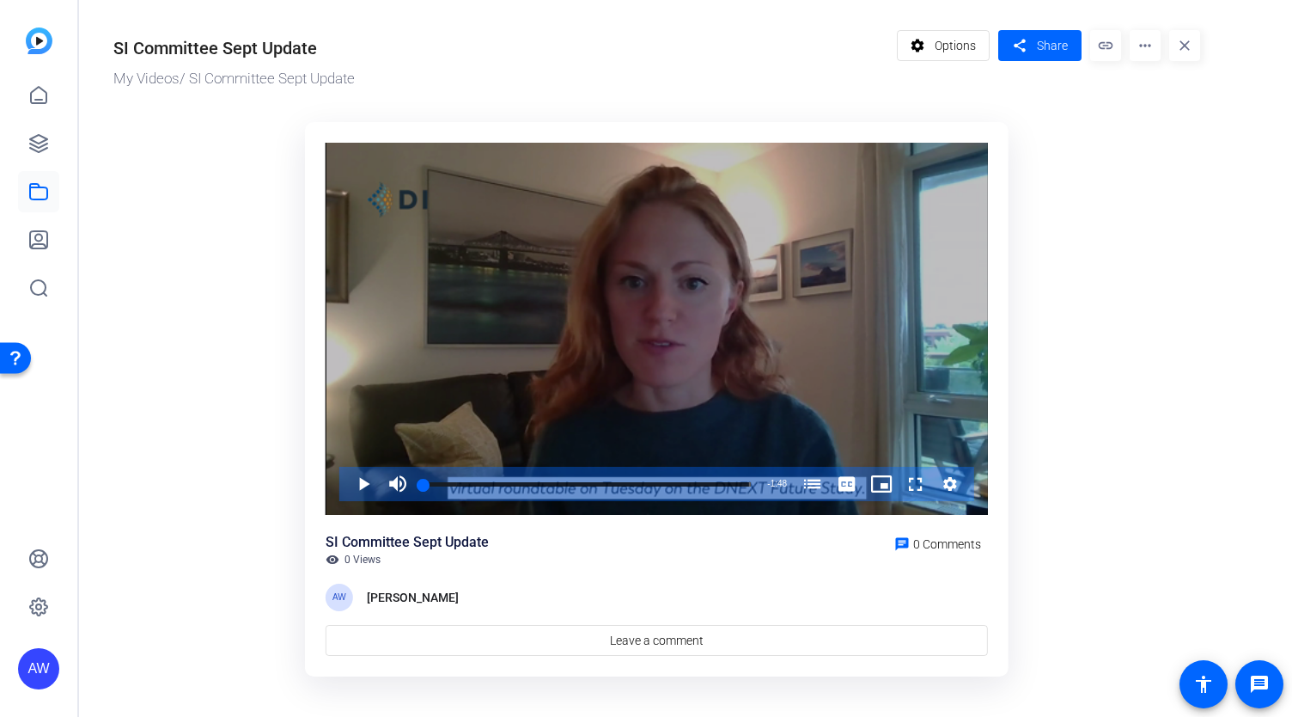
click at [941, 290] on div "Video Player" at bounding box center [657, 329] width 663 height 373
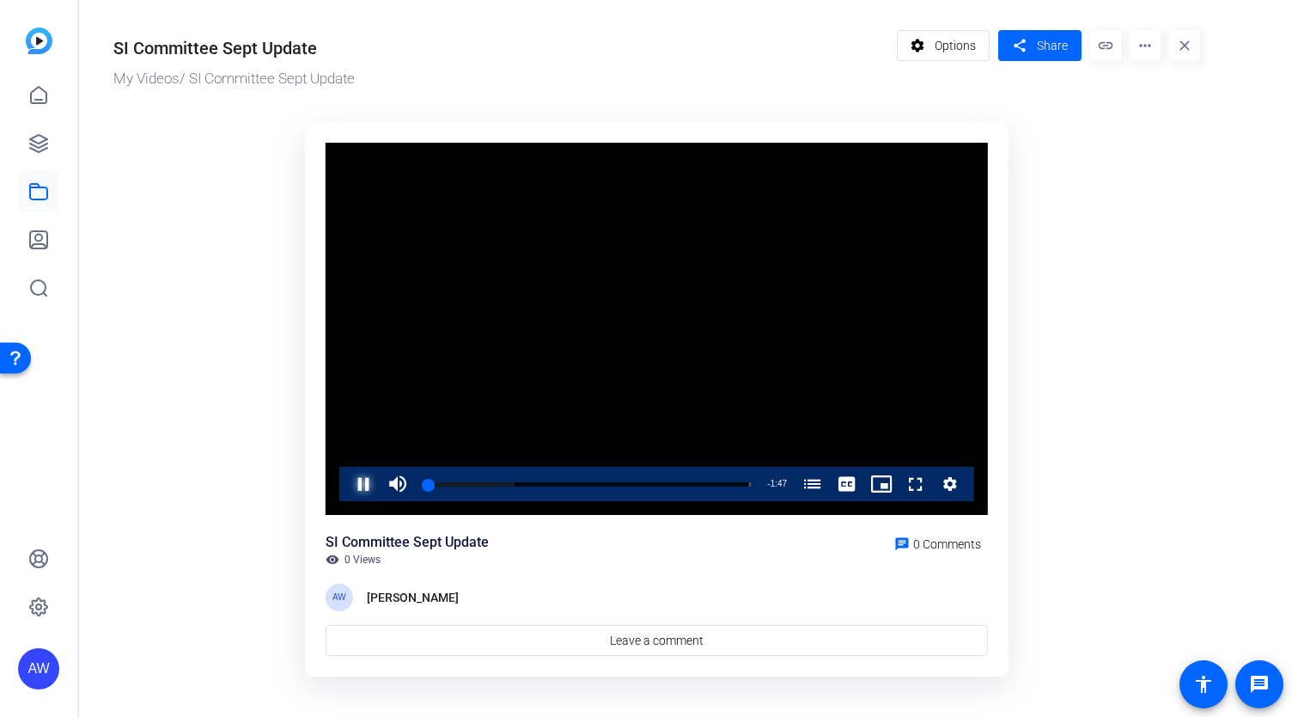
drag, startPoint x: 941, startPoint y: 290, endPoint x: 364, endPoint y: 480, distance: 607.3
click at [346, 480] on span "Video Player" at bounding box center [346, 484] width 0 height 34
click at [1060, 298] on ktd-grid "Video Player is loading. Play Video Play Mute 0% Current Time 0:01 / Duration 1…" at bounding box center [656, 400] width 1087 height 576
drag, startPoint x: 318, startPoint y: 123, endPoint x: 983, endPoint y: 461, distance: 745.9
click at [983, 461] on div "Video Player is loading. Play Video Play Mute 0% Current Time 0:01 / Duration 1…" at bounding box center [657, 399] width 704 height 555
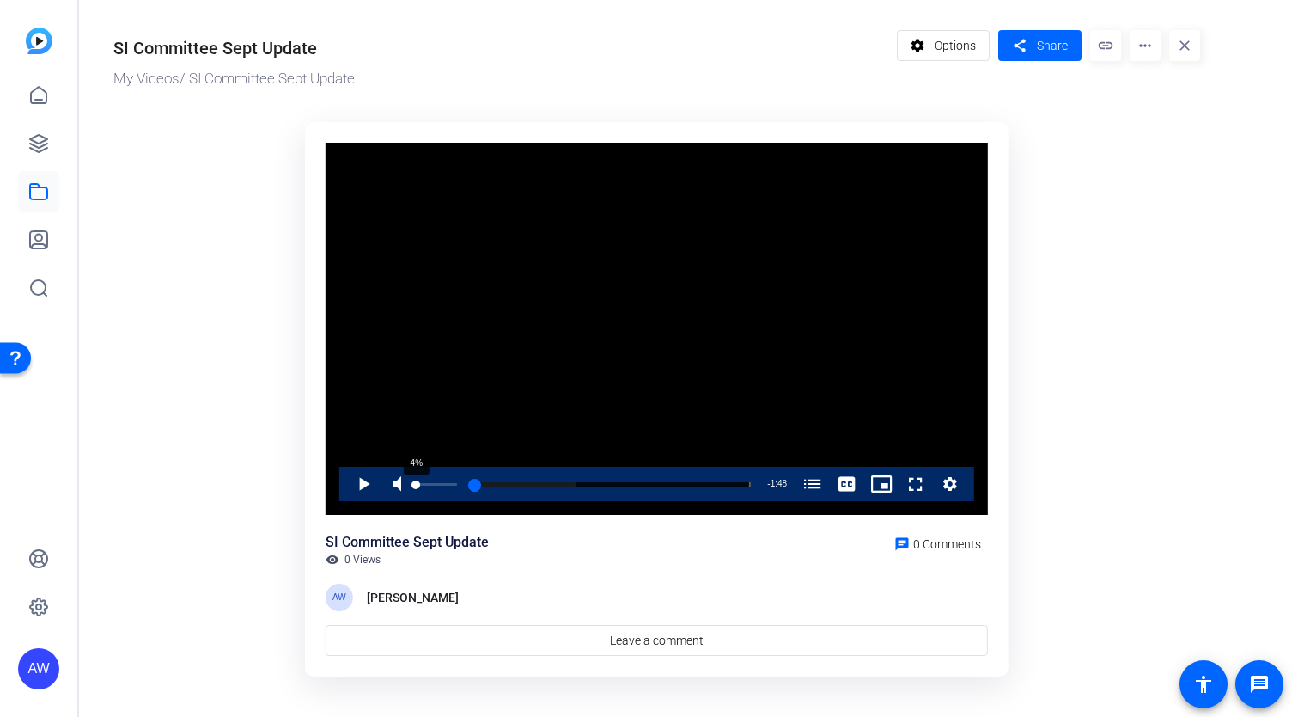
drag, startPoint x: 421, startPoint y: 480, endPoint x: 415, endPoint y: 486, distance: 9.1
click at [415, 486] on div "Play Mute 4% Current Time 0:00 / Duration 1:48 Loaded : 36.65% 0:00 0:00 Social…" at bounding box center [656, 484] width 635 height 34
click at [346, 483] on span "Video Player" at bounding box center [346, 484] width 0 height 34
drag, startPoint x: 425, startPoint y: 486, endPoint x: 380, endPoint y: 482, distance: 44.8
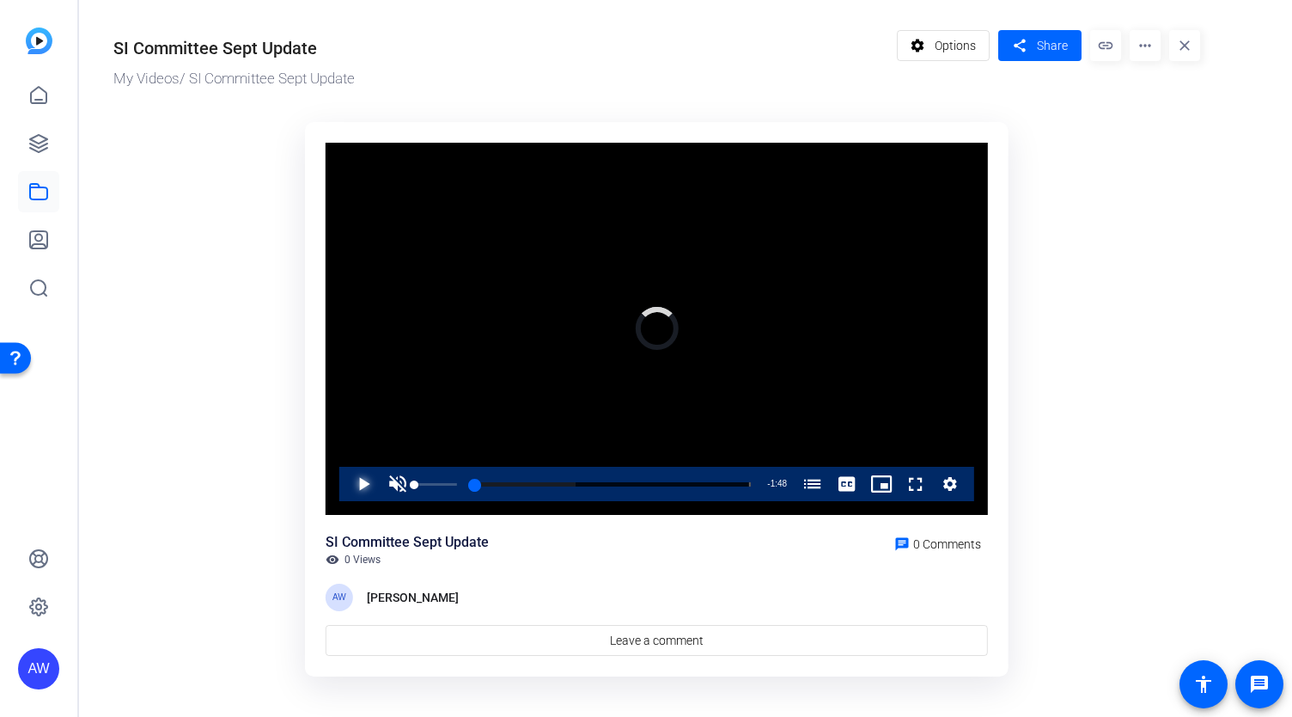
click at [380, 482] on div "Play Unmute 0% Current Time 0:00 / Duration 1:48 Loaded : 36.65% 0:00 0:00 Soci…" at bounding box center [656, 484] width 635 height 34
click at [1112, 39] on mat-icon "link" at bounding box center [1105, 45] width 31 height 31
